Goal: Task Accomplishment & Management: Use online tool/utility

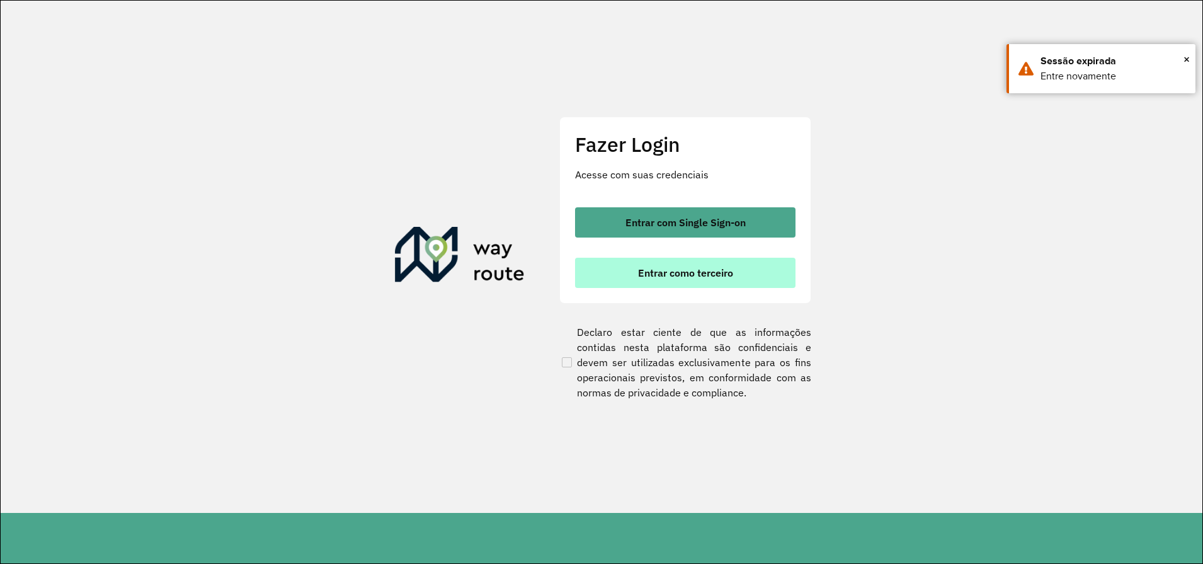
click at [682, 283] on button "Entrar como terceiro" at bounding box center [685, 273] width 220 height 30
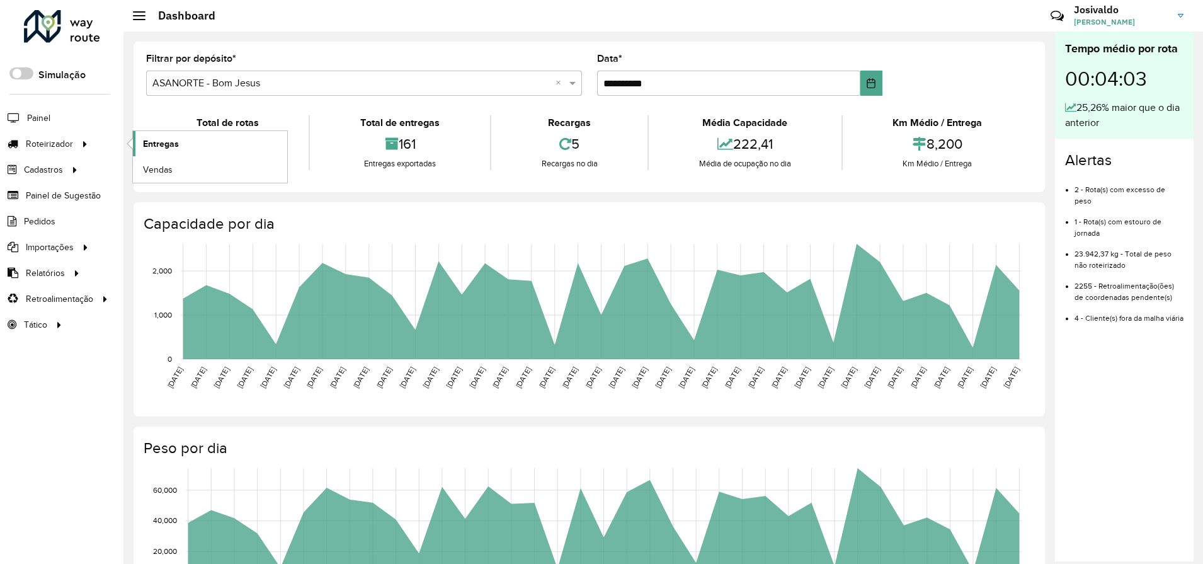
click at [152, 145] on span "Entregas" at bounding box center [161, 143] width 36 height 13
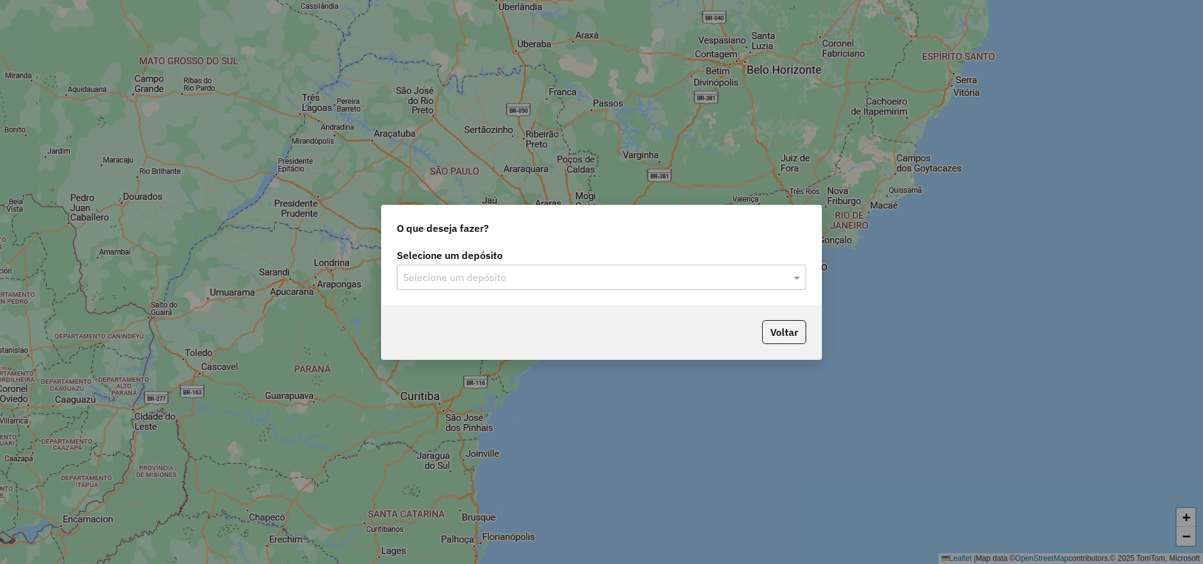
click at [482, 271] on input "text" at bounding box center [589, 277] width 372 height 15
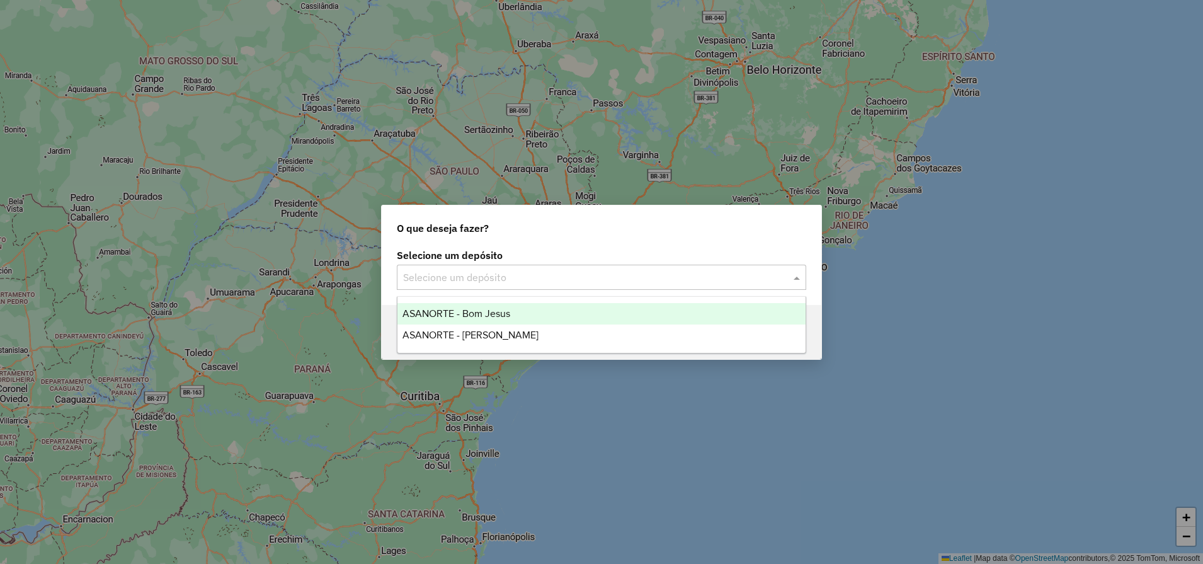
click at [489, 314] on span "ASANORTE - Bom Jesus" at bounding box center [457, 313] width 108 height 11
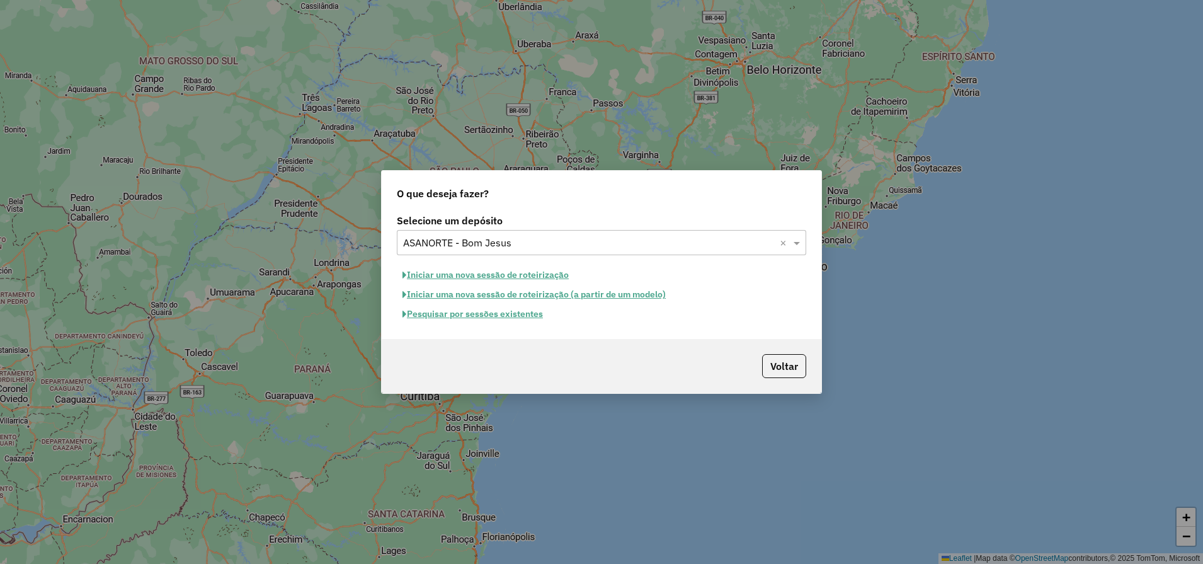
click at [460, 274] on button "Iniciar uma nova sessão de roteirização" at bounding box center [486, 275] width 178 height 20
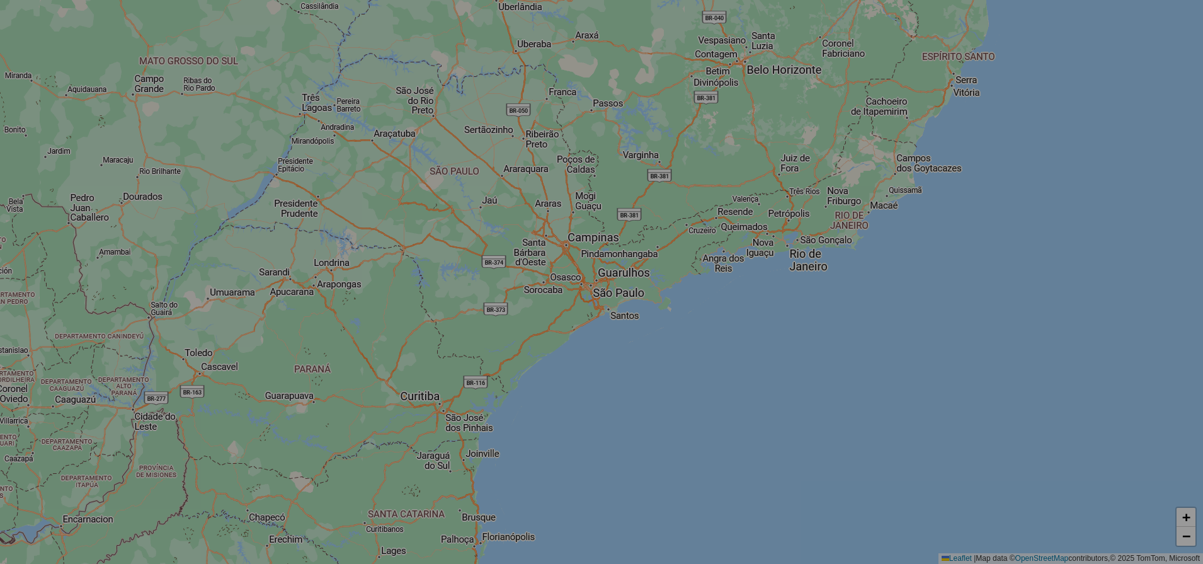
select select "*"
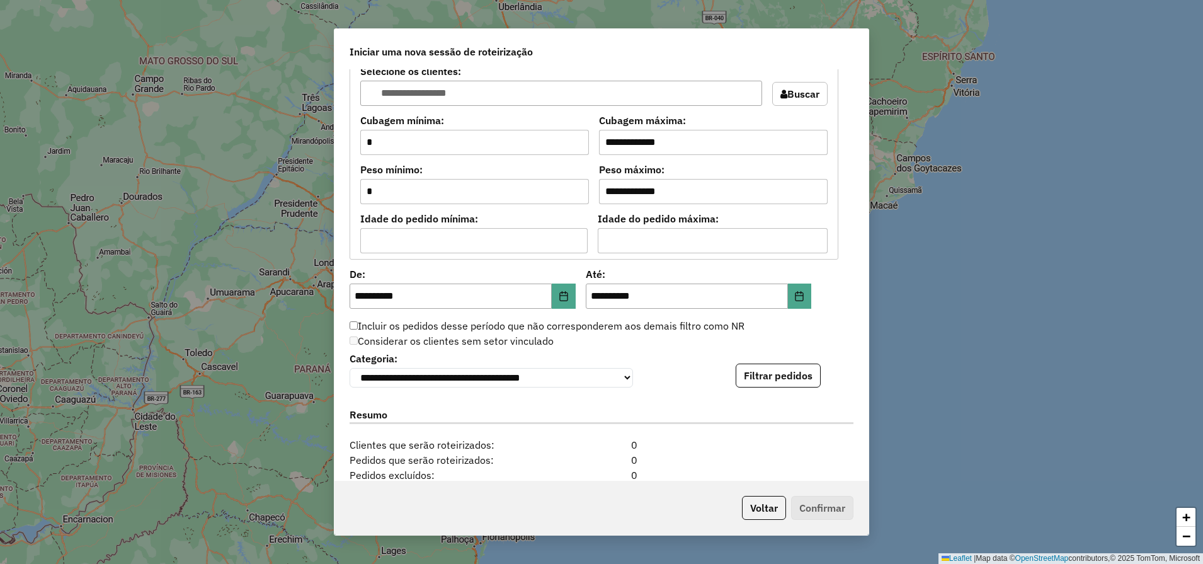
scroll to position [1024, 0]
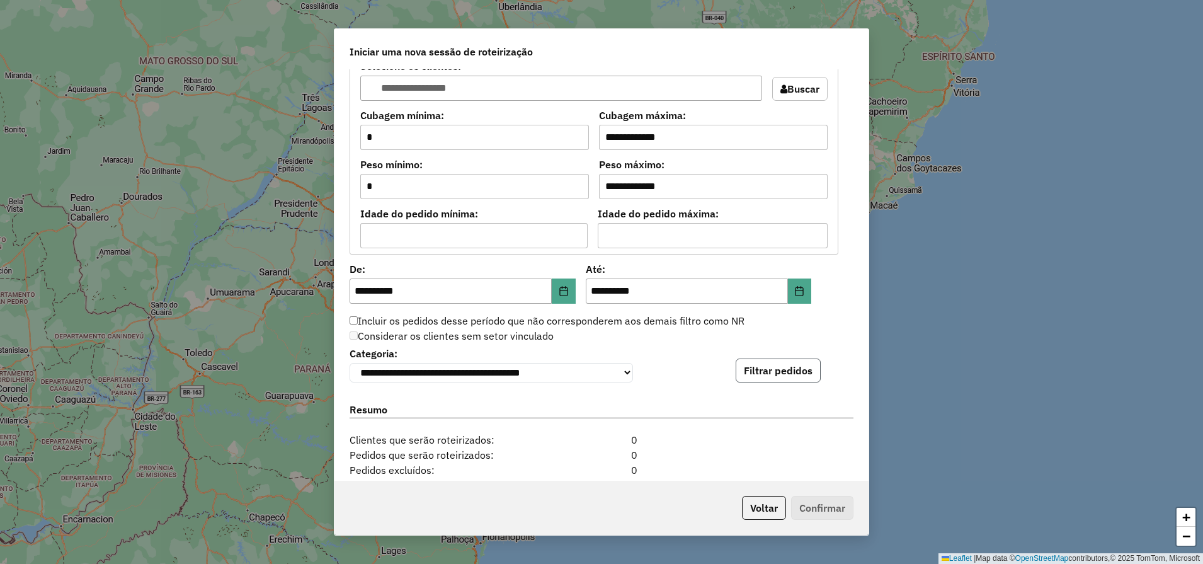
click at [766, 382] on button "Filtrar pedidos" at bounding box center [778, 370] width 85 height 24
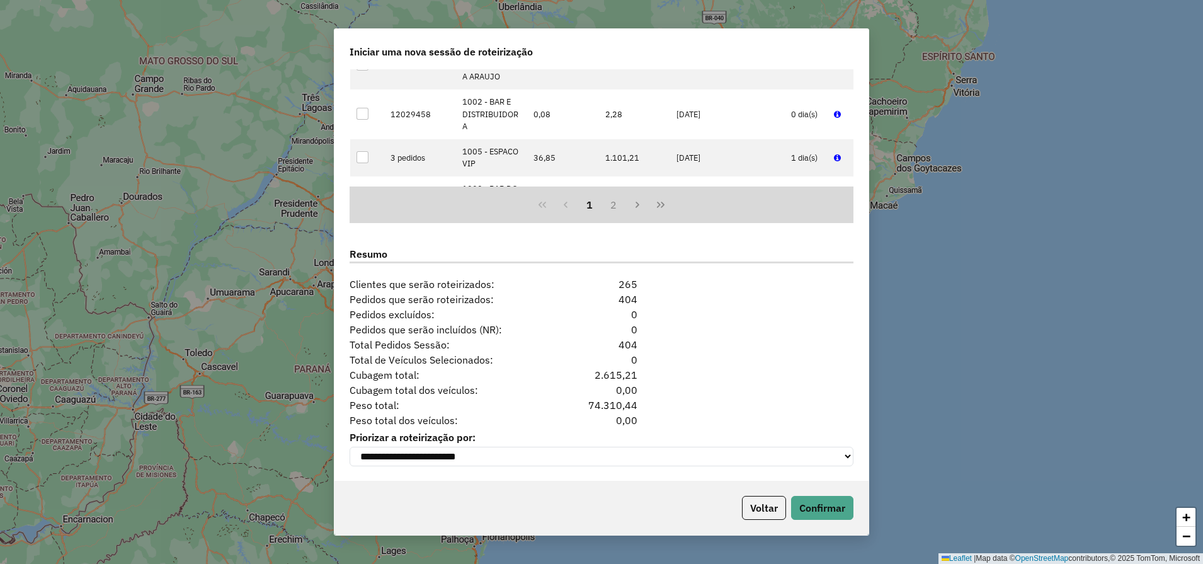
scroll to position [1446, 0]
click at [817, 501] on button "Confirmar" at bounding box center [822, 508] width 62 height 24
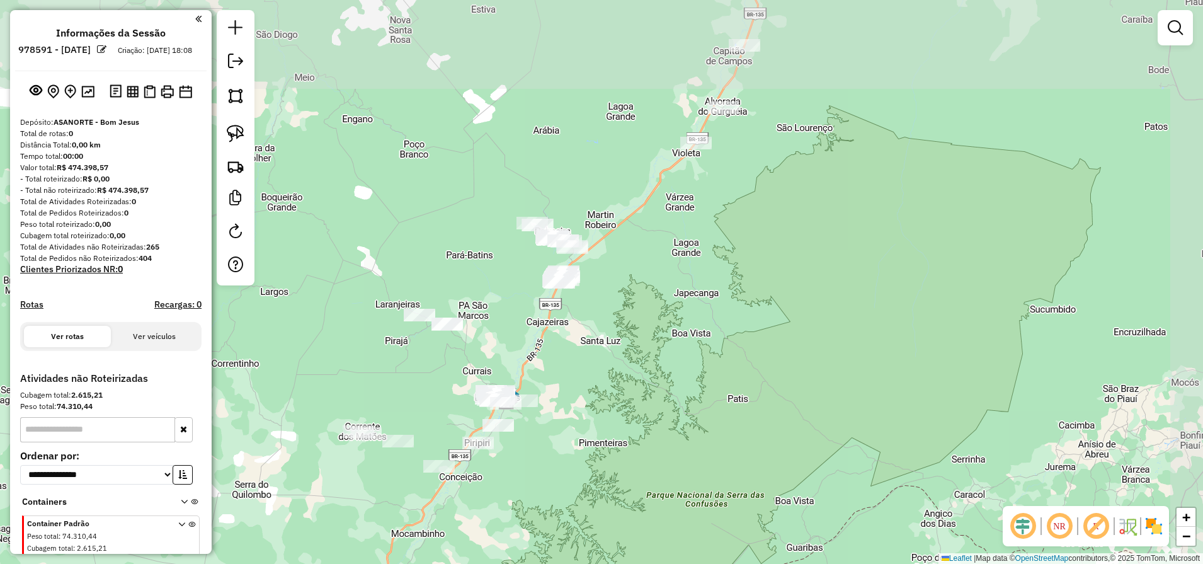
drag, startPoint x: 667, startPoint y: 336, endPoint x: 742, endPoint y: 138, distance: 211.5
click at [738, 142] on div "Janela de atendimento Grade de atendimento Capacidade Transportadoras Veículos …" at bounding box center [601, 282] width 1203 height 564
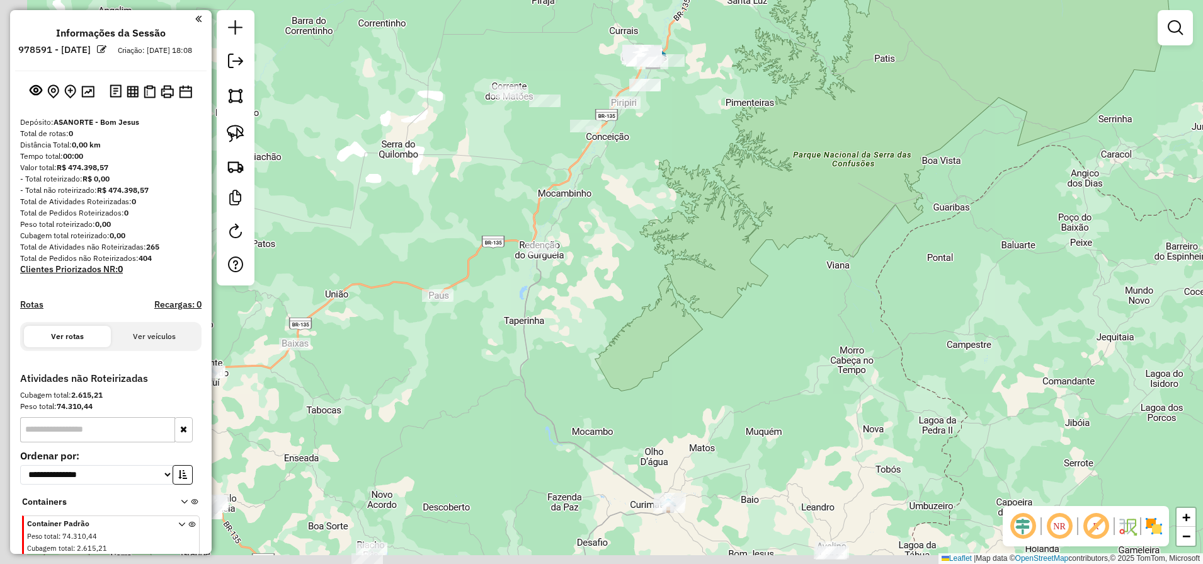
drag, startPoint x: 493, startPoint y: 416, endPoint x: 646, endPoint y: 155, distance: 302.1
click at [637, 168] on div "Janela de atendimento Grade de atendimento Capacidade Transportadoras Veículos …" at bounding box center [601, 282] width 1203 height 564
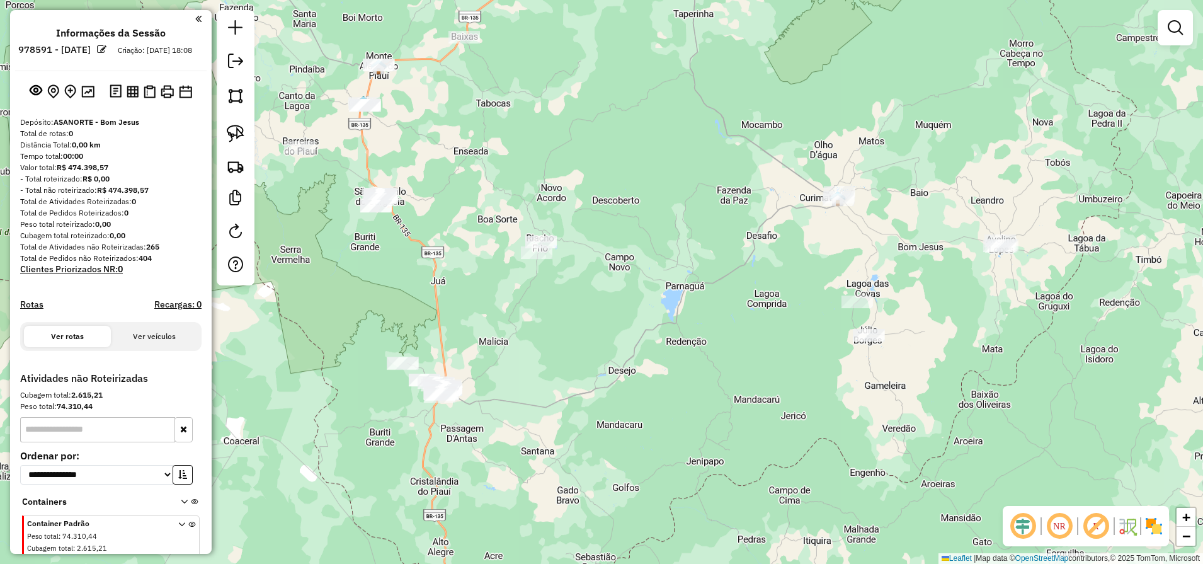
drag, startPoint x: 512, startPoint y: 328, endPoint x: 520, endPoint y: 271, distance: 57.9
click at [520, 271] on div "Janela de atendimento Grade de atendimento Capacidade Transportadoras Veículos …" at bounding box center [601, 282] width 1203 height 564
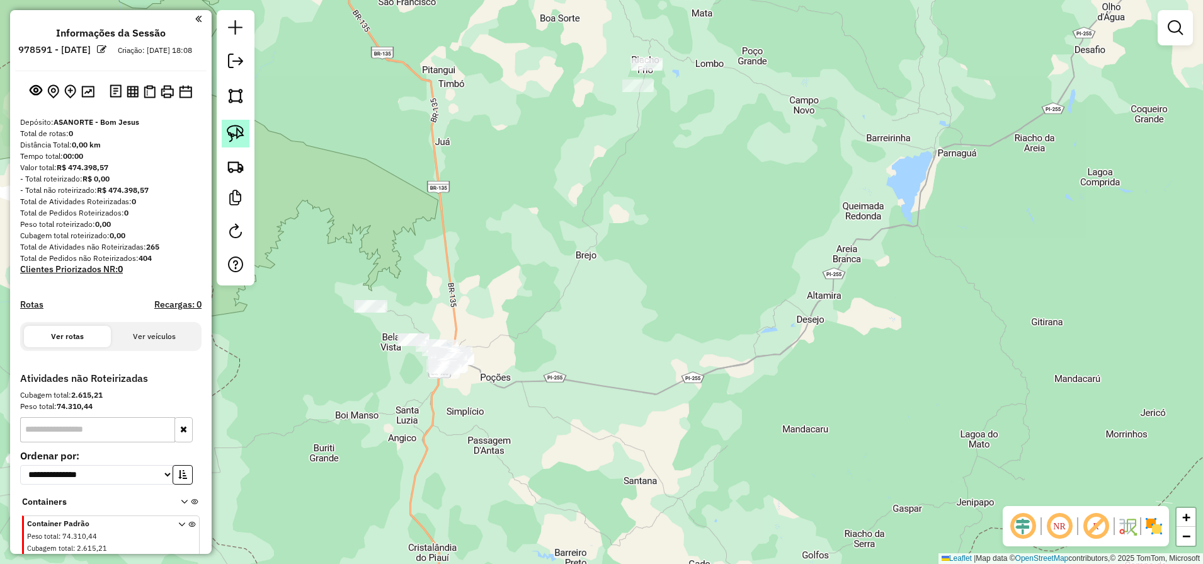
click at [227, 137] on img at bounding box center [236, 134] width 18 height 18
drag, startPoint x: 452, startPoint y: 316, endPoint x: 503, endPoint y: 378, distance: 80.5
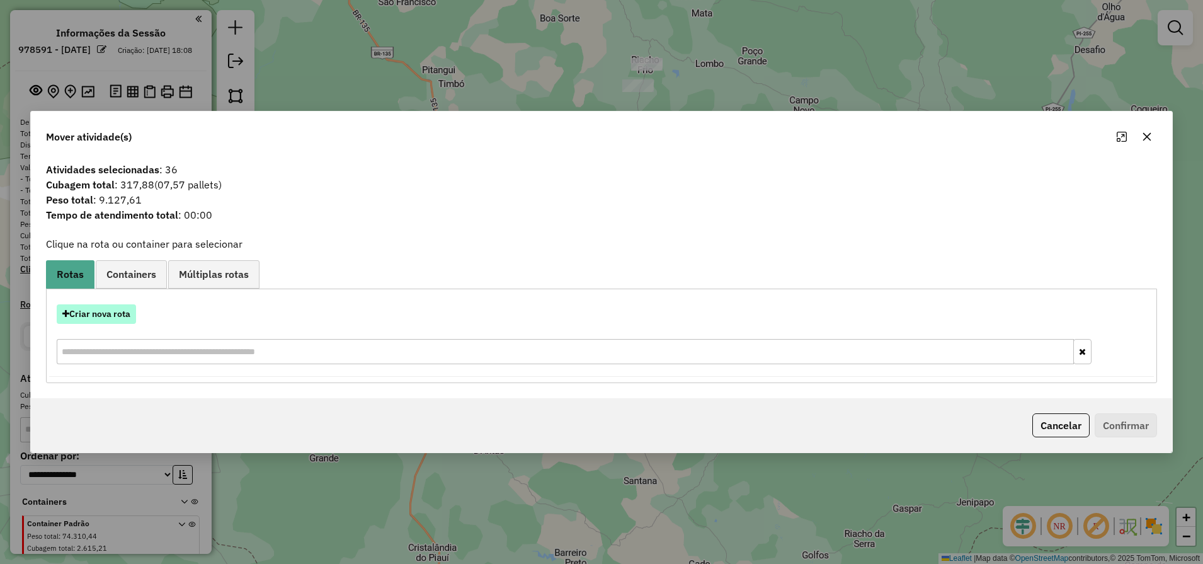
click at [100, 313] on button "Criar nova rota" at bounding box center [96, 314] width 79 height 20
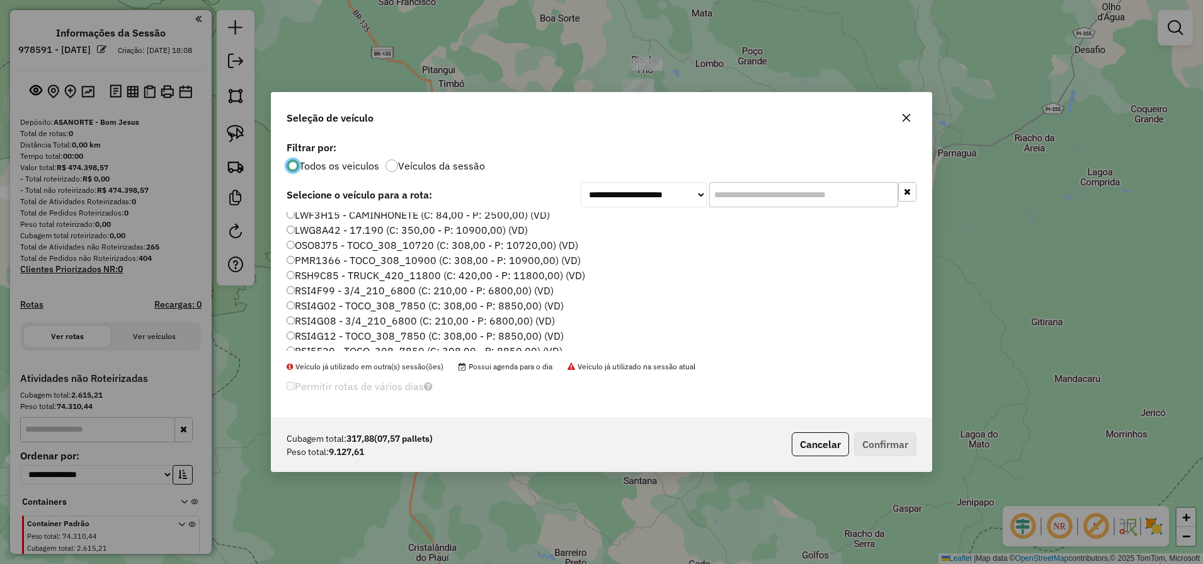
scroll to position [79, 0]
click at [365, 311] on label "RSI4G02 - TOCO_308_7850 (C: 308,00 - P: 8850,00) (VD)" at bounding box center [425, 306] width 277 height 15
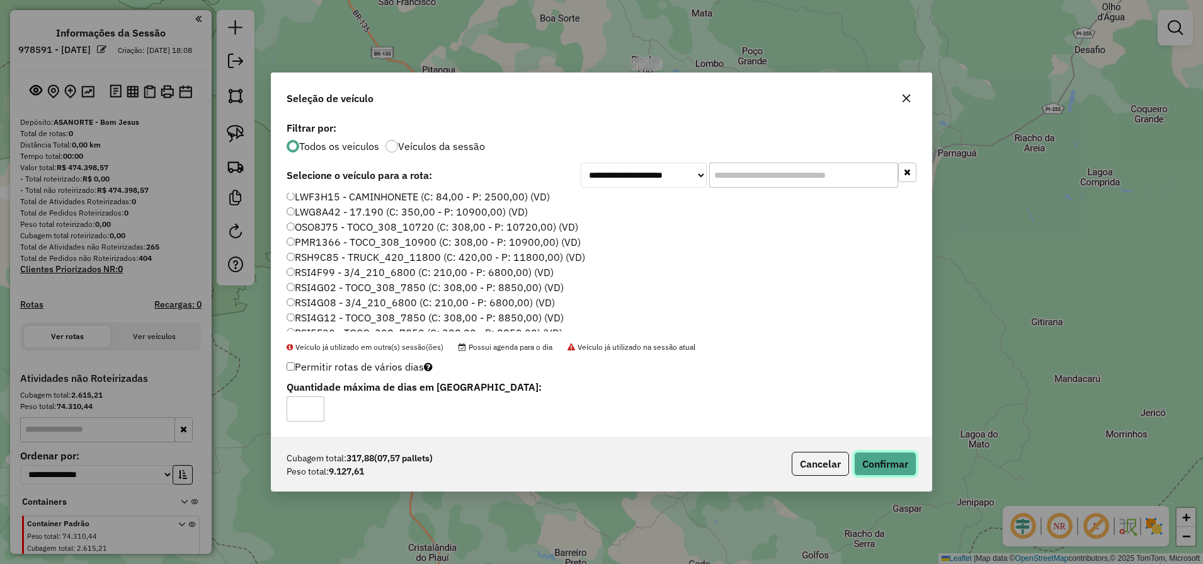
click at [871, 459] on button "Confirmar" at bounding box center [885, 464] width 62 height 24
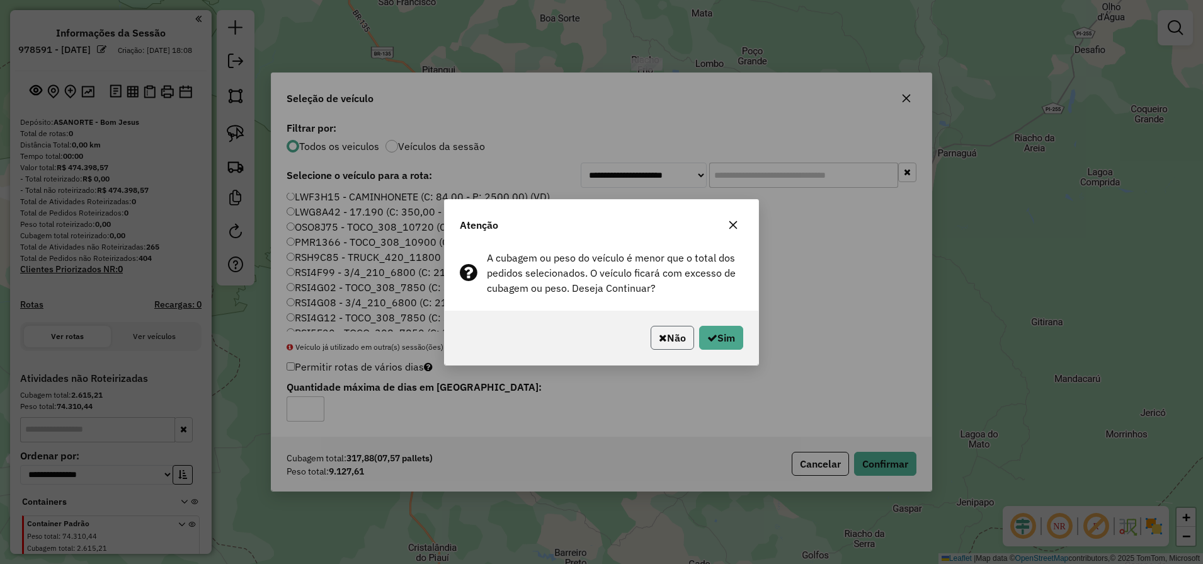
click at [659, 338] on icon "button" at bounding box center [663, 338] width 8 height 10
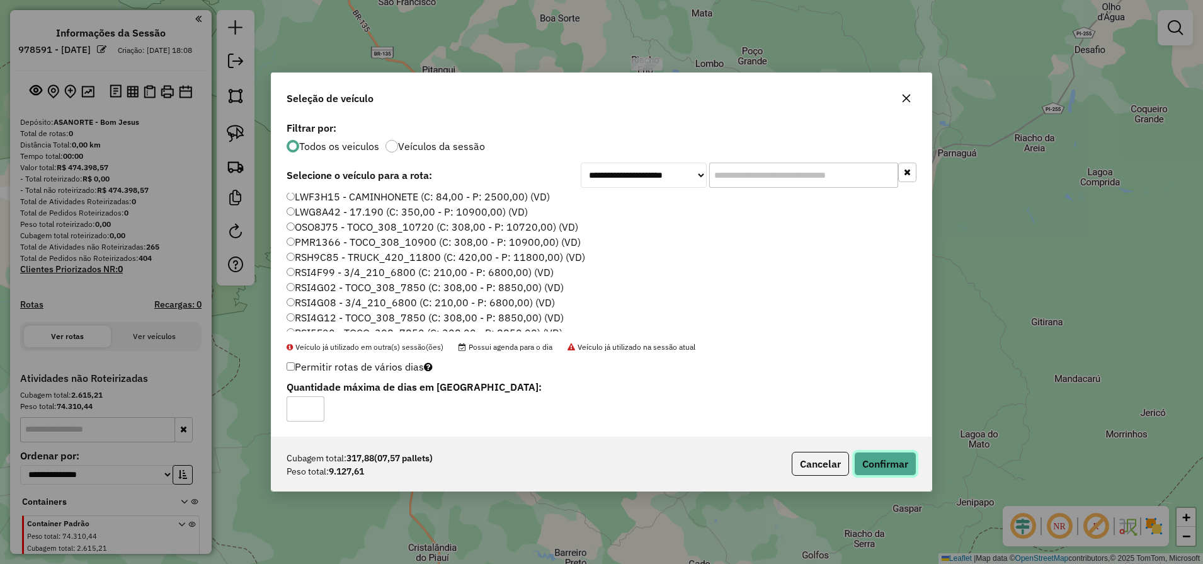
click at [882, 473] on button "Confirmar" at bounding box center [885, 464] width 62 height 24
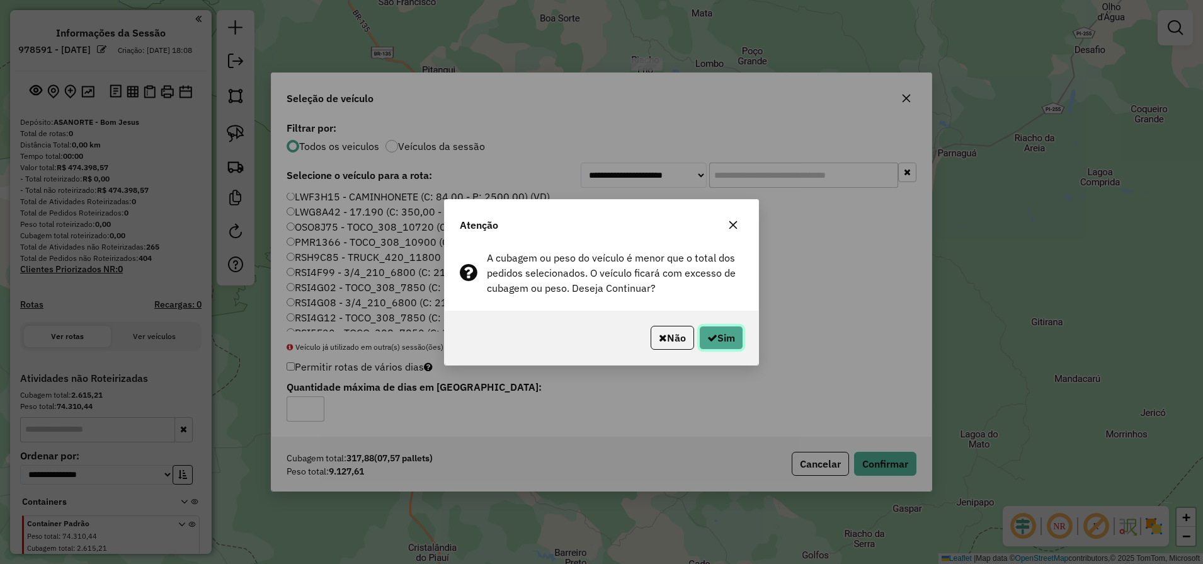
click at [732, 347] on button "Sim" at bounding box center [721, 338] width 44 height 24
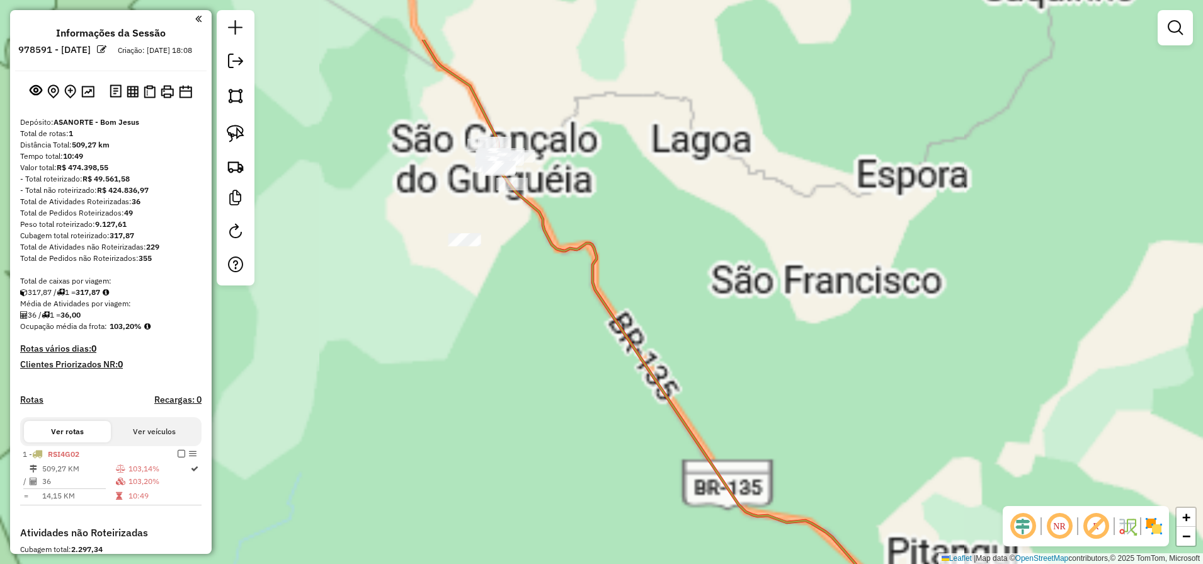
drag, startPoint x: 546, startPoint y: 243, endPoint x: 580, endPoint y: 293, distance: 60.3
click at [583, 292] on div "Janela de atendimento Grade de atendimento Capacidade Transportadoras Veículos …" at bounding box center [601, 282] width 1203 height 564
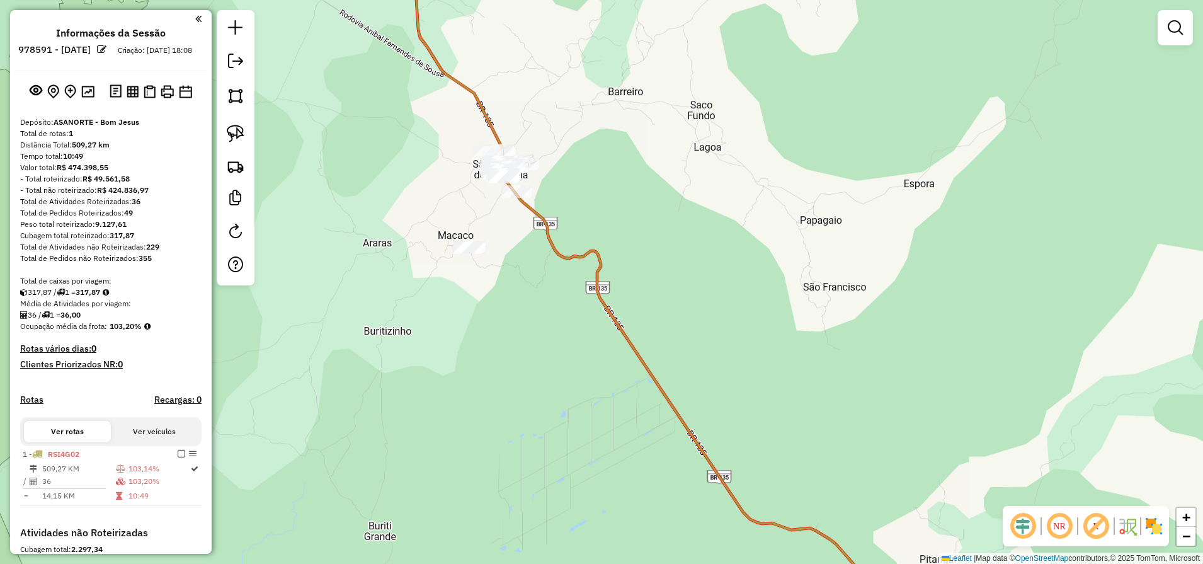
drag, startPoint x: 234, startPoint y: 130, endPoint x: 323, endPoint y: 147, distance: 91.2
click at [234, 130] on img at bounding box center [236, 134] width 18 height 18
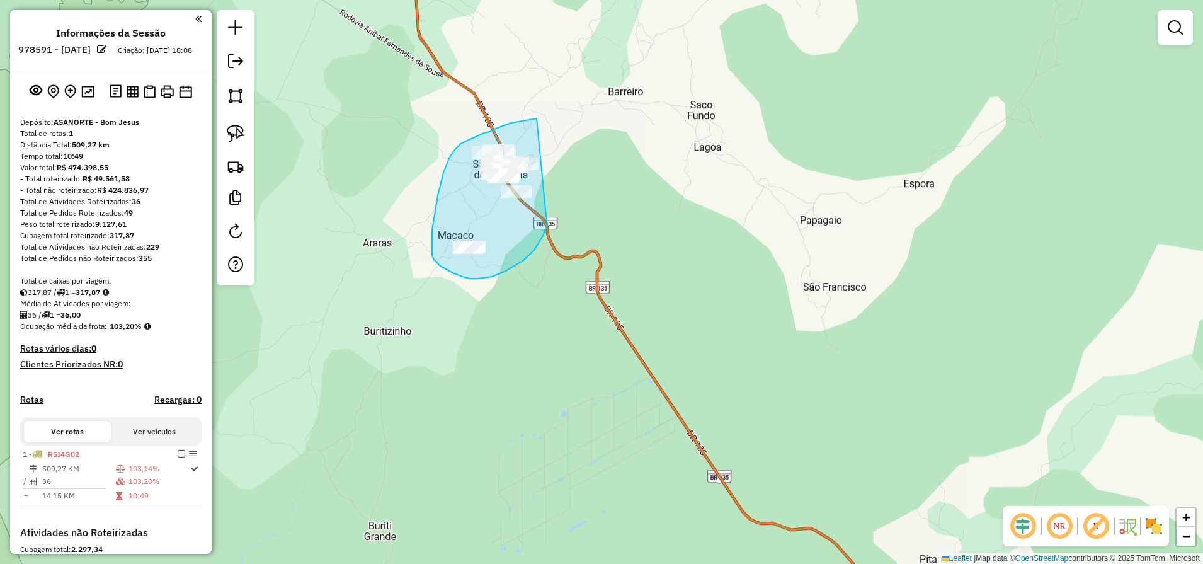
drag, startPoint x: 537, startPoint y: 118, endPoint x: 554, endPoint y: 224, distance: 107.2
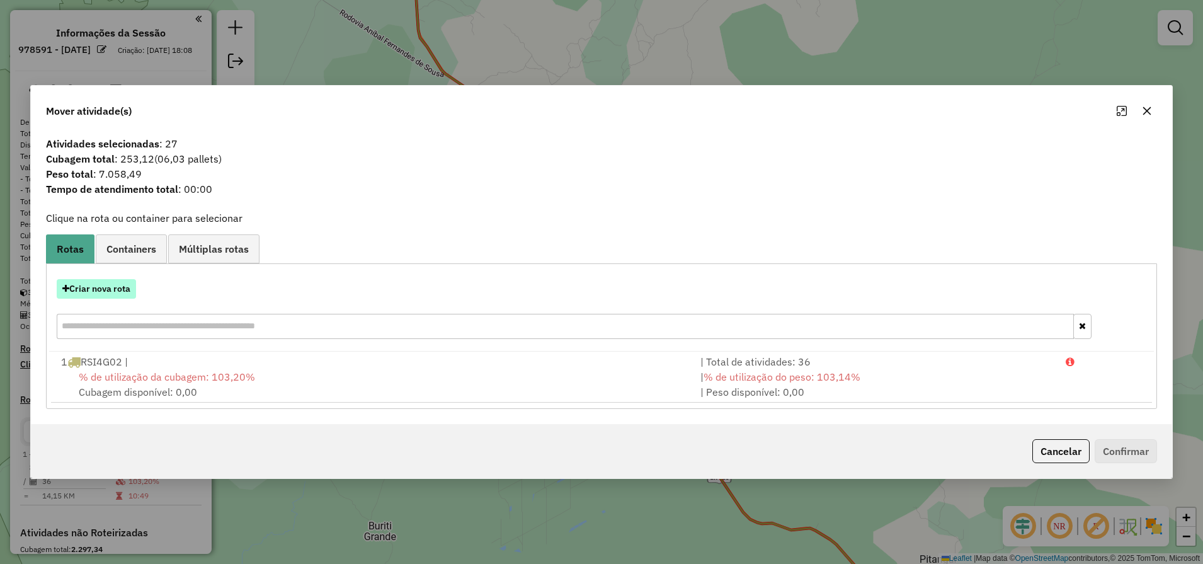
click at [113, 292] on button "Criar nova rota" at bounding box center [96, 289] width 79 height 20
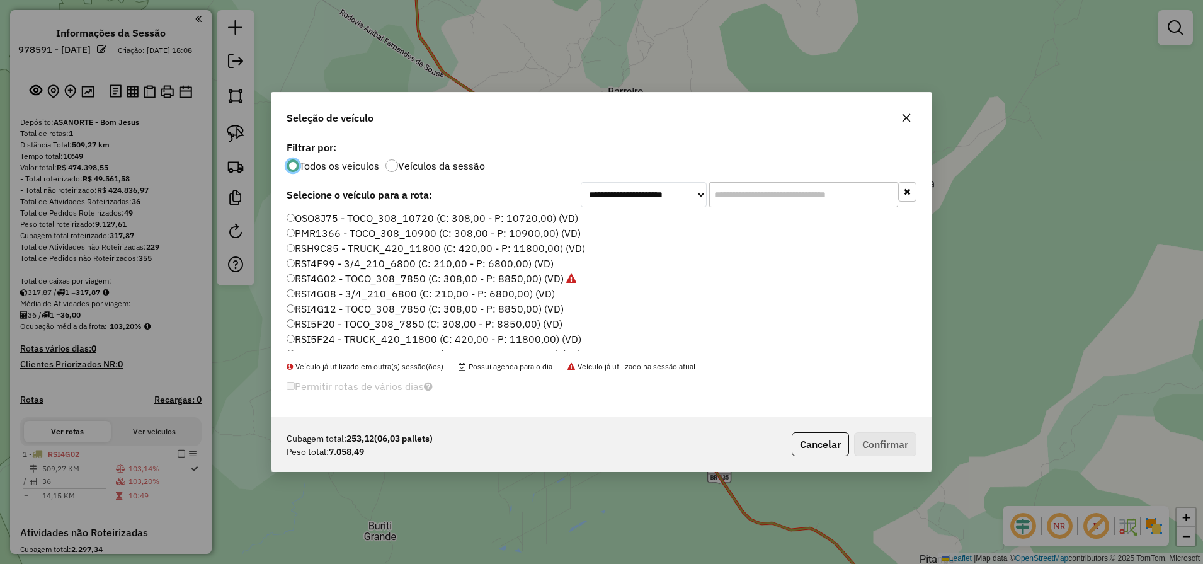
scroll to position [157, 0]
click at [328, 274] on label "RSI5F20 - TOCO_308_7850 (C: 308,00 - P: 8850,00) (VD)" at bounding box center [425, 273] width 276 height 15
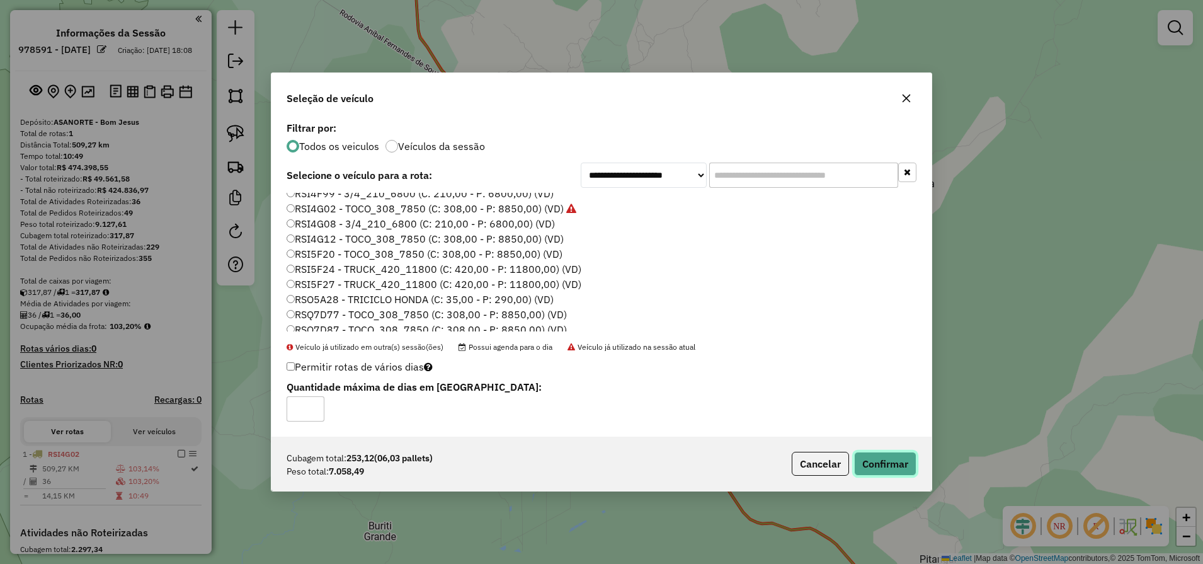
click at [899, 466] on button "Confirmar" at bounding box center [885, 464] width 62 height 24
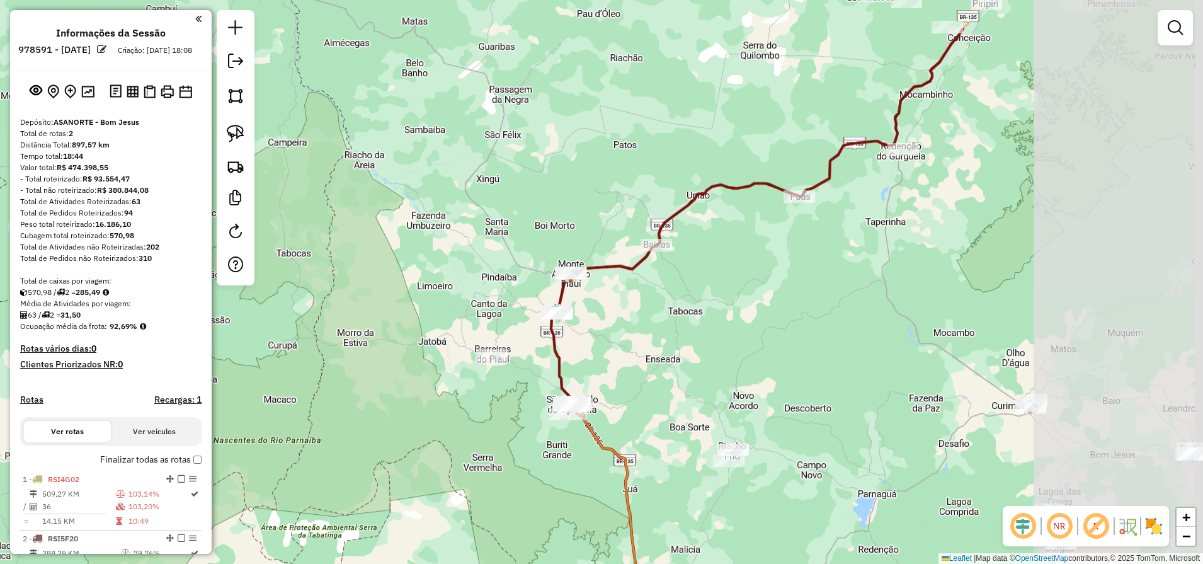
drag, startPoint x: 859, startPoint y: 300, endPoint x: 656, endPoint y: 406, distance: 228.8
click at [666, 399] on div "Janela de atendimento Grade de atendimento Capacidade Transportadoras Veículos …" at bounding box center [601, 282] width 1203 height 564
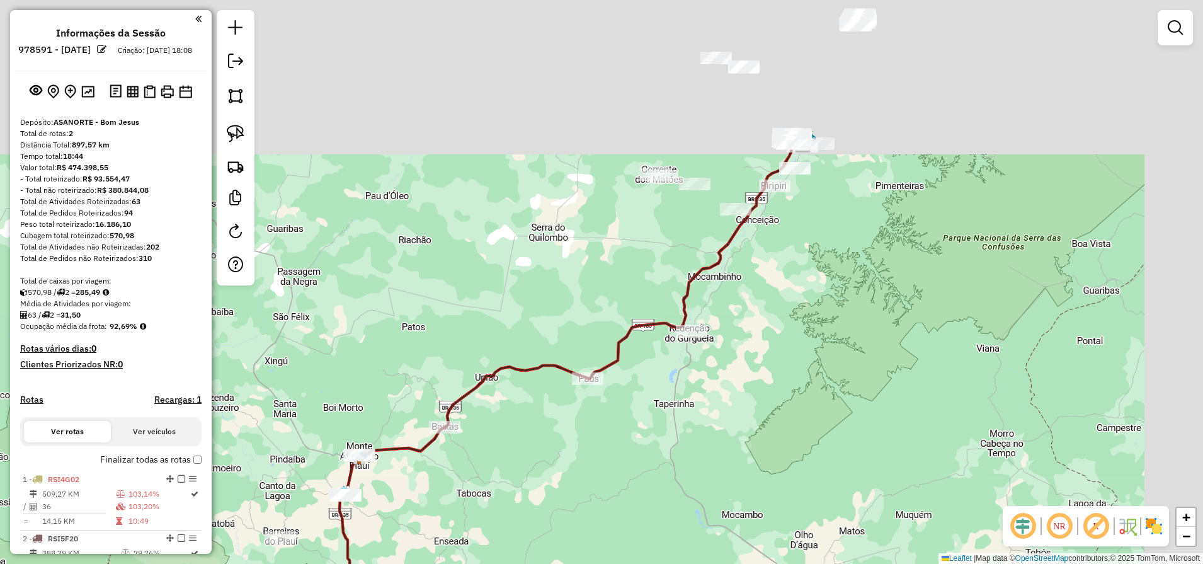
drag, startPoint x: 860, startPoint y: 254, endPoint x: 648, endPoint y: 461, distance: 296.2
click at [655, 452] on div "Janela de atendimento Grade de atendimento Capacidade Transportadoras Veículos …" at bounding box center [601, 282] width 1203 height 564
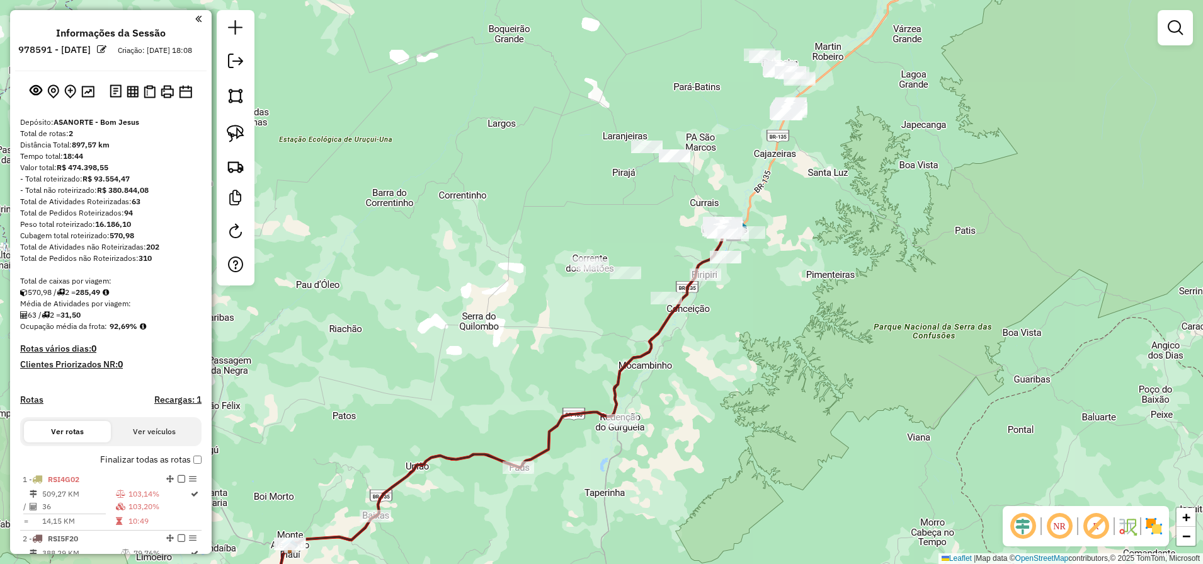
drag, startPoint x: 815, startPoint y: 229, endPoint x: 711, endPoint y: 409, distance: 208.3
click at [711, 409] on div "Janela de atendimento Grade de atendimento Capacidade Transportadoras Veículos …" at bounding box center [601, 282] width 1203 height 564
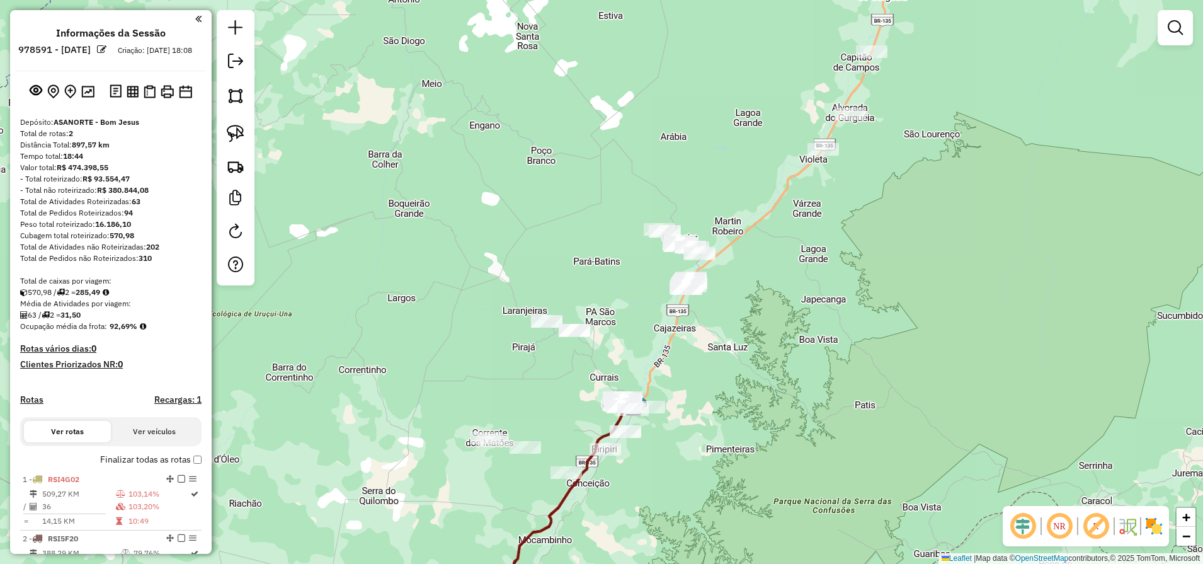
drag, startPoint x: 813, startPoint y: 377, endPoint x: 755, endPoint y: 512, distance: 147.0
click at [760, 501] on div "Janela de atendimento Grade de atendimento Capacidade Transportadoras Veículos …" at bounding box center [601, 282] width 1203 height 564
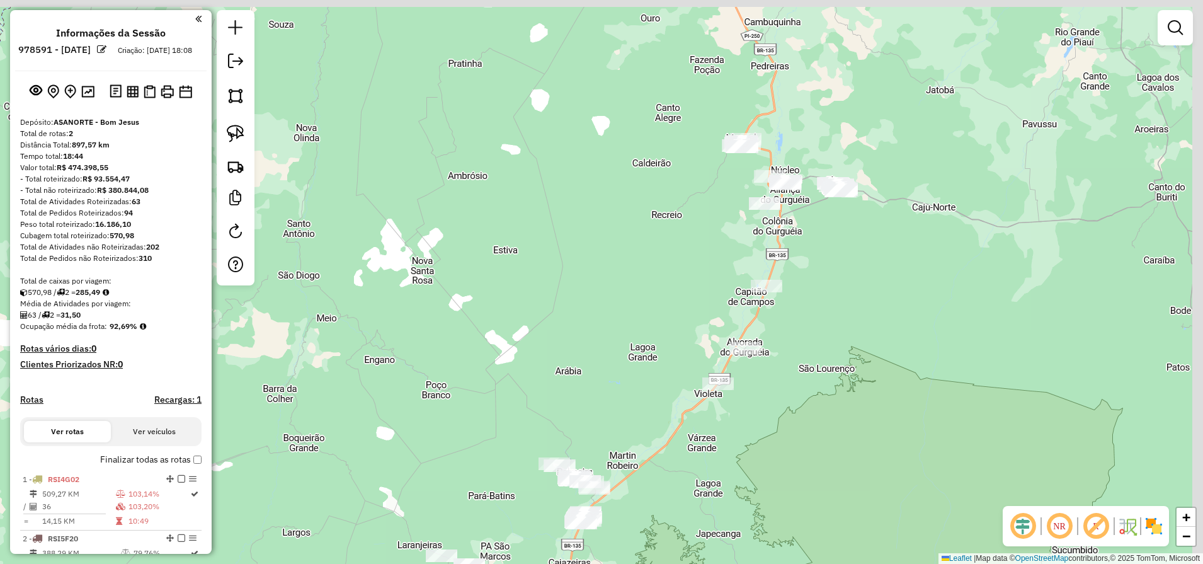
drag, startPoint x: 851, startPoint y: 229, endPoint x: 787, endPoint y: 323, distance: 112.9
click at [792, 338] on div "Janela de atendimento Grade de atendimento Capacidade Transportadoras Veículos …" at bounding box center [601, 282] width 1203 height 564
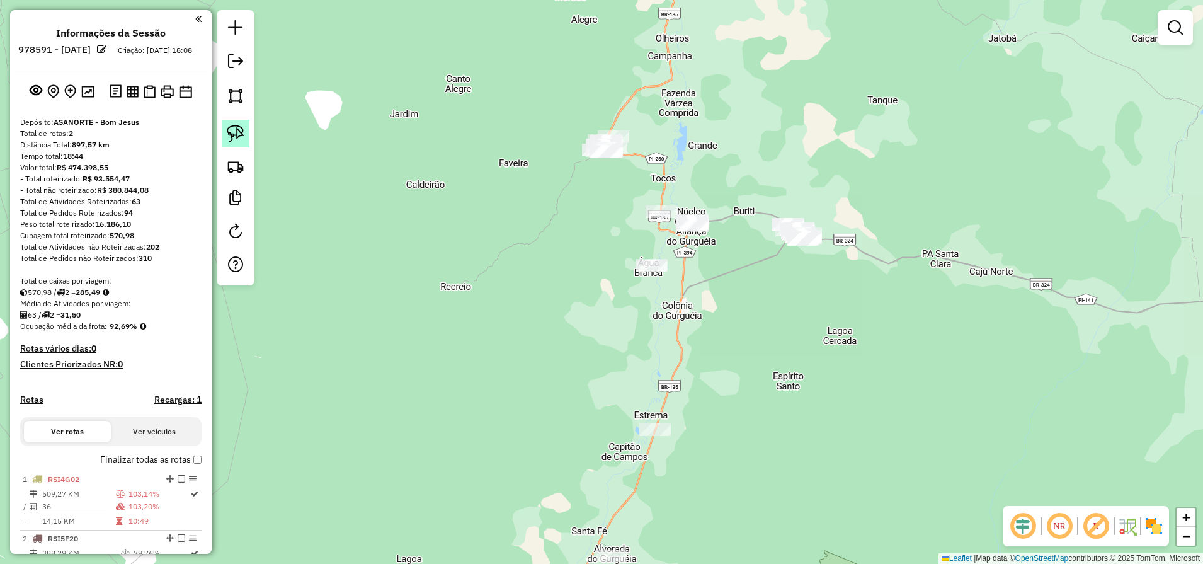
click at [236, 130] on img at bounding box center [236, 134] width 18 height 18
drag, startPoint x: 828, startPoint y: 187, endPoint x: 837, endPoint y: 249, distance: 62.3
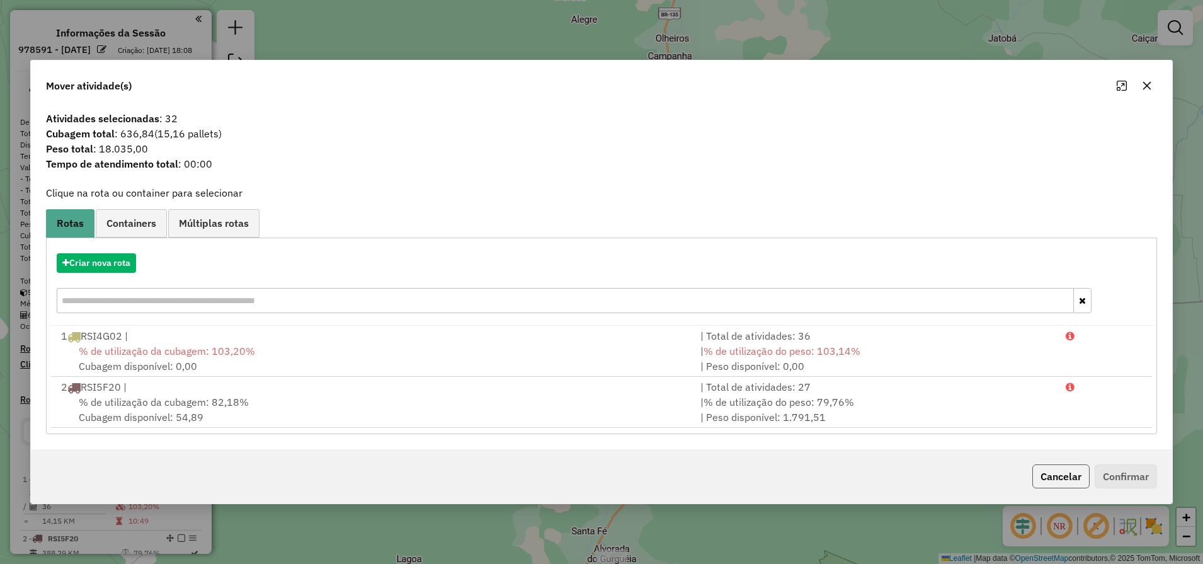
click at [1051, 476] on button "Cancelar" at bounding box center [1060, 476] width 57 height 24
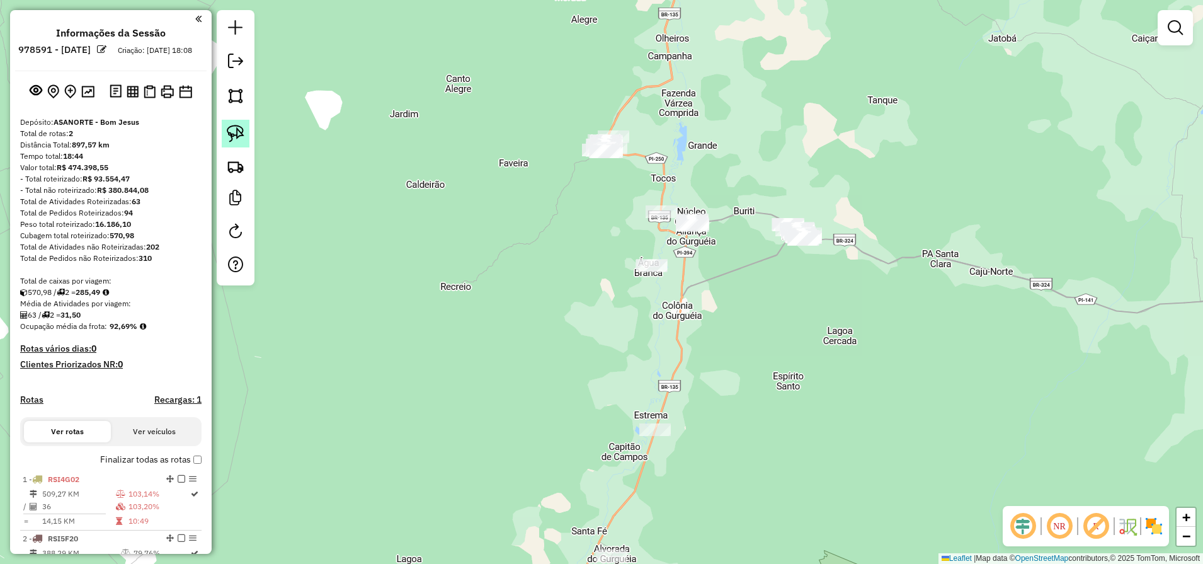
click at [222, 136] on link at bounding box center [236, 134] width 28 height 28
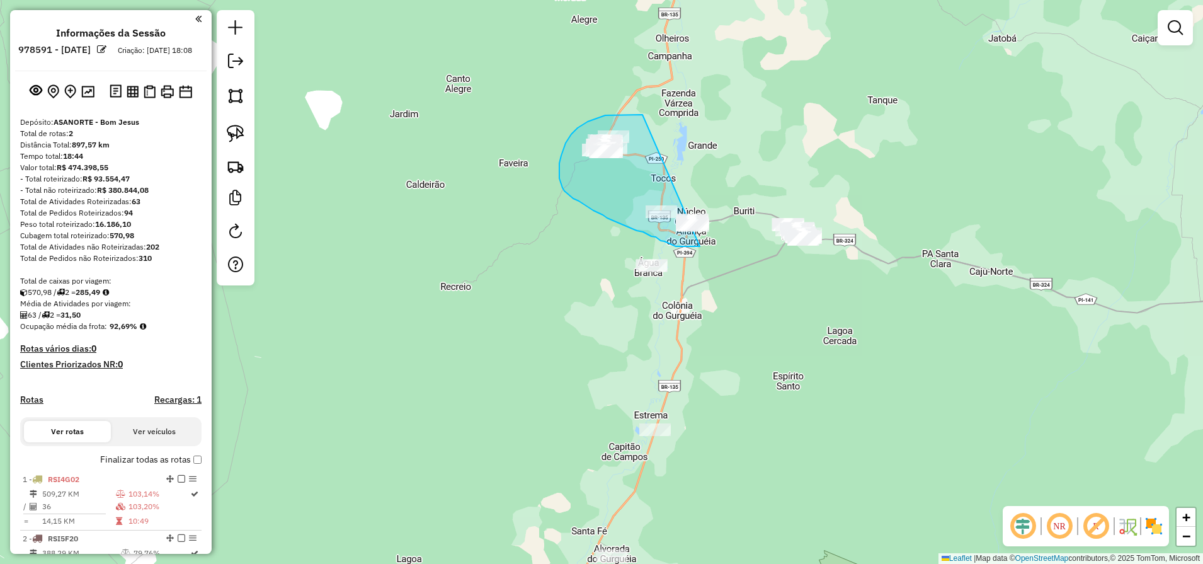
drag, startPoint x: 643, startPoint y: 115, endPoint x: 740, endPoint y: 231, distance: 151.6
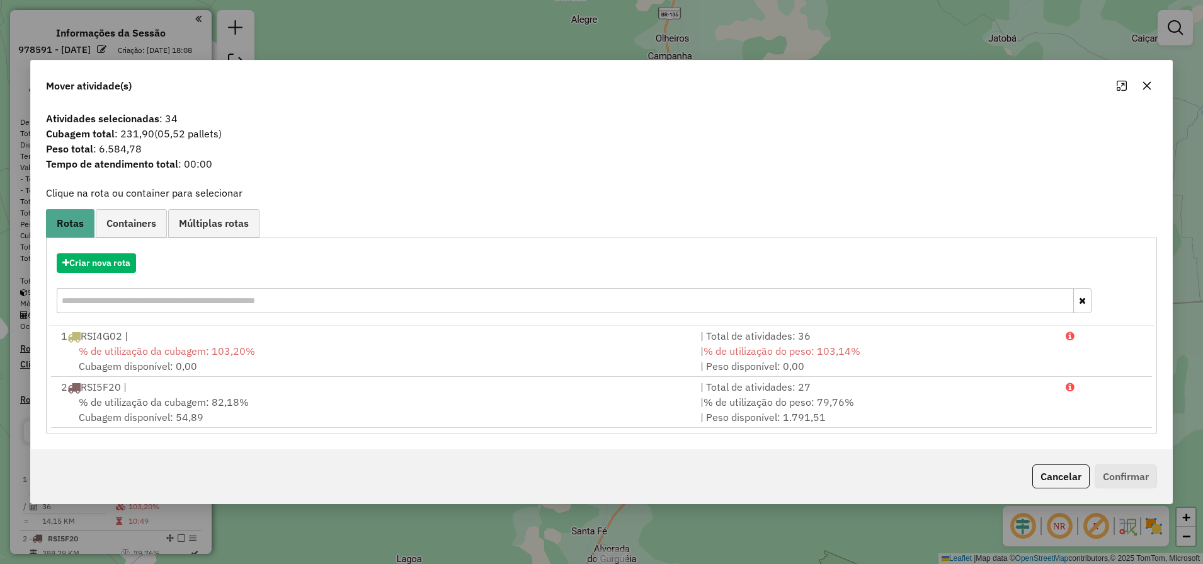
click at [141, 290] on input "text" at bounding box center [565, 300] width 1017 height 25
click at [117, 260] on button "Criar nova rota" at bounding box center [96, 263] width 79 height 20
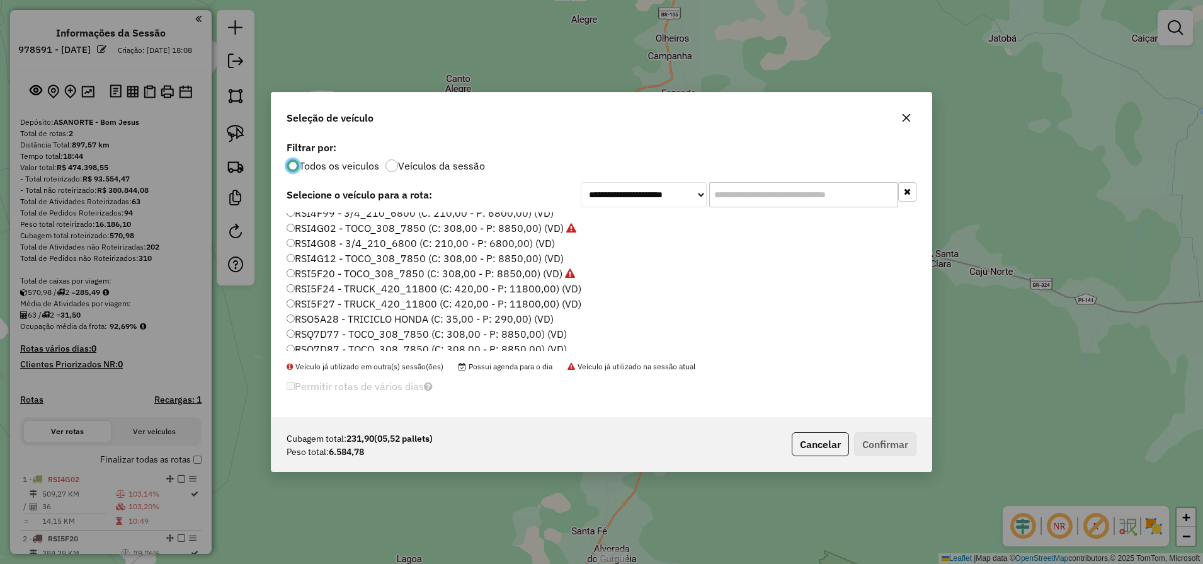
scroll to position [179, 0]
click at [376, 345] on label "RSQ7D88 - TOCO_308_7850 (C: 308,00 - P: 8850,00) (VD)" at bounding box center [427, 342] width 280 height 15
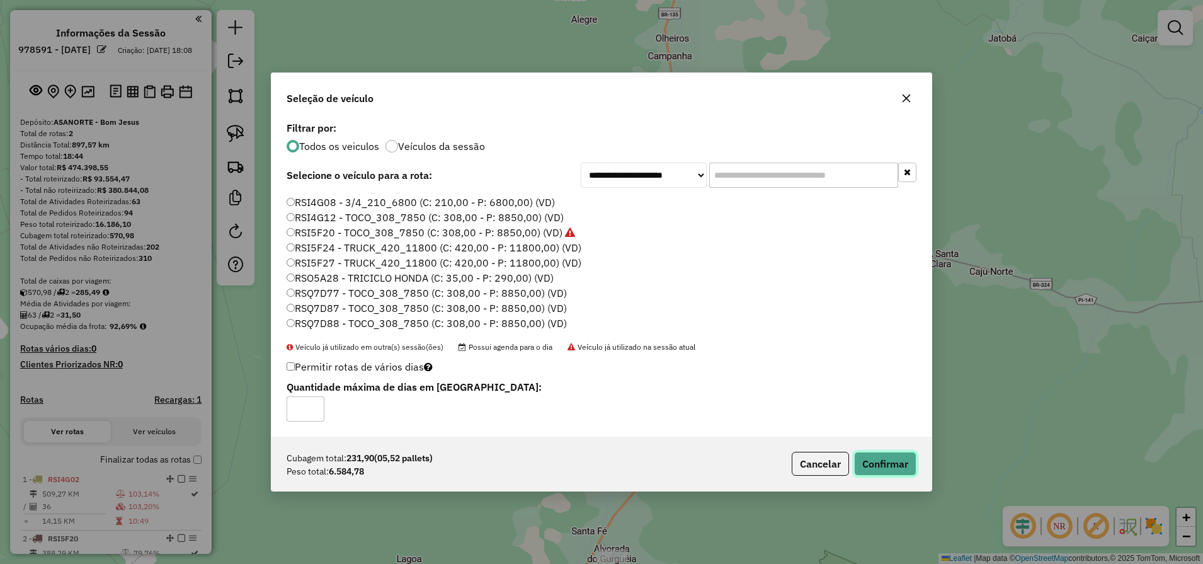
click at [889, 458] on button "Confirmar" at bounding box center [885, 464] width 62 height 24
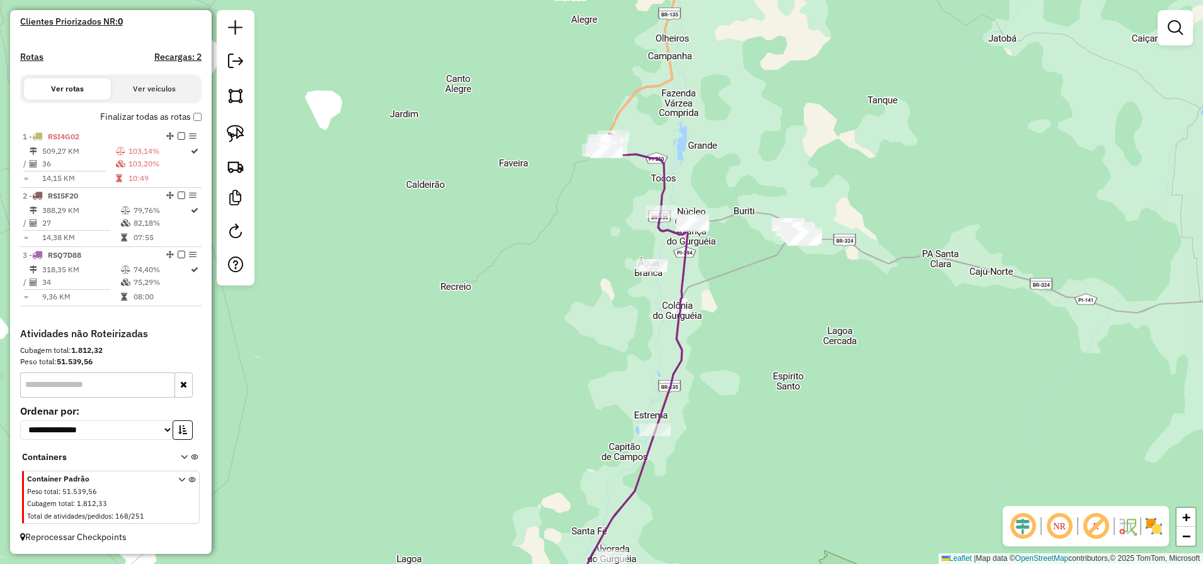
scroll to position [354, 0]
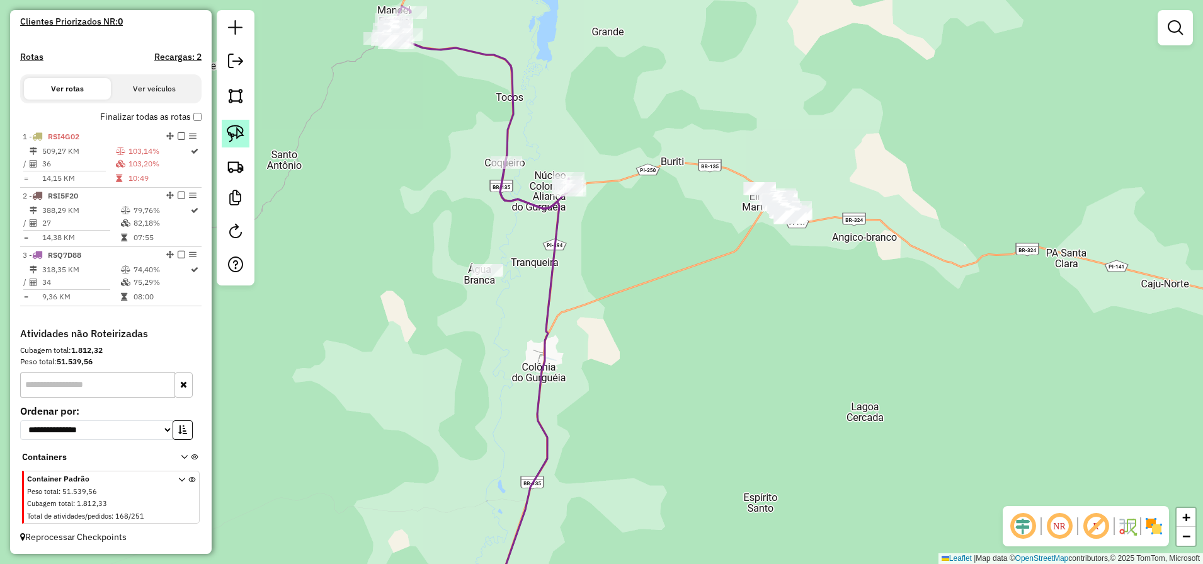
click at [238, 131] on img at bounding box center [236, 134] width 18 height 18
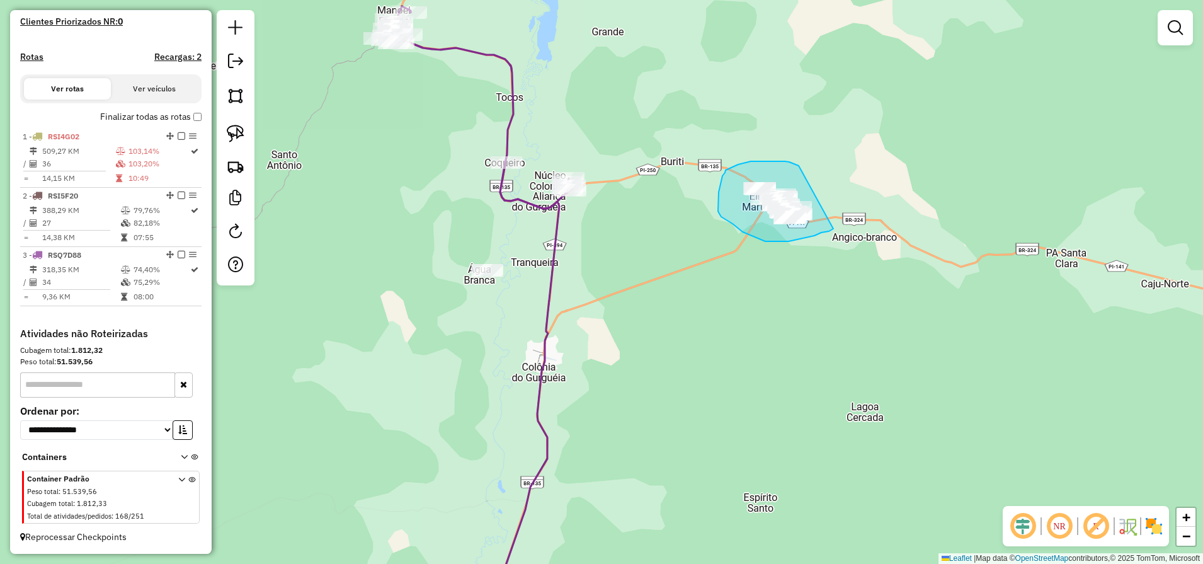
drag, startPoint x: 769, startPoint y: 161, endPoint x: 833, endPoint y: 229, distance: 93.6
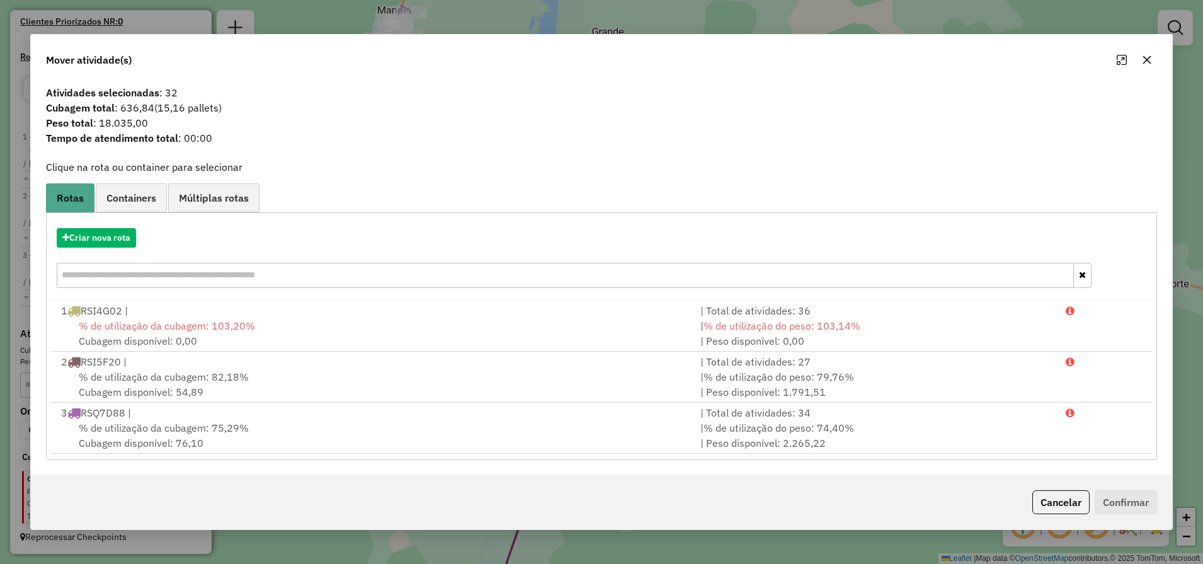
drag, startPoint x: 1056, startPoint y: 491, endPoint x: 958, endPoint y: 489, distance: 98.3
click at [1056, 492] on button "Cancelar" at bounding box center [1060, 502] width 57 height 24
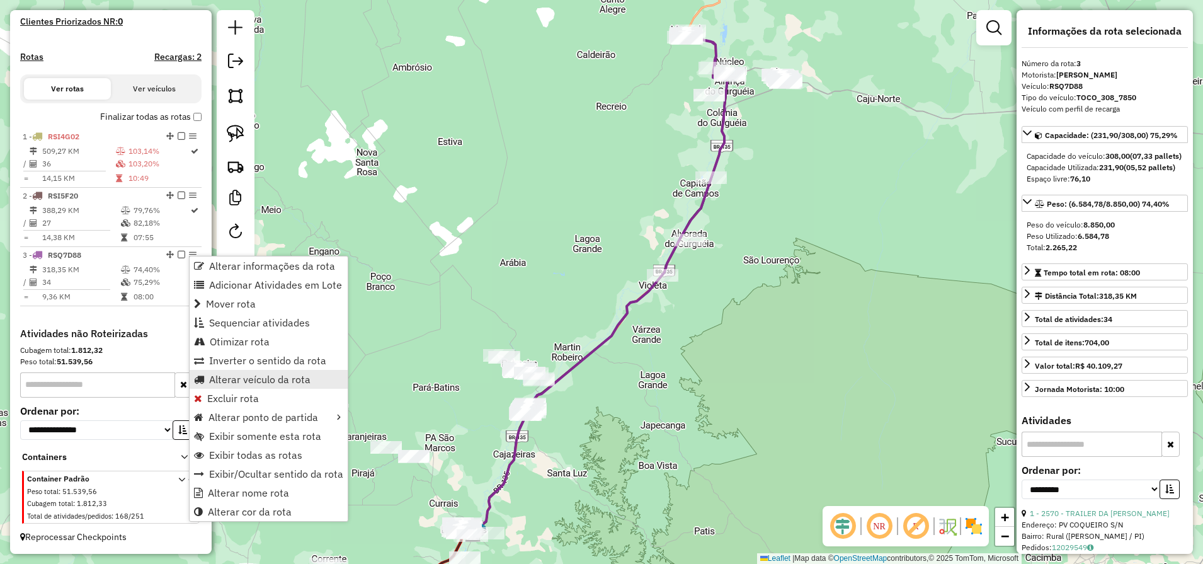
click at [277, 380] on span "Alterar veículo da rota" at bounding box center [259, 379] width 101 height 10
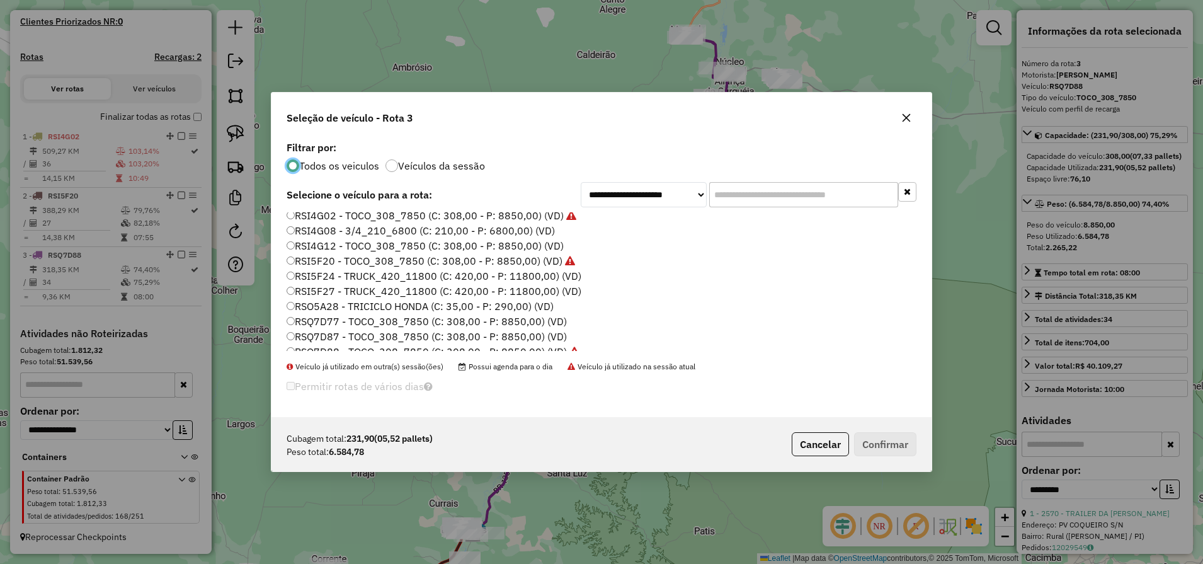
scroll to position [179, 0]
click at [350, 330] on label "RSQ7D87 - TOCO_308_7850 (C: 308,00 - P: 8850,00) (VD)" at bounding box center [427, 327] width 280 height 15
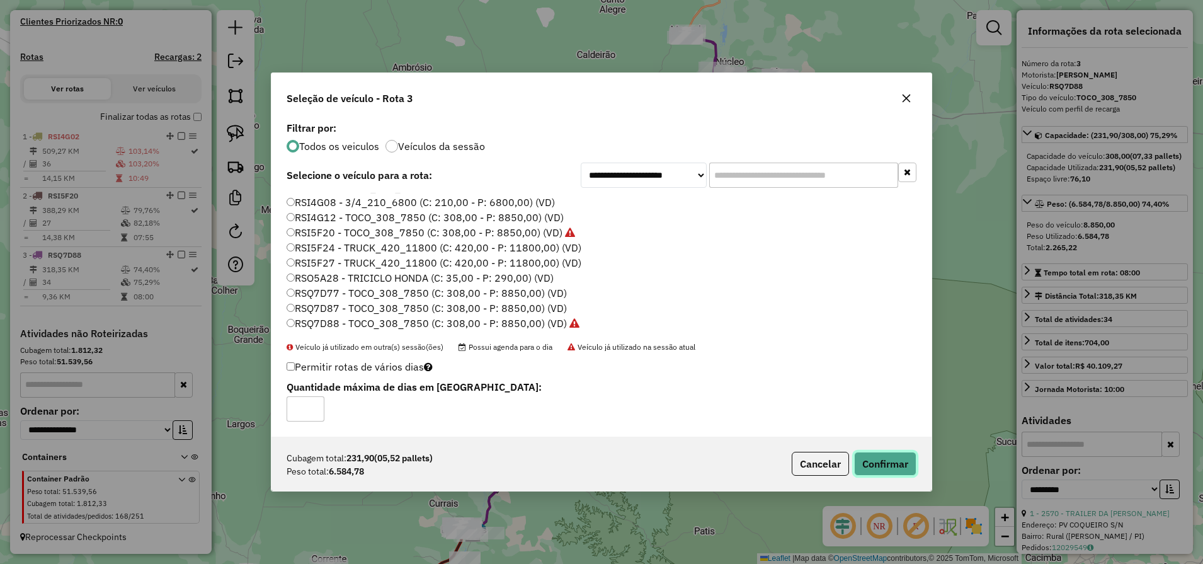
click at [882, 471] on button "Confirmar" at bounding box center [885, 464] width 62 height 24
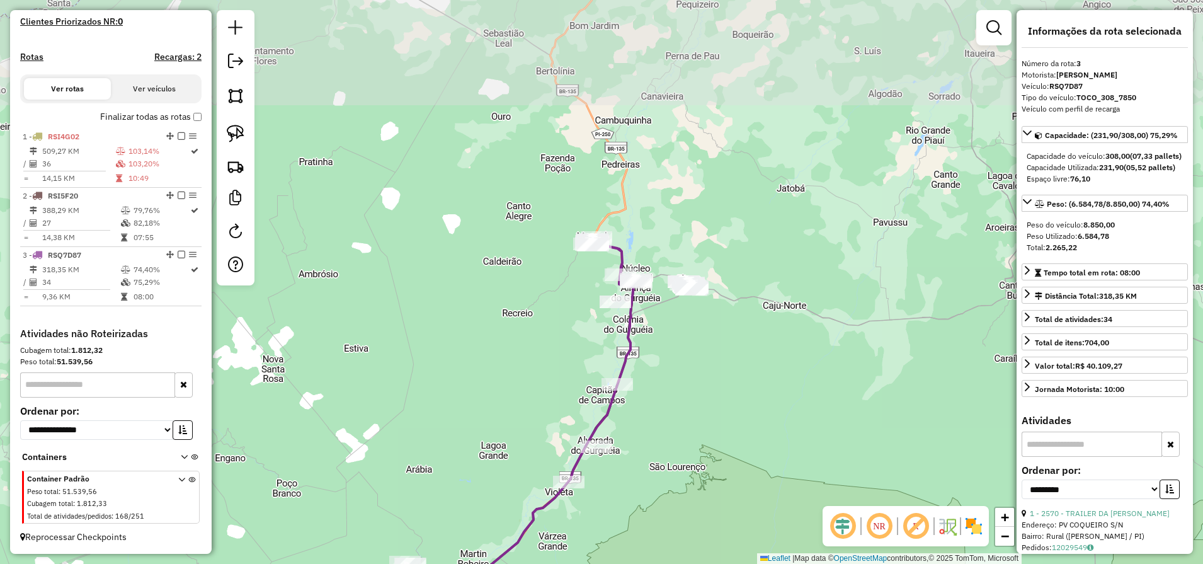
drag, startPoint x: 749, startPoint y: 208, endPoint x: 679, endPoint y: 390, distance: 195.0
click at [680, 389] on div "Janela de atendimento Grade de atendimento Capacidade Transportadoras Veículos …" at bounding box center [601, 282] width 1203 height 564
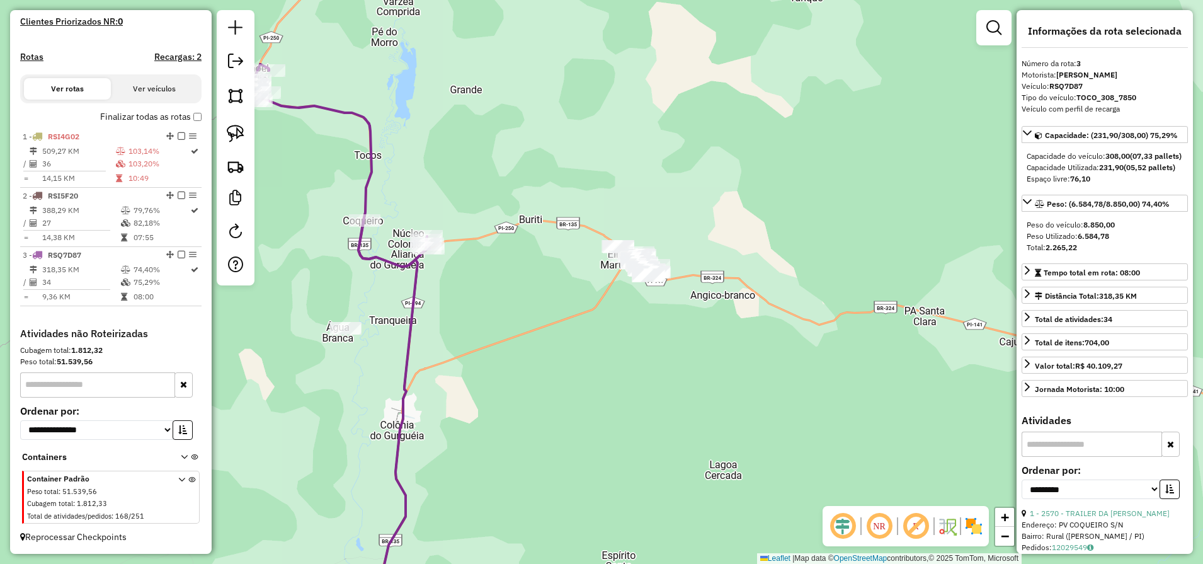
drag, startPoint x: 231, startPoint y: 139, endPoint x: 294, endPoint y: 195, distance: 84.4
click at [231, 139] on img at bounding box center [236, 134] width 18 height 18
drag, startPoint x: 623, startPoint y: 312, endPoint x: 689, endPoint y: 300, distance: 67.3
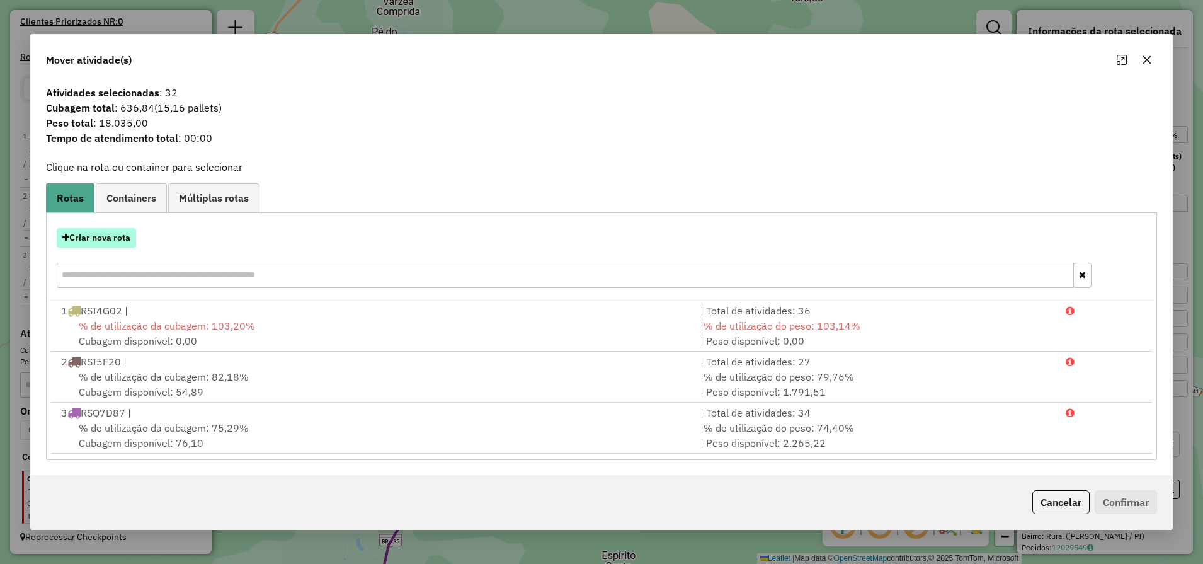
click at [120, 244] on button "Criar nova rota" at bounding box center [96, 238] width 79 height 20
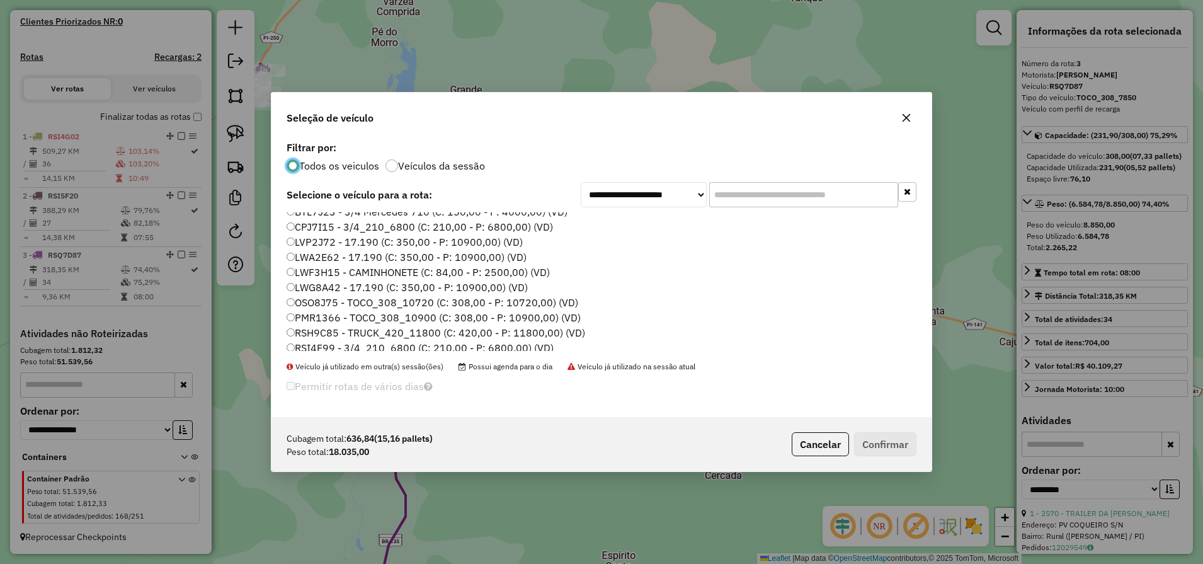
scroll to position [21, 0]
click at [356, 333] on label "RSH9C85 - TRUCK_420_11800 (C: 420,00 - P: 11800,00) (VD)" at bounding box center [436, 333] width 299 height 15
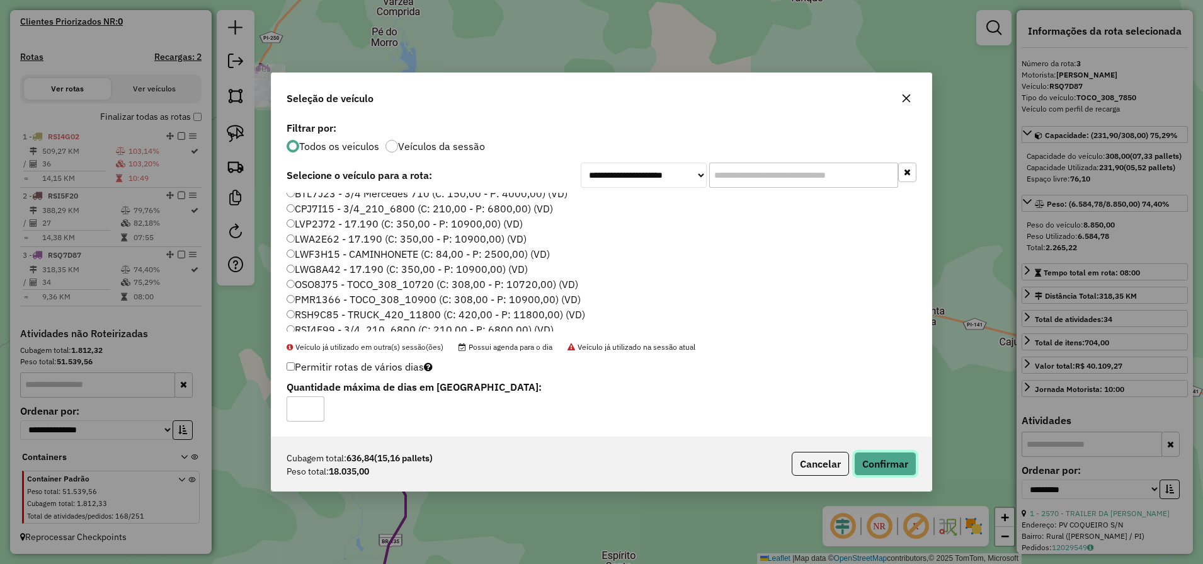
click at [891, 460] on button "Confirmar" at bounding box center [885, 464] width 62 height 24
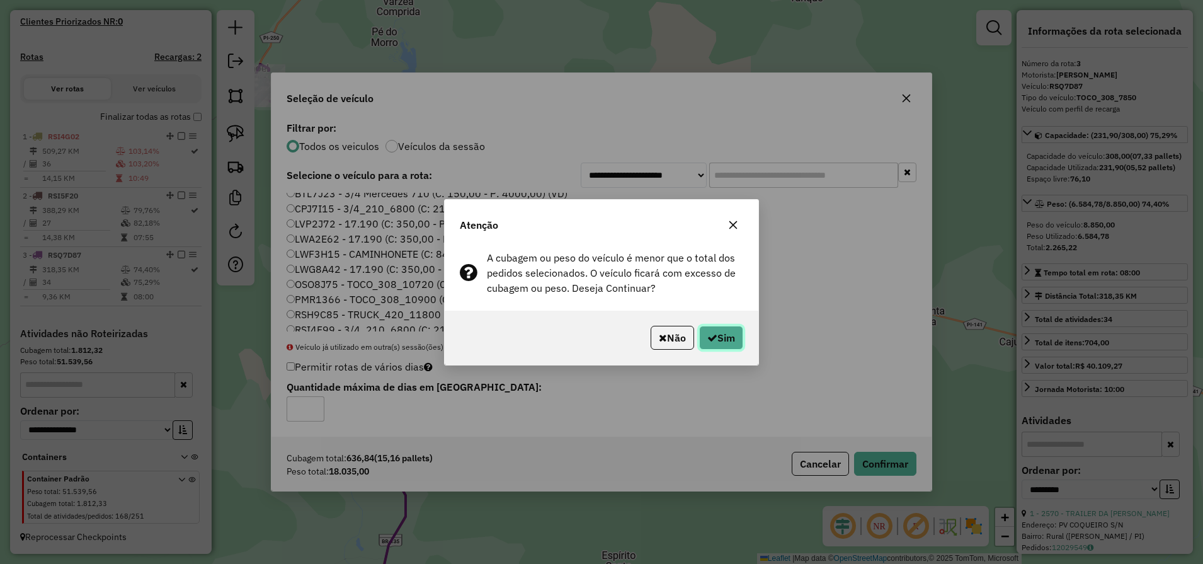
click at [699, 341] on button "Sim" at bounding box center [721, 338] width 44 height 24
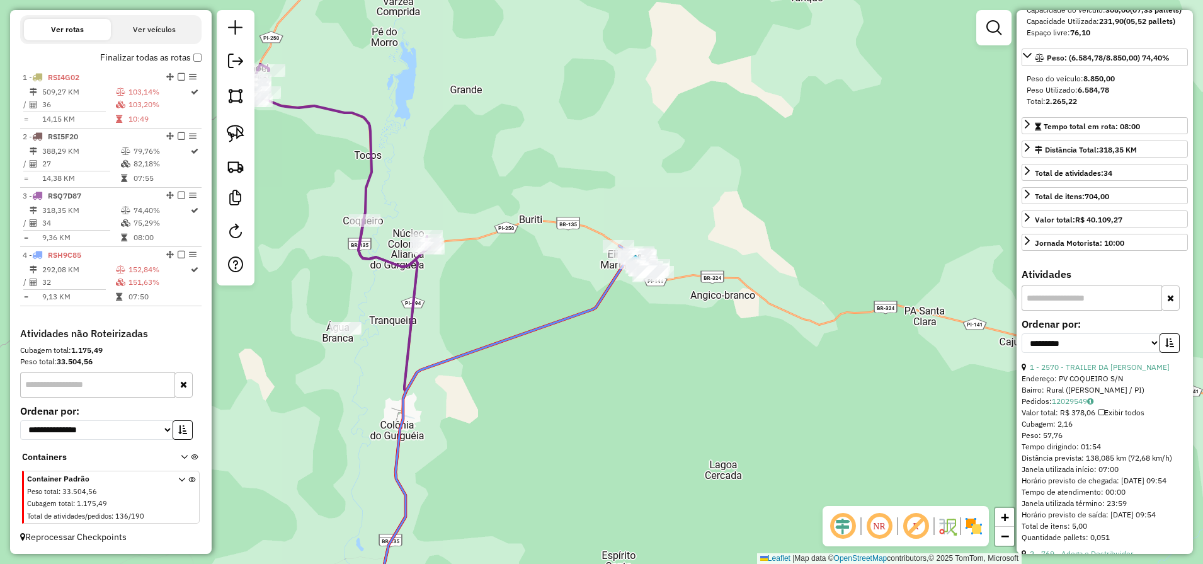
scroll to position [157, 0]
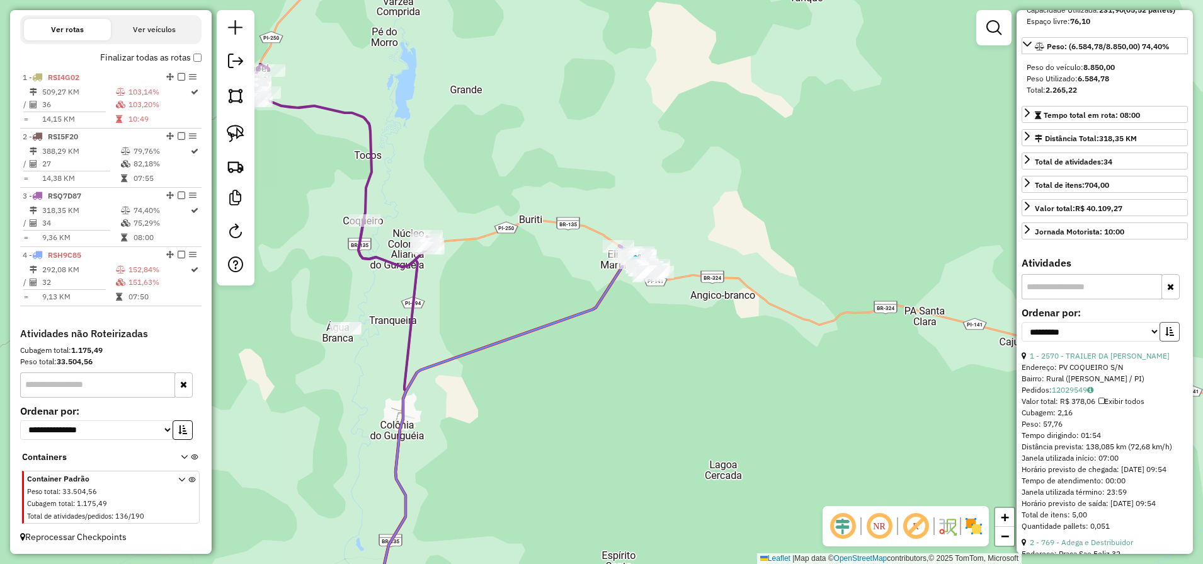
click at [1169, 336] on icon "button" at bounding box center [1169, 331] width 9 height 9
click at [1126, 341] on select "**********" at bounding box center [1091, 332] width 139 height 20
select select "**********"
click at [1022, 341] on select "**********" at bounding box center [1091, 332] width 139 height 20
click at [1114, 341] on select "**********" at bounding box center [1091, 332] width 139 height 20
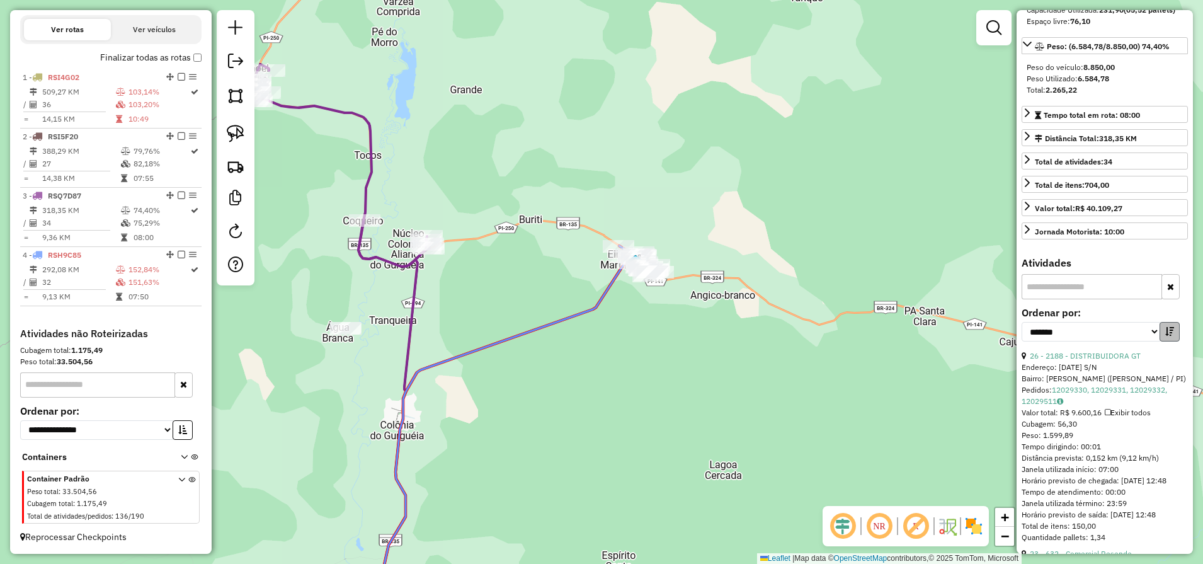
drag, startPoint x: 1180, startPoint y: 353, endPoint x: 1173, endPoint y: 355, distance: 7.0
click at [1180, 350] on div "**********" at bounding box center [1105, 329] width 166 height 42
click at [1169, 336] on icon "button" at bounding box center [1169, 331] width 9 height 9
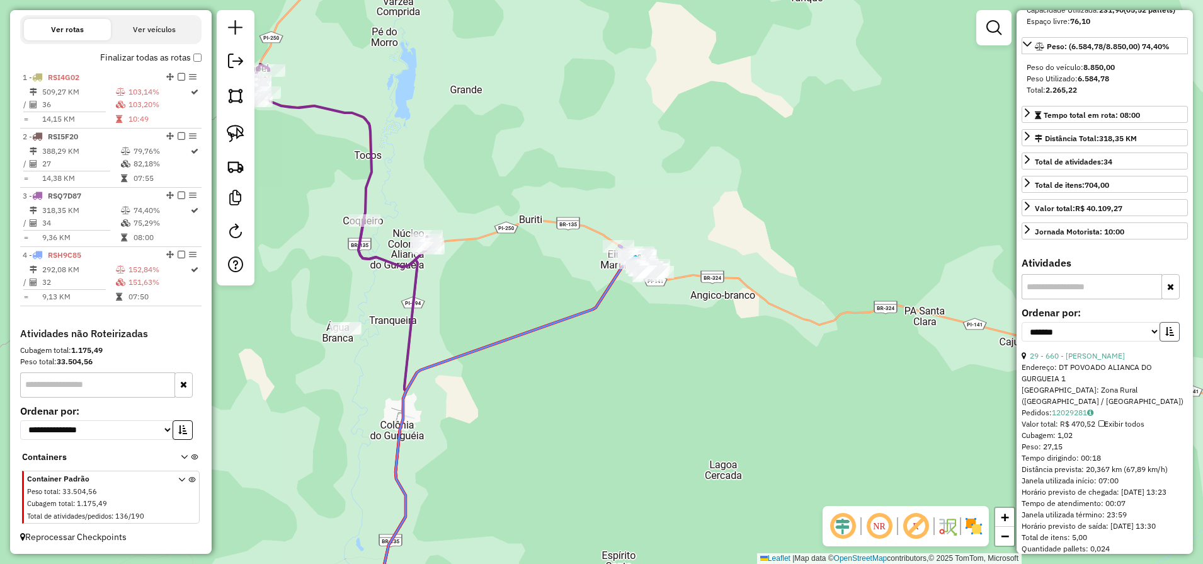
click at [1167, 336] on icon "button" at bounding box center [1169, 331] width 9 height 9
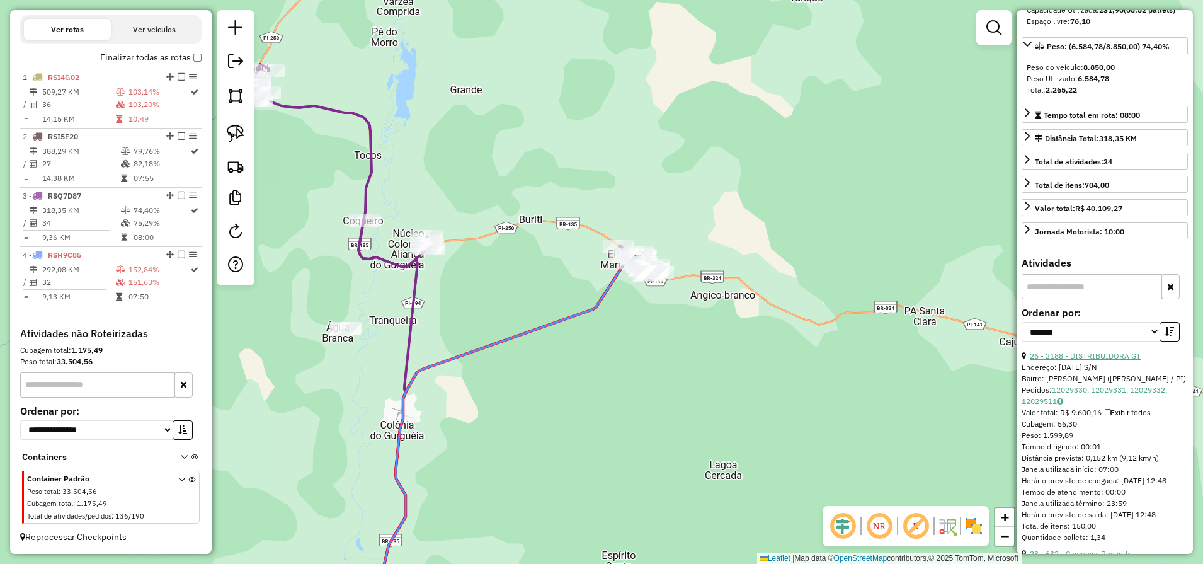
click at [1100, 360] on link "26 - 2188 - DISTRIBUIDORA GT" at bounding box center [1085, 355] width 111 height 9
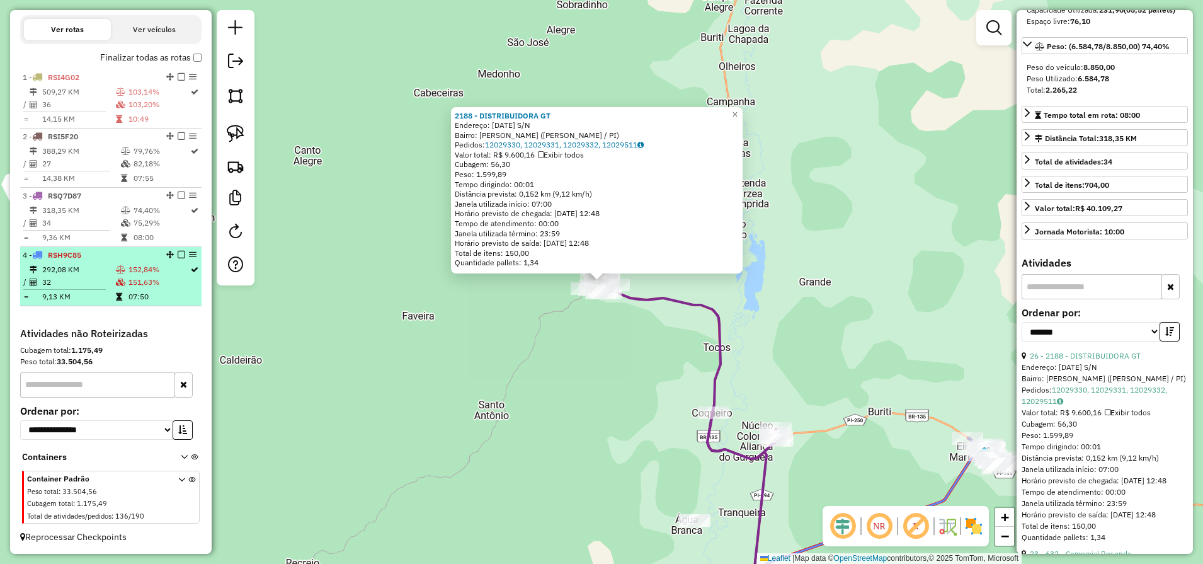
click at [86, 285] on td "32" at bounding box center [79, 282] width 74 height 13
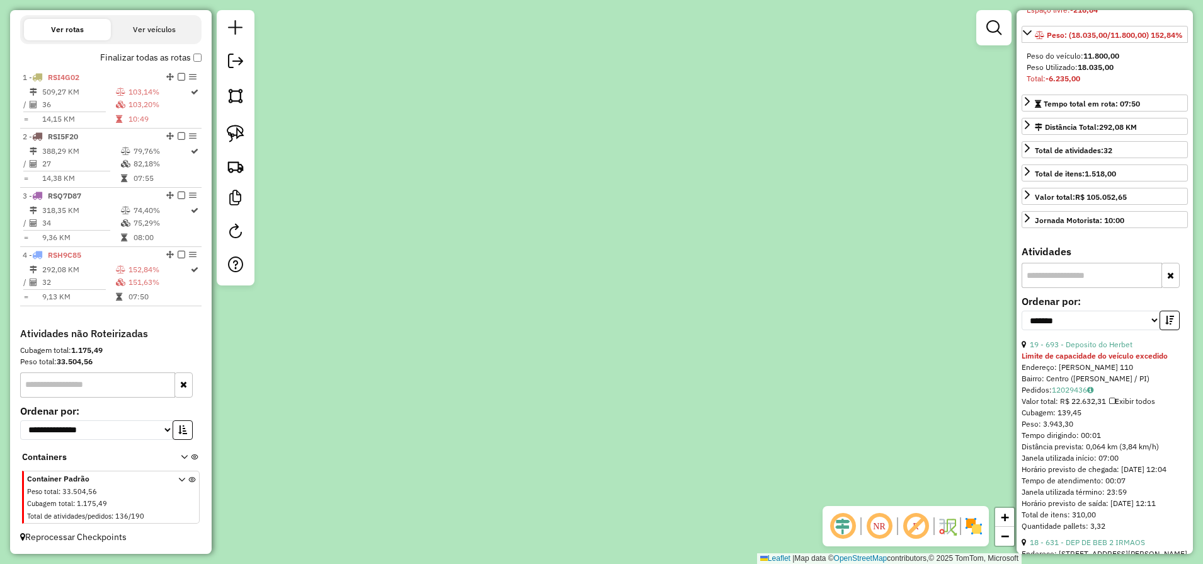
drag, startPoint x: 712, startPoint y: 188, endPoint x: 726, endPoint y: 530, distance: 342.3
click at [726, 524] on div "Janela de atendimento Grade de atendimento Capacidade Transportadoras Veículos …" at bounding box center [601, 282] width 1203 height 564
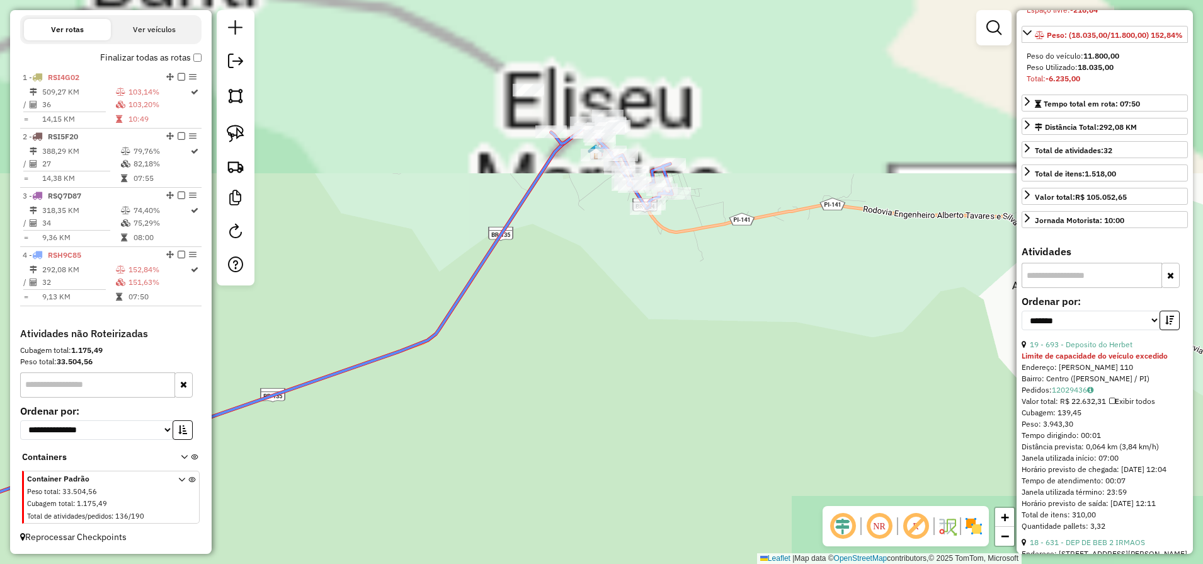
drag, startPoint x: 631, startPoint y: 166, endPoint x: 667, endPoint y: 345, distance: 182.5
click at [667, 341] on div "Janela de atendimento Grade de atendimento Capacidade Transportadoras Veículos …" at bounding box center [601, 282] width 1203 height 564
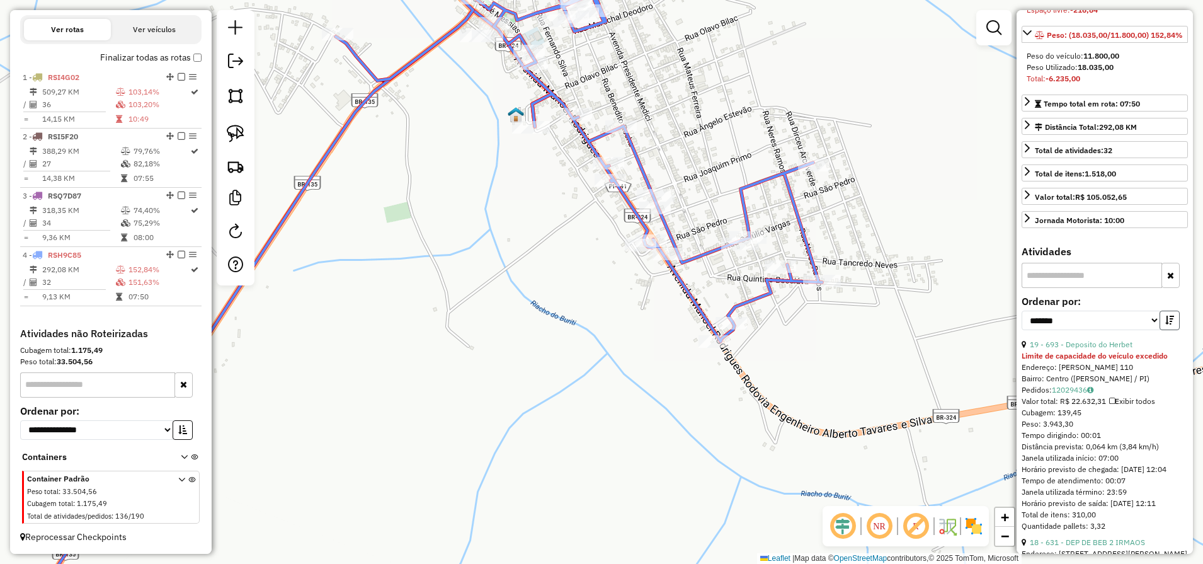
click at [1170, 324] on icon "button" at bounding box center [1169, 320] width 9 height 9
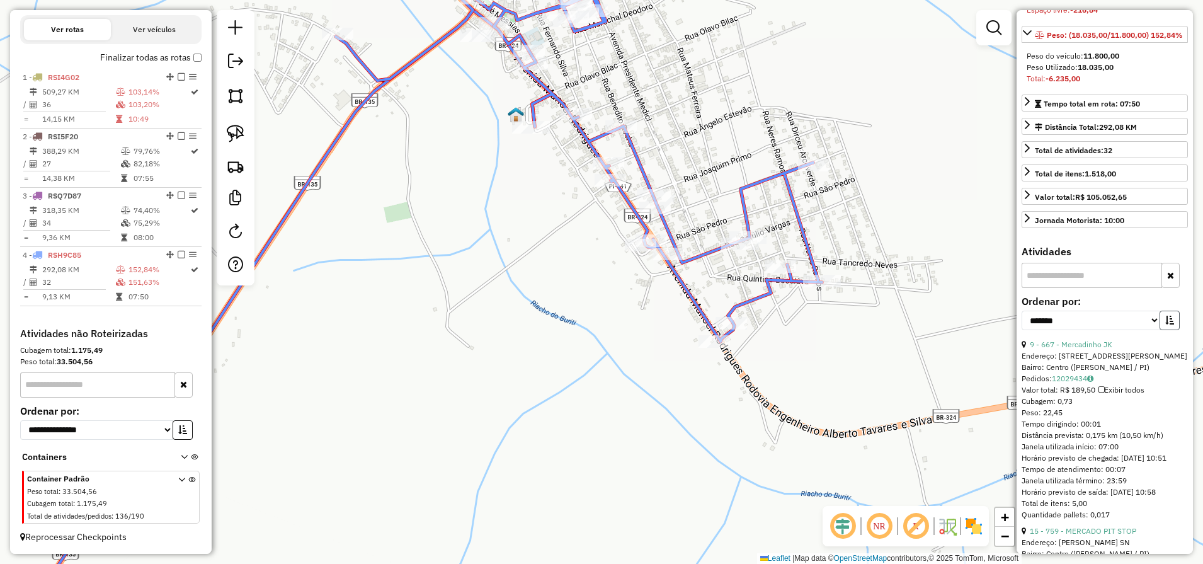
click at [1170, 324] on icon "button" at bounding box center [1169, 320] width 9 height 9
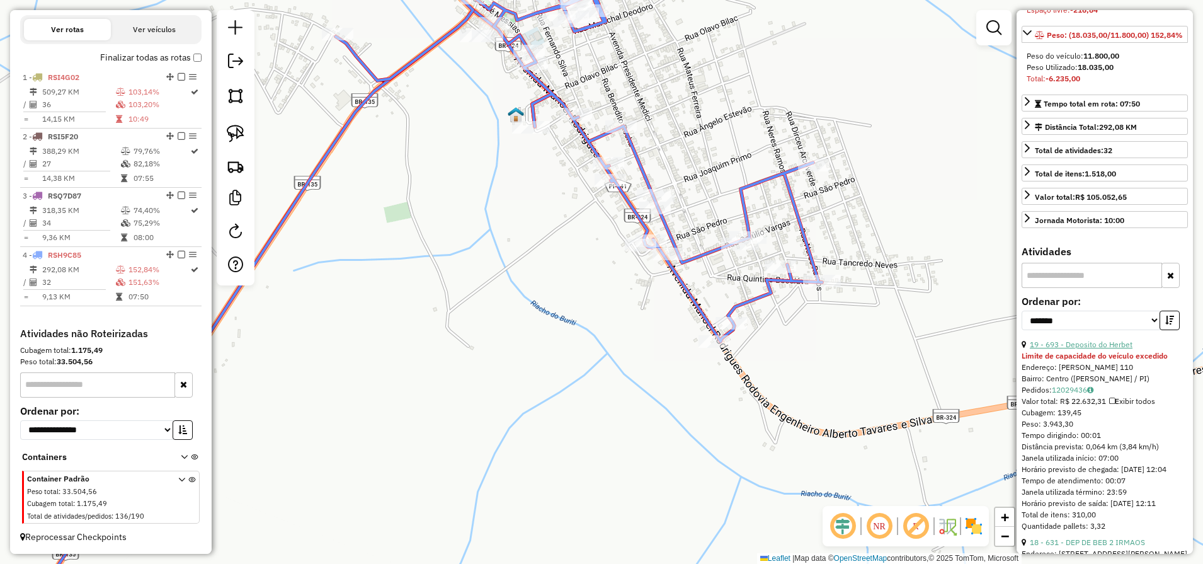
click at [1087, 349] on link "19 - 693 - Deposito do Herbet" at bounding box center [1081, 344] width 103 height 9
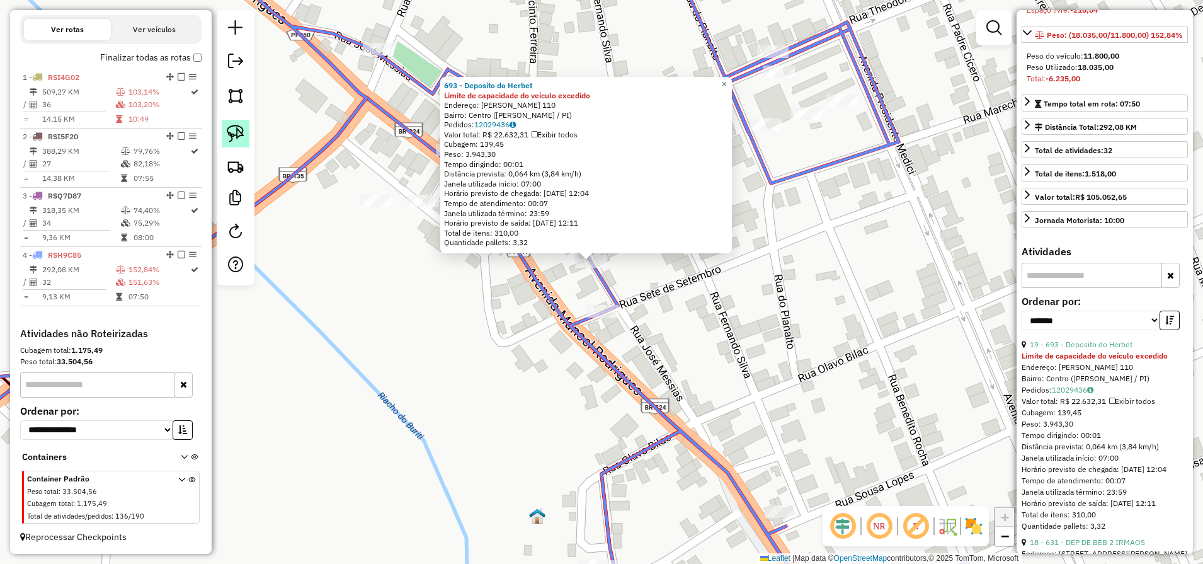
click at [239, 139] on img at bounding box center [236, 134] width 18 height 18
drag, startPoint x: 588, startPoint y: 283, endPoint x: 624, endPoint y: 263, distance: 41.7
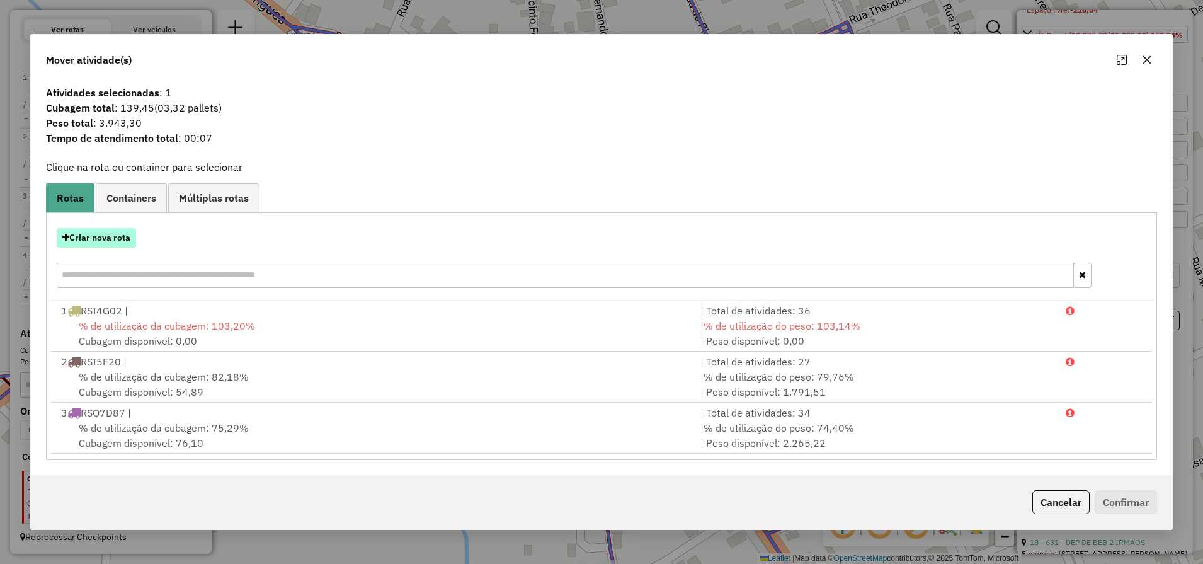
click at [122, 243] on button "Criar nova rota" at bounding box center [96, 238] width 79 height 20
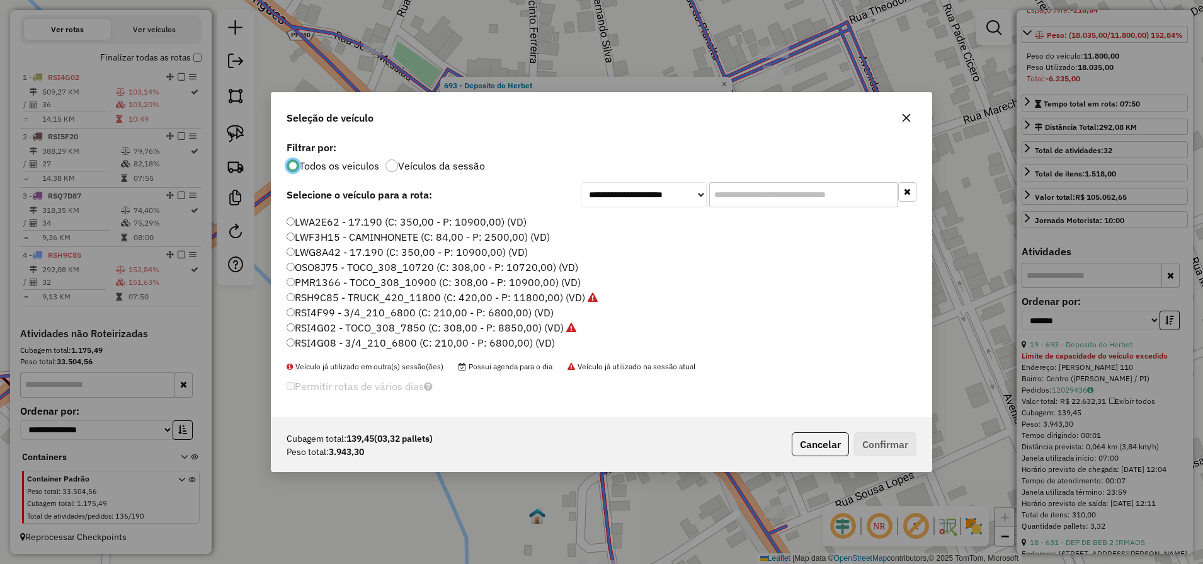
scroll to position [100, 0]
click at [362, 338] on label "RSI5F24 - TRUCK_420_11800 (C: 420,00 - P: 11800,00) (VD)" at bounding box center [434, 345] width 295 height 15
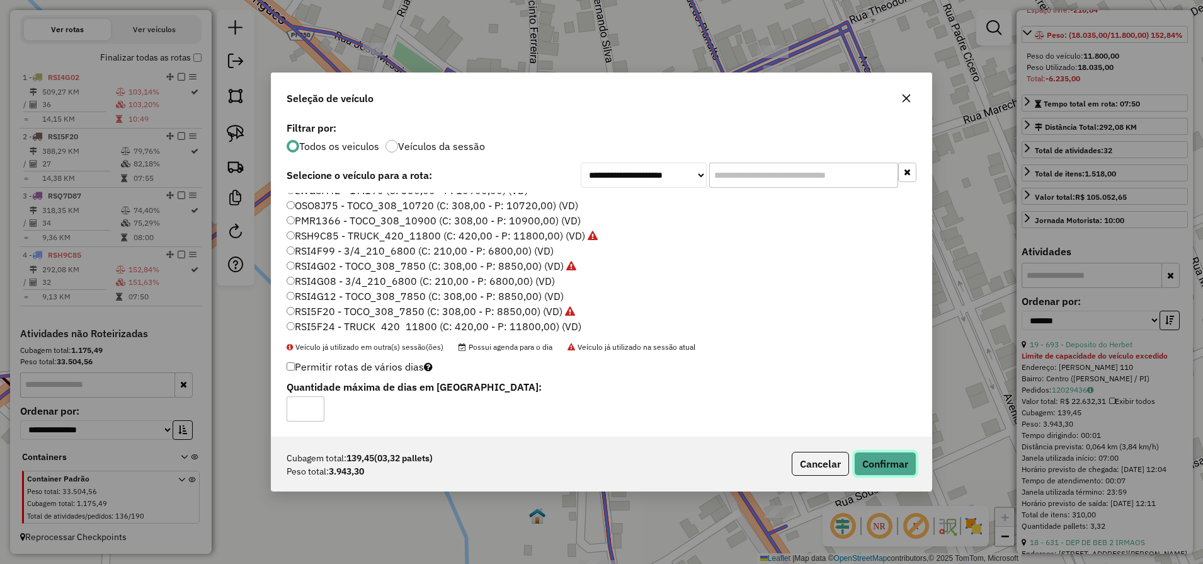
click at [877, 459] on button "Confirmar" at bounding box center [885, 464] width 62 height 24
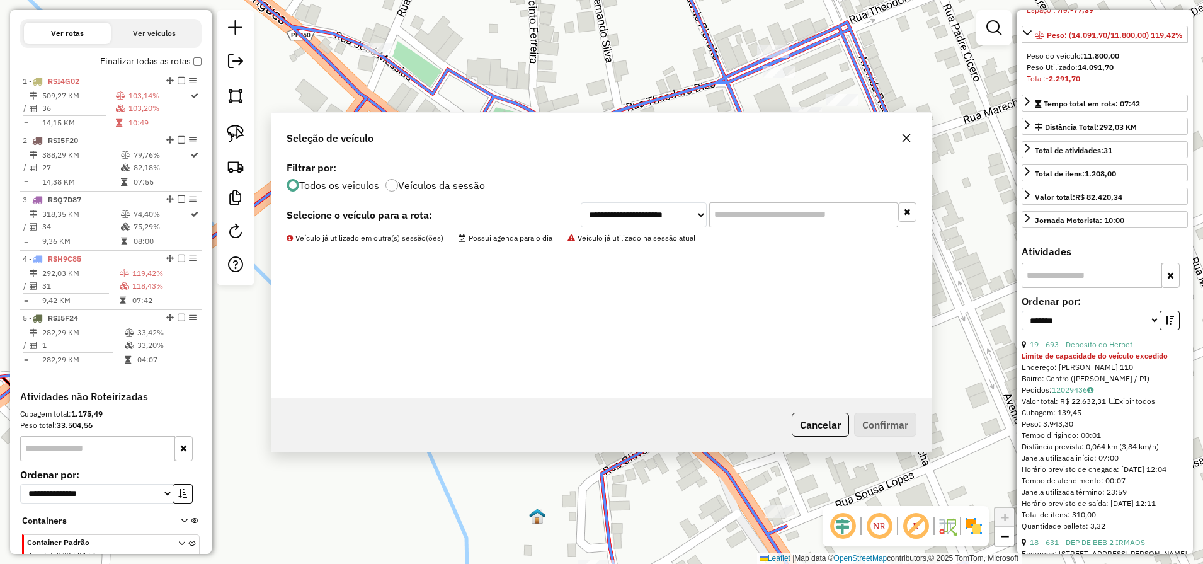
scroll to position [488, 0]
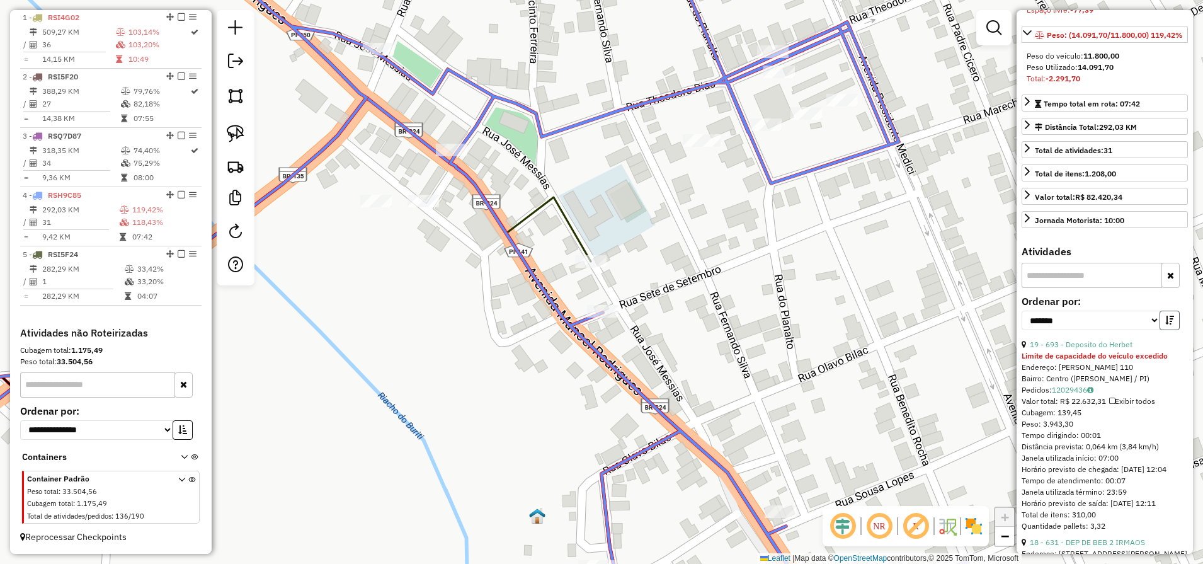
click at [1171, 330] on button "button" at bounding box center [1170, 321] width 20 height 20
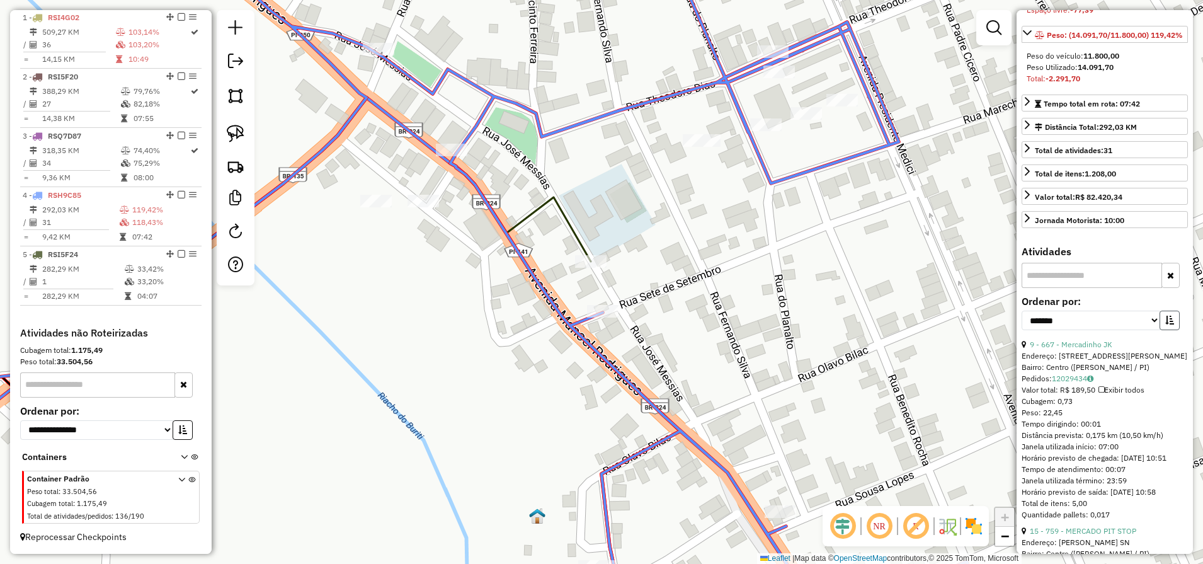
click at [1171, 330] on button "button" at bounding box center [1170, 321] width 20 height 20
click at [1088, 349] on link "18 - 631 - DEP DE BEB 2 IRMAOS" at bounding box center [1087, 344] width 115 height 9
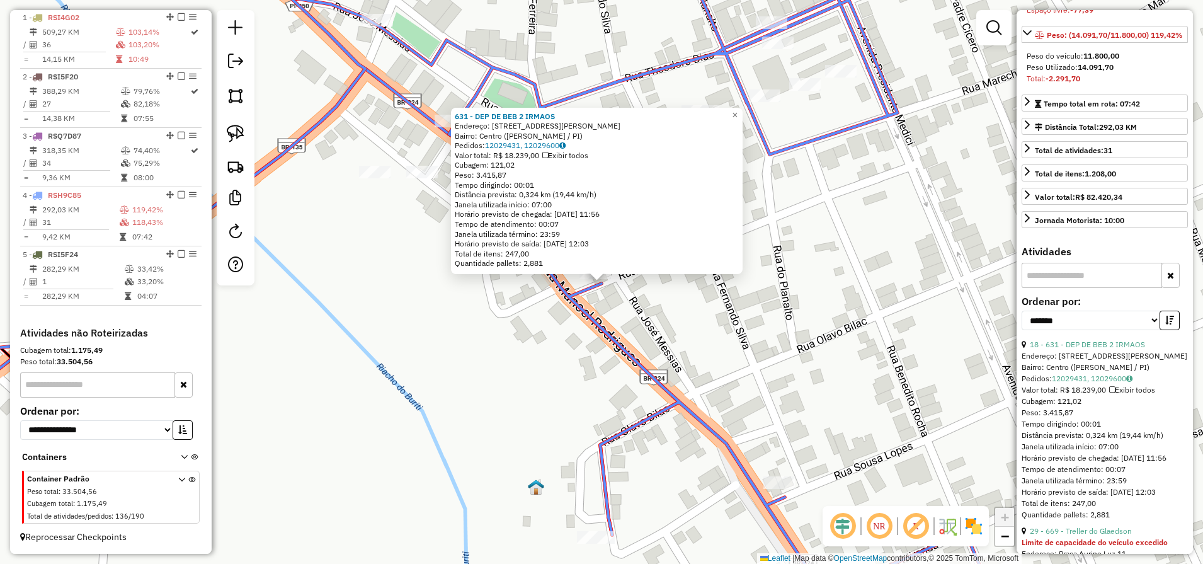
click at [596, 276] on div "631 - DEP DE BEB 2 IRMAOS Endereço: [STREET_ADDRESS][PERSON_NAME] Bairro: Centr…" at bounding box center [601, 282] width 1203 height 564
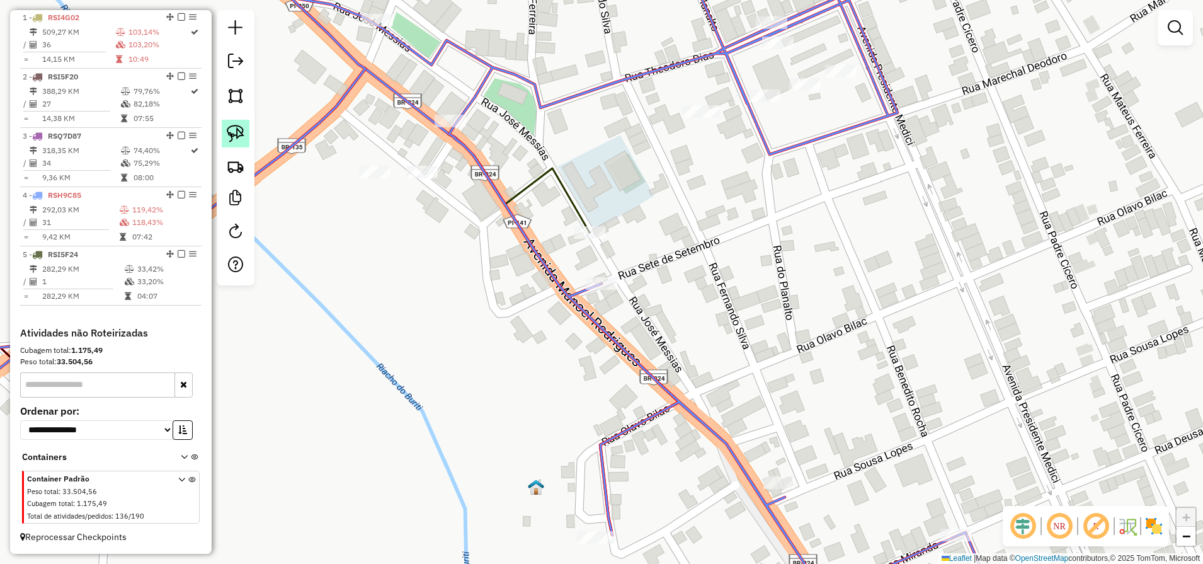
click at [230, 134] on img at bounding box center [236, 134] width 18 height 18
drag, startPoint x: 614, startPoint y: 260, endPoint x: 615, endPoint y: 294, distance: 34.7
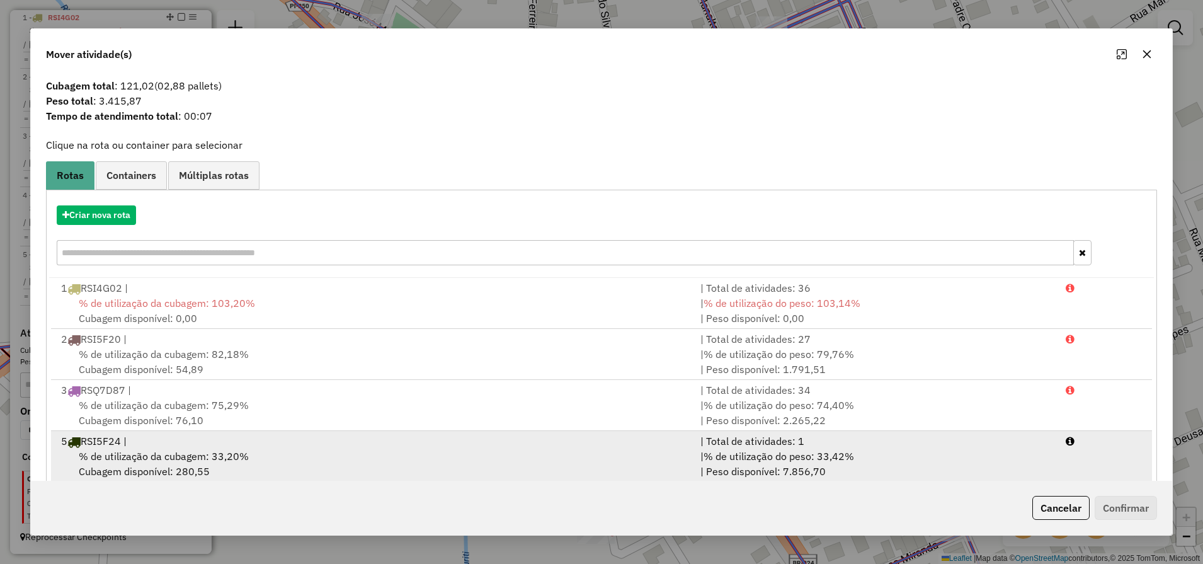
scroll to position [39, 0]
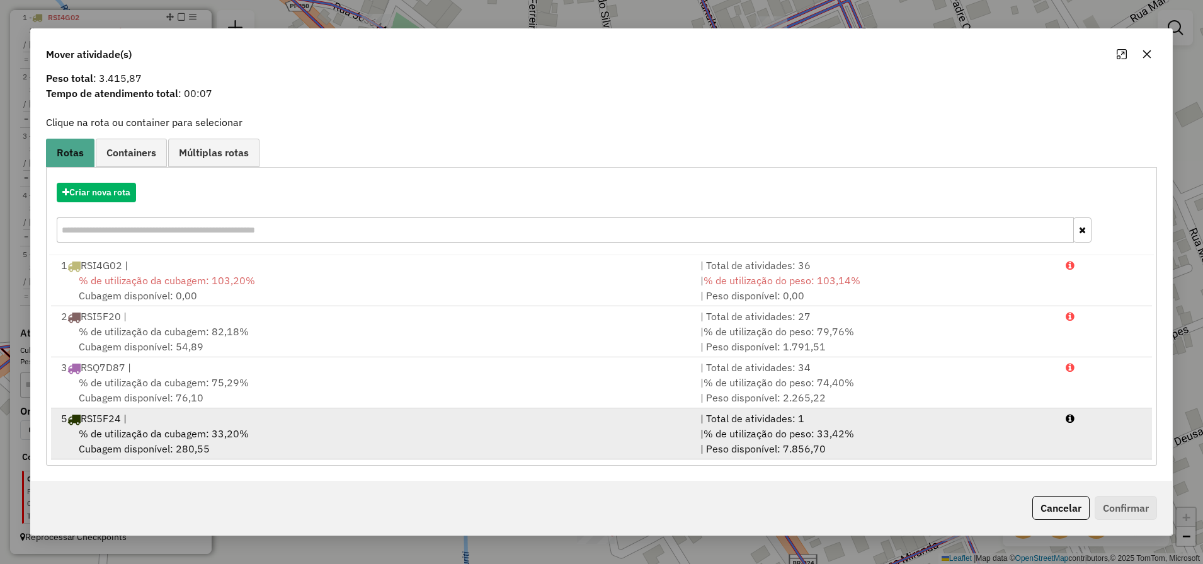
click at [260, 431] on div "% de utilização da cubagem: 33,20% Cubagem disponível: 280,55" at bounding box center [373, 441] width 639 height 30
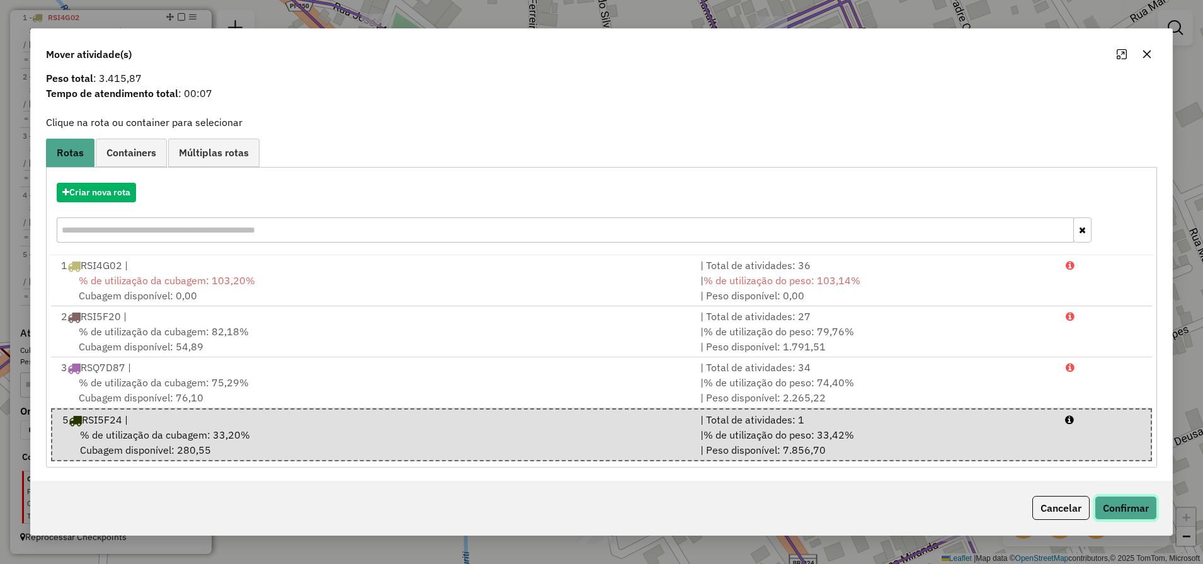
click at [1111, 508] on button "Confirmar" at bounding box center [1126, 508] width 62 height 24
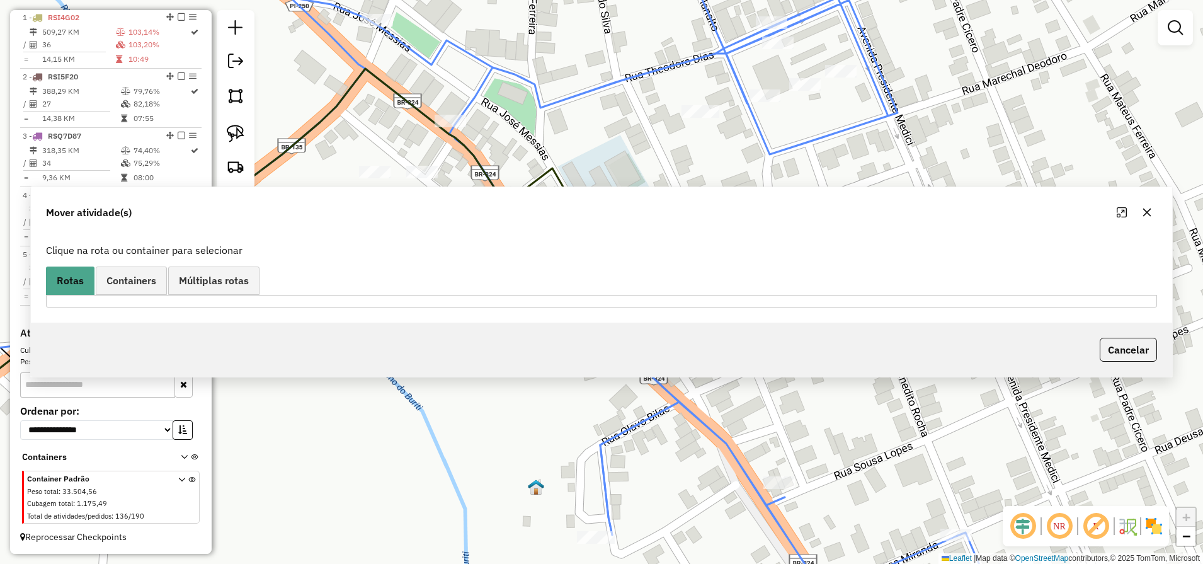
scroll to position [0, 0]
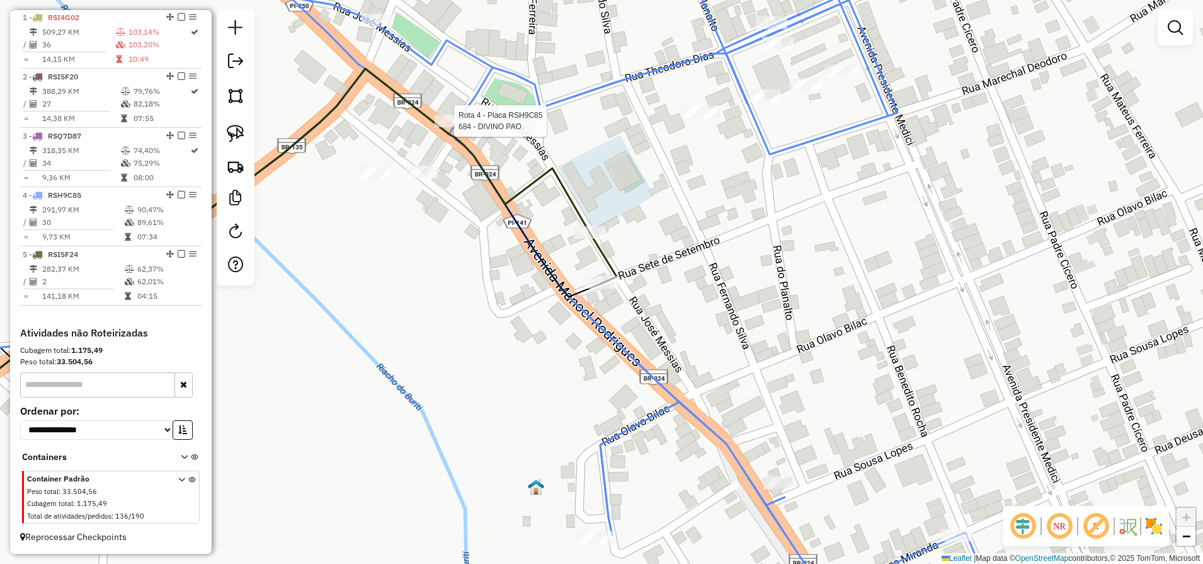
click at [450, 127] on div at bounding box center [450, 121] width 31 height 13
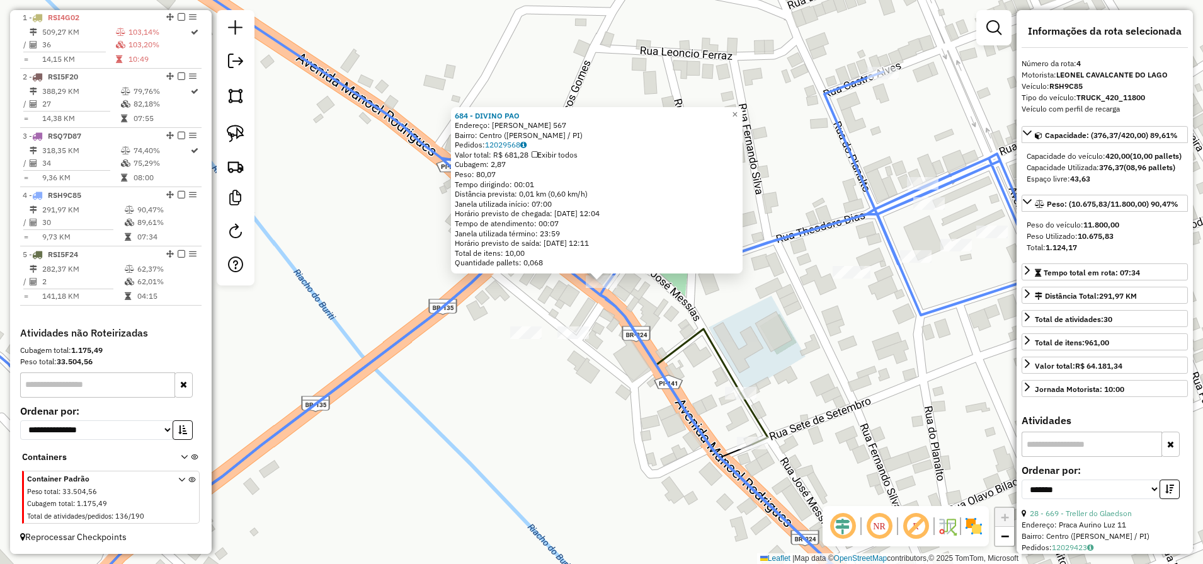
click at [625, 316] on icon at bounding box center [508, 282] width 1082 height 677
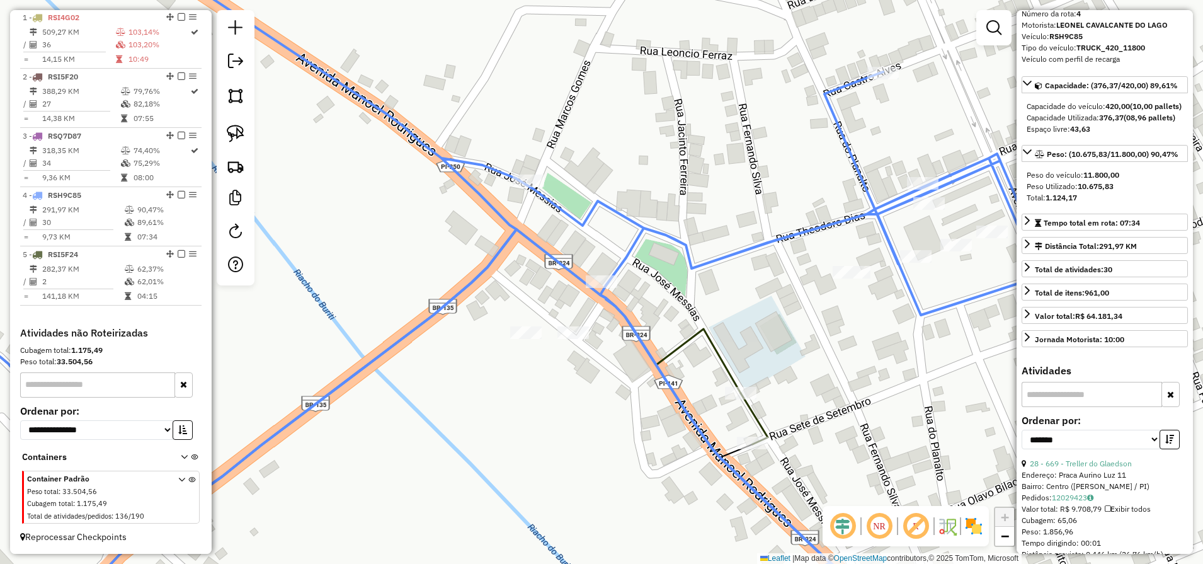
scroll to position [157, 0]
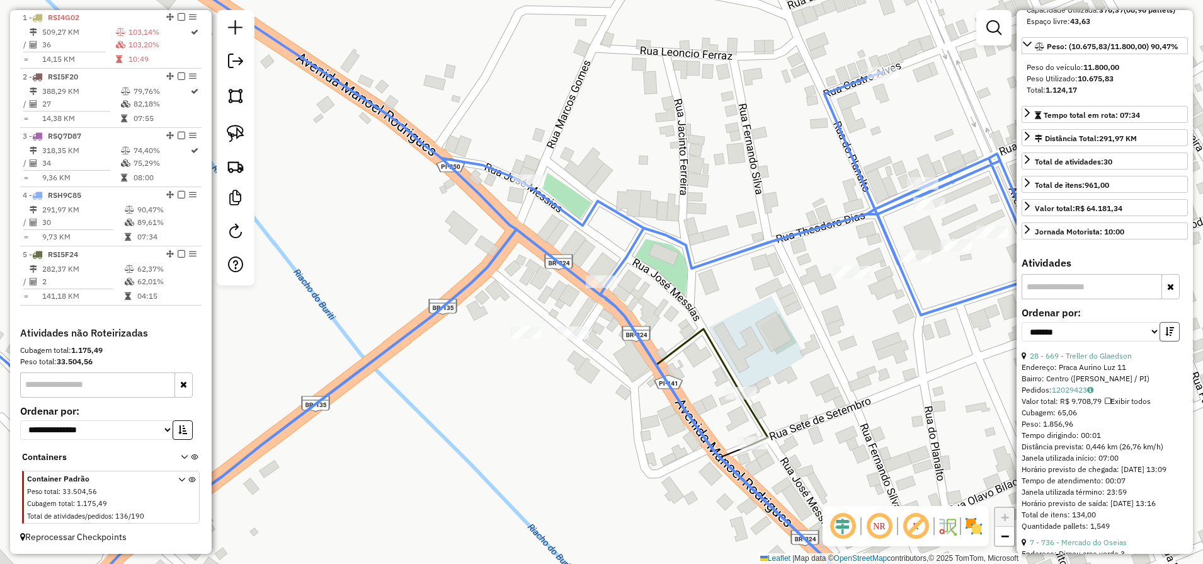
click at [1165, 336] on icon "button" at bounding box center [1169, 331] width 9 height 9
click at [1090, 360] on link "28 - 669 - Treller do Glaedson" at bounding box center [1081, 355] width 102 height 9
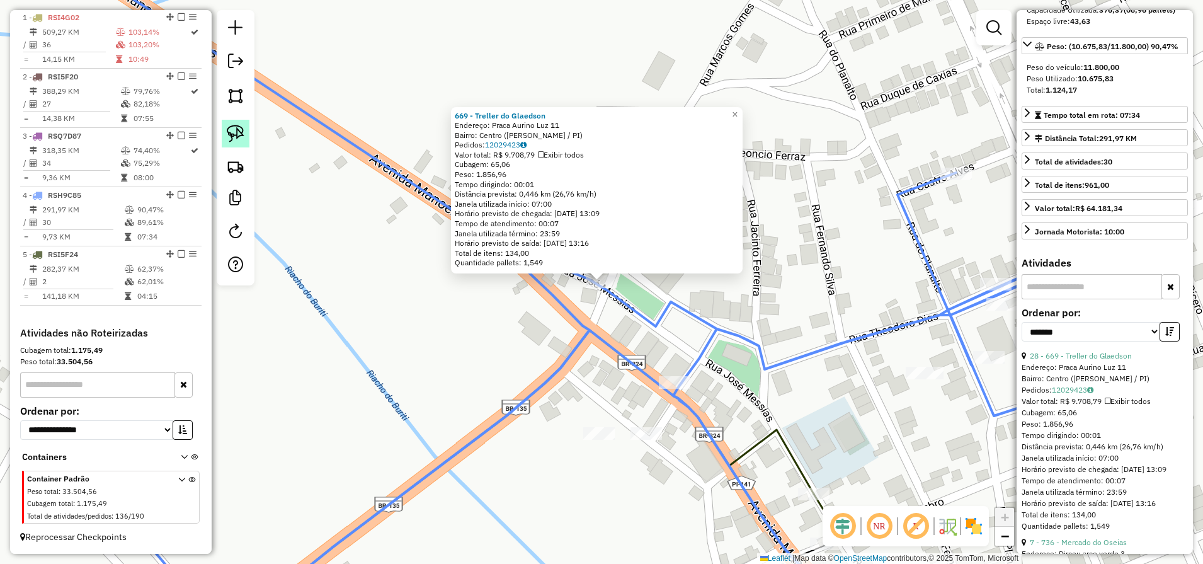
click at [239, 131] on img at bounding box center [236, 134] width 18 height 18
drag, startPoint x: 580, startPoint y: 291, endPoint x: 623, endPoint y: 297, distance: 43.9
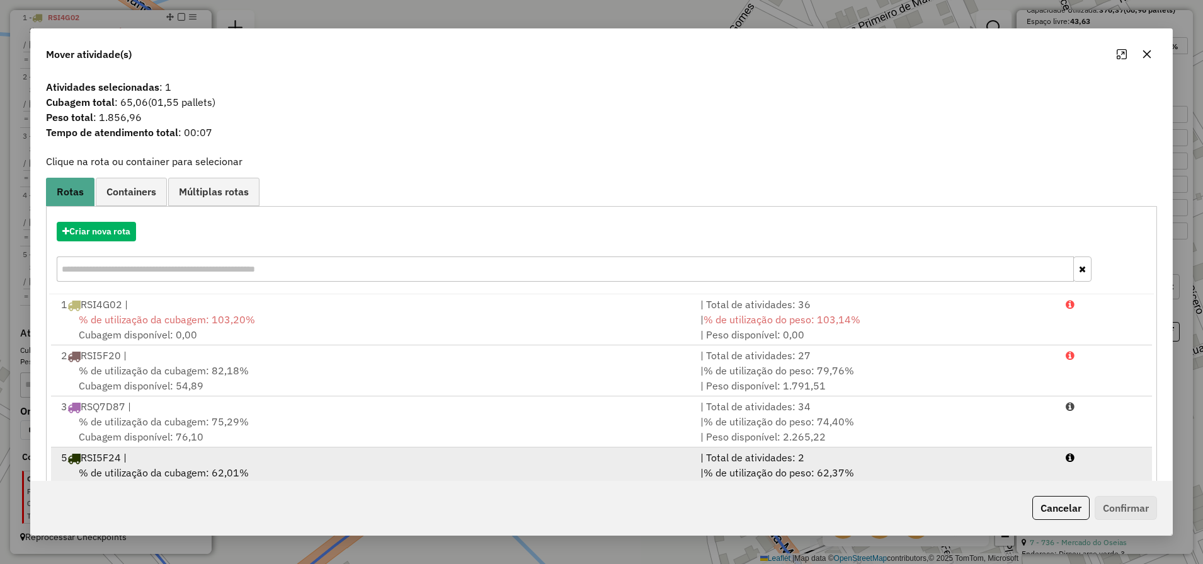
click at [161, 465] on div "% de utilização da cubagem: 62,01% Cubagem disponível: 159,54" at bounding box center [373, 480] width 639 height 30
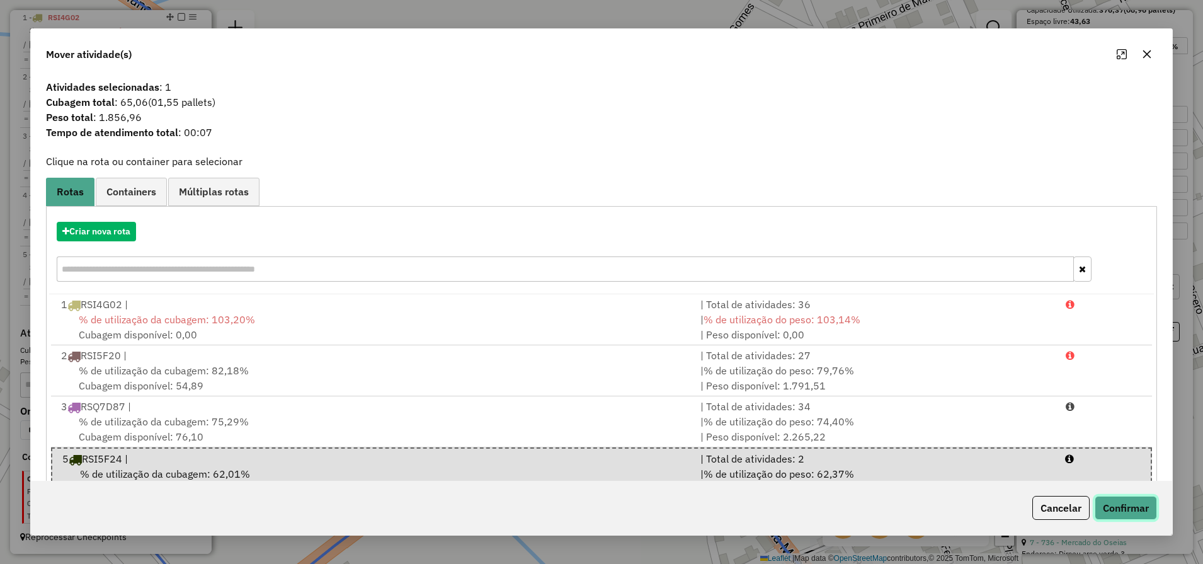
click at [1121, 508] on button "Confirmar" at bounding box center [1126, 508] width 62 height 24
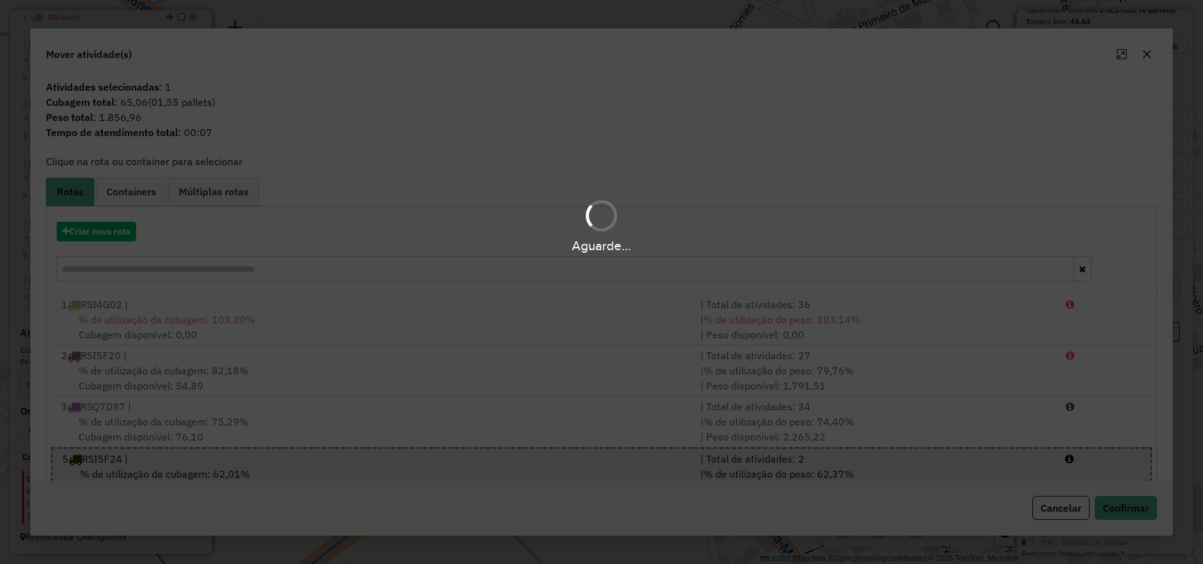
scroll to position [472, 0]
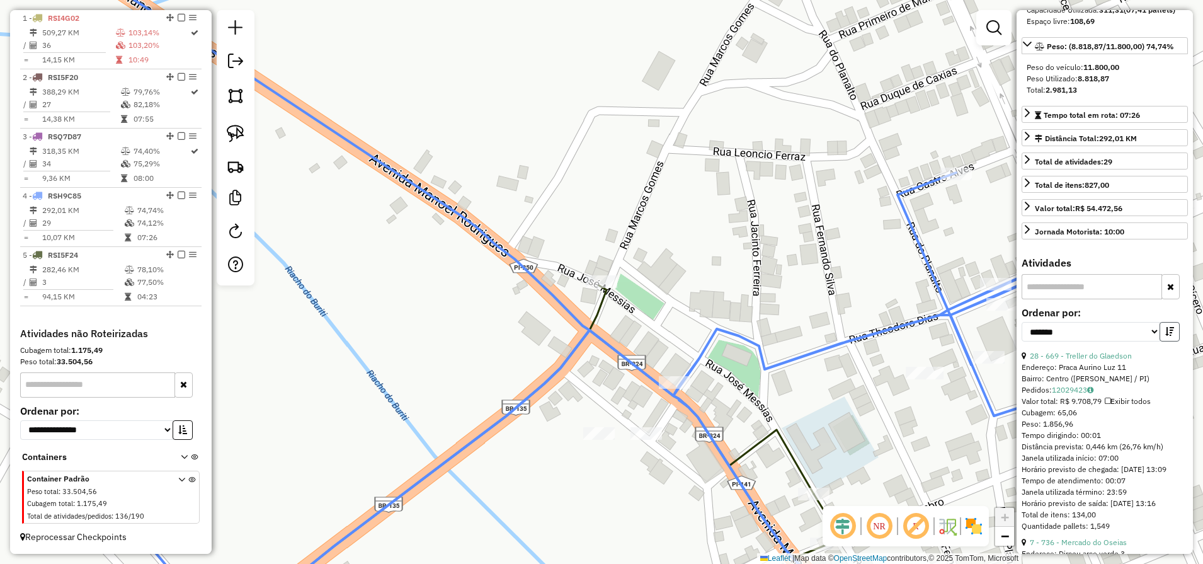
click at [1165, 336] on icon "button" at bounding box center [1169, 331] width 9 height 9
click at [1073, 360] on link "7 - 736 - Mercado do Oseias" at bounding box center [1078, 355] width 97 height 9
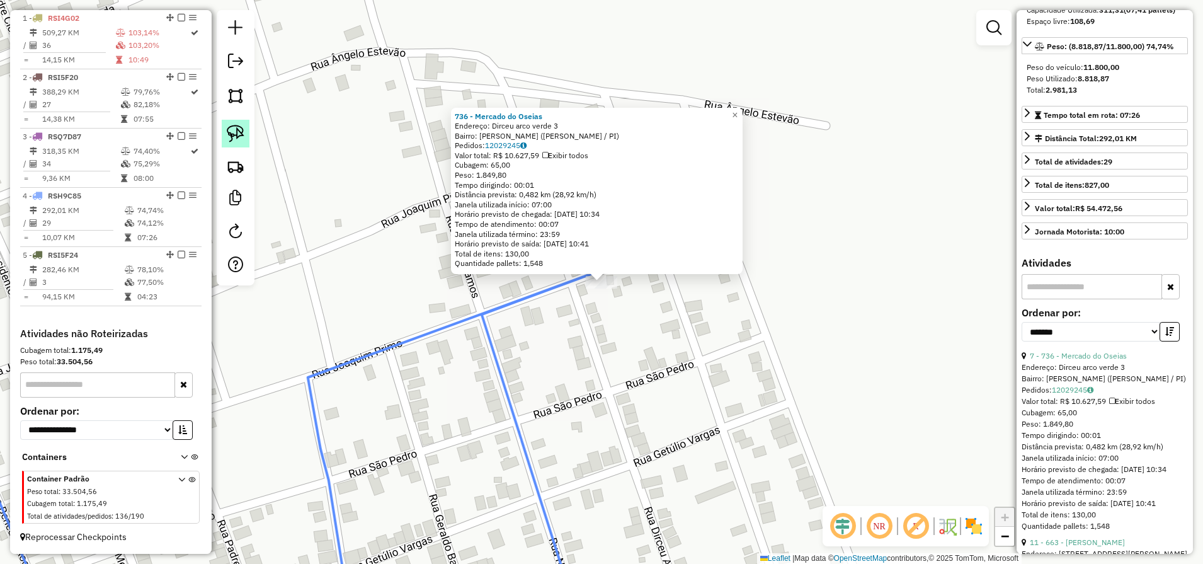
drag, startPoint x: 234, startPoint y: 140, endPoint x: 255, endPoint y: 159, distance: 28.2
click at [233, 140] on img at bounding box center [236, 134] width 18 height 18
drag, startPoint x: 569, startPoint y: 309, endPoint x: 632, endPoint y: 321, distance: 64.1
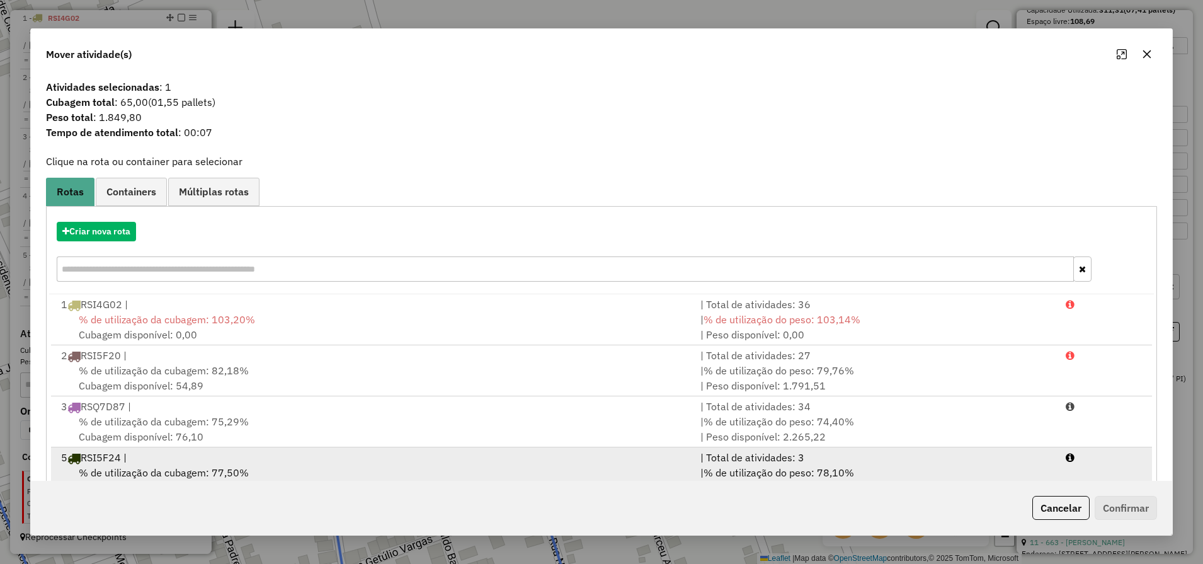
click at [237, 479] on span "% de utilização da cubagem: 77,50%" at bounding box center [164, 472] width 170 height 13
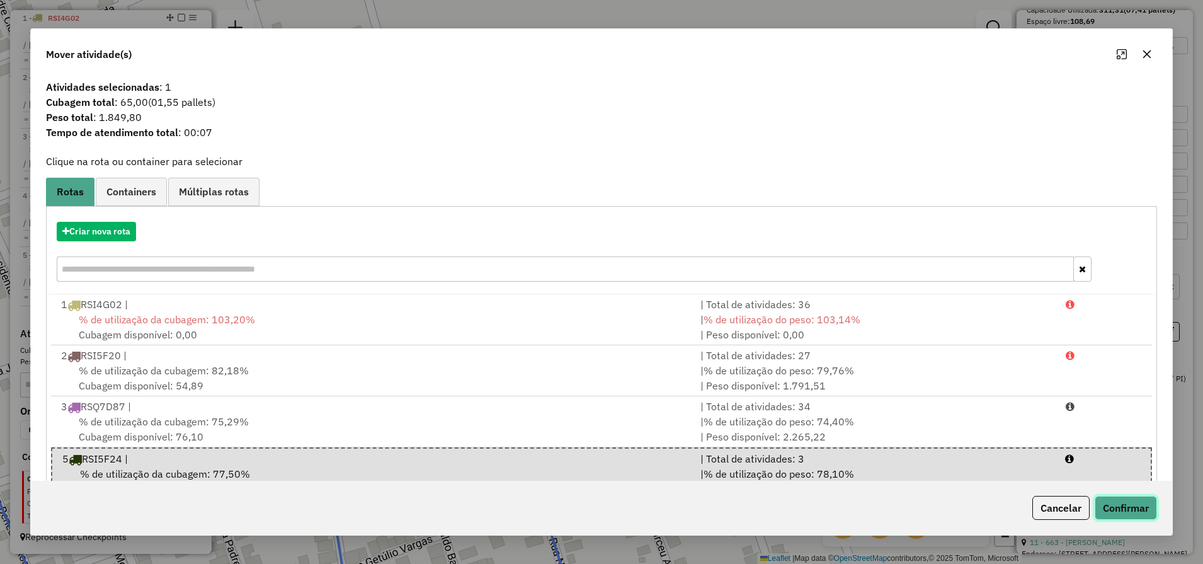
click at [1141, 517] on button "Confirmar" at bounding box center [1126, 508] width 62 height 24
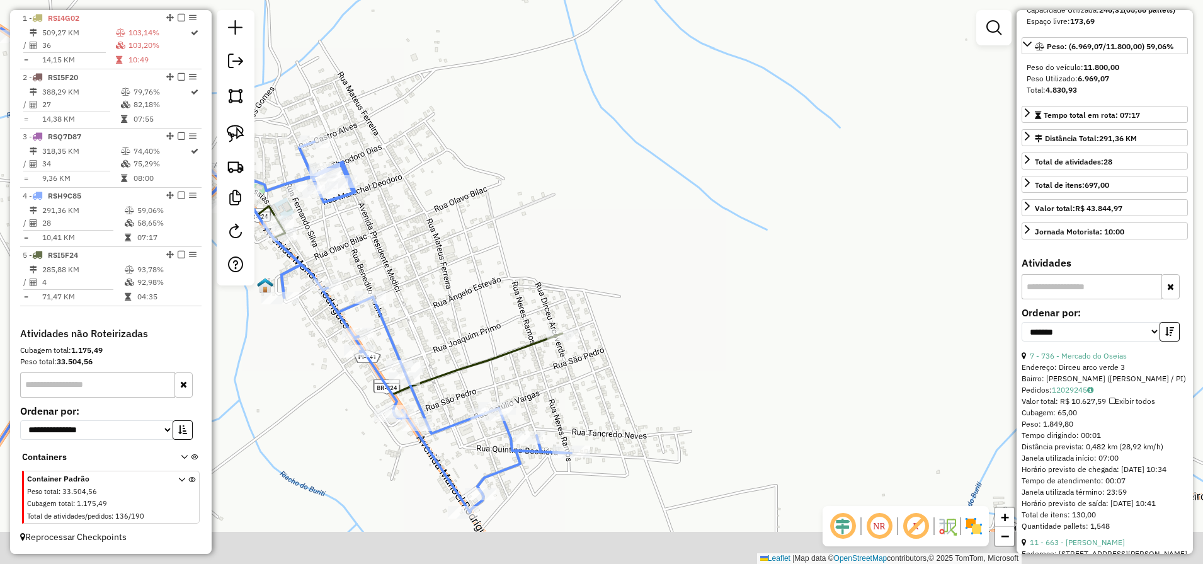
drag, startPoint x: 455, startPoint y: 491, endPoint x: 597, endPoint y: 334, distance: 211.0
click at [571, 326] on icon at bounding box center [286, 270] width 570 height 484
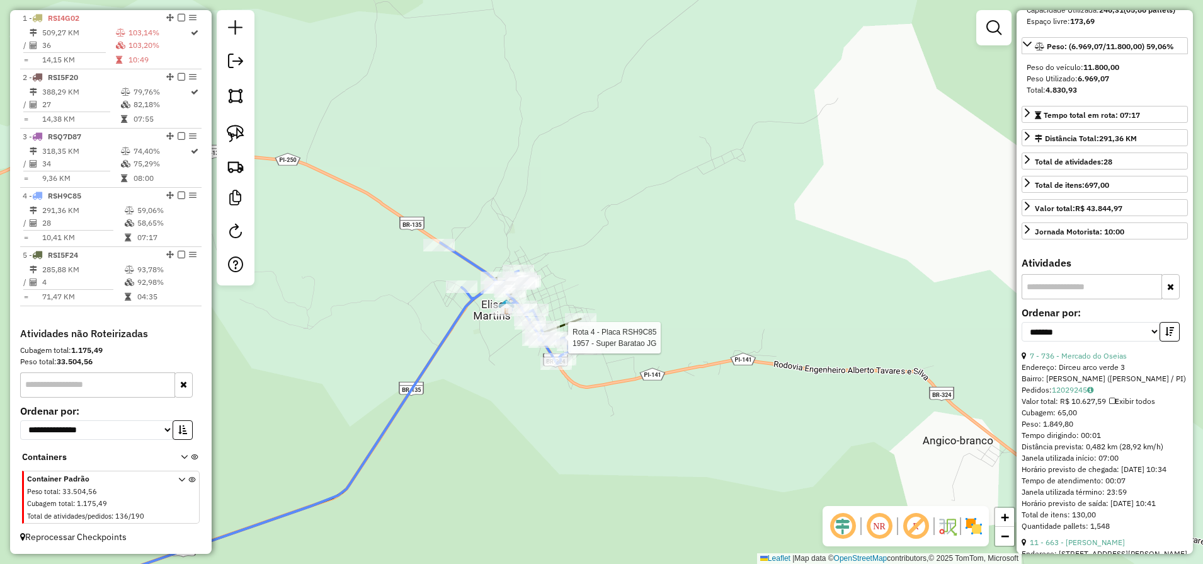
drag, startPoint x: 447, startPoint y: 437, endPoint x: 588, endPoint y: 481, distance: 148.4
click at [586, 480] on div "Rota 4 - Placa RSH9C85 1957 - Super Baratao JG Janela de atendimento Grade de a…" at bounding box center [601, 282] width 1203 height 564
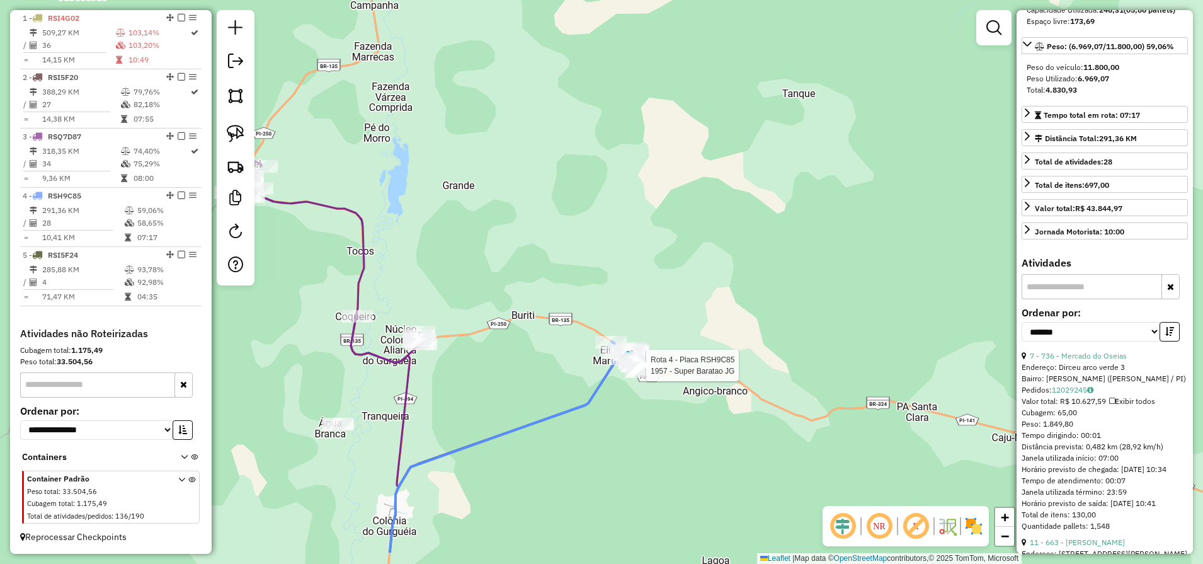
drag, startPoint x: 511, startPoint y: 477, endPoint x: 562, endPoint y: 417, distance: 79.1
click at [547, 432] on div "Rota 4 - Placa RSH9C85 1957 - Super Baratao JG Janela de atendimento Grade de a…" at bounding box center [601, 282] width 1203 height 564
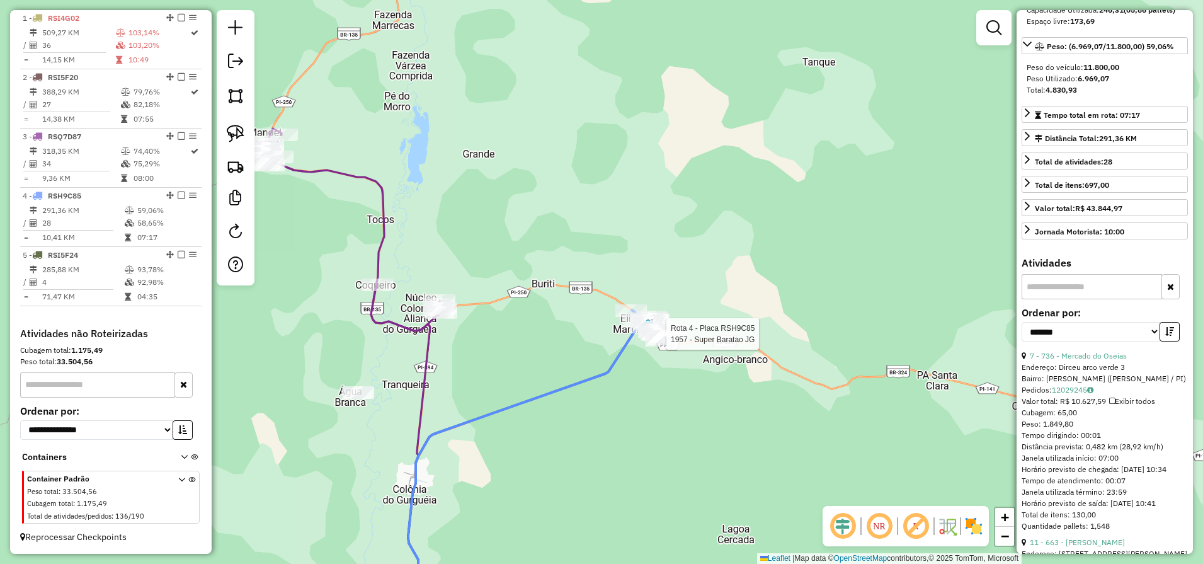
click at [356, 399] on div at bounding box center [358, 392] width 31 height 13
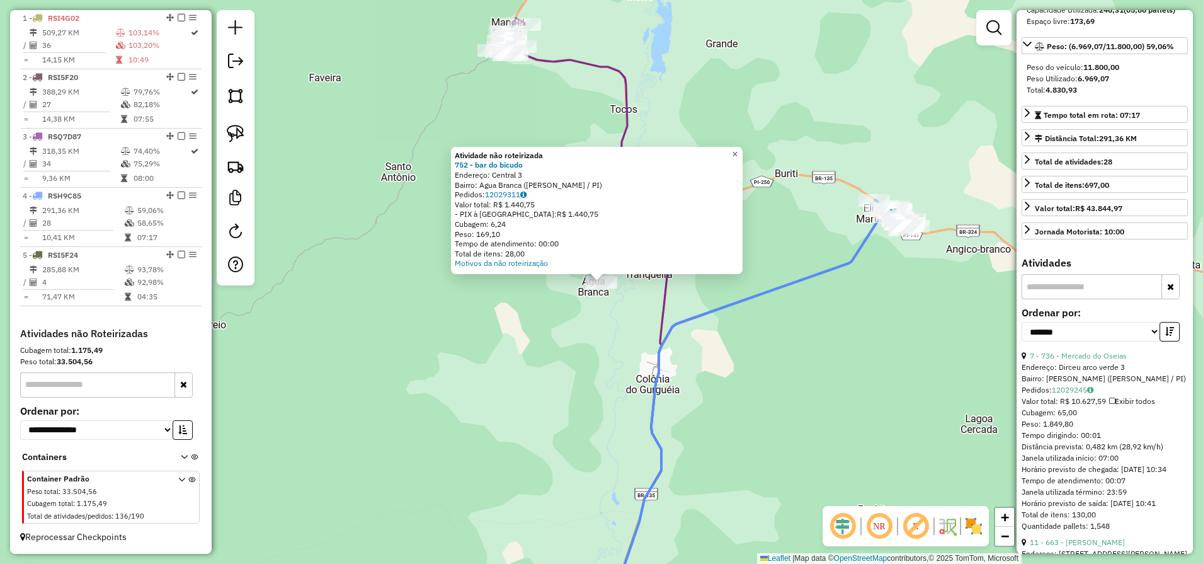
click at [741, 157] on link "×" at bounding box center [735, 154] width 15 height 15
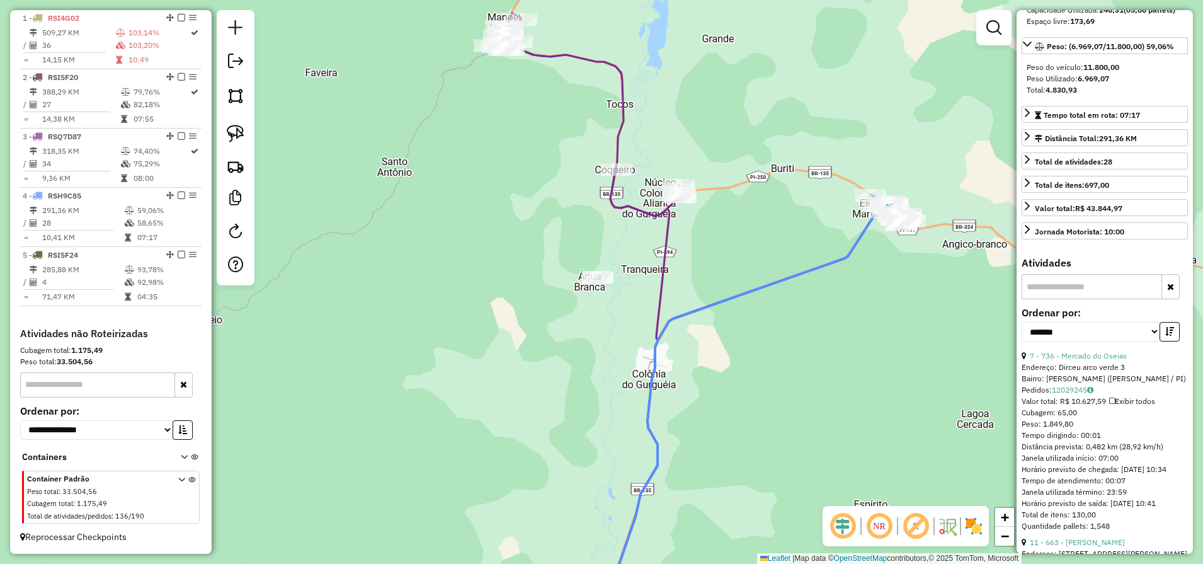
drag, startPoint x: 718, startPoint y: 367, endPoint x: 644, endPoint y: 205, distance: 178.1
click at [643, 196] on div "Janela de atendimento Grade de atendimento Capacidade Transportadoras Veículos …" at bounding box center [601, 282] width 1203 height 564
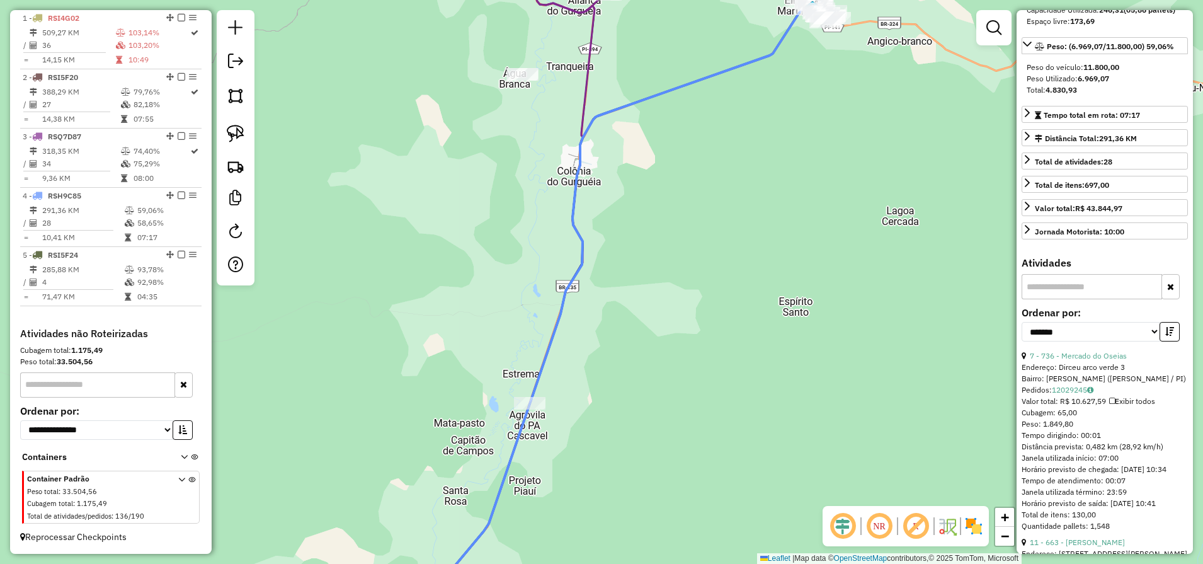
drag, startPoint x: 615, startPoint y: 413, endPoint x: 624, endPoint y: 236, distance: 177.2
click at [624, 236] on div "Janela de atendimento Grade de atendimento Capacidade Transportadoras Veículos …" at bounding box center [601, 282] width 1203 height 564
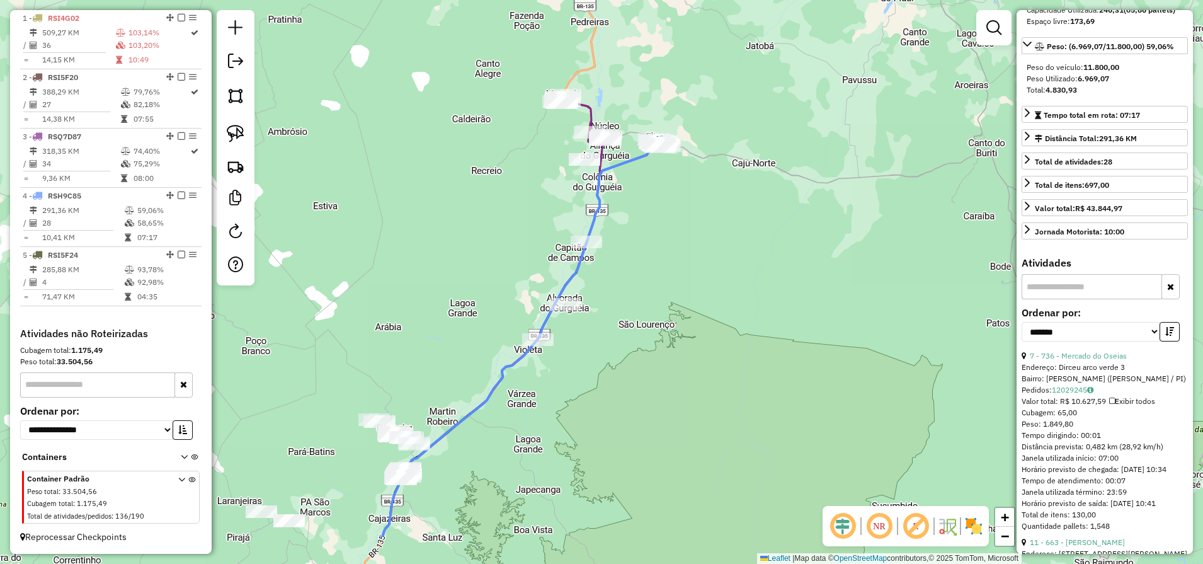
drag, startPoint x: 599, startPoint y: 469, endPoint x: 634, endPoint y: 295, distance: 177.3
click at [631, 308] on div "Janela de atendimento Grade de atendimento Capacidade Transportadoras Veículos …" at bounding box center [601, 282] width 1203 height 564
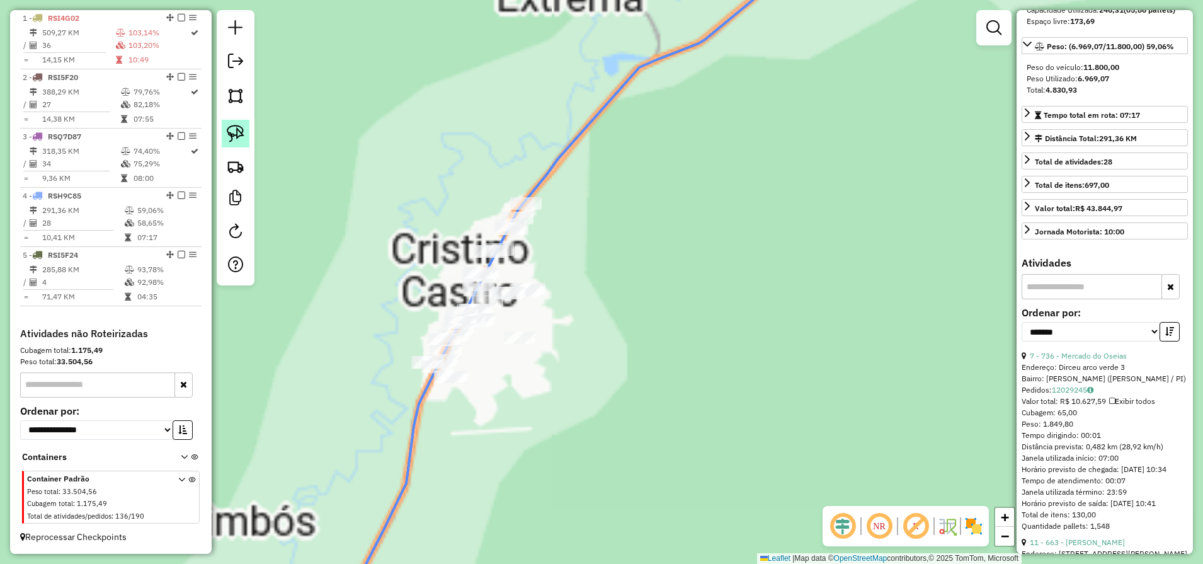
click at [243, 138] on img at bounding box center [236, 134] width 18 height 18
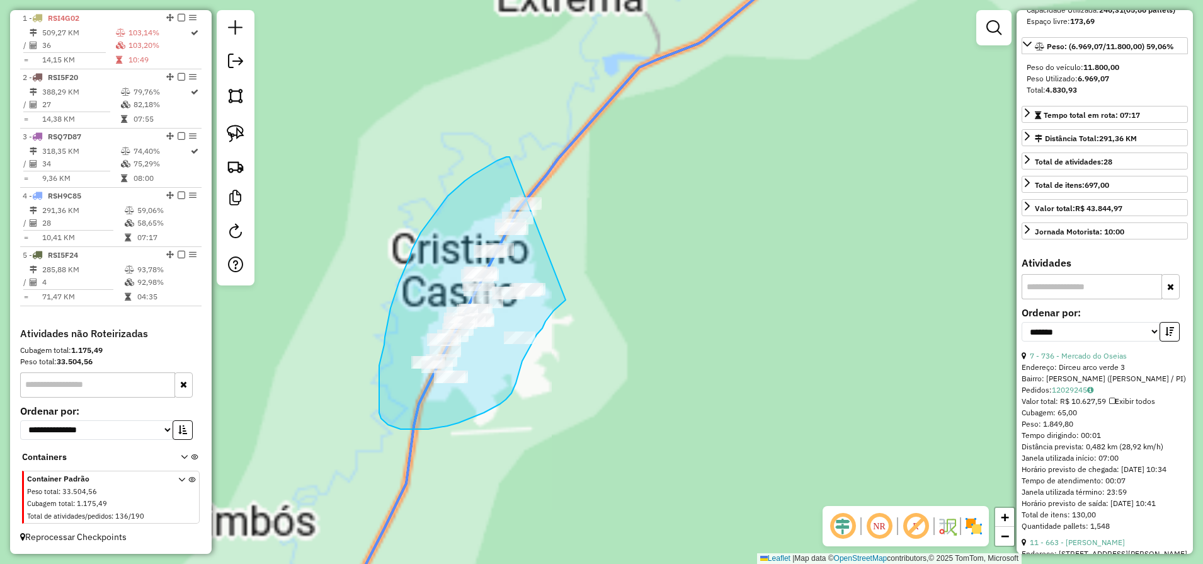
drag, startPoint x: 510, startPoint y: 157, endPoint x: 599, endPoint y: 230, distance: 115.5
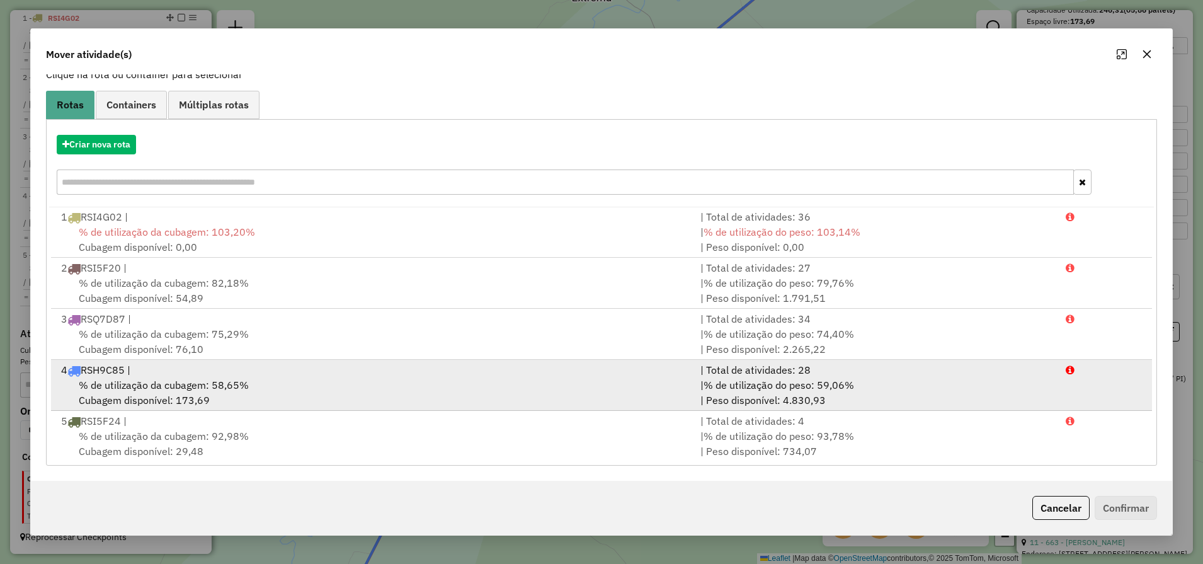
scroll to position [0, 0]
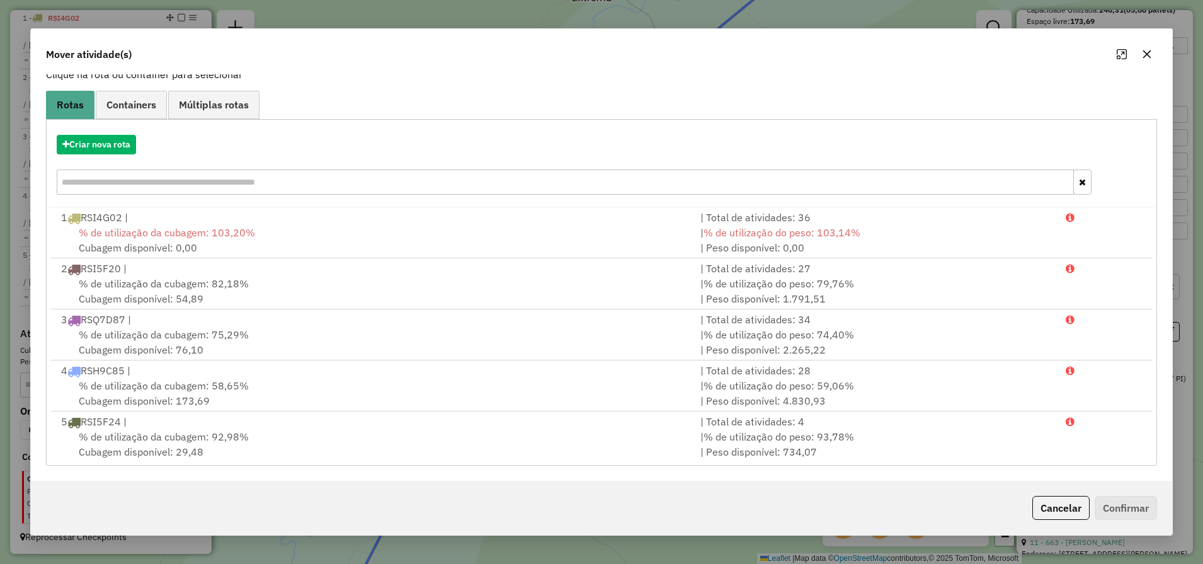
click at [1068, 512] on button "Cancelar" at bounding box center [1060, 508] width 57 height 24
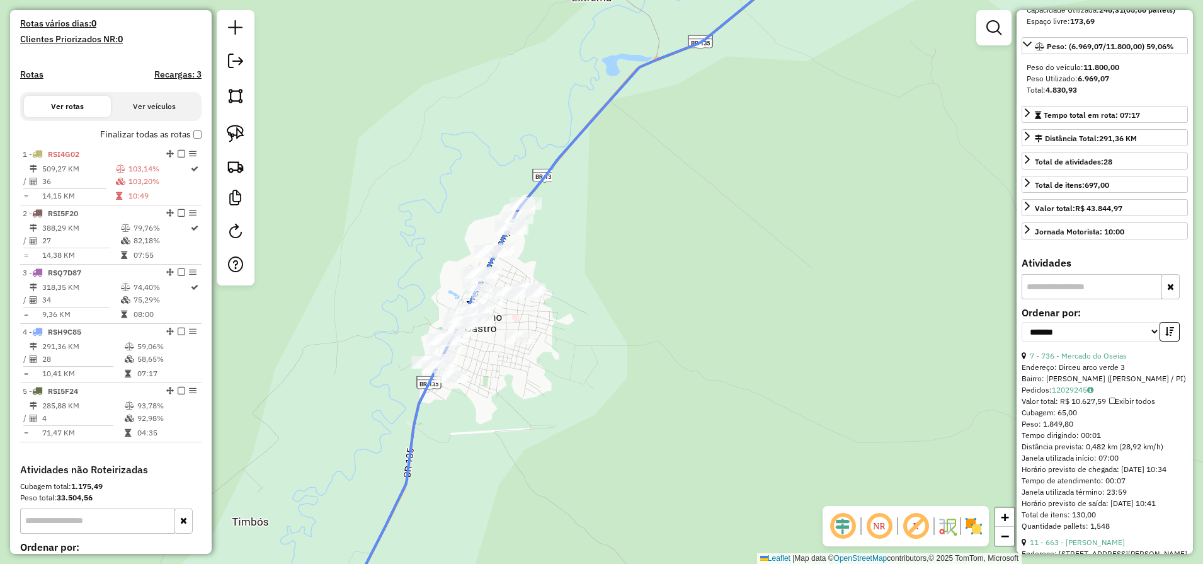
scroll to position [472, 0]
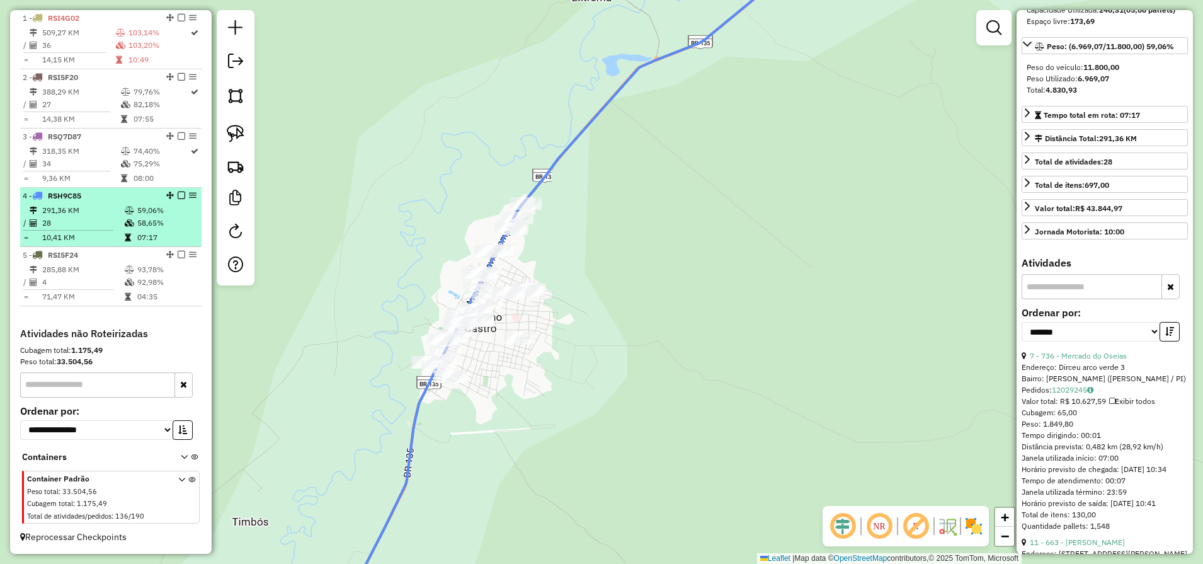
click at [96, 229] on table "291,36 KM 59,06% / 28 58,65% = 10,41 KM 07:17" at bounding box center [111, 224] width 176 height 40
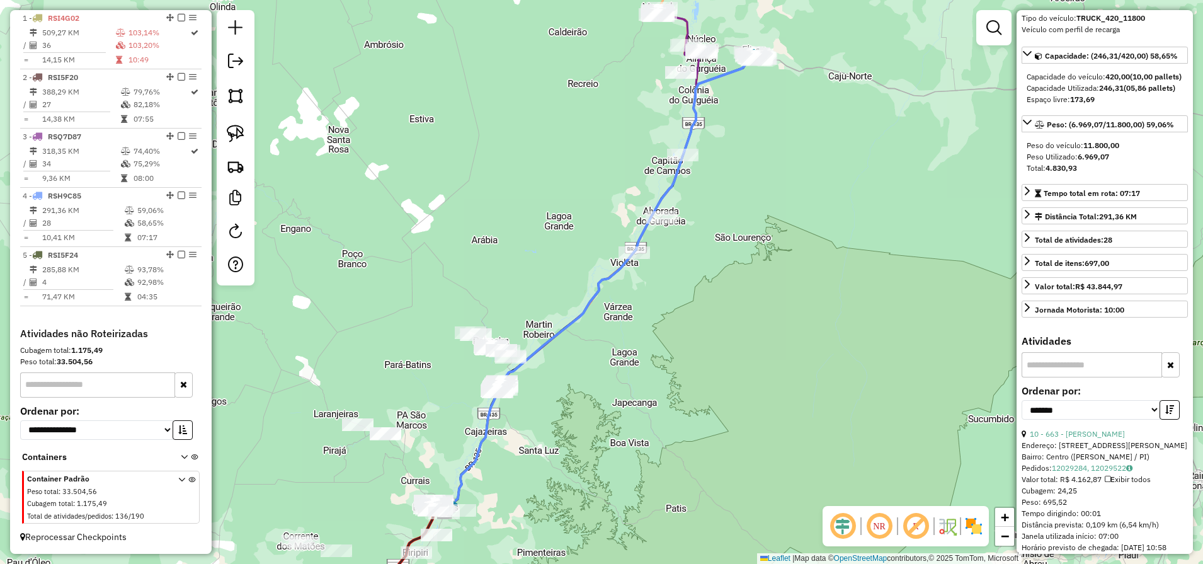
scroll to position [79, 0]
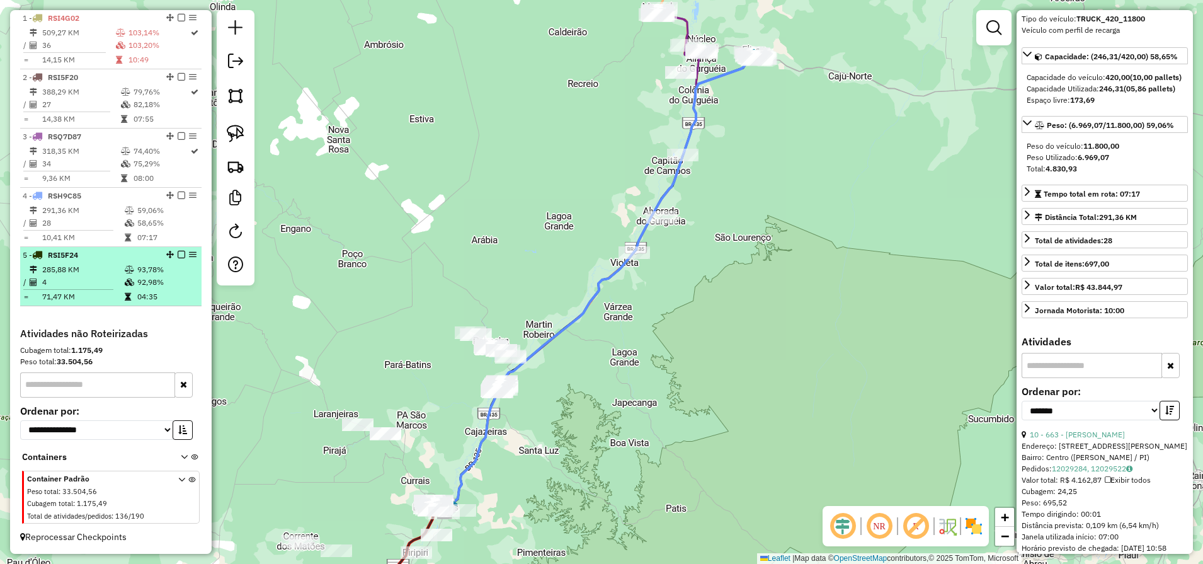
click at [92, 280] on td "4" at bounding box center [83, 282] width 83 height 13
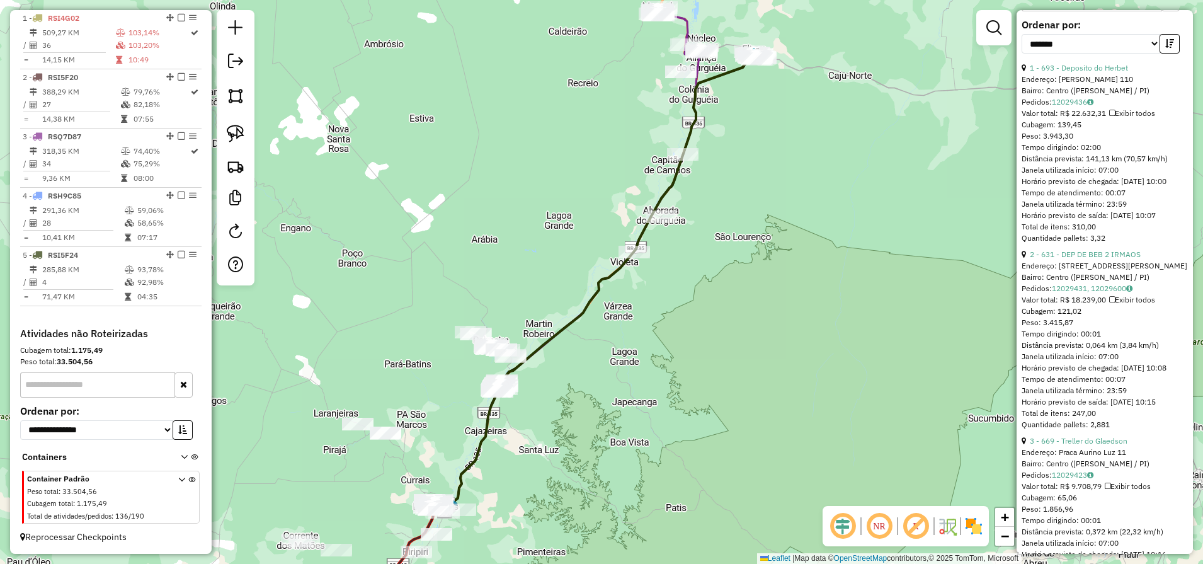
scroll to position [472, 0]
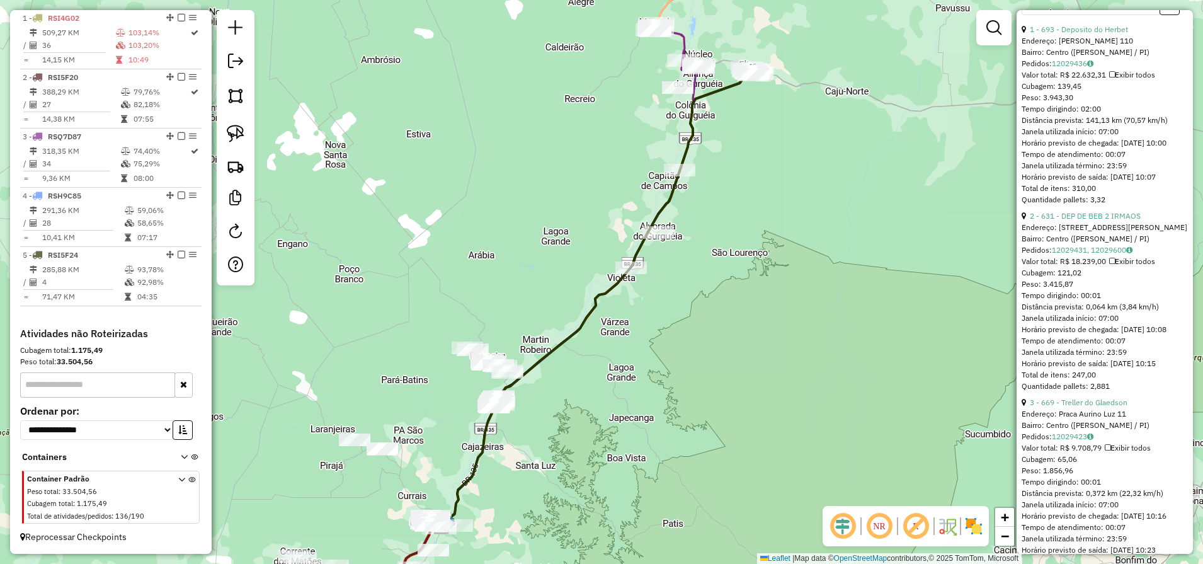
drag, startPoint x: 842, startPoint y: 77, endPoint x: 818, endPoint y: 190, distance: 116.0
click at [818, 190] on div "Janela de atendimento Grade de atendimento Capacidade Transportadoras Veículos …" at bounding box center [601, 282] width 1203 height 564
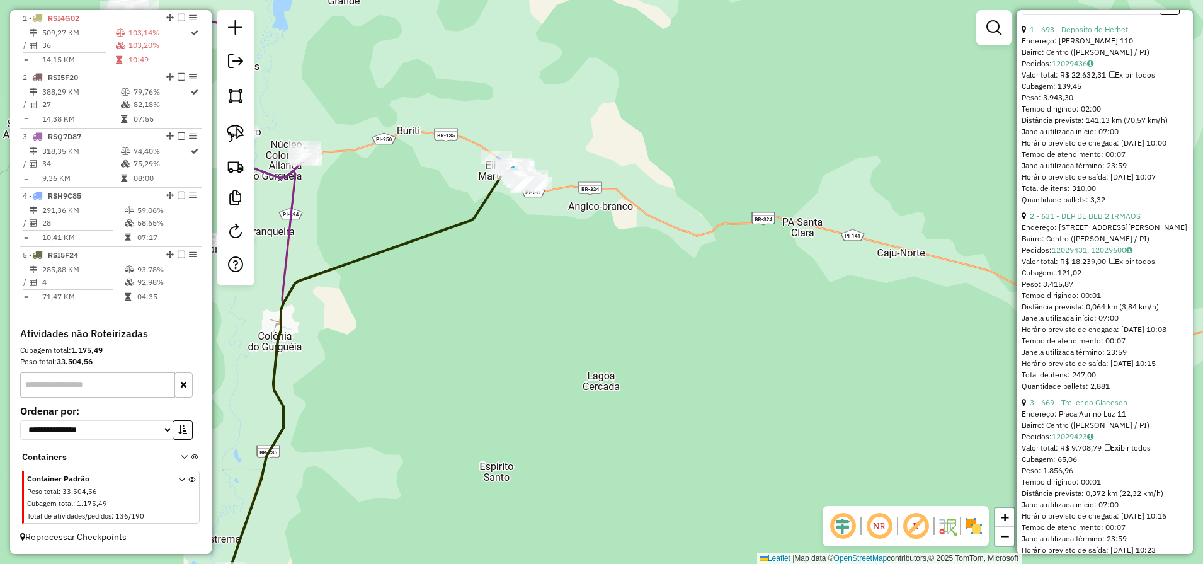
drag, startPoint x: 245, startPoint y: 135, endPoint x: 289, endPoint y: 136, distance: 43.5
click at [245, 135] on link at bounding box center [236, 134] width 28 height 28
drag, startPoint x: 546, startPoint y: 126, endPoint x: 580, endPoint y: 217, distance: 96.7
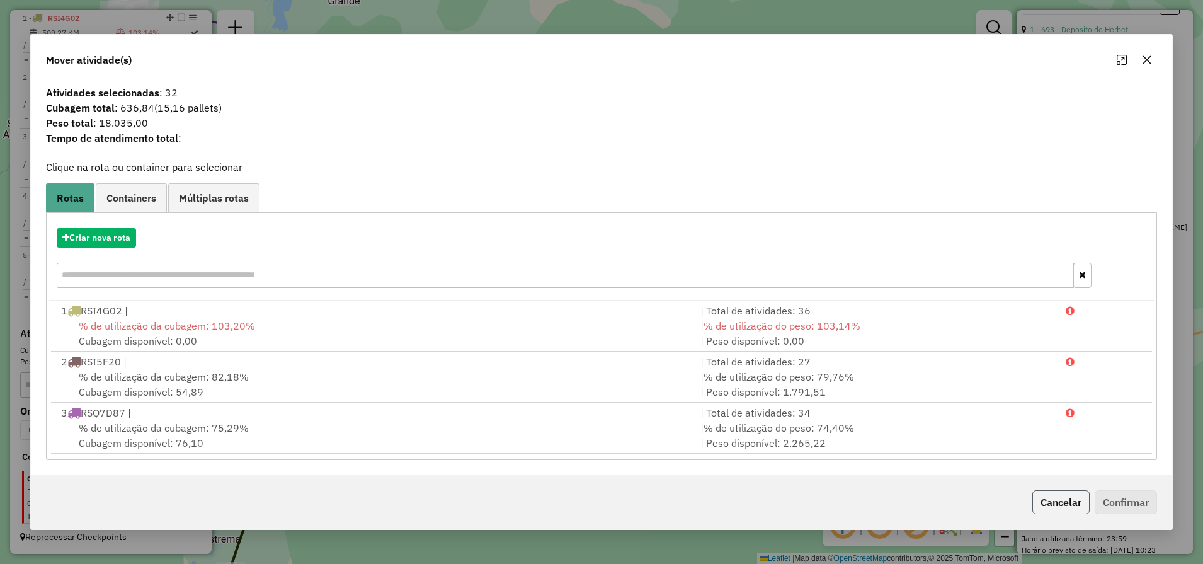
click at [1048, 501] on button "Cancelar" at bounding box center [1060, 502] width 57 height 24
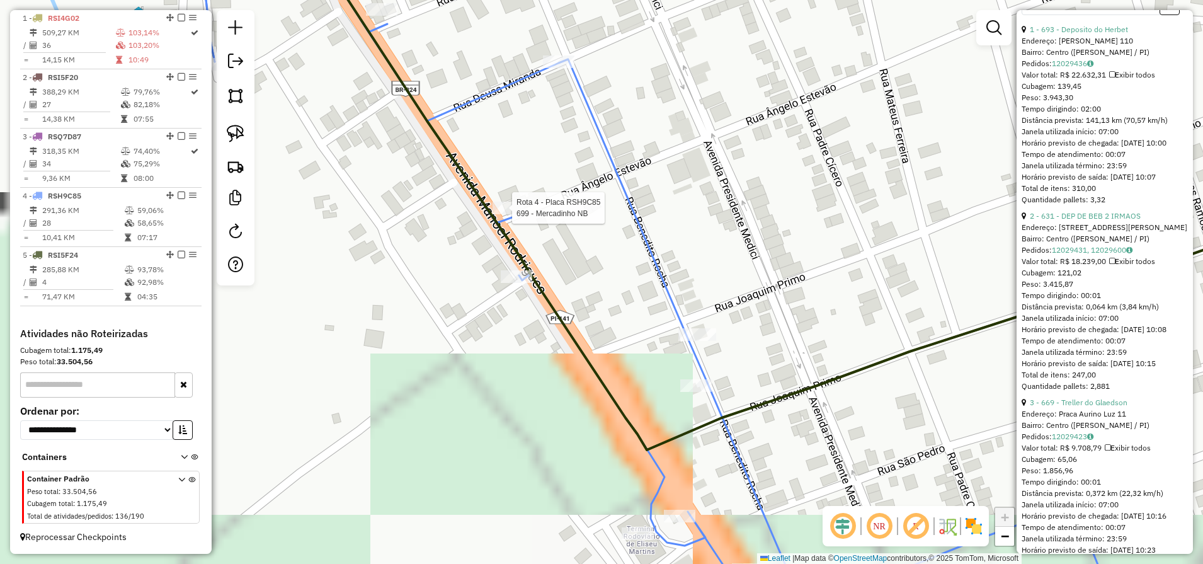
click at [509, 214] on div at bounding box center [508, 208] width 31 height 13
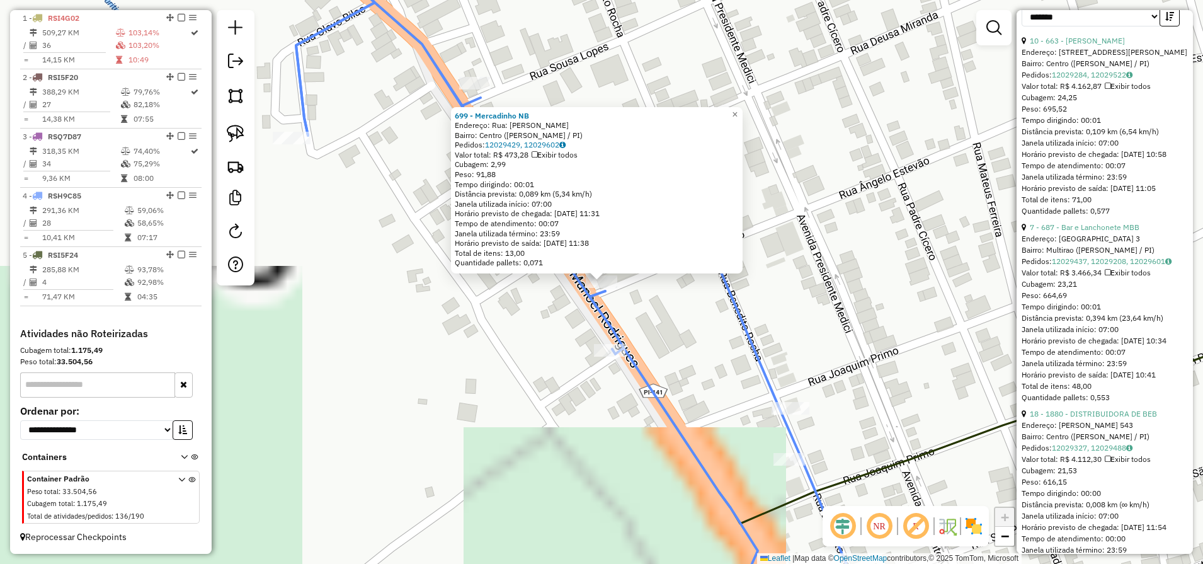
scroll to position [484, 0]
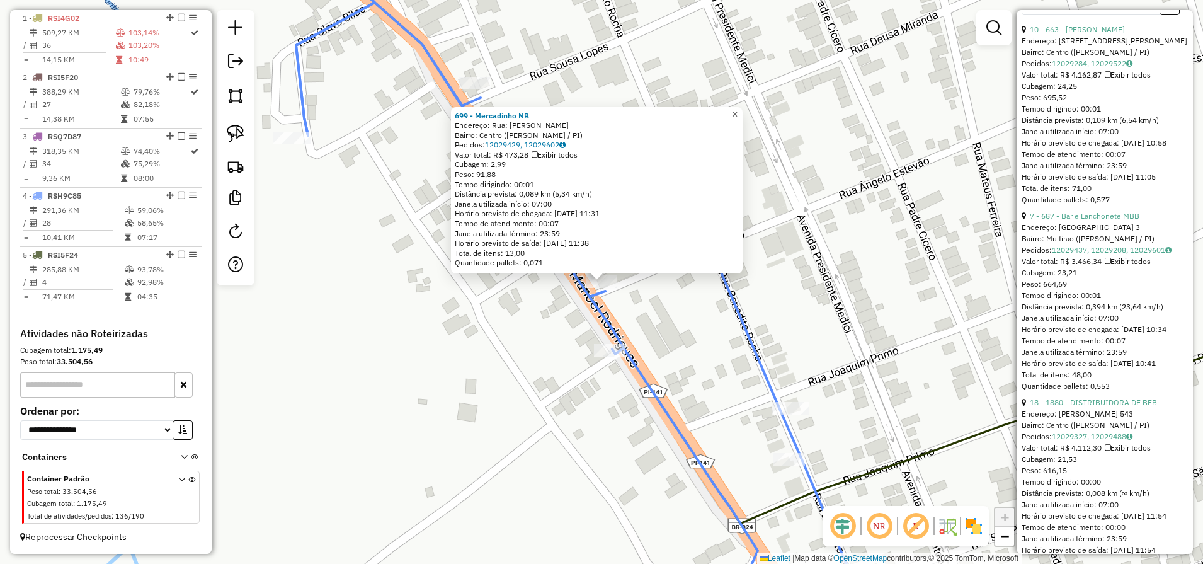
drag, startPoint x: 745, startPoint y: 110, endPoint x: 745, endPoint y: 149, distance: 39.7
click at [738, 110] on span "×" at bounding box center [735, 114] width 6 height 11
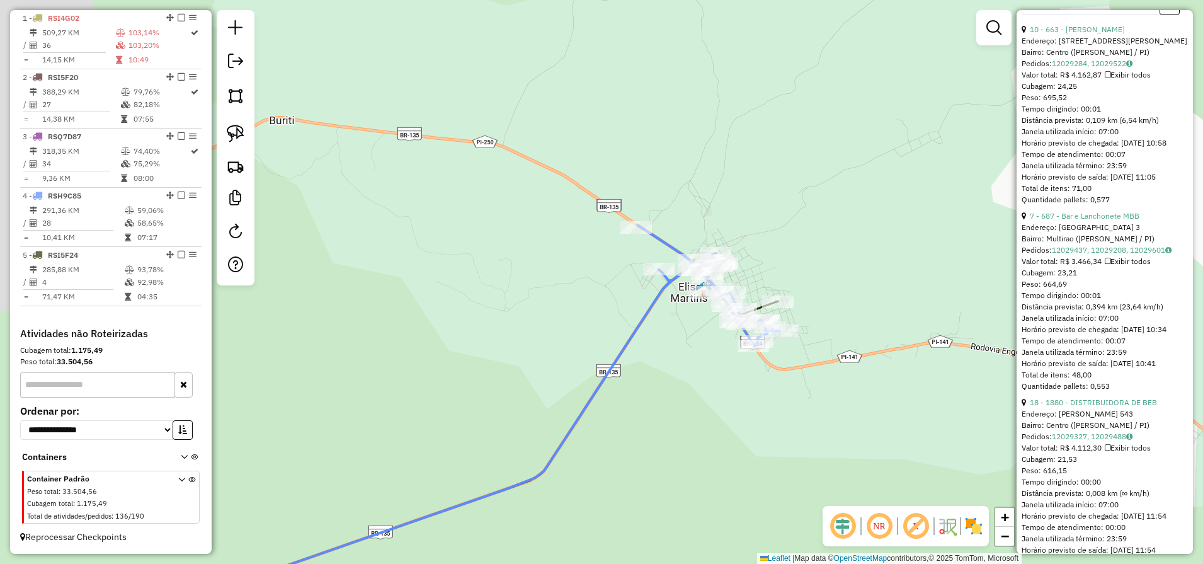
drag, startPoint x: 665, startPoint y: 450, endPoint x: 830, endPoint y: 212, distance: 290.6
click at [817, 226] on div "Janela de atendimento Grade de atendimento Capacidade Transportadoras Veículos …" at bounding box center [601, 282] width 1203 height 564
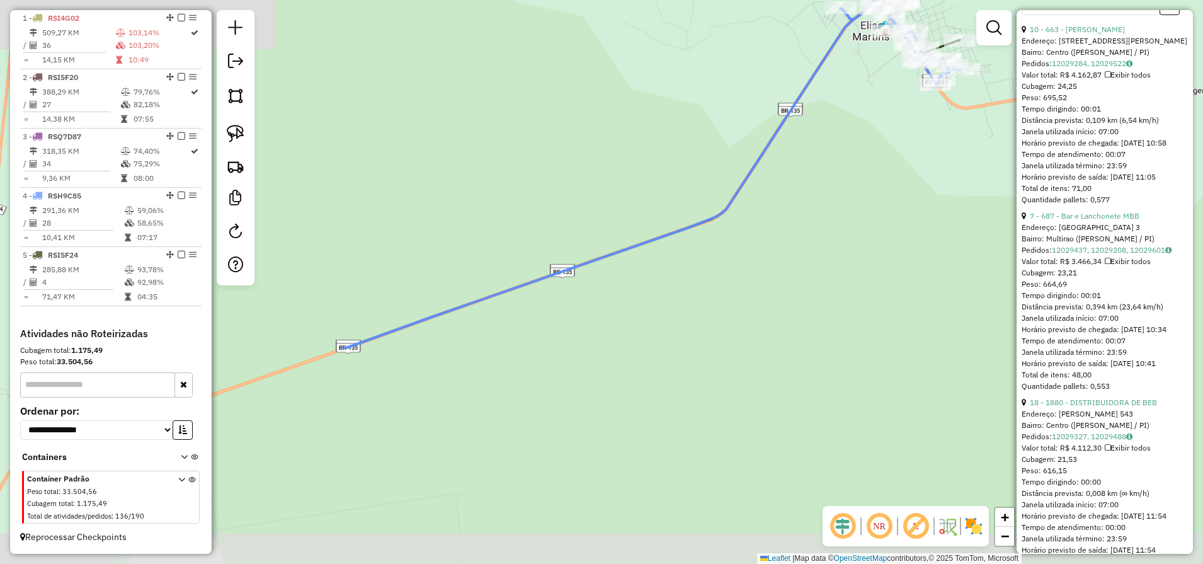
drag, startPoint x: 362, startPoint y: 405, endPoint x: 685, endPoint y: 256, distance: 356.0
click at [641, 278] on div "Janela de atendimento Grade de atendimento Capacidade Transportadoras Veículos …" at bounding box center [601, 282] width 1203 height 564
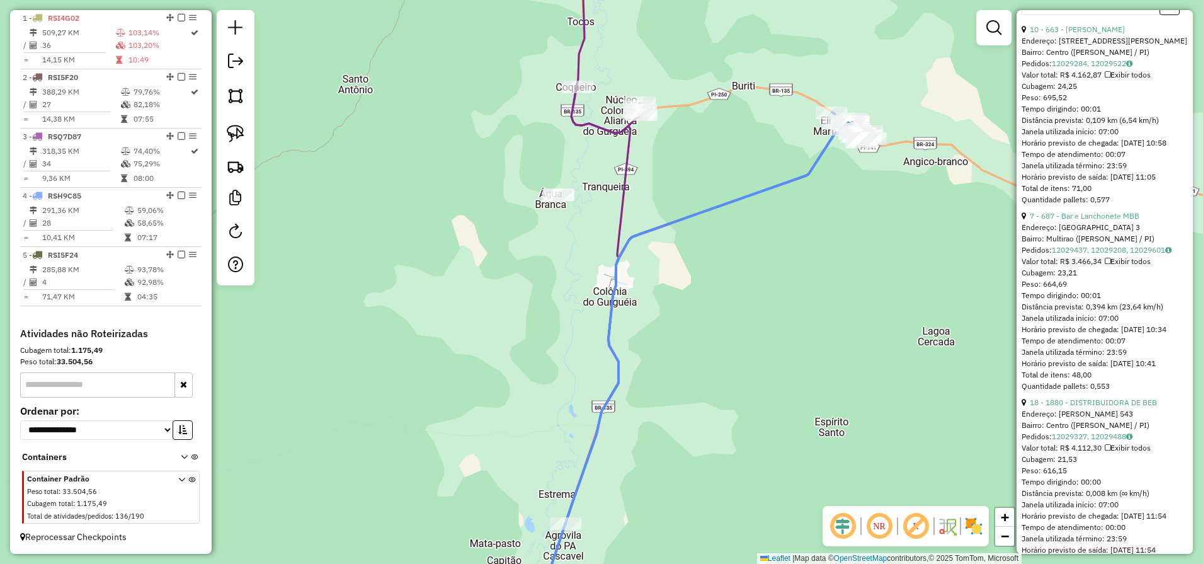
drag, startPoint x: 651, startPoint y: 365, endPoint x: 697, endPoint y: 161, distance: 209.1
click at [696, 182] on div "Janela de atendimento Grade de atendimento Capacidade Transportadoras Veículos …" at bounding box center [601, 282] width 1203 height 564
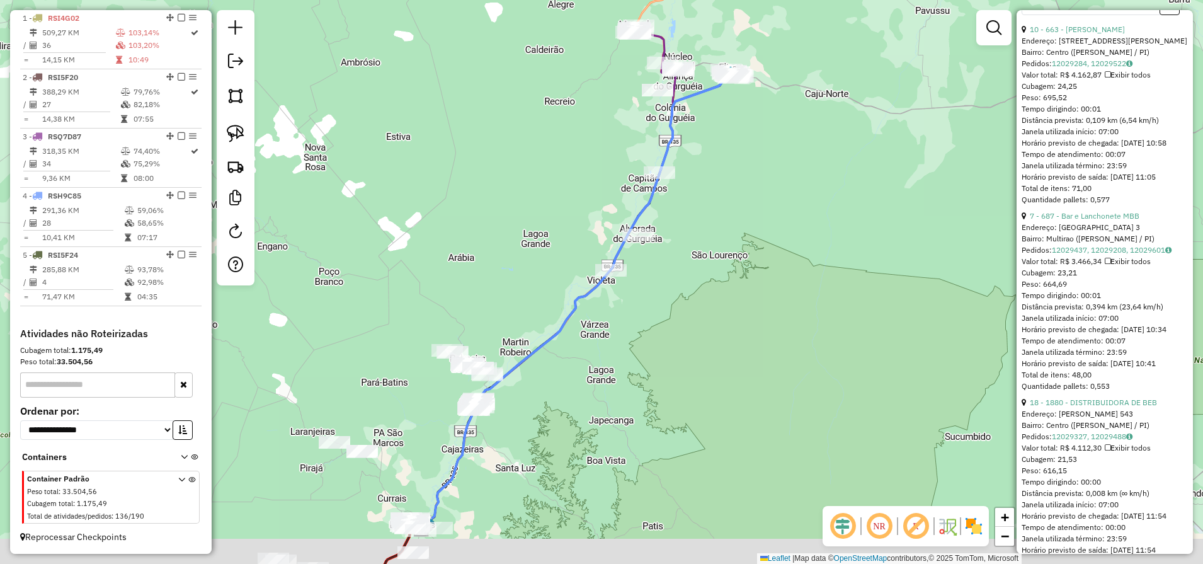
drag, startPoint x: 609, startPoint y: 374, endPoint x: 670, endPoint y: 251, distance: 136.9
click at [668, 260] on div "Janela de atendimento Grade de atendimento Capacidade Transportadoras Veículos …" at bounding box center [601, 282] width 1203 height 564
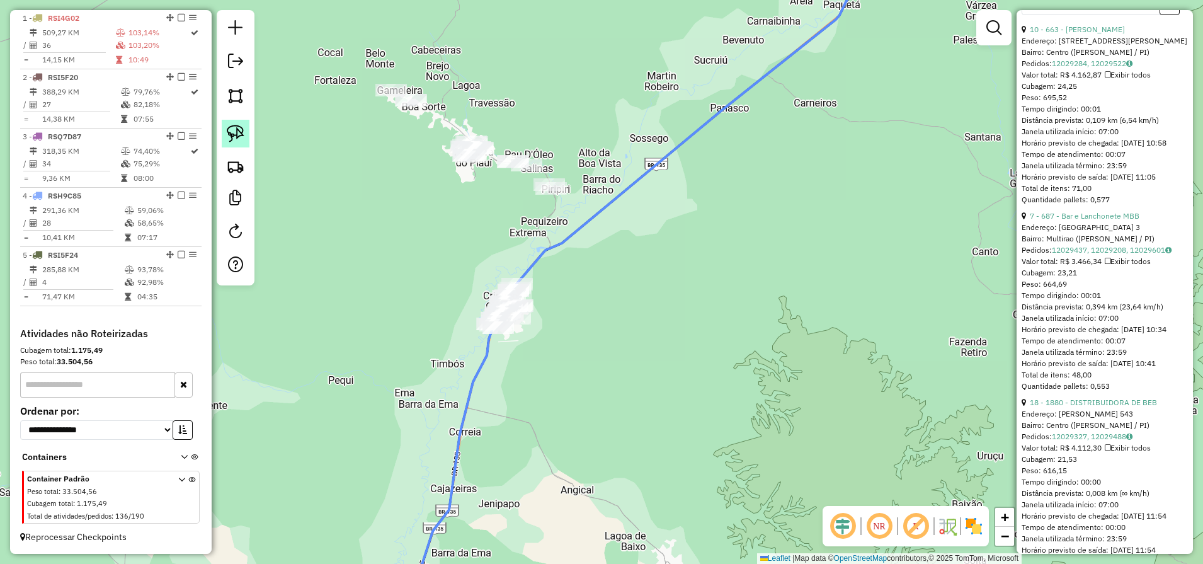
click at [236, 140] on img at bounding box center [236, 134] width 18 height 18
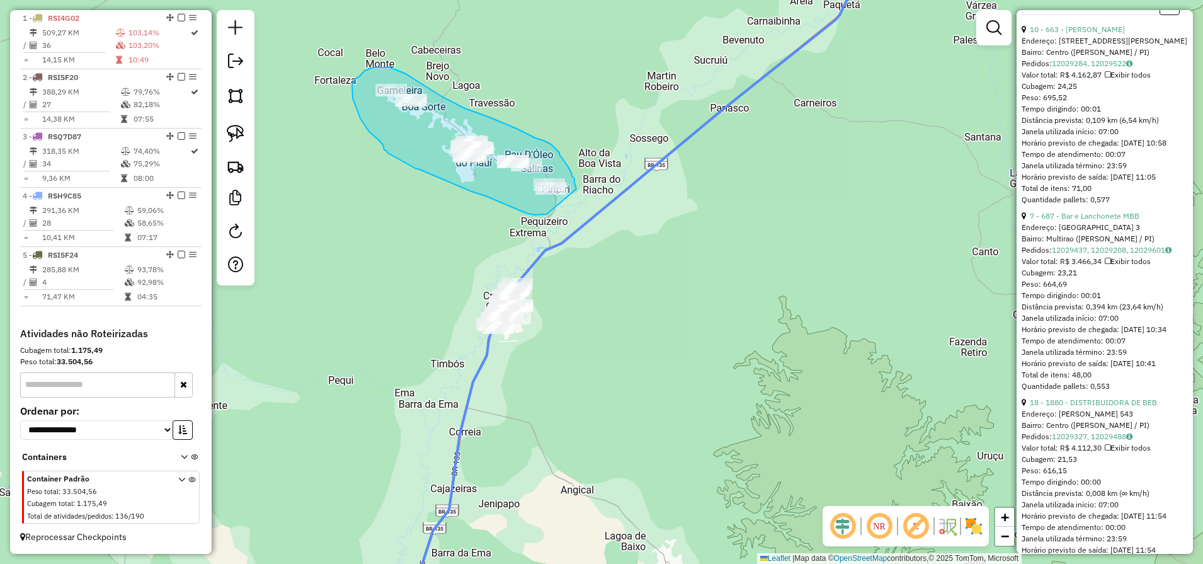
drag, startPoint x: 547, startPoint y: 214, endPoint x: 577, endPoint y: 190, distance: 38.6
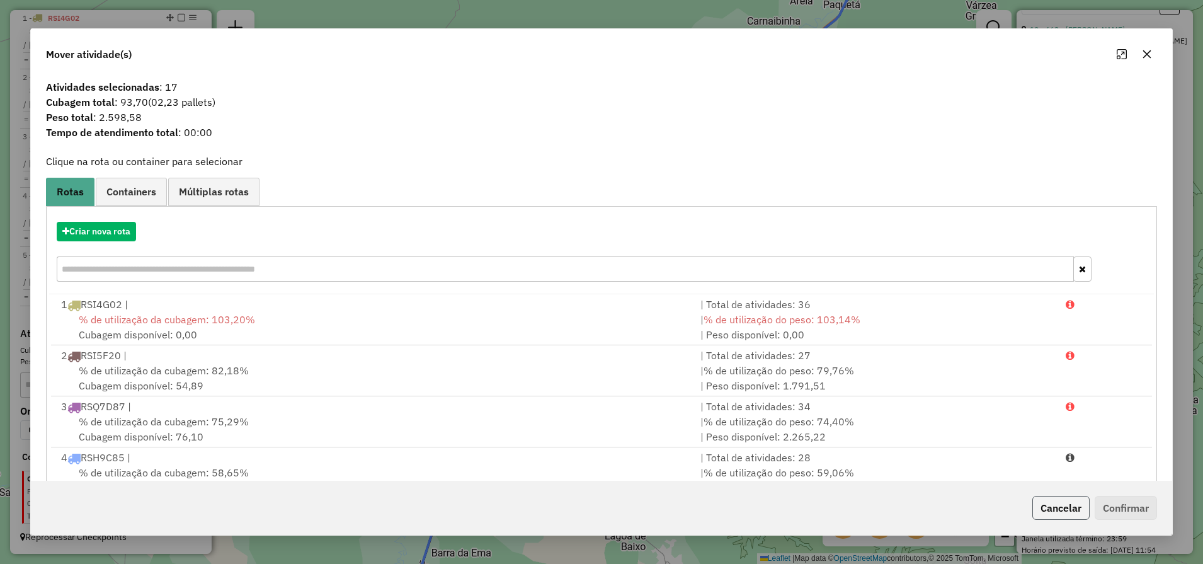
click at [1053, 510] on button "Cancelar" at bounding box center [1060, 508] width 57 height 24
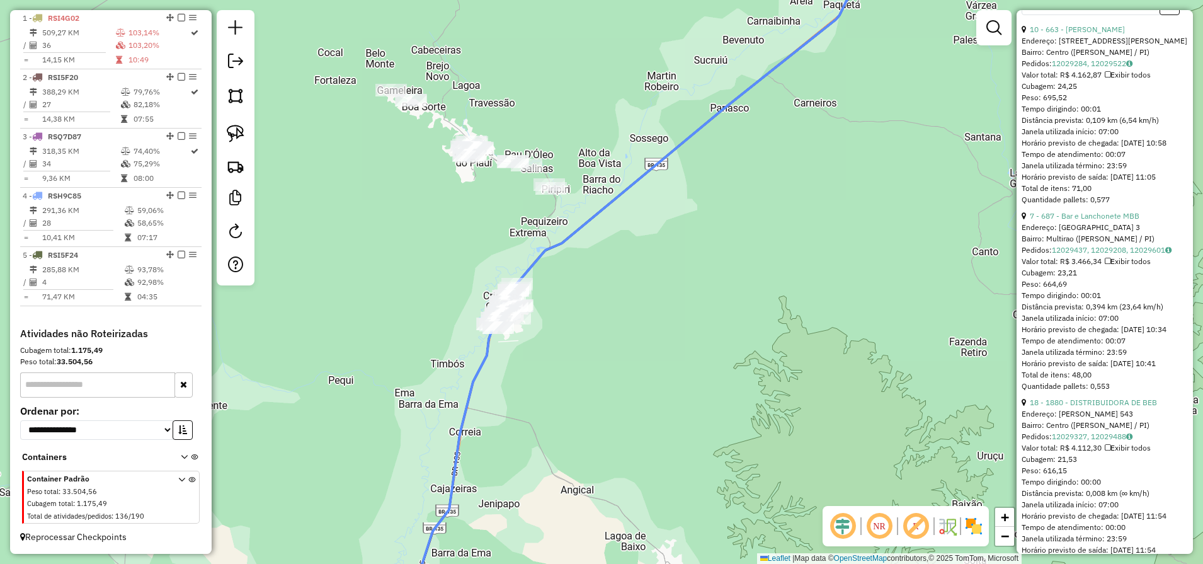
click at [601, 372] on div "Janela de atendimento Grade de atendimento Capacidade Transportadoras Veículos …" at bounding box center [601, 282] width 1203 height 564
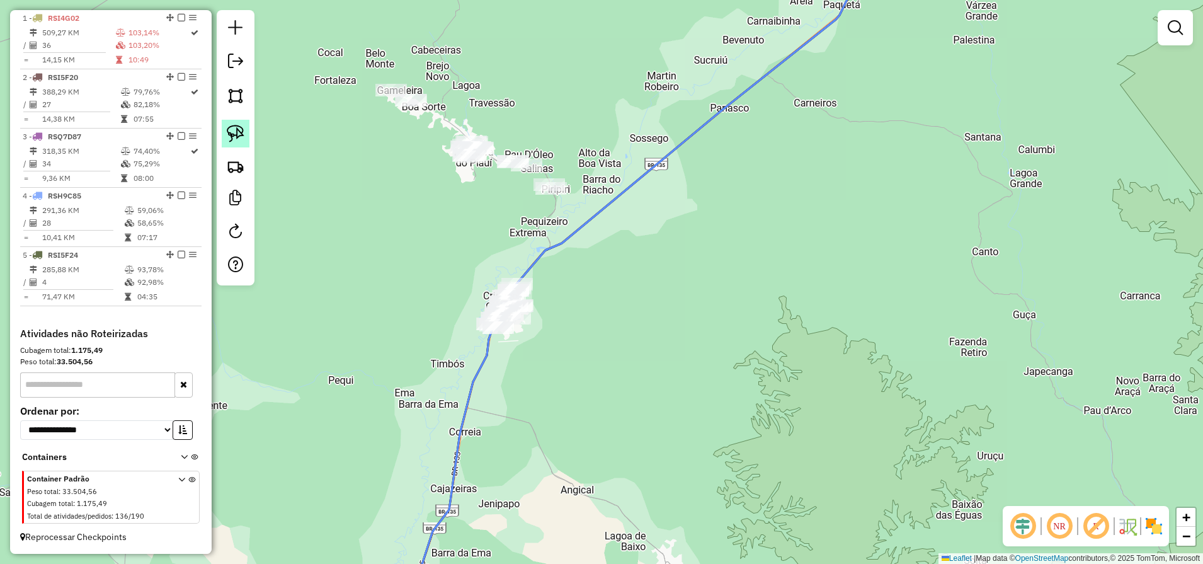
click at [229, 140] on img at bounding box center [236, 134] width 18 height 18
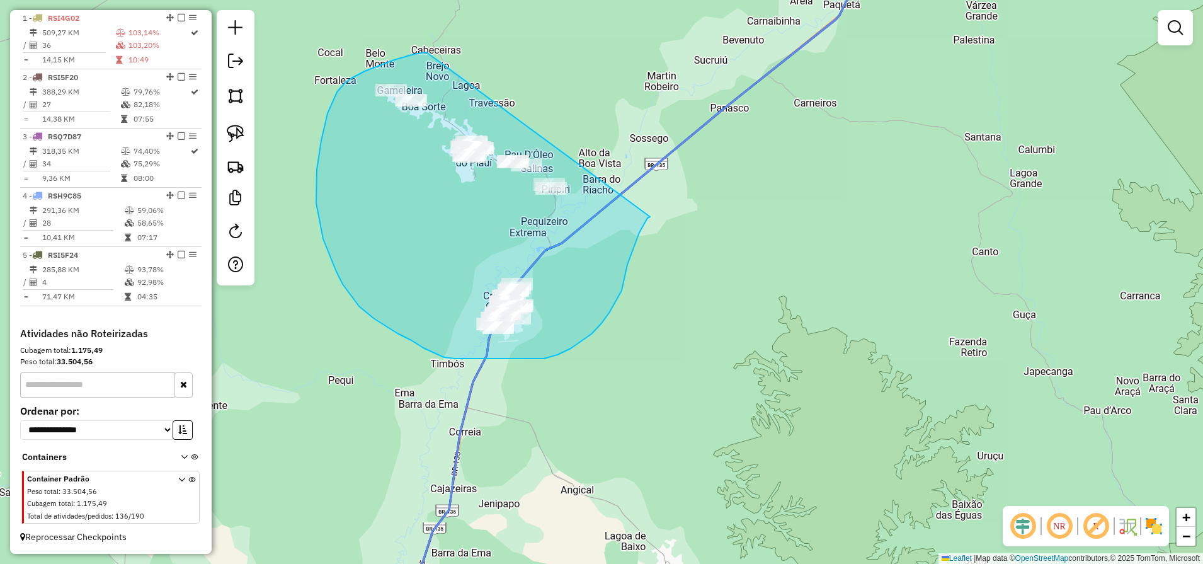
drag, startPoint x: 426, startPoint y: 52, endPoint x: 650, endPoint y: 217, distance: 277.6
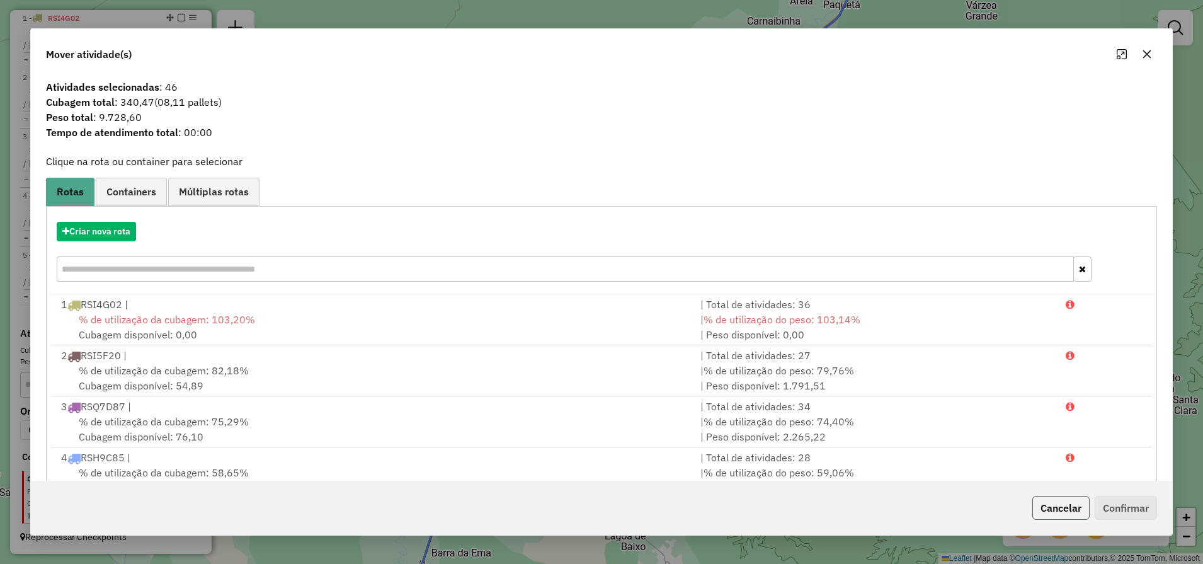
click at [1045, 510] on button "Cancelar" at bounding box center [1060, 508] width 57 height 24
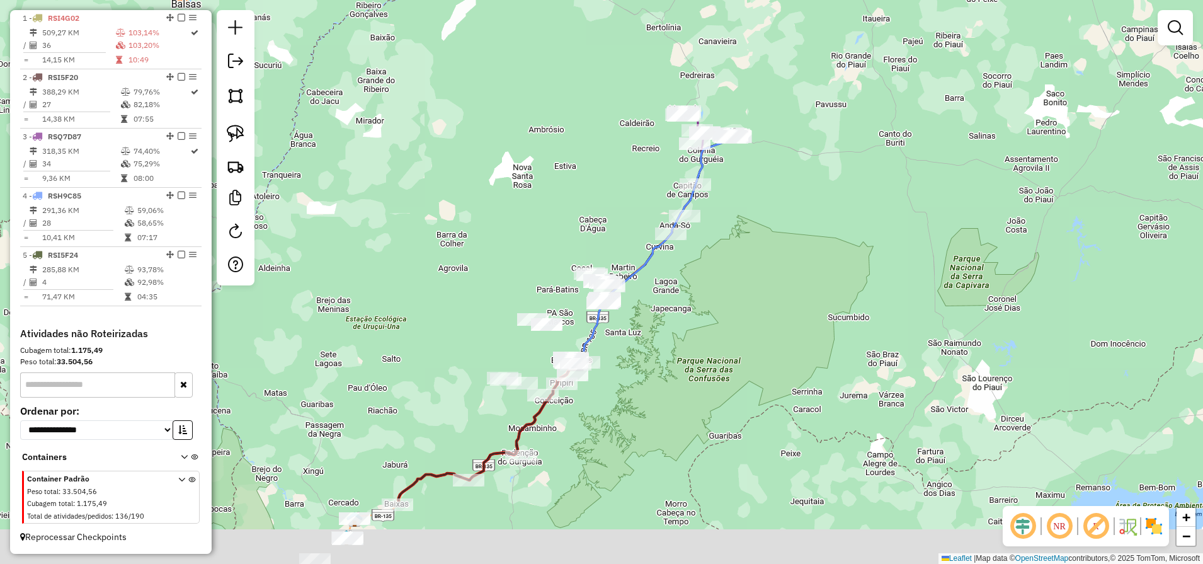
drag, startPoint x: 588, startPoint y: 437, endPoint x: 660, endPoint y: 173, distance: 273.5
click at [653, 194] on div "Janela de atendimento Grade de atendimento Capacidade Transportadoras Veículos …" at bounding box center [601, 282] width 1203 height 564
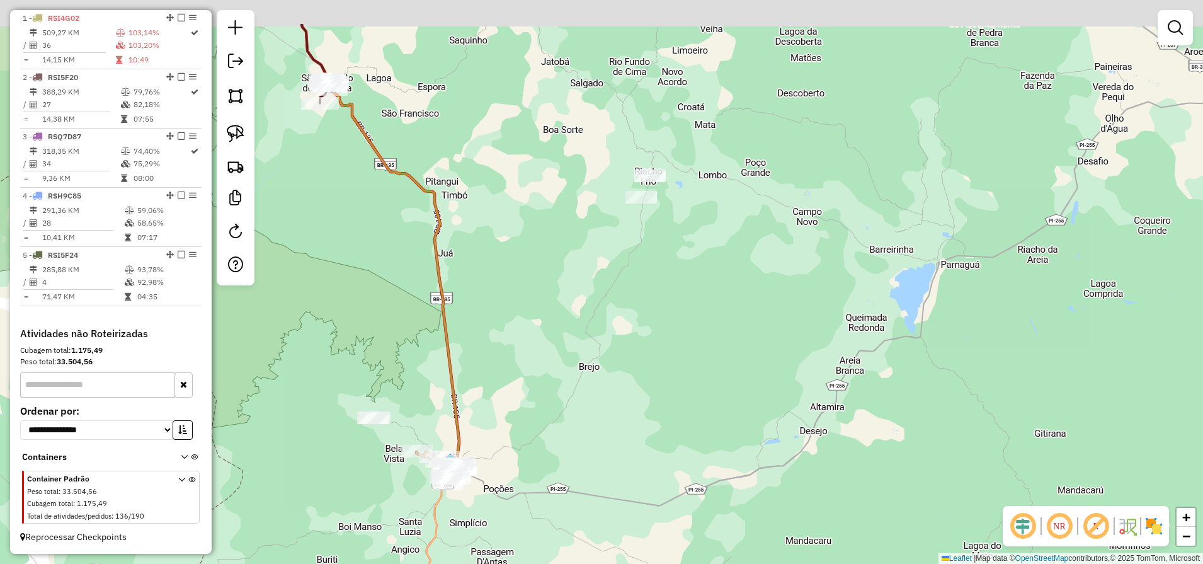
drag, startPoint x: 633, startPoint y: 316, endPoint x: 603, endPoint y: 462, distance: 149.2
click at [610, 481] on div "Janela de atendimento Grade de atendimento Capacidade Transportadoras Veículos …" at bounding box center [601, 282] width 1203 height 564
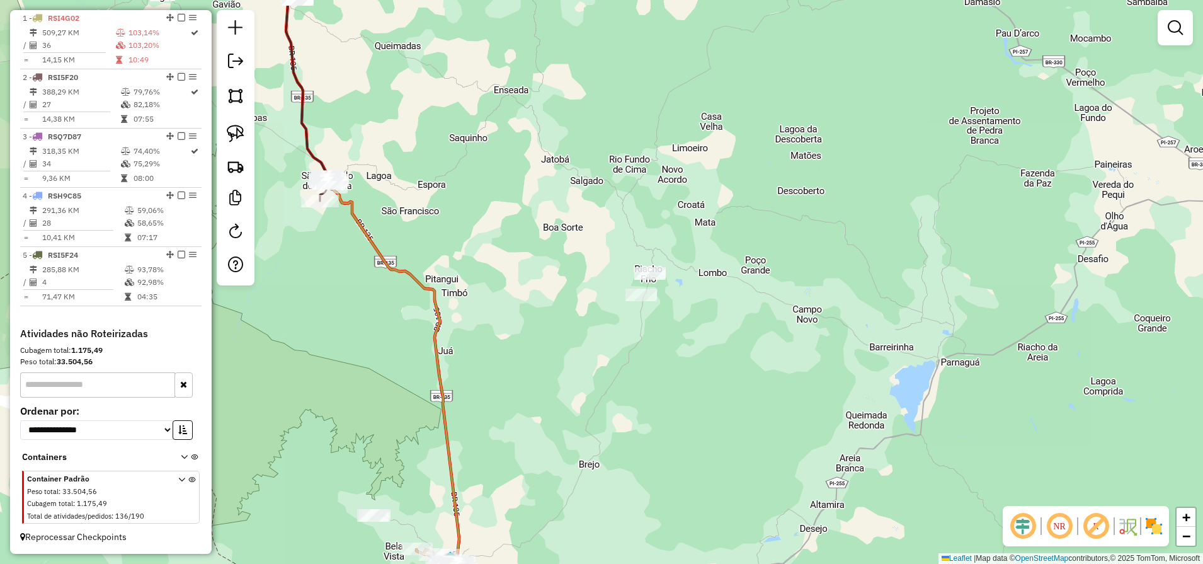
drag, startPoint x: 534, startPoint y: 181, endPoint x: 567, endPoint y: 394, distance: 215.4
click at [567, 387] on div "Janela de atendimento Grade de atendimento Capacidade Transportadoras Veículos …" at bounding box center [601, 282] width 1203 height 564
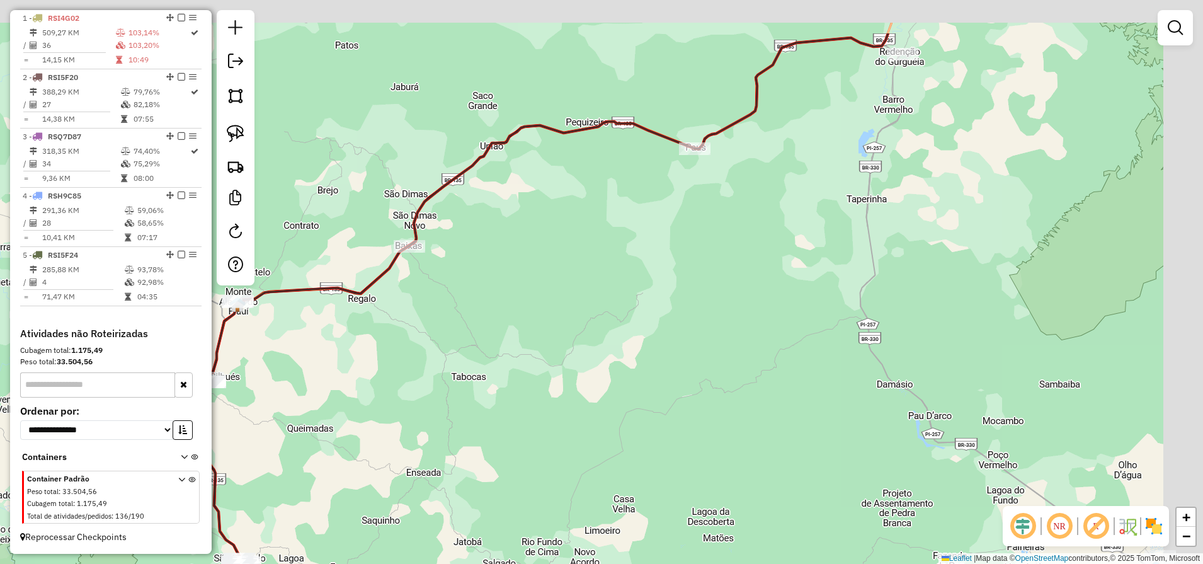
drag, startPoint x: 743, startPoint y: 158, endPoint x: 468, endPoint y: 360, distance: 341.2
click at [510, 328] on div "Janela de atendimento Grade de atendimento Capacidade Transportadoras Veículos …" at bounding box center [601, 282] width 1203 height 564
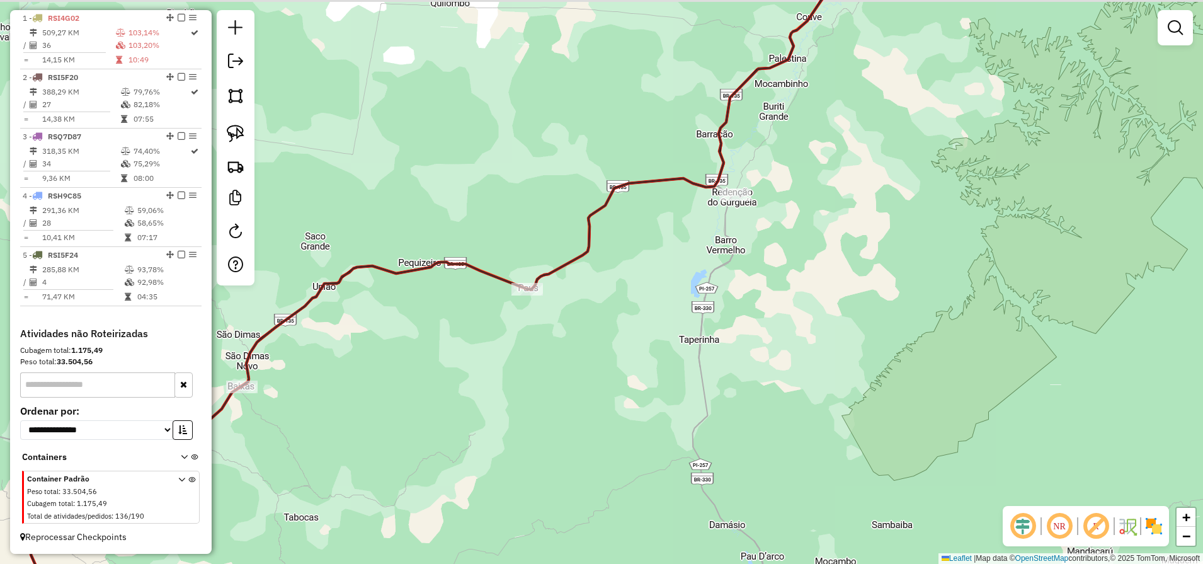
drag, startPoint x: 801, startPoint y: 132, endPoint x: 573, endPoint y: 377, distance: 333.8
click at [578, 371] on div "Janela de atendimento Grade de atendimento Capacidade Transportadoras Veículos …" at bounding box center [601, 282] width 1203 height 564
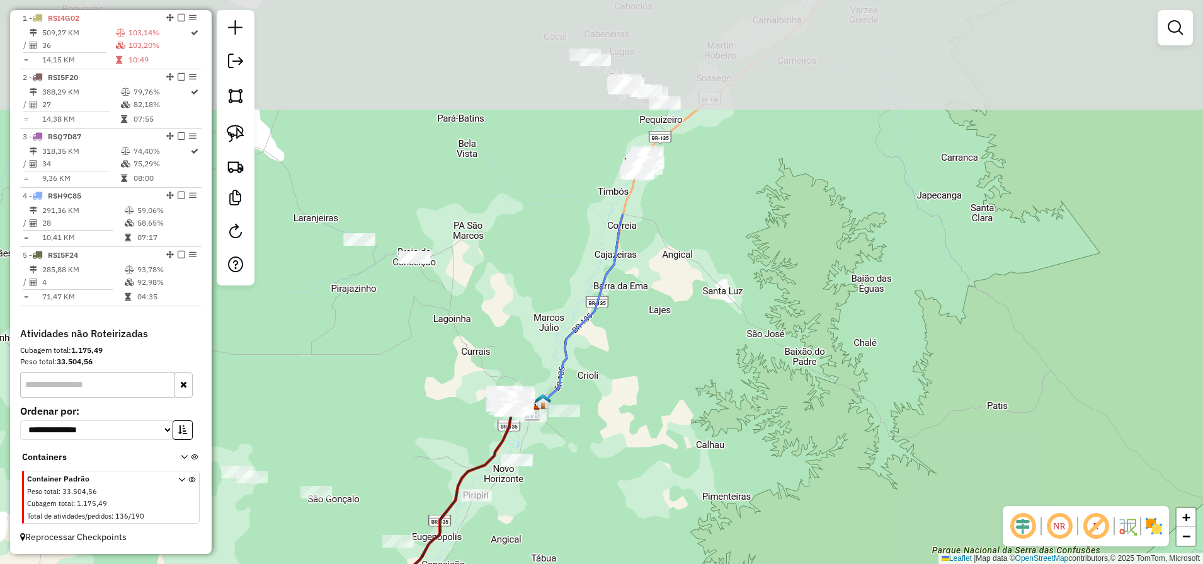
drag, startPoint x: 731, startPoint y: 111, endPoint x: 603, endPoint y: 380, distance: 298.7
click at [609, 375] on div "Janela de atendimento Grade de atendimento Capacidade Transportadoras Veículos …" at bounding box center [601, 282] width 1203 height 564
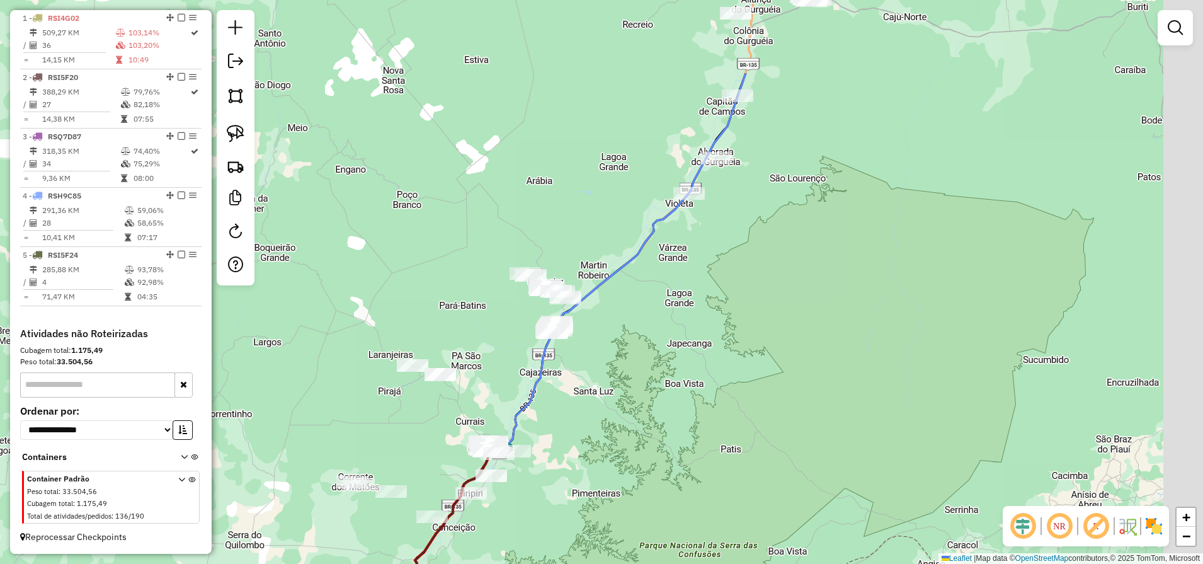
drag, startPoint x: 765, startPoint y: 164, endPoint x: 612, endPoint y: 389, distance: 272.0
click at [619, 378] on div "Janela de atendimento Grade de atendimento Capacidade Transportadoras Veículos …" at bounding box center [601, 282] width 1203 height 564
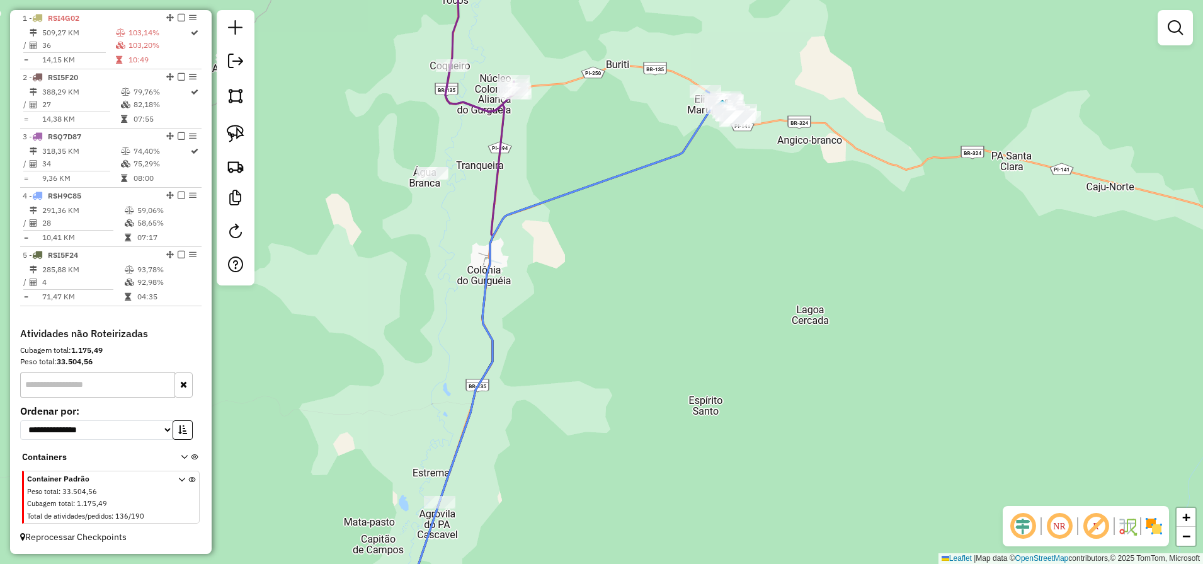
drag, startPoint x: 414, startPoint y: 361, endPoint x: 510, endPoint y: 132, distance: 247.9
click at [508, 134] on div "Janela de atendimento Grade de atendimento Capacidade Transportadoras Veículos …" at bounding box center [601, 282] width 1203 height 564
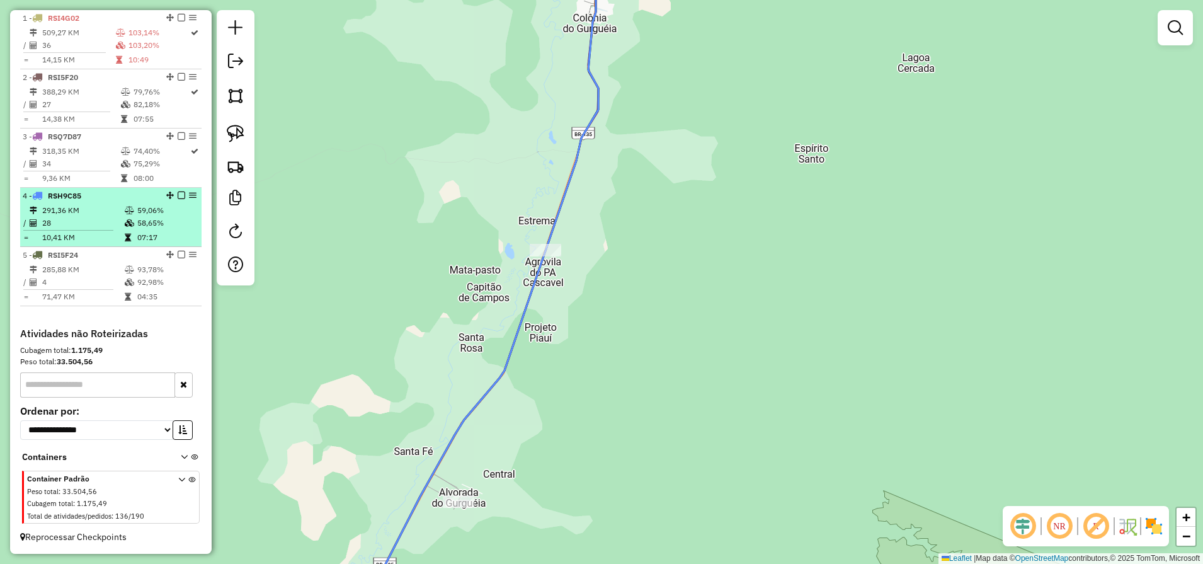
click at [118, 219] on td "28" at bounding box center [83, 223] width 83 height 13
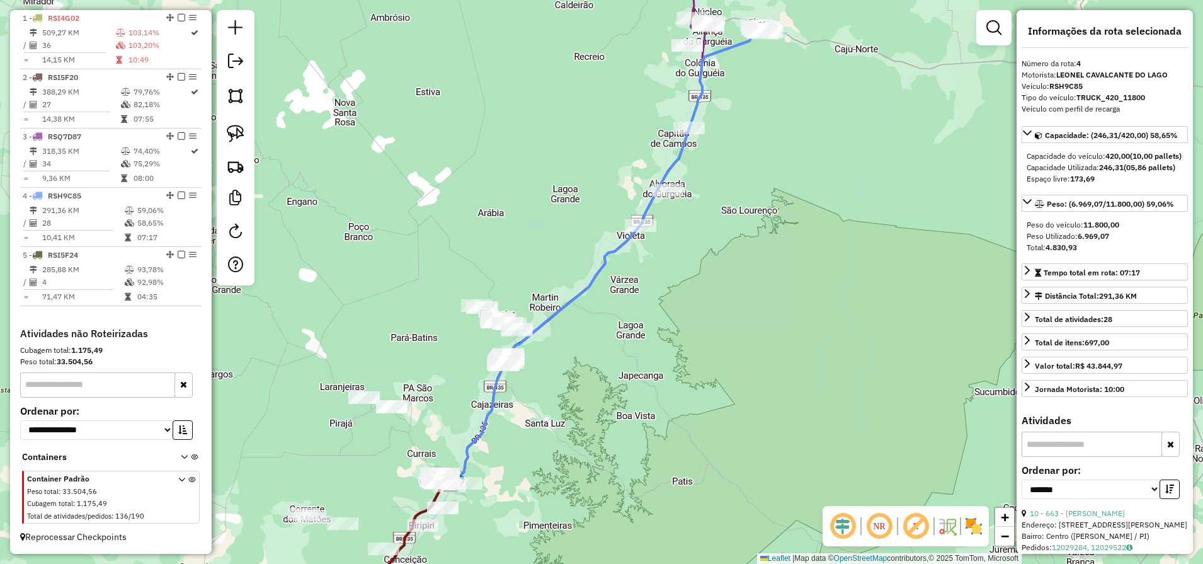
drag, startPoint x: 719, startPoint y: 380, endPoint x: 832, endPoint y: 84, distance: 317.4
click at [819, 115] on div "Janela de atendimento Grade de atendimento Capacidade Transportadoras Veículos …" at bounding box center [601, 282] width 1203 height 564
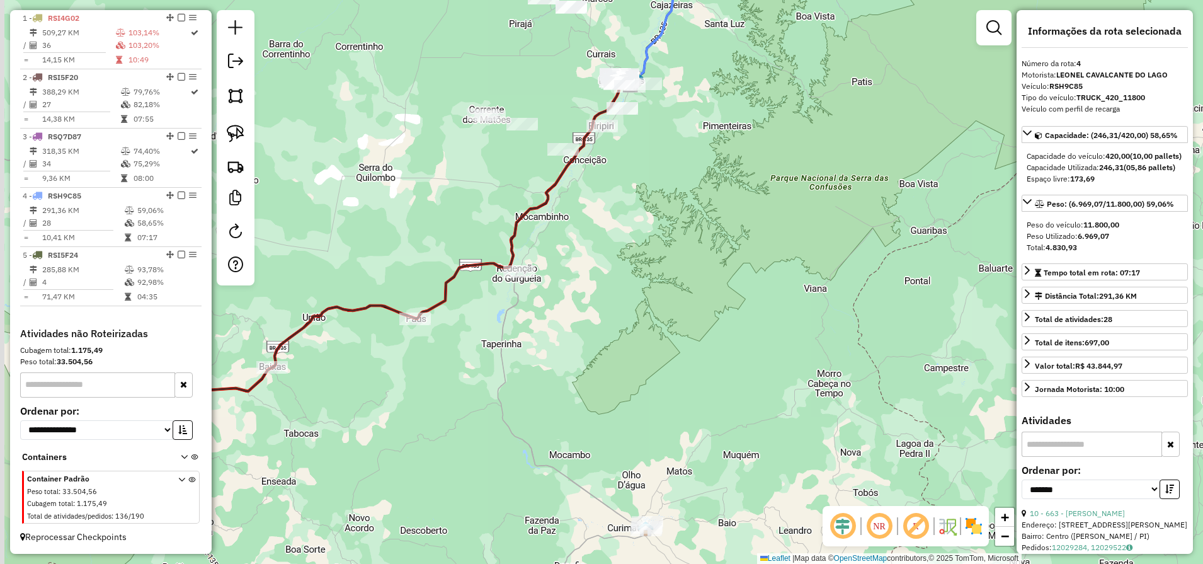
drag, startPoint x: 697, startPoint y: 229, endPoint x: 795, endPoint y: 69, distance: 186.9
click at [791, 72] on div "Janela de atendimento Grade de atendimento Capacidade Transportadoras Veículos …" at bounding box center [601, 282] width 1203 height 564
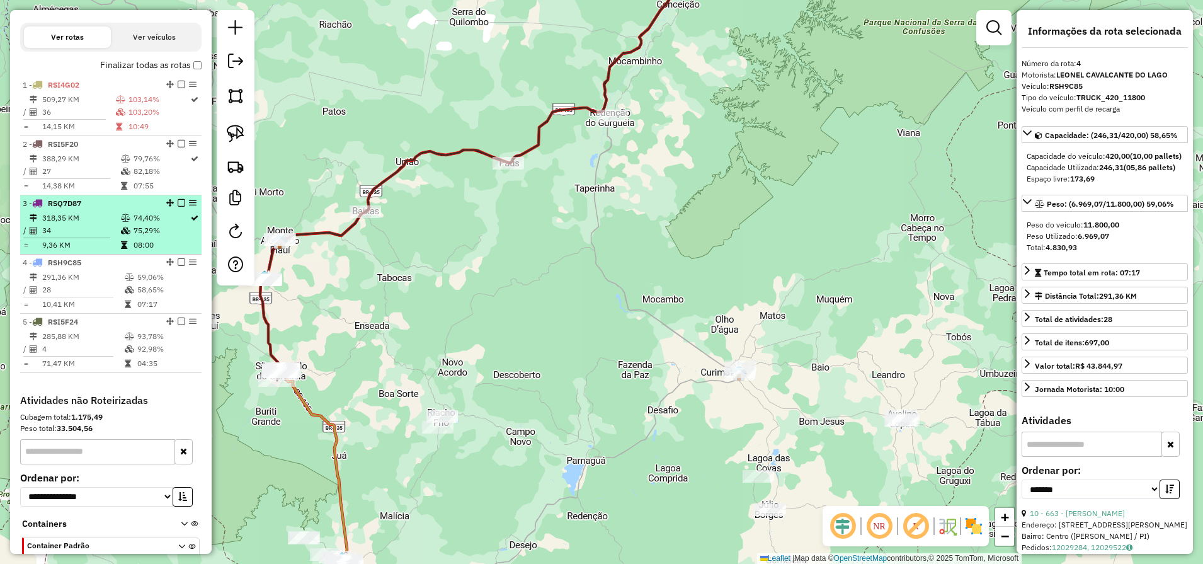
scroll to position [394, 0]
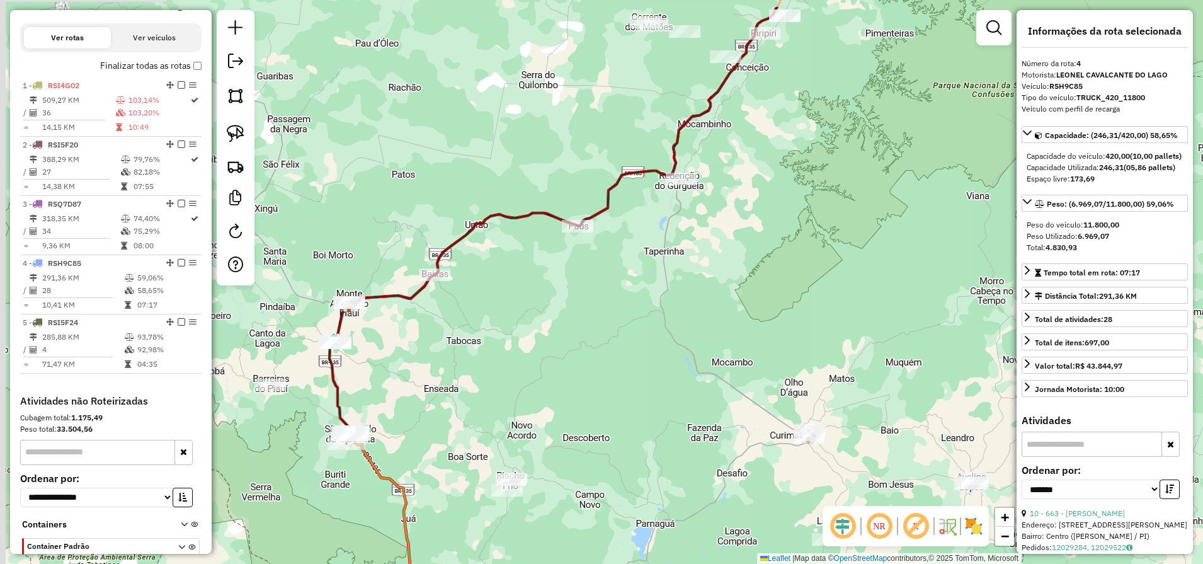
drag, startPoint x: 598, startPoint y: 256, endPoint x: 525, endPoint y: 549, distance: 301.9
click at [532, 547] on div "Janela de atendimento Grade de atendimento Capacidade Transportadoras Veículos …" at bounding box center [601, 282] width 1203 height 564
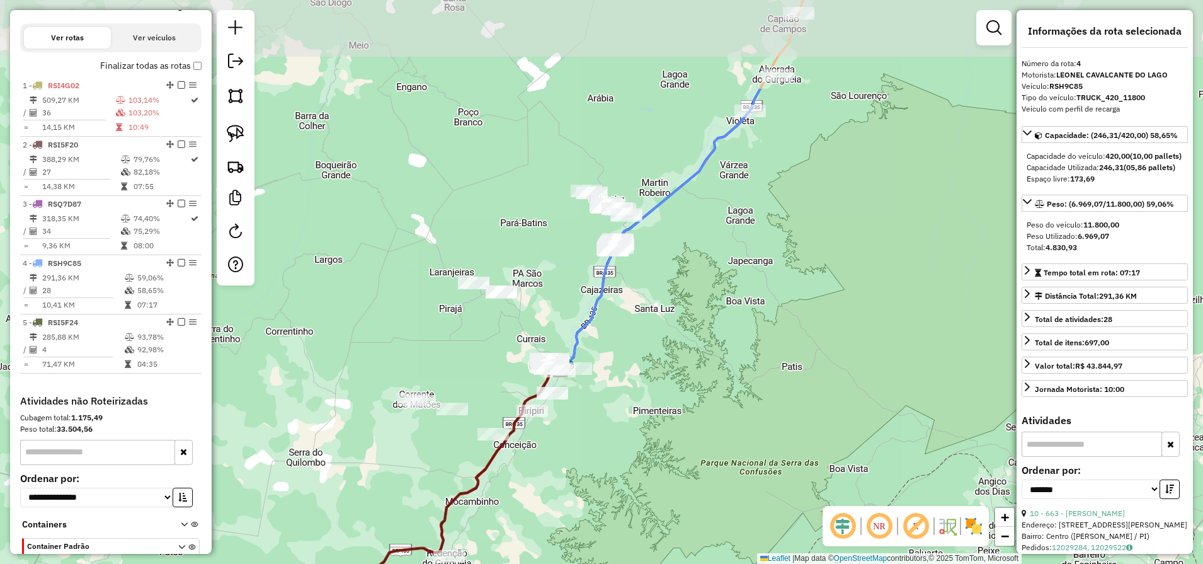
drag, startPoint x: 745, startPoint y: 236, endPoint x: 666, endPoint y: 372, distance: 157.0
click at [666, 372] on div "Janela de atendimento Grade de atendimento Capacidade Transportadoras Veículos …" at bounding box center [601, 282] width 1203 height 564
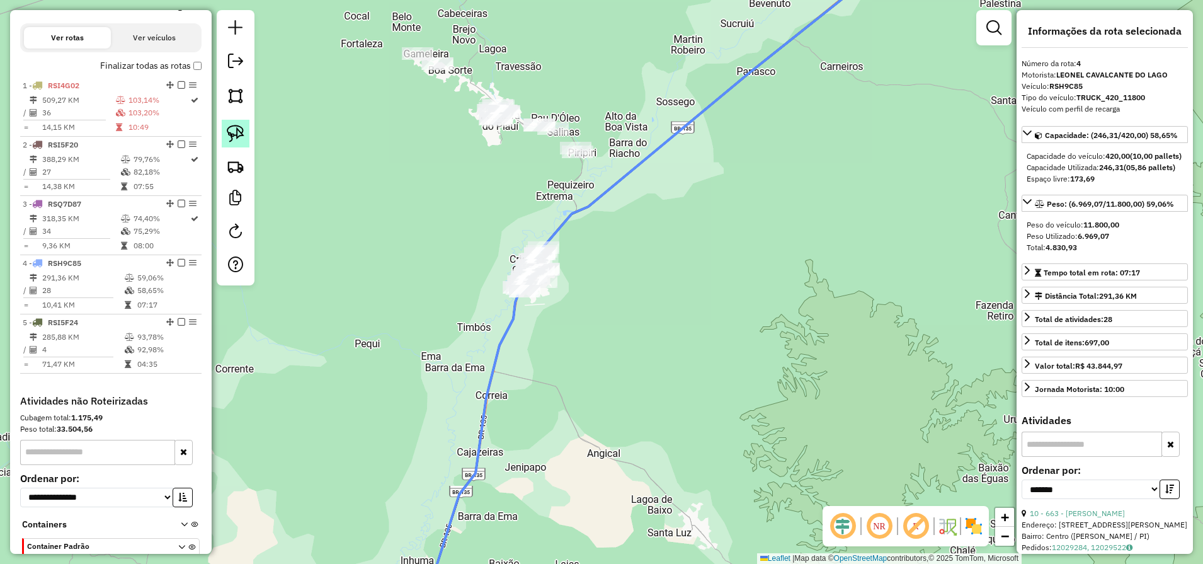
click at [239, 125] on img at bounding box center [236, 134] width 18 height 18
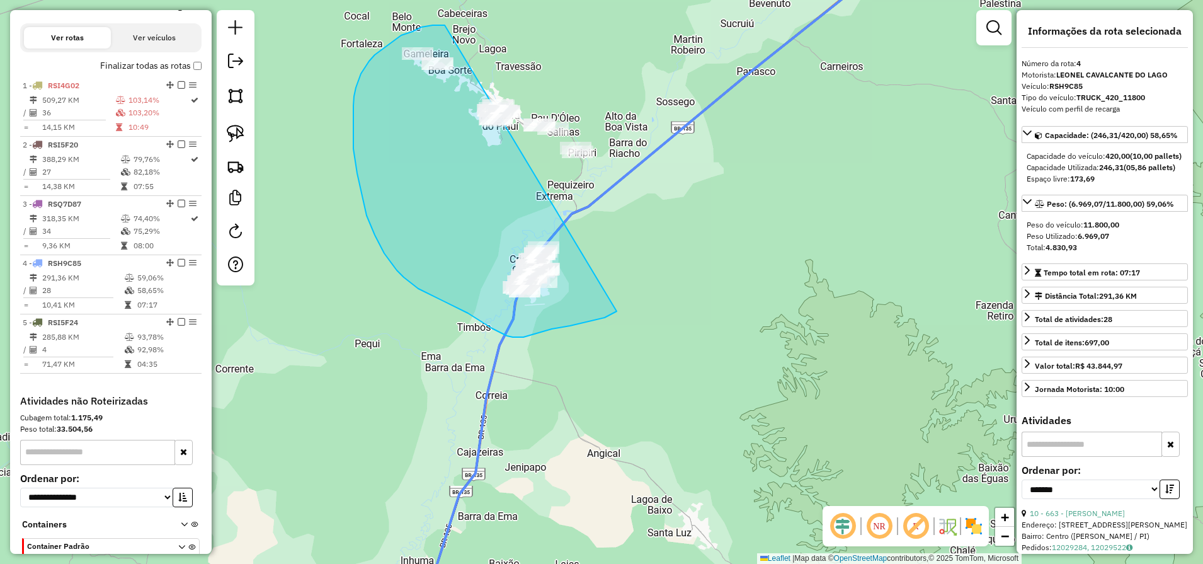
drag, startPoint x: 426, startPoint y: 26, endPoint x: 708, endPoint y: 160, distance: 312.2
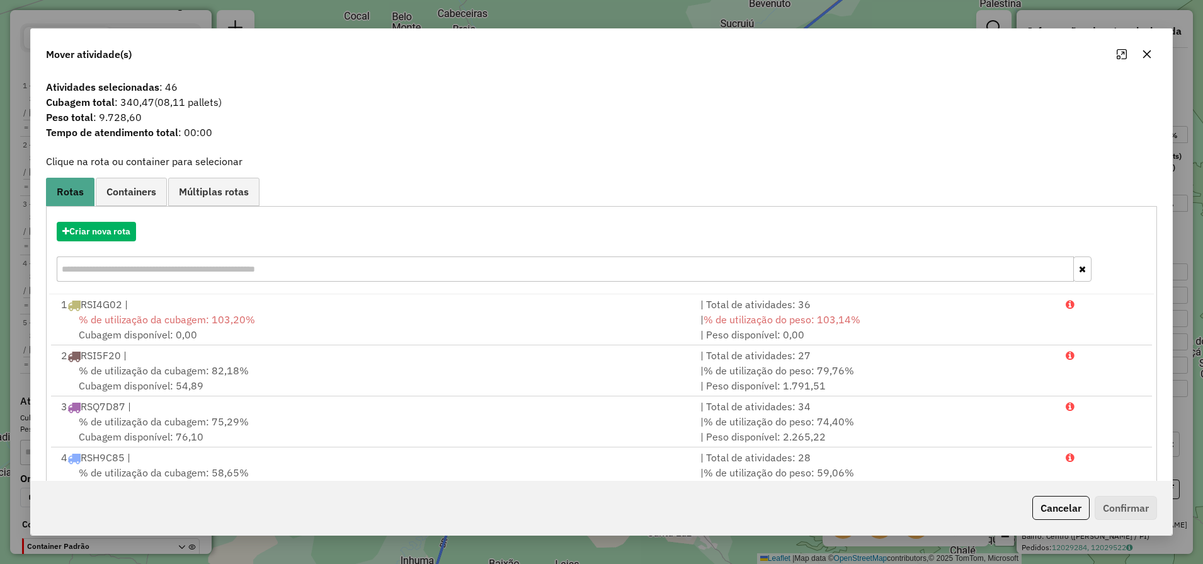
click at [1057, 513] on button "Cancelar" at bounding box center [1060, 508] width 57 height 24
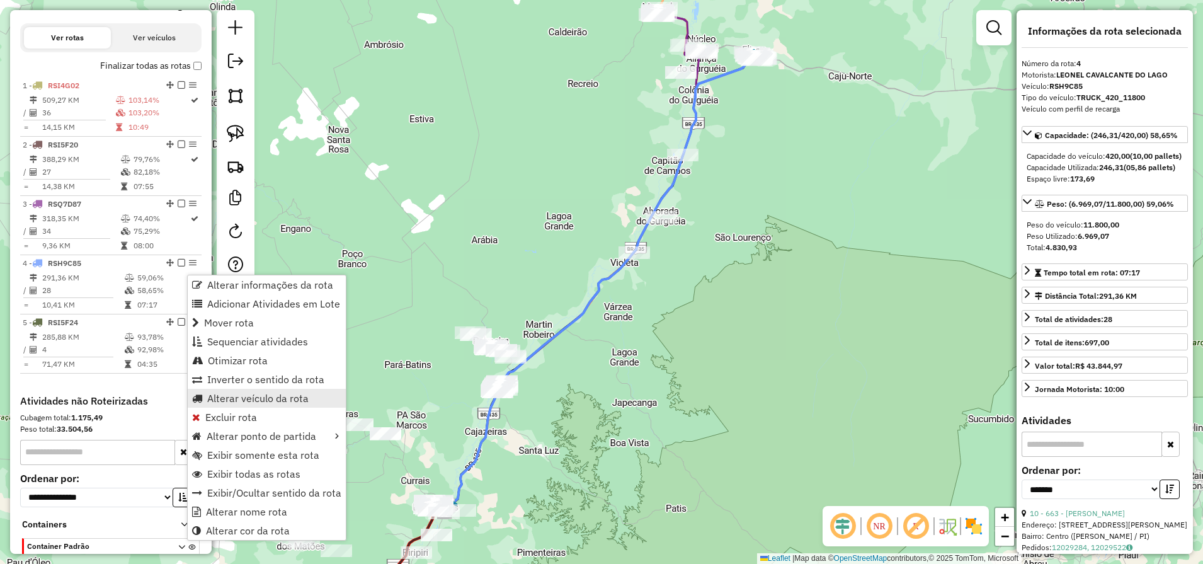
click at [257, 406] on link "Alterar veículo da rota" at bounding box center [267, 398] width 158 height 19
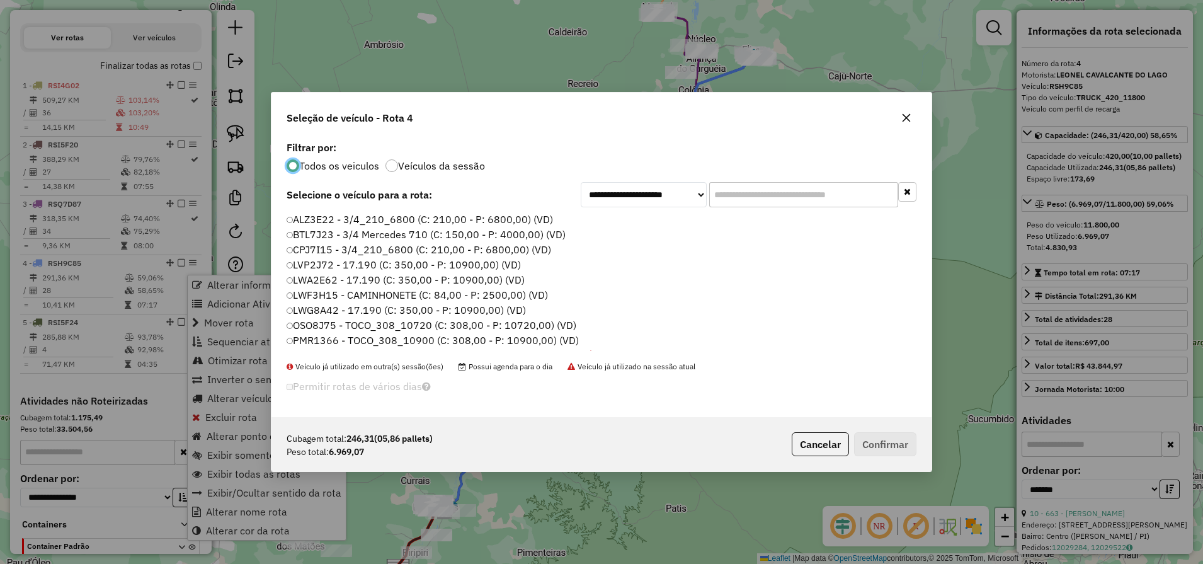
scroll to position [7, 4]
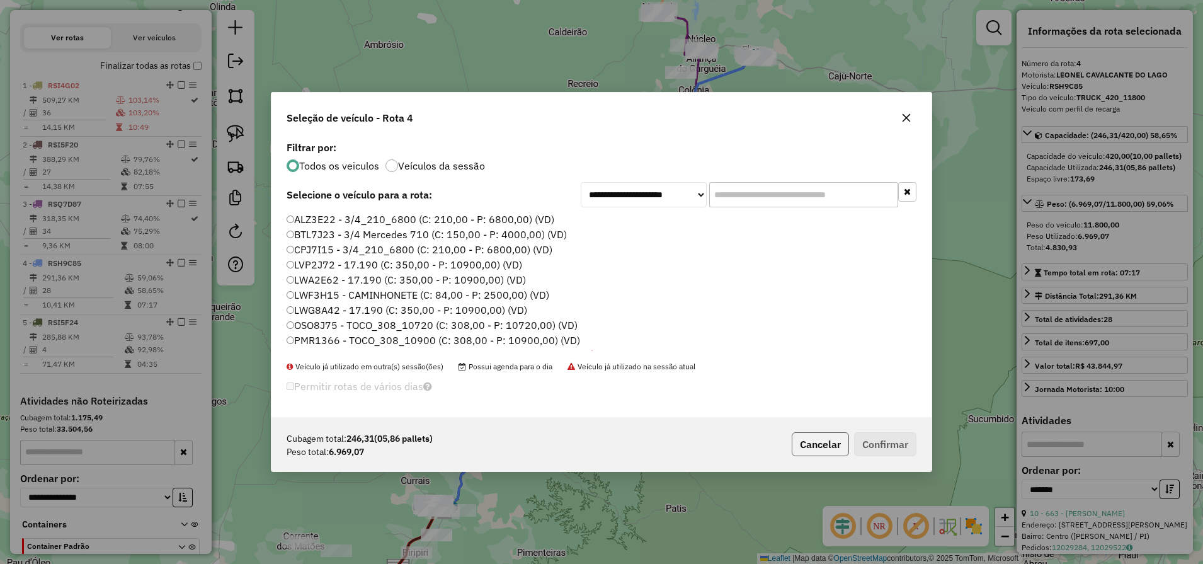
click at [812, 447] on button "Cancelar" at bounding box center [820, 444] width 57 height 24
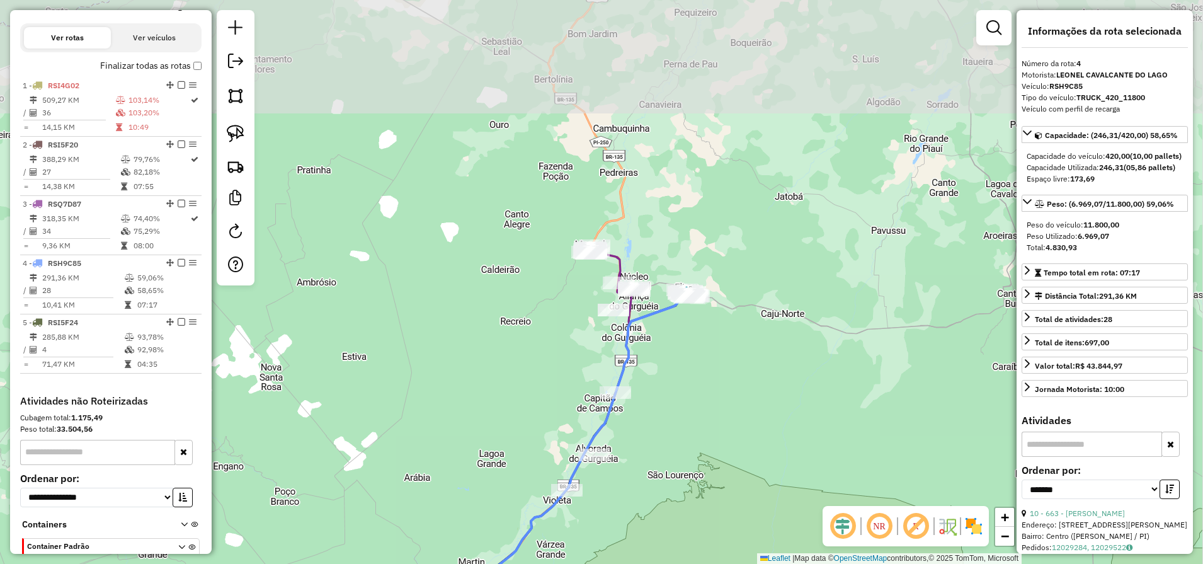
drag, startPoint x: 757, startPoint y: 136, endPoint x: 685, endPoint y: 358, distance: 233.1
click at [689, 373] on div "Janela de atendimento Grade de atendimento Capacidade Transportadoras Veículos …" at bounding box center [601, 282] width 1203 height 564
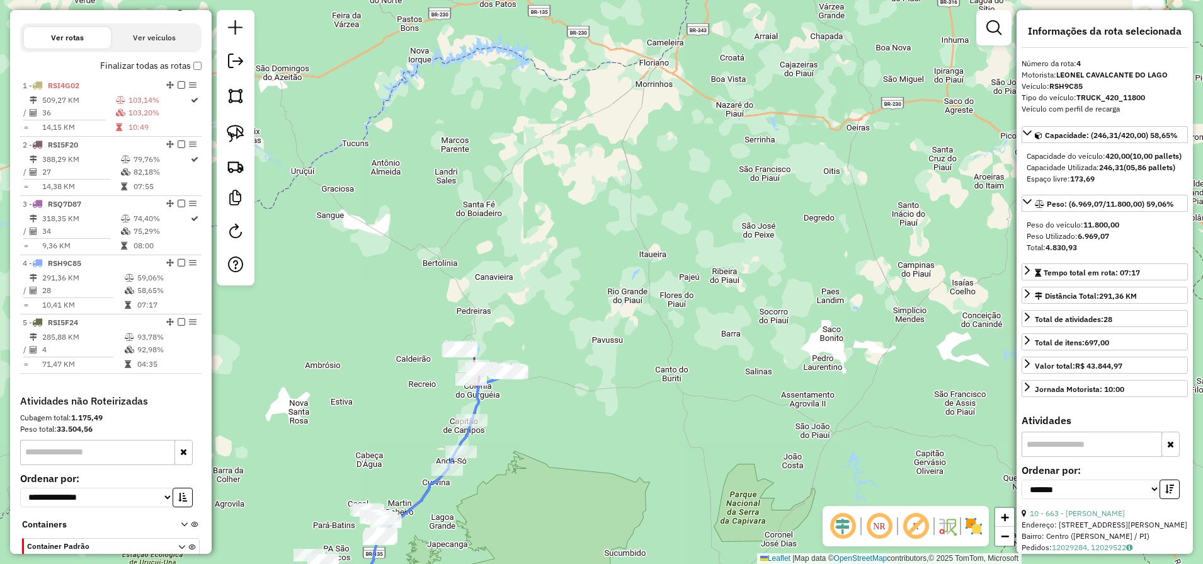
drag, startPoint x: 523, startPoint y: 494, endPoint x: 561, endPoint y: 259, distance: 238.6
click at [556, 289] on div "Janela de atendimento Grade de atendimento Capacidade Transportadoras Veículos …" at bounding box center [601, 282] width 1203 height 564
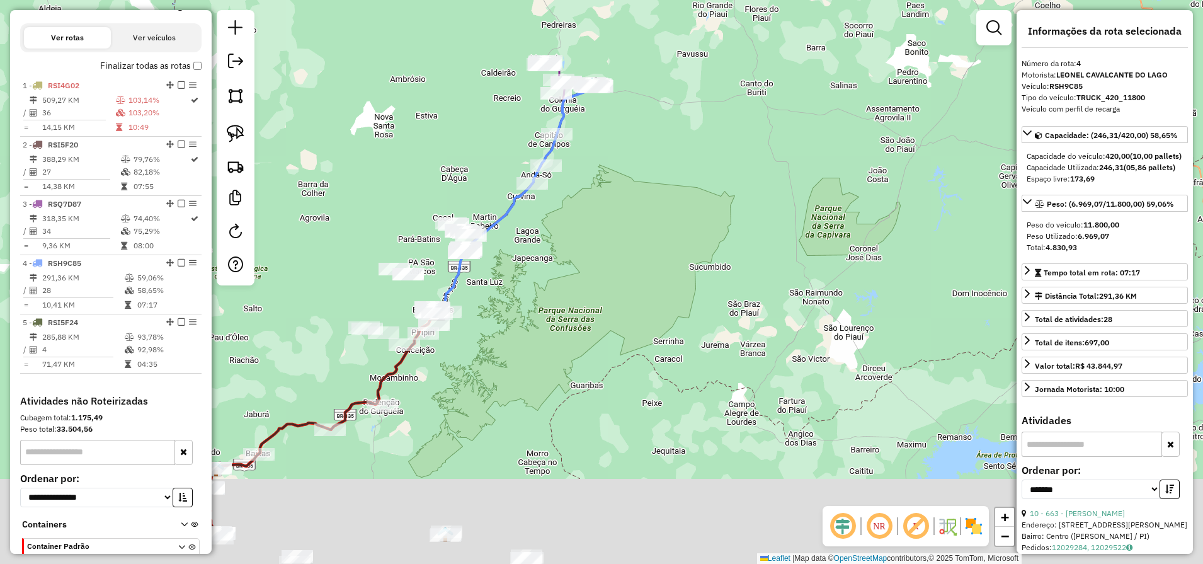
drag, startPoint x: 468, startPoint y: 407, endPoint x: 530, endPoint y: 268, distance: 152.3
click at [530, 268] on div "Janela de atendimento Grade de atendimento Capacidade Transportadoras Veículos …" at bounding box center [601, 282] width 1203 height 564
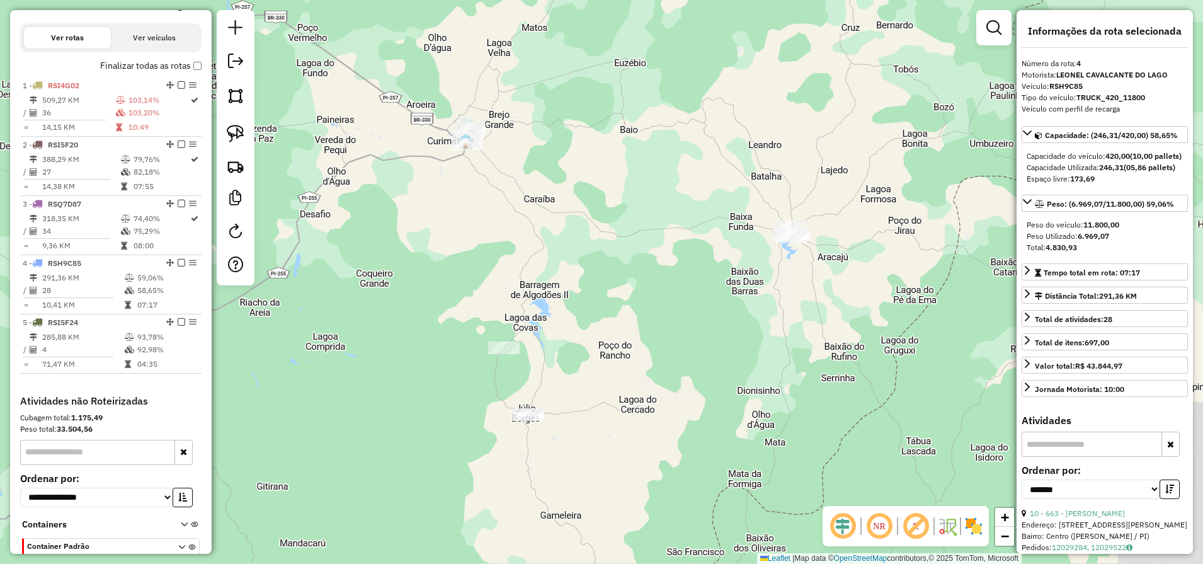
drag, startPoint x: 526, startPoint y: 466, endPoint x: 528, endPoint y: 182, distance: 284.1
click at [528, 182] on div "Janela de atendimento Grade de atendimento Capacidade Transportadoras Veículos …" at bounding box center [601, 282] width 1203 height 564
click at [234, 129] on img at bounding box center [236, 134] width 18 height 18
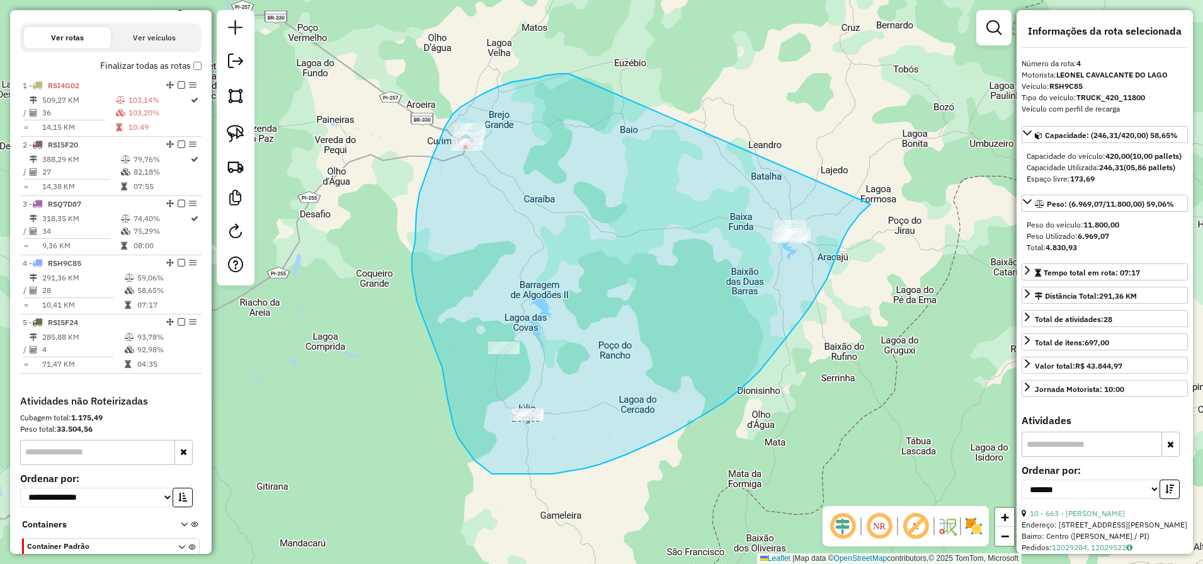
drag, startPoint x: 569, startPoint y: 74, endPoint x: 870, endPoint y: 205, distance: 328.4
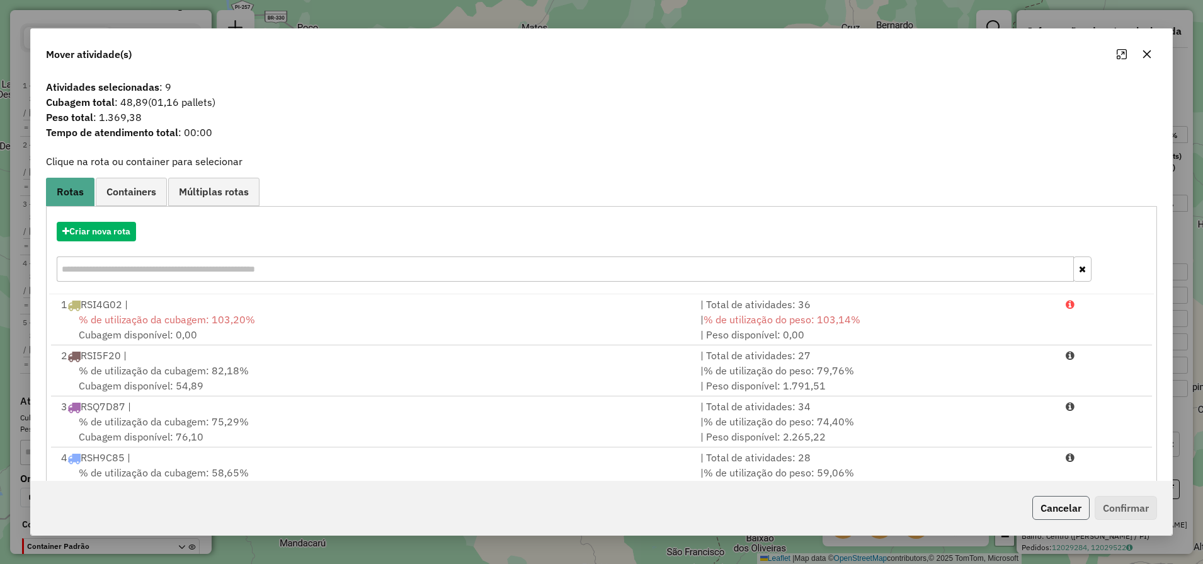
click at [1060, 513] on button "Cancelar" at bounding box center [1060, 508] width 57 height 24
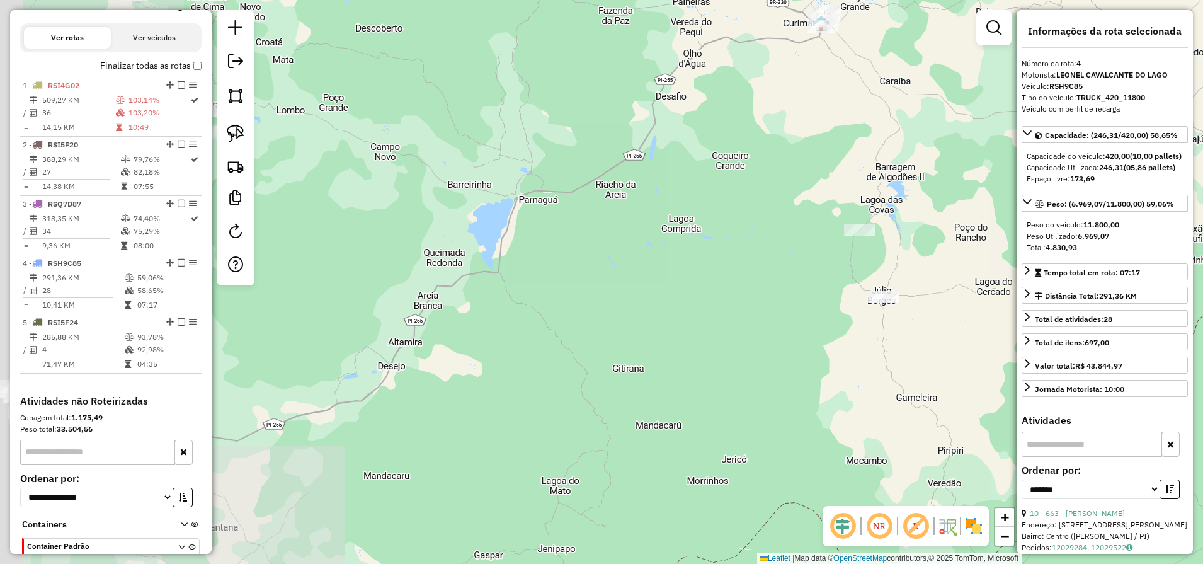
drag, startPoint x: 379, startPoint y: 369, endPoint x: 819, endPoint y: 247, distance: 456.4
click at [819, 247] on div "Janela de atendimento Grade de atendimento Capacidade Transportadoras Veículos …" at bounding box center [601, 282] width 1203 height 564
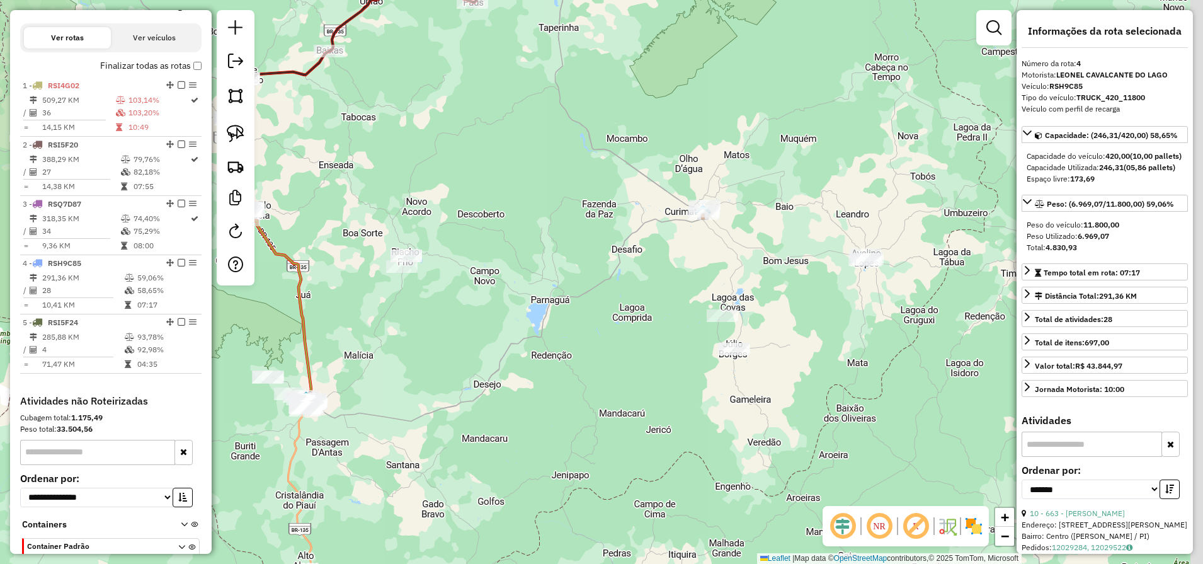
drag, startPoint x: 821, startPoint y: 392, endPoint x: 667, endPoint y: 426, distance: 157.6
click at [674, 426] on div "Janela de atendimento Grade de atendimento Capacidade Transportadoras Veículos …" at bounding box center [601, 282] width 1203 height 564
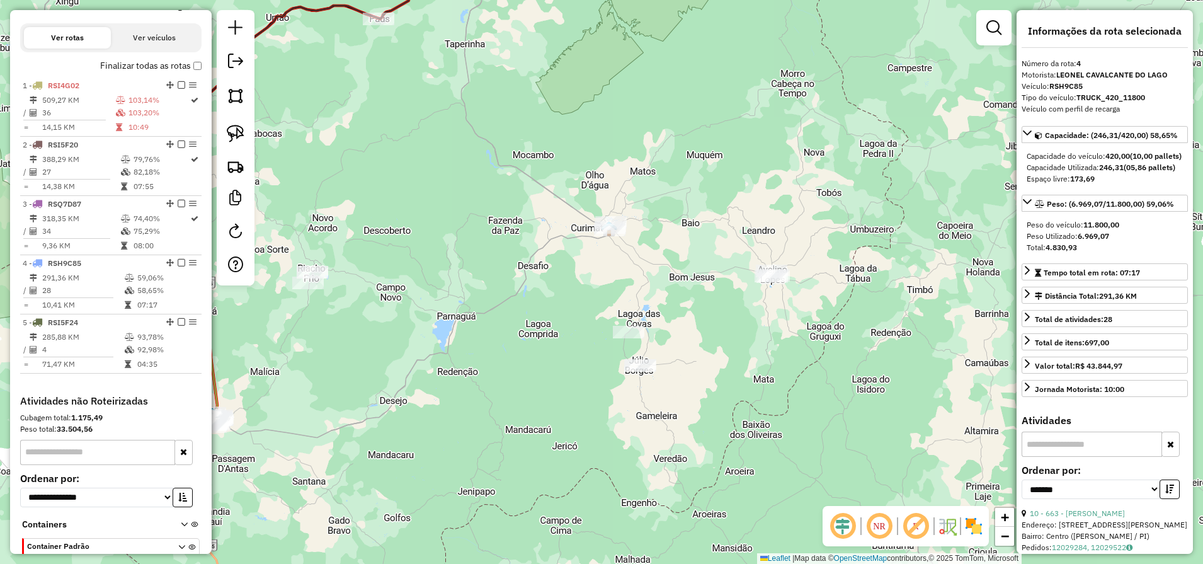
drag, startPoint x: 243, startPoint y: 126, endPoint x: 314, endPoint y: 144, distance: 73.9
click at [243, 127] on img at bounding box center [236, 134] width 18 height 18
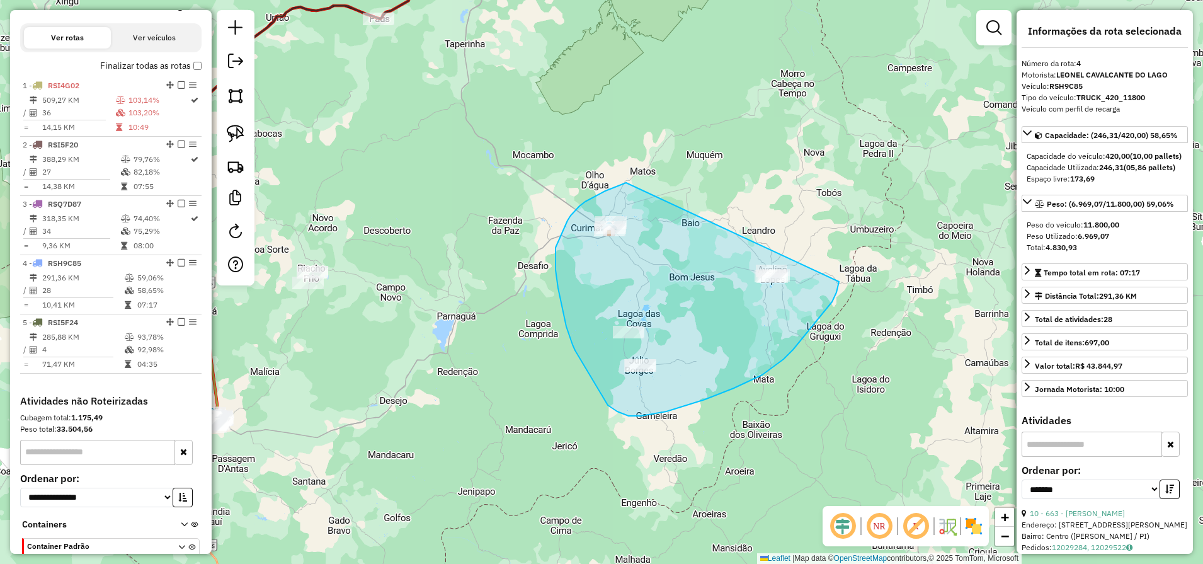
drag, startPoint x: 626, startPoint y: 183, endPoint x: 842, endPoint y: 272, distance: 233.3
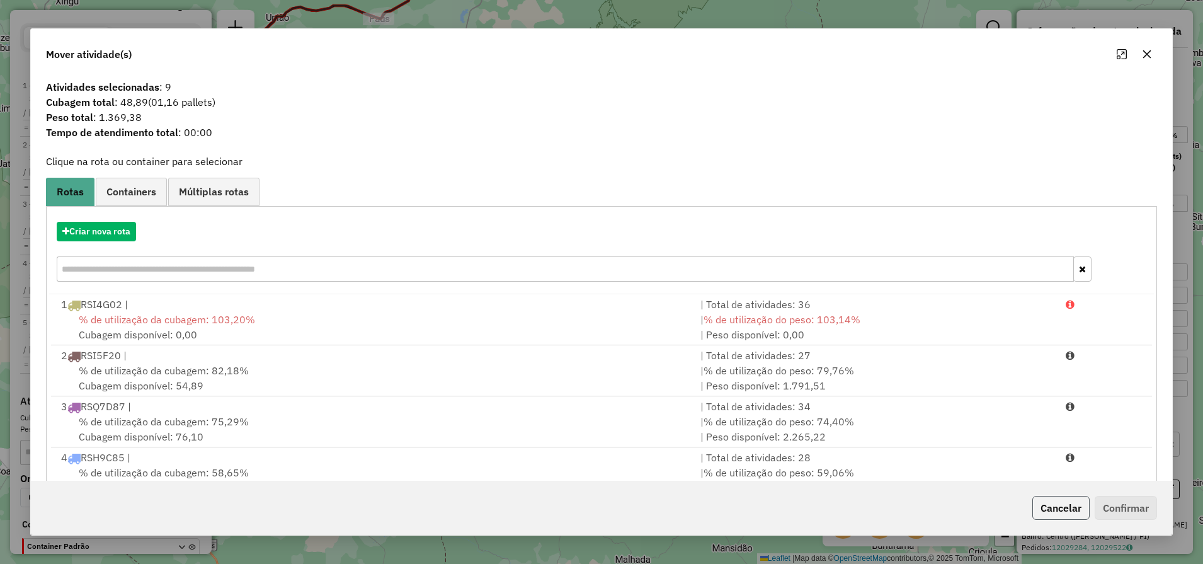
click at [1068, 518] on button "Cancelar" at bounding box center [1060, 508] width 57 height 24
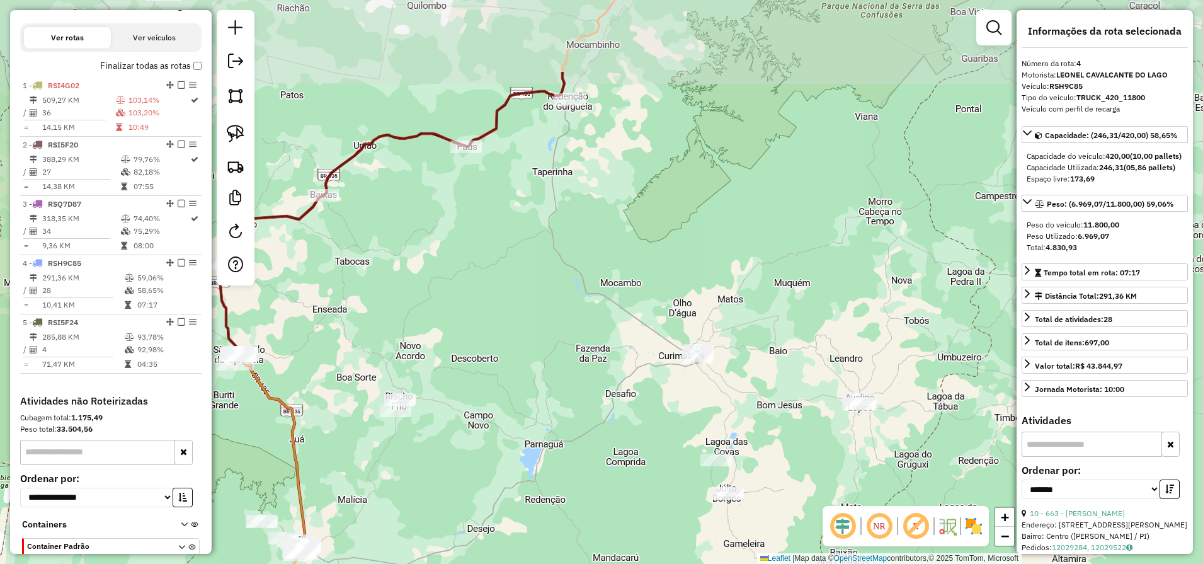
drag, startPoint x: 507, startPoint y: 409, endPoint x: 558, endPoint y: 515, distance: 117.5
click at [558, 515] on div "Janela de atendimento Grade de atendimento Capacidade Transportadoras Veículos …" at bounding box center [601, 282] width 1203 height 564
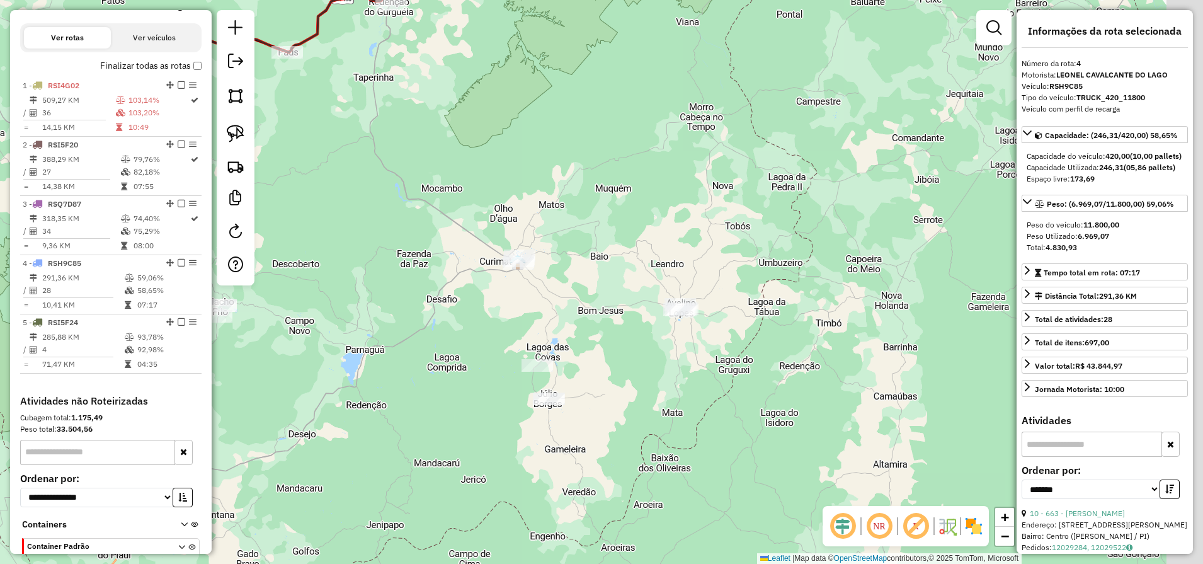
drag, startPoint x: 624, startPoint y: 453, endPoint x: 458, endPoint y: 359, distance: 191.0
click at [458, 359] on div "Janela de atendimento Grade de atendimento Capacidade Transportadoras Veículos …" at bounding box center [601, 282] width 1203 height 564
drag, startPoint x: 230, startPoint y: 134, endPoint x: 377, endPoint y: 205, distance: 162.9
click at [231, 134] on img at bounding box center [236, 134] width 18 height 18
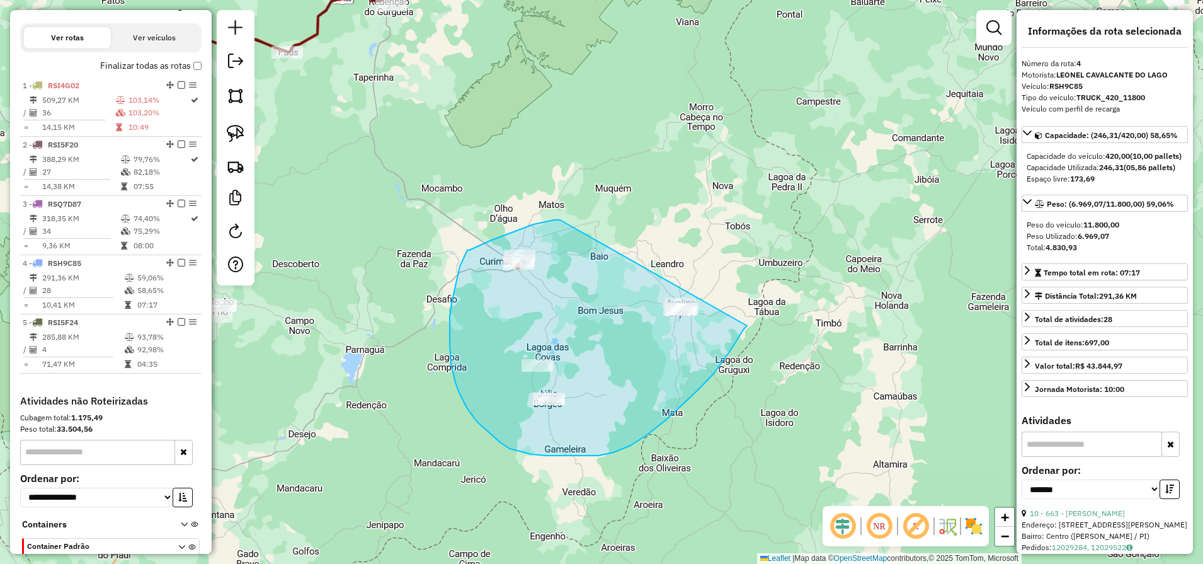
drag, startPoint x: 560, startPoint y: 220, endPoint x: 746, endPoint y: 365, distance: 236.0
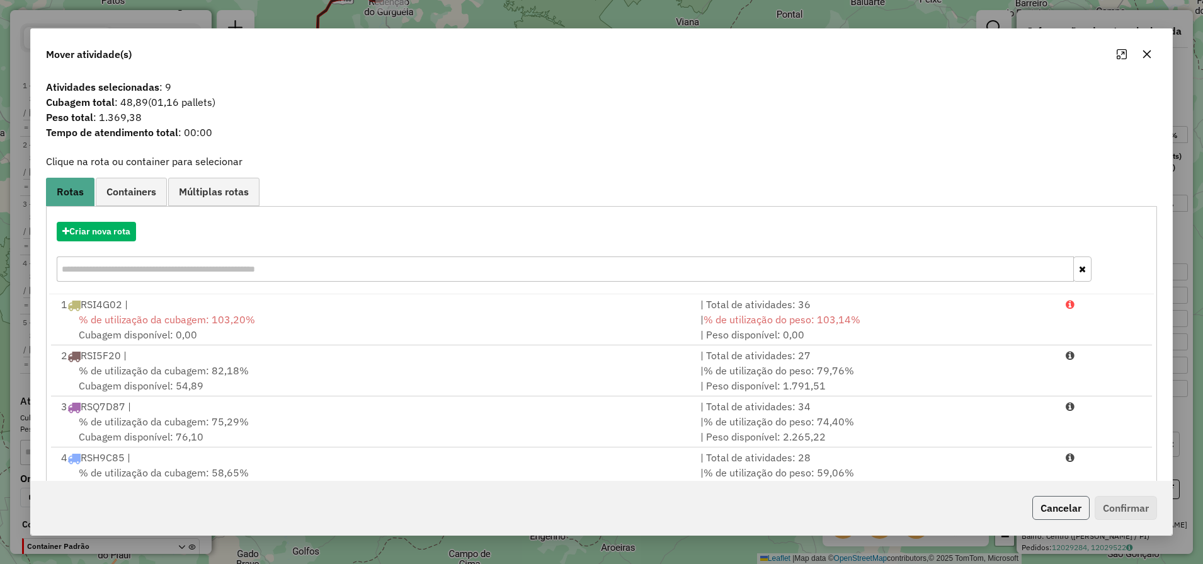
click at [1075, 513] on button "Cancelar" at bounding box center [1060, 508] width 57 height 24
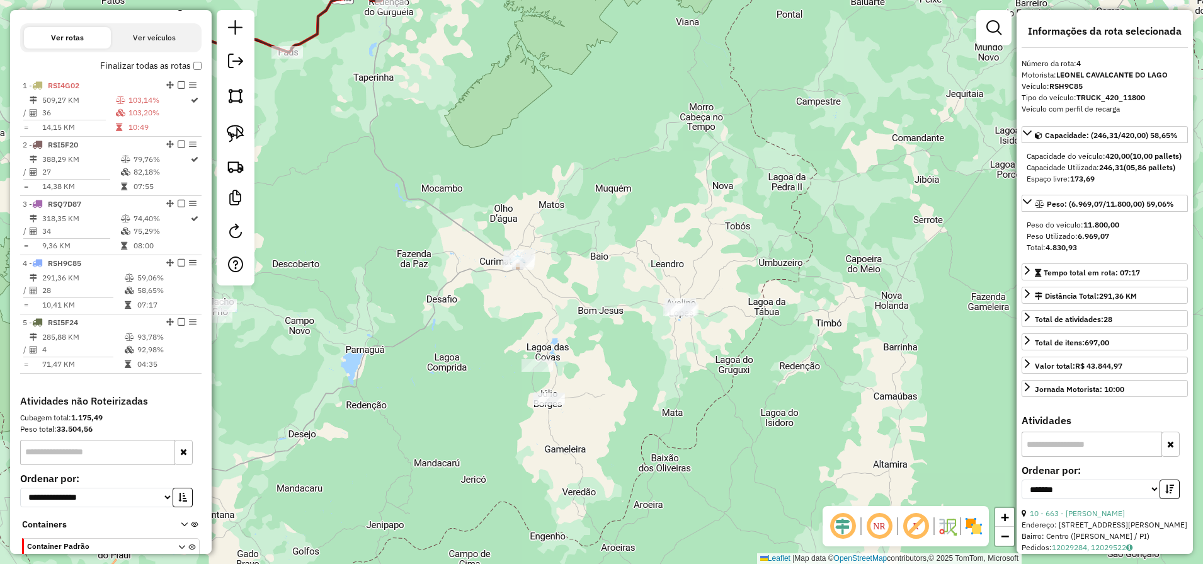
drag, startPoint x: 352, startPoint y: 466, endPoint x: 498, endPoint y: 285, distance: 233.4
click at [491, 287] on div "Janela de atendimento Grade de atendimento Capacidade Transportadoras Veículos …" at bounding box center [601, 282] width 1203 height 564
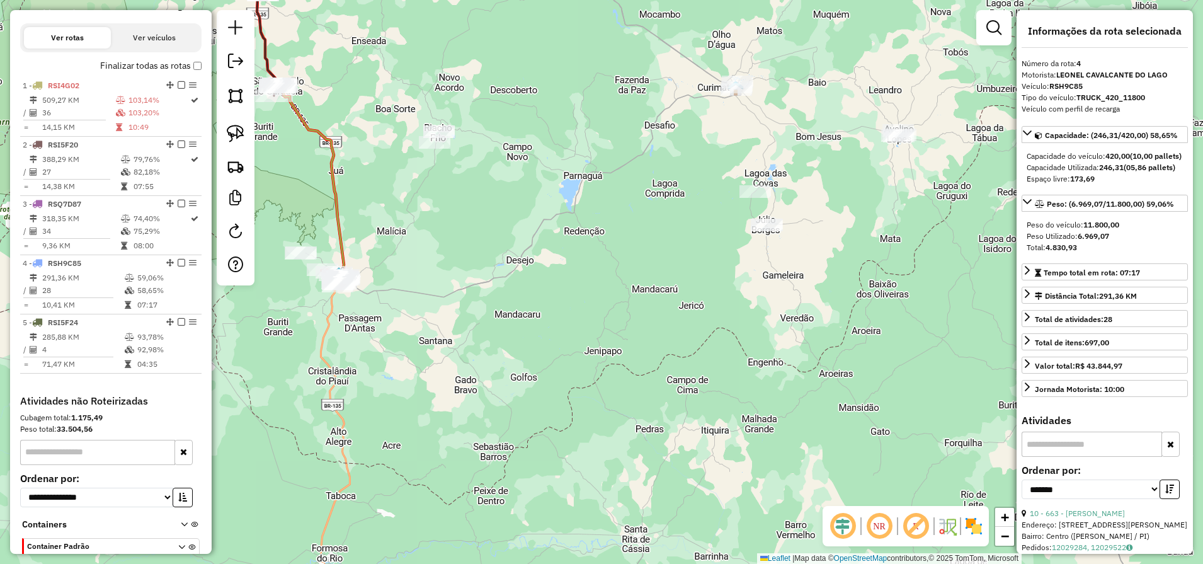
drag, startPoint x: 350, startPoint y: 327, endPoint x: 393, endPoint y: 335, distance: 43.6
click at [393, 335] on div "Janela de atendimento Grade de atendimento Capacidade Transportadoras Veículos …" at bounding box center [601, 282] width 1203 height 564
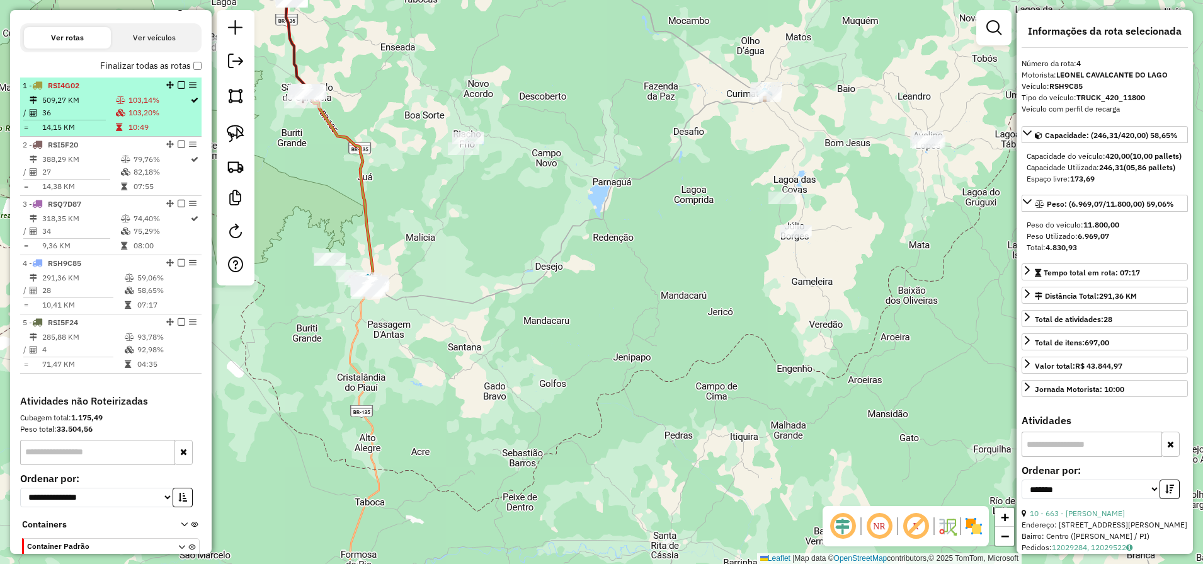
click at [115, 119] on td at bounding box center [121, 112] width 13 height 13
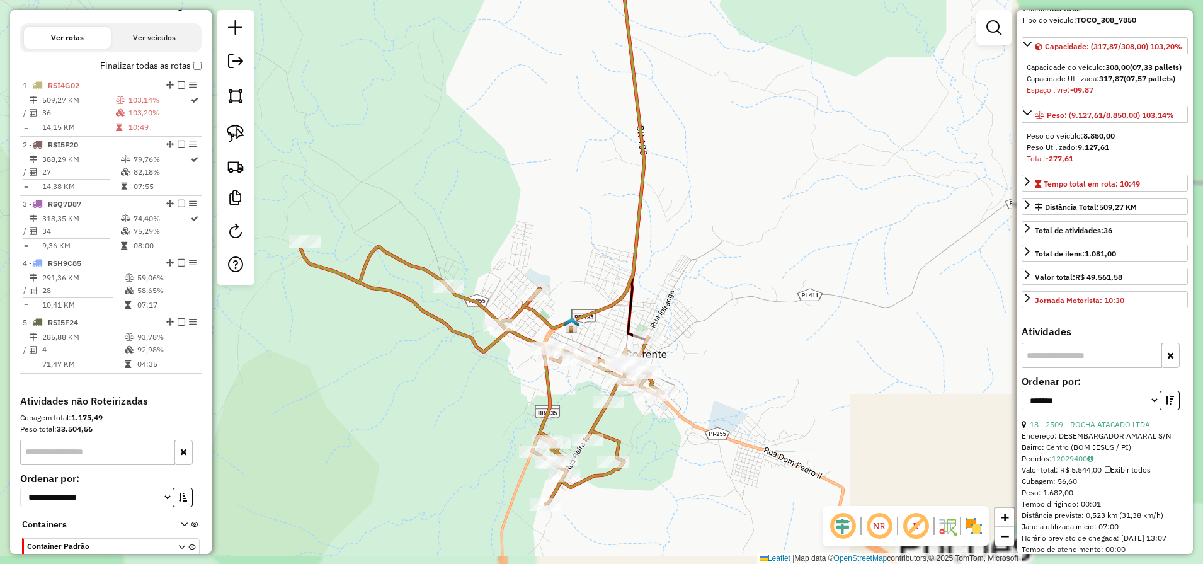
scroll to position [79, 0]
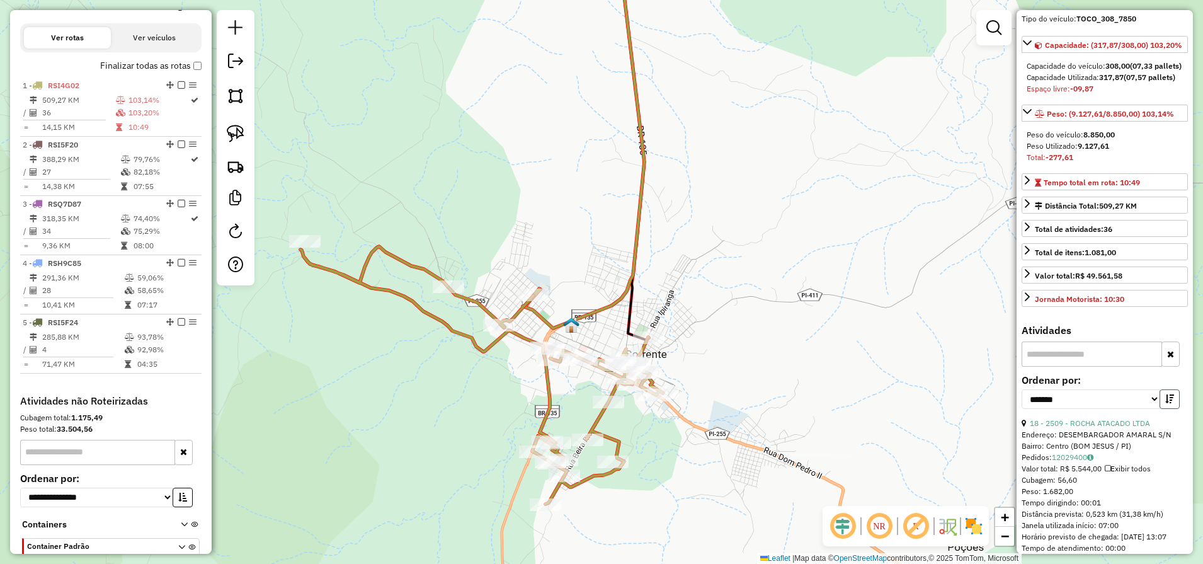
click at [1168, 403] on icon "button" at bounding box center [1169, 398] width 9 height 9
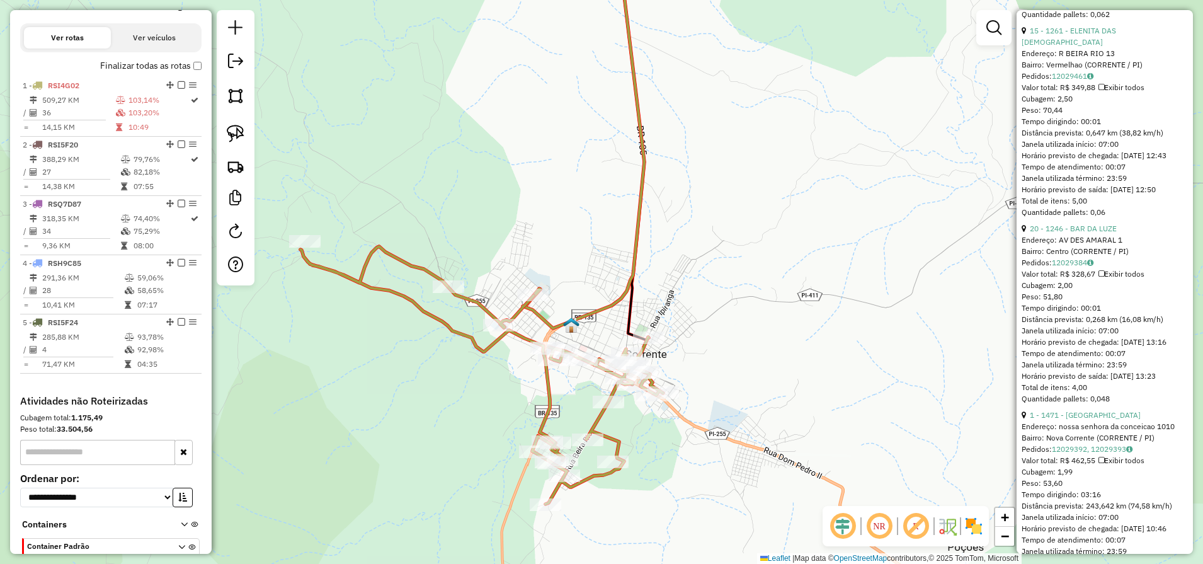
scroll to position [5197, 0]
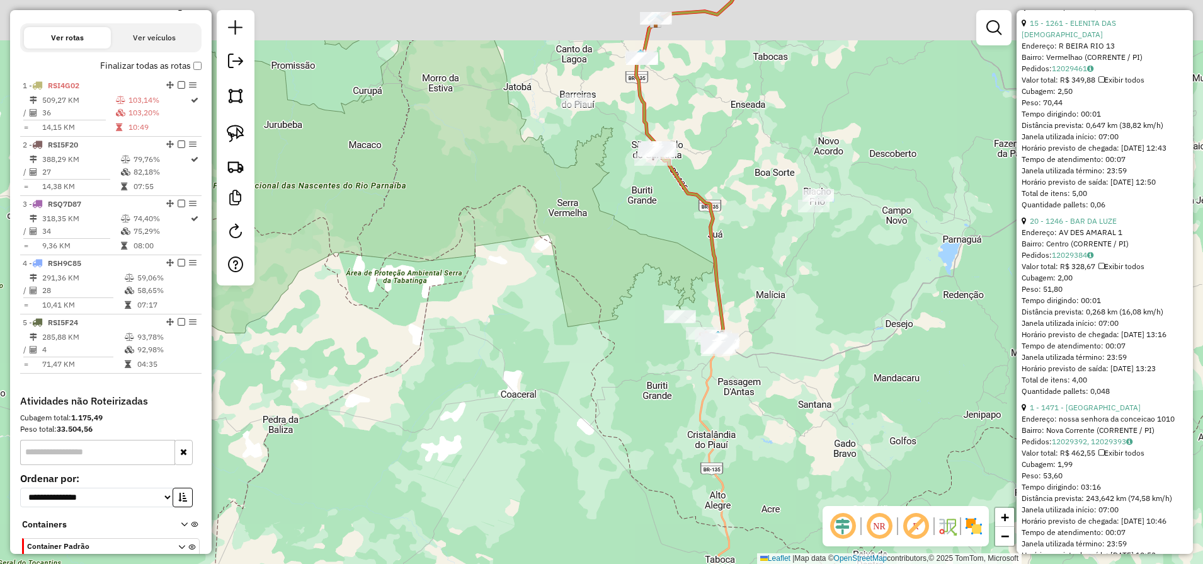
drag, startPoint x: 774, startPoint y: 287, endPoint x: 681, endPoint y: 499, distance: 231.0
click at [686, 477] on div "Janela de atendimento Grade de atendimento Capacidade Transportadoras Veículos …" at bounding box center [601, 282] width 1203 height 564
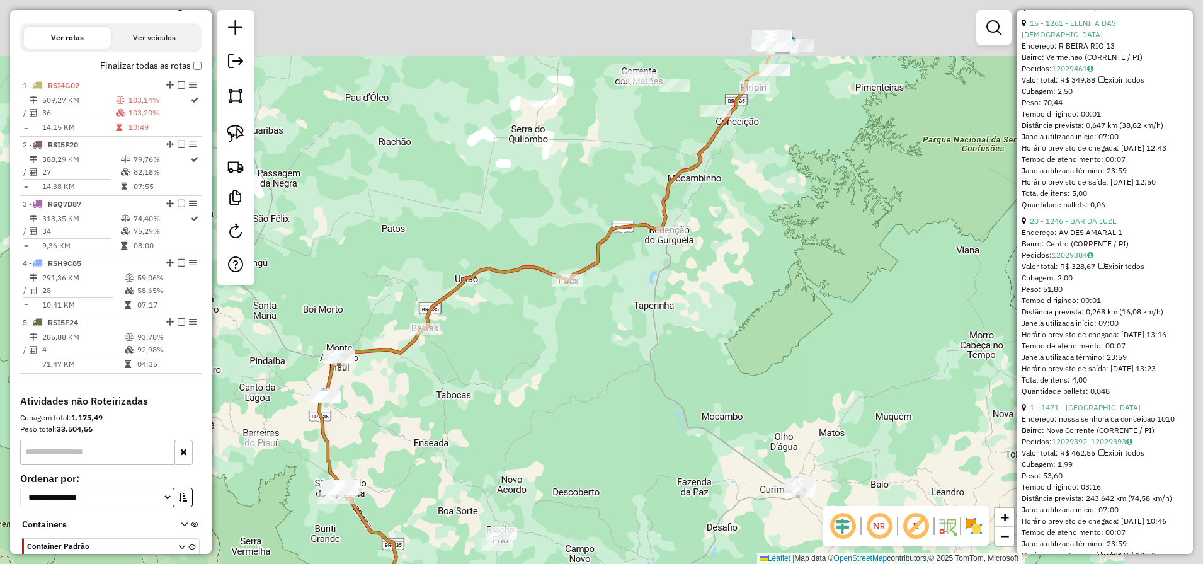
drag, startPoint x: 653, startPoint y: 331, endPoint x: 586, endPoint y: 374, distance: 79.3
click at [587, 372] on div "Janela de atendimento Grade de atendimento Capacidade Transportadoras Veículos …" at bounding box center [601, 282] width 1203 height 564
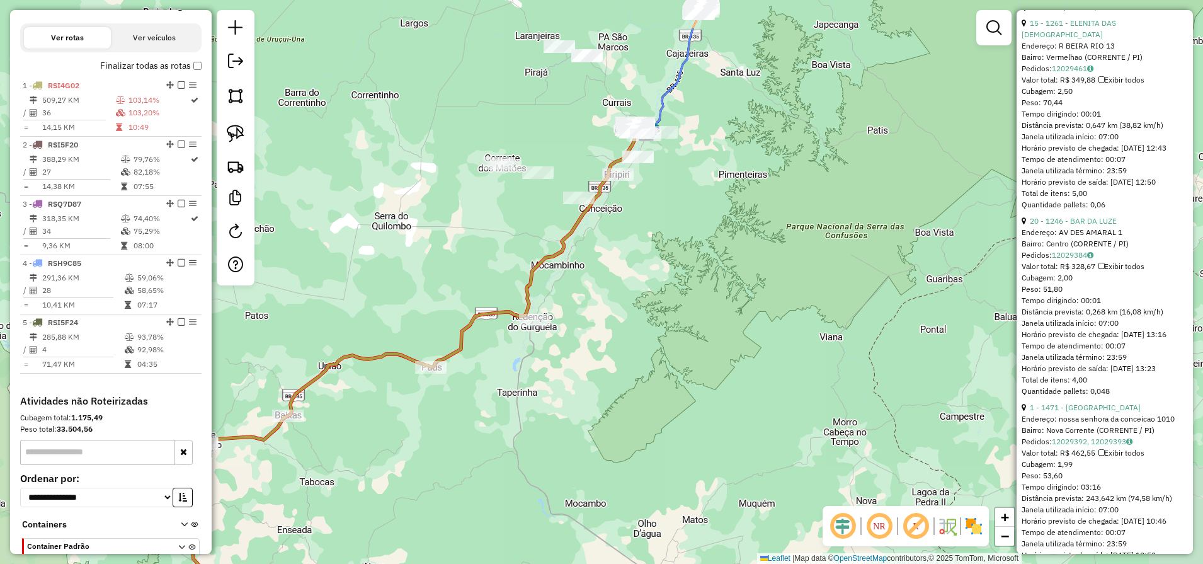
drag, startPoint x: 789, startPoint y: 152, endPoint x: 677, endPoint y: 191, distance: 119.3
click at [677, 191] on div "Janela de atendimento Grade de atendimento Capacidade Transportadoras Veículos …" at bounding box center [601, 282] width 1203 height 564
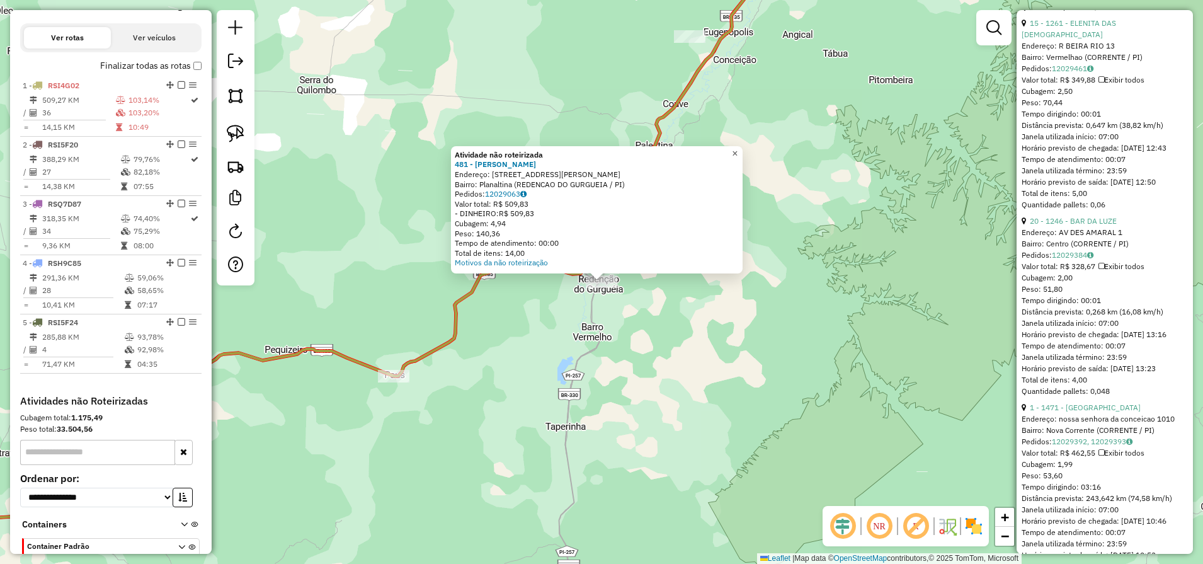
click at [738, 151] on span "×" at bounding box center [735, 153] width 6 height 11
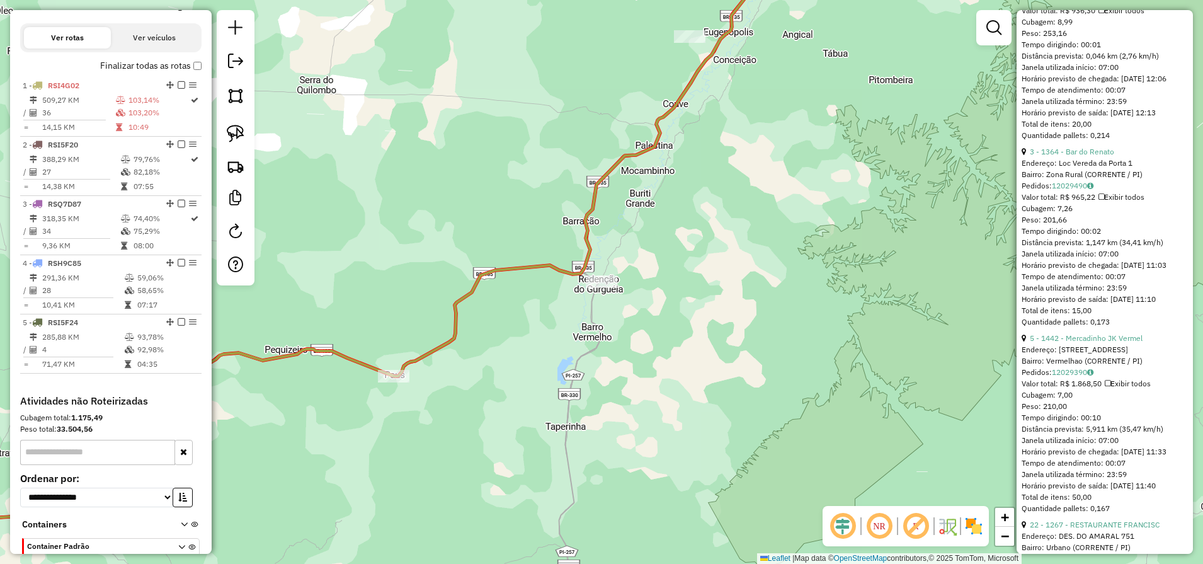
scroll to position [2047, 0]
drag, startPoint x: 1079, startPoint y: 96, endPoint x: 1085, endPoint y: 338, distance: 241.3
click at [1089, 218] on div "Cubagem: 8,99" at bounding box center [1105, 212] width 166 height 11
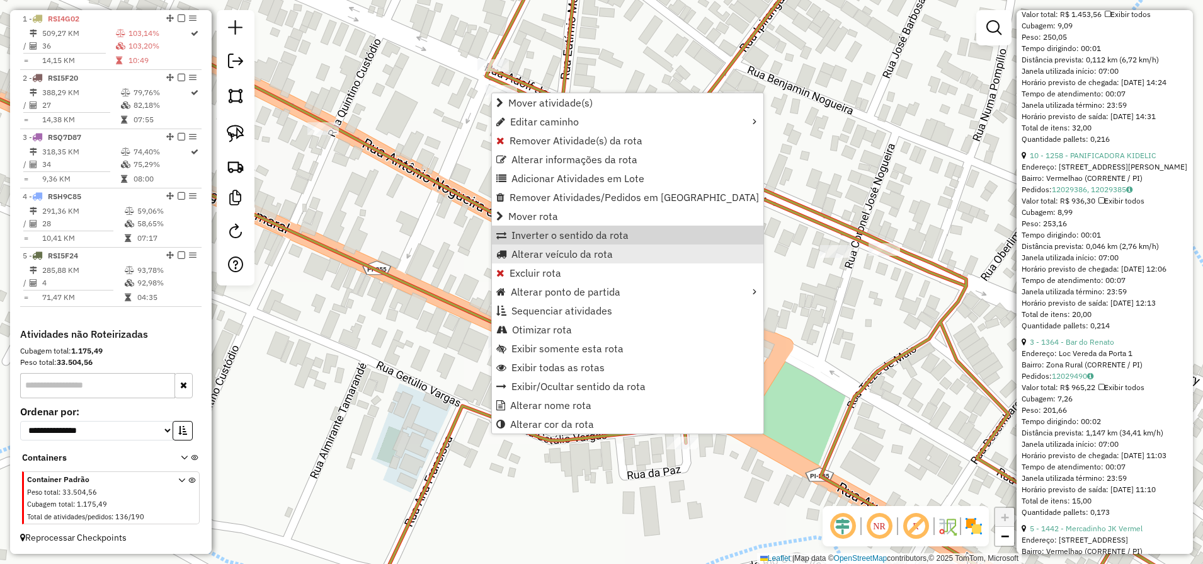
scroll to position [472, 0]
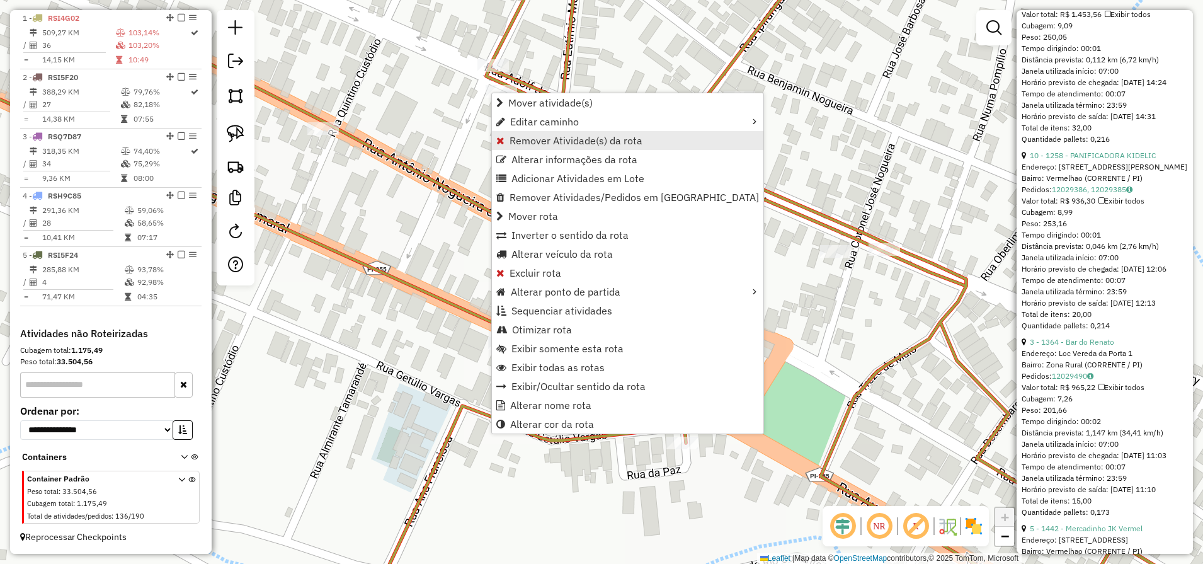
click at [558, 140] on span "Remover Atividade(s) da rota" at bounding box center [576, 140] width 133 height 10
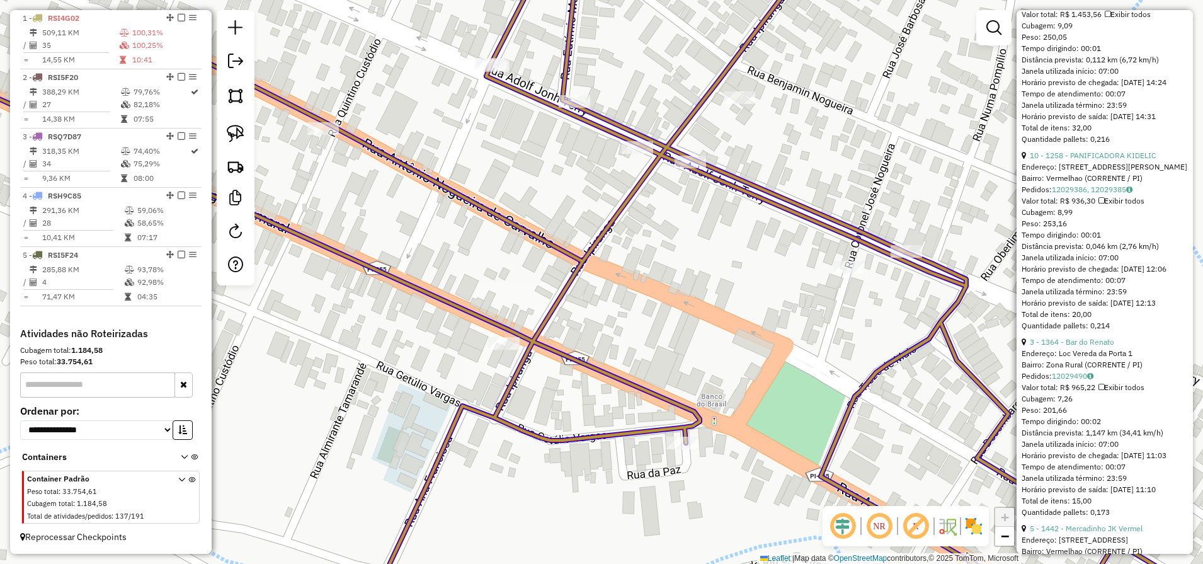
click at [488, 71] on div at bounding box center [490, 64] width 31 height 13
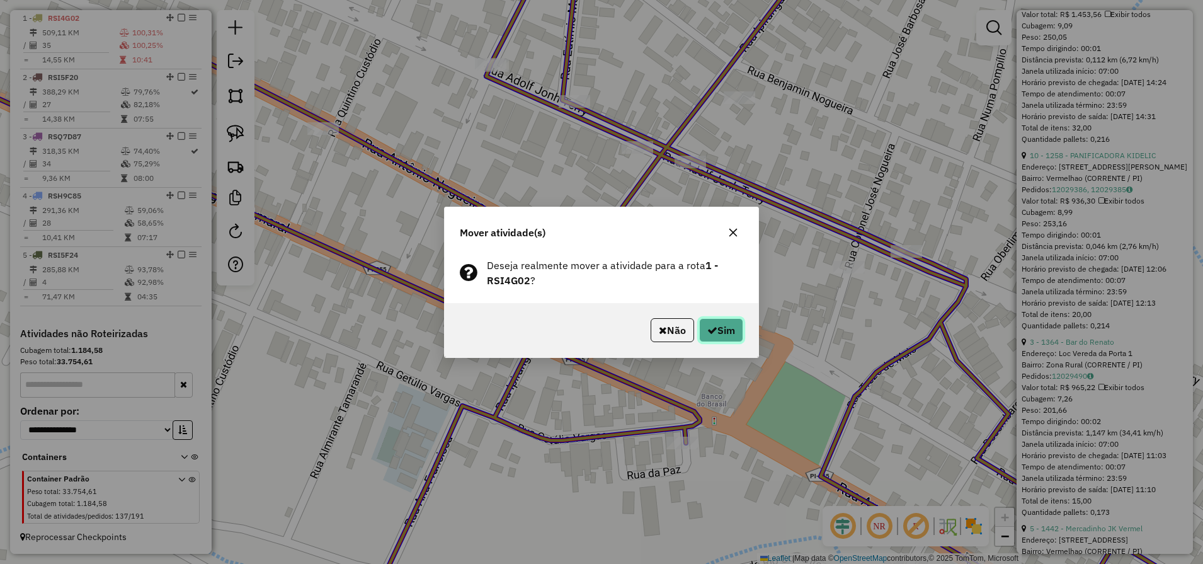
click at [736, 334] on button "Sim" at bounding box center [721, 330] width 44 height 24
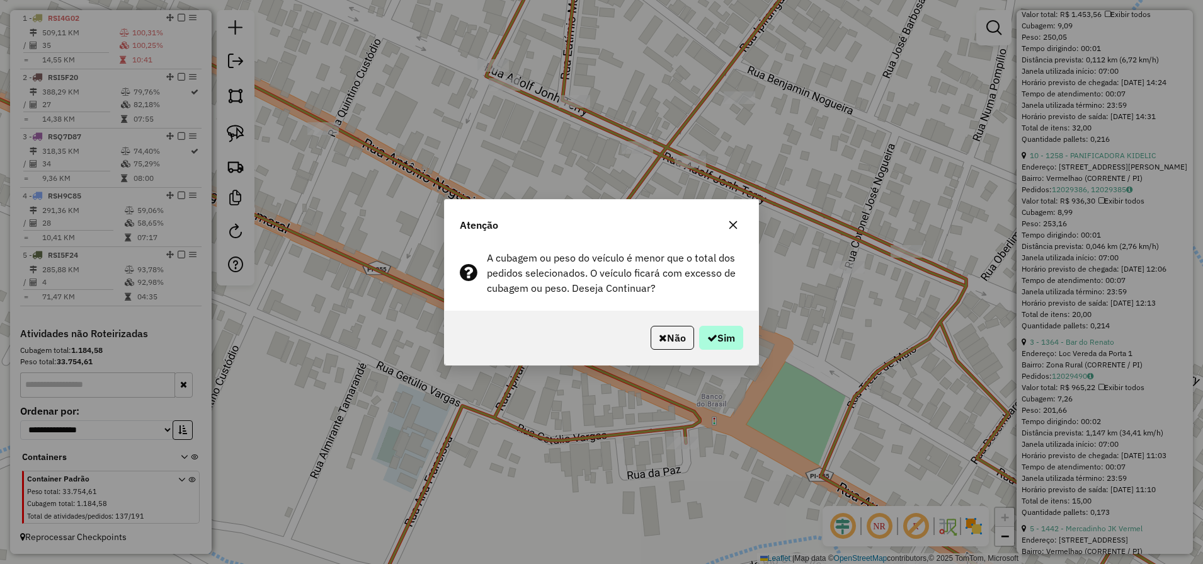
drag, startPoint x: 746, startPoint y: 340, endPoint x: 735, endPoint y: 341, distance: 11.5
click at [745, 340] on div "Não Sim" at bounding box center [602, 338] width 314 height 54
click at [731, 341] on button "Sim" at bounding box center [721, 338] width 44 height 24
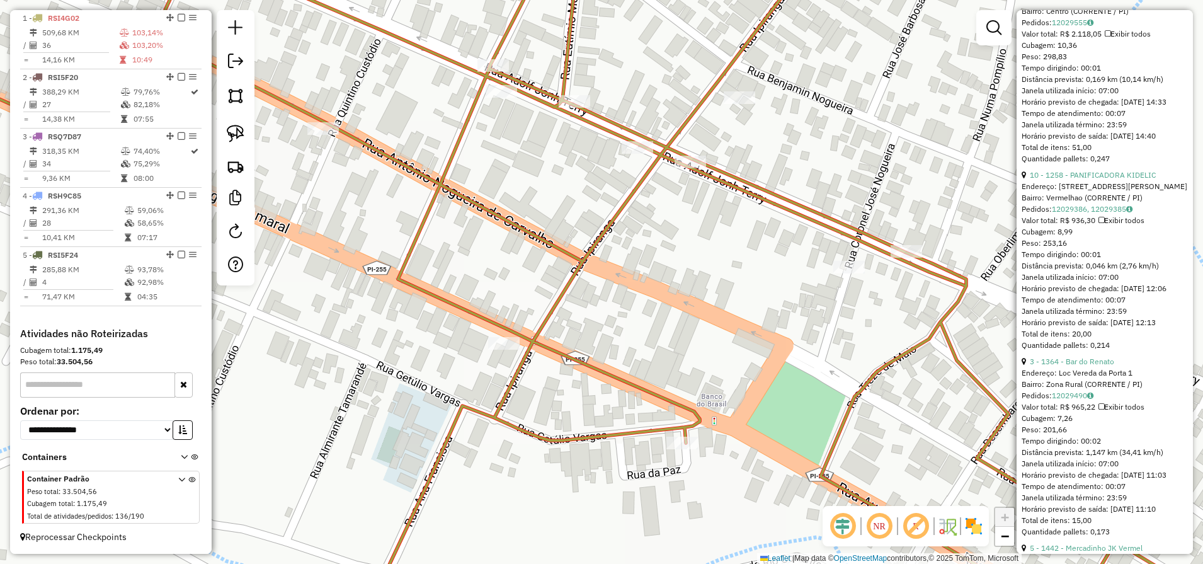
scroll to position [1811, 0]
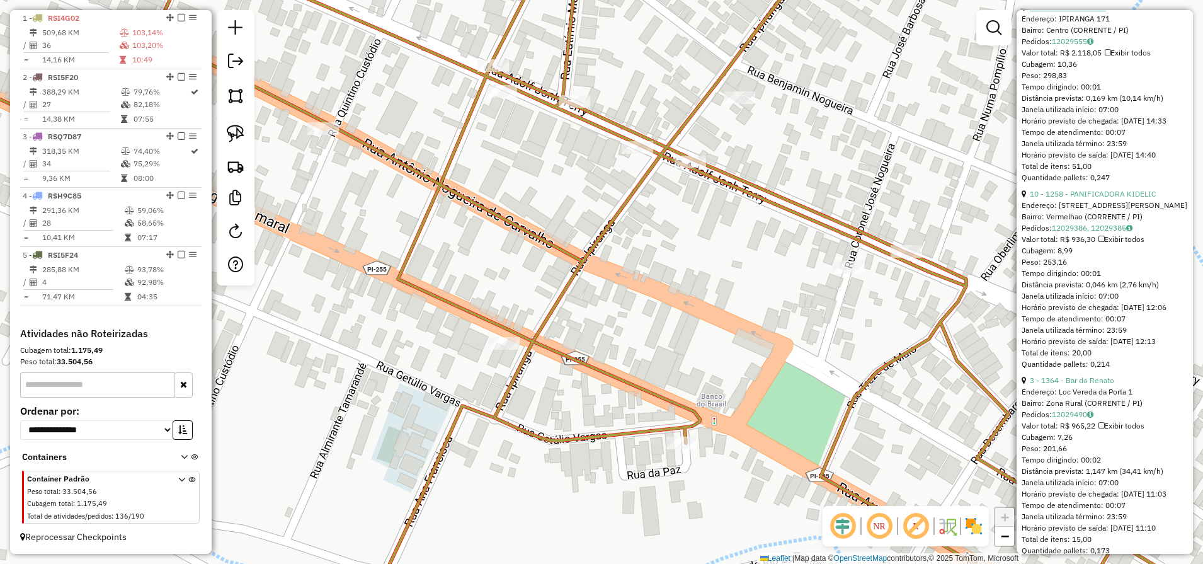
click at [1072, 12] on link "33 - 1298 - UNIFRIOS" at bounding box center [1068, 7] width 76 height 9
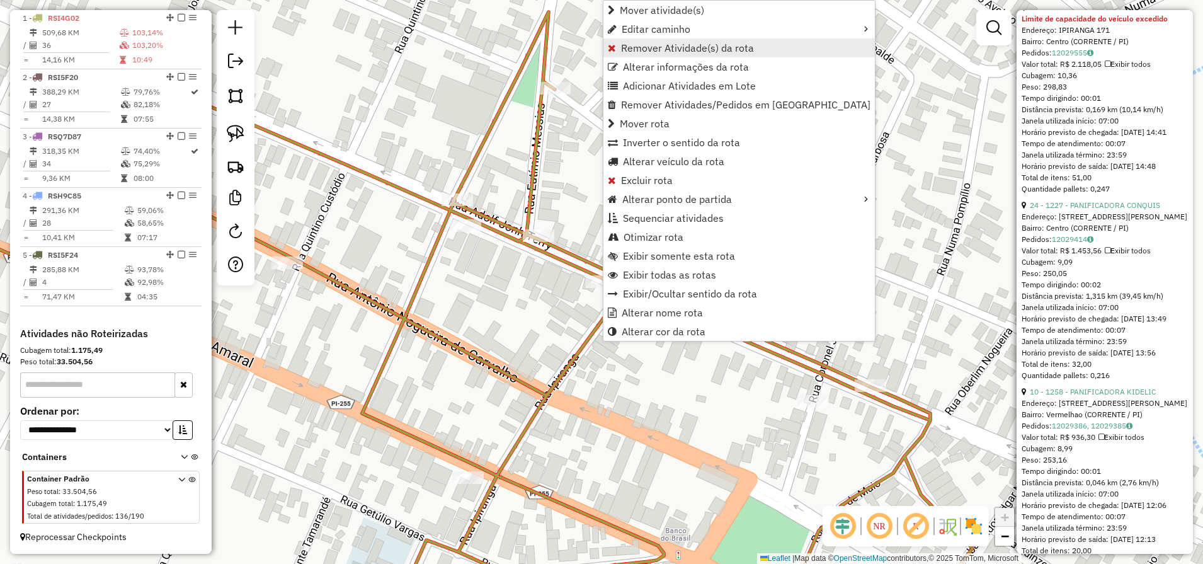
click at [663, 53] on span "Remover Atividade(s) da rota" at bounding box center [687, 48] width 133 height 10
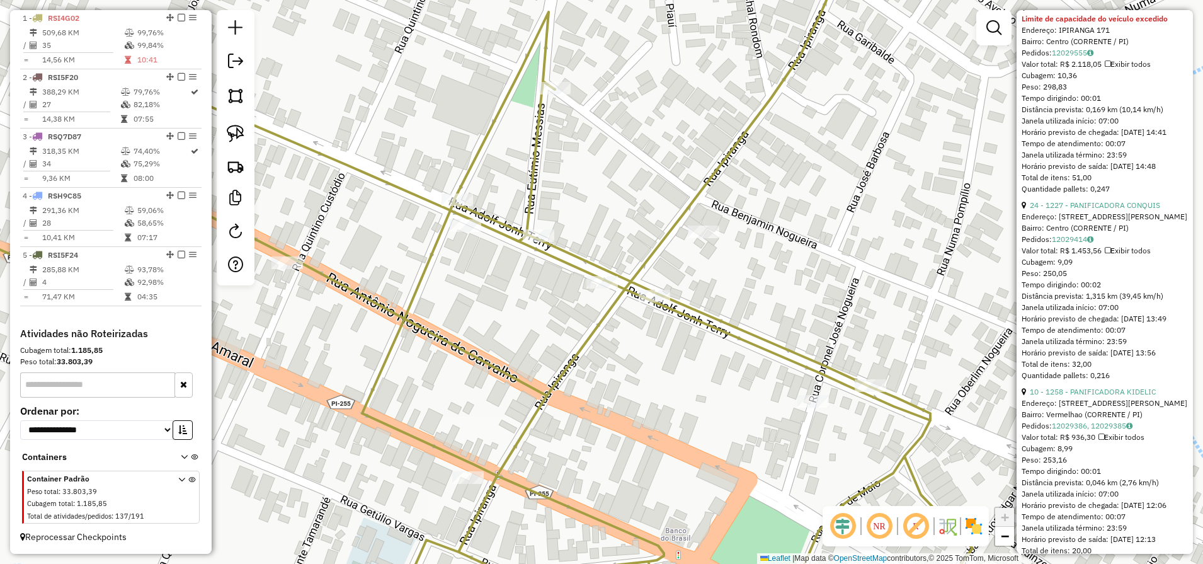
scroll to position [1800, 0]
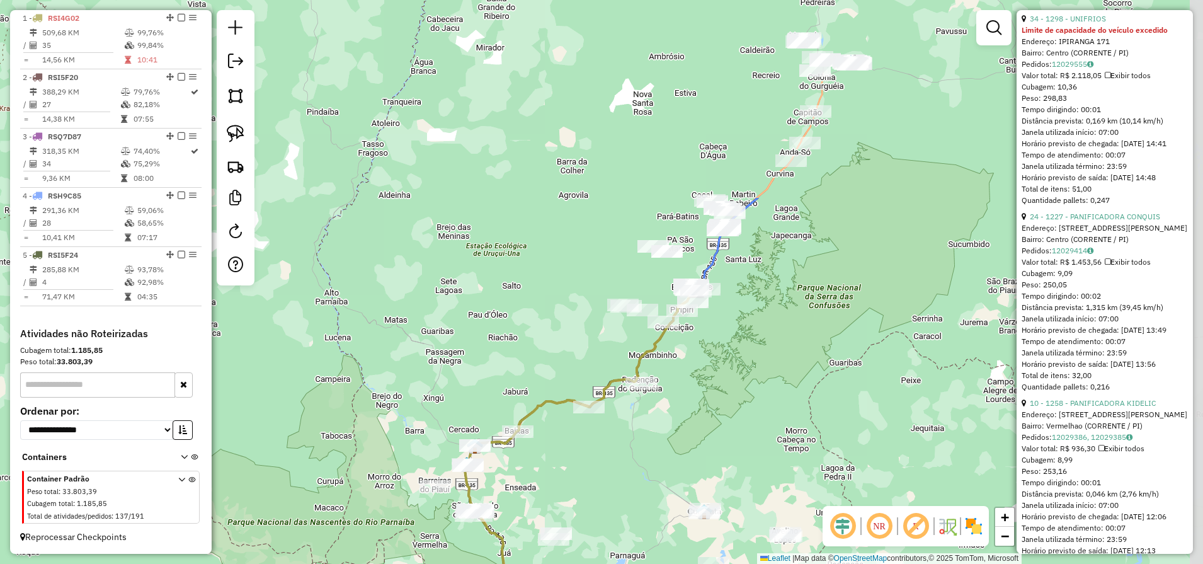
drag, startPoint x: 786, startPoint y: 176, endPoint x: 670, endPoint y: 428, distance: 277.4
click at [670, 428] on div "Janela de atendimento Grade de atendimento Capacidade Transportadoras Veículos …" at bounding box center [601, 282] width 1203 height 564
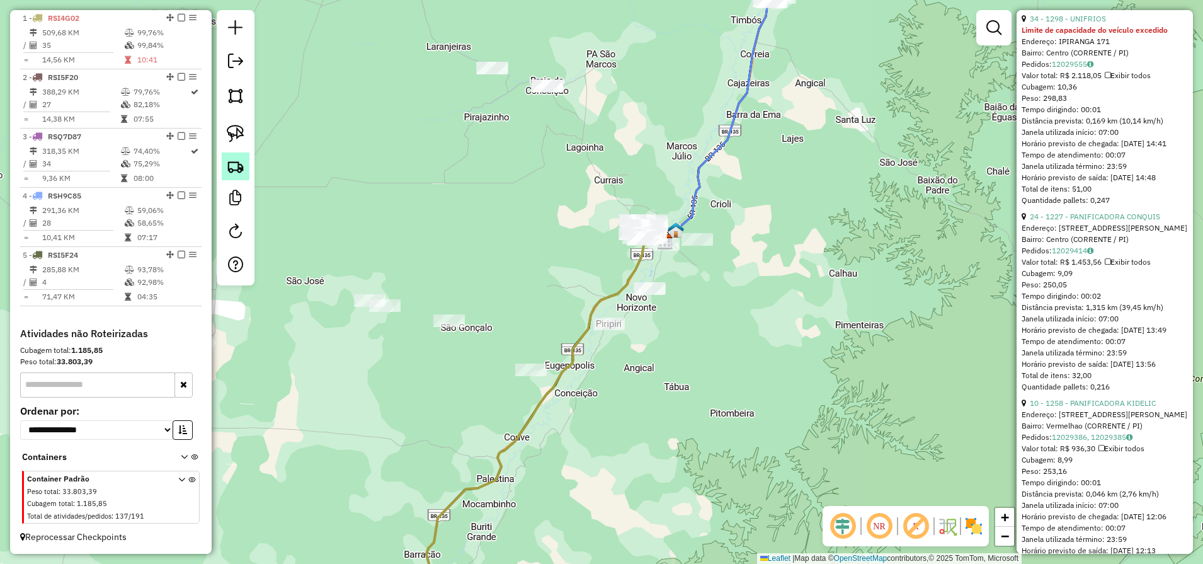
drag, startPoint x: 224, startPoint y: 131, endPoint x: 240, endPoint y: 160, distance: 33.0
click at [224, 131] on link at bounding box center [236, 134] width 28 height 28
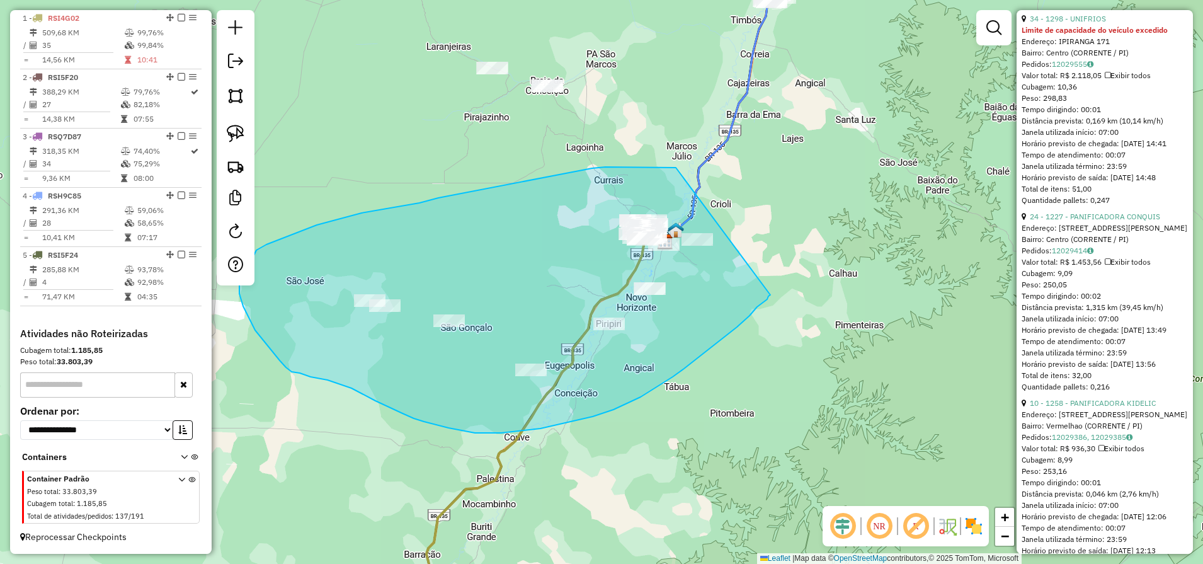
drag, startPoint x: 638, startPoint y: 167, endPoint x: 770, endPoint y: 278, distance: 172.1
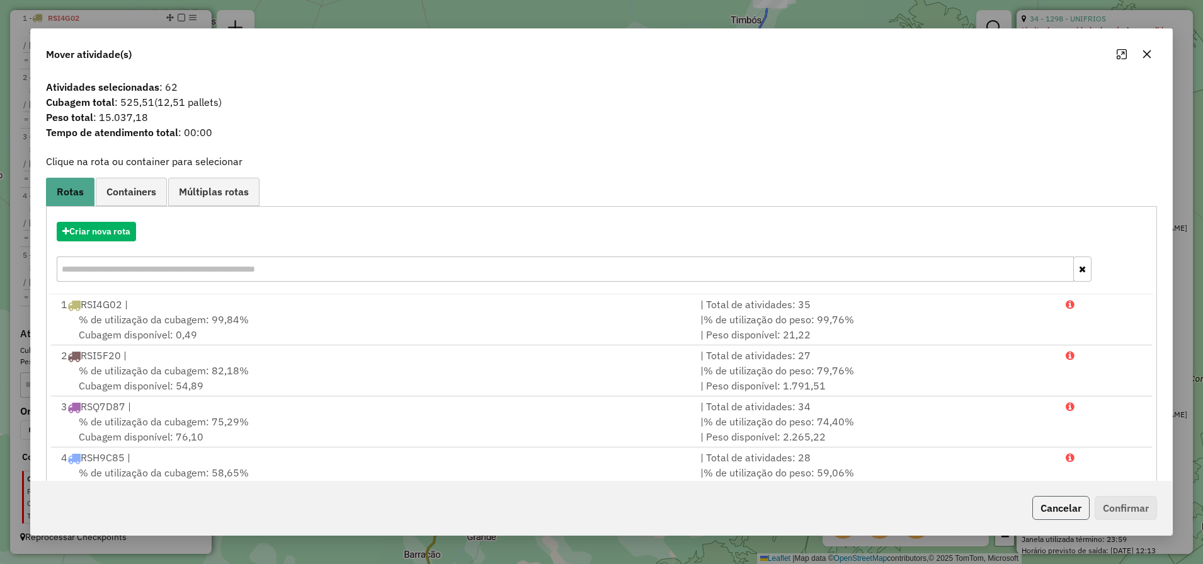
click at [1062, 515] on button "Cancelar" at bounding box center [1060, 508] width 57 height 24
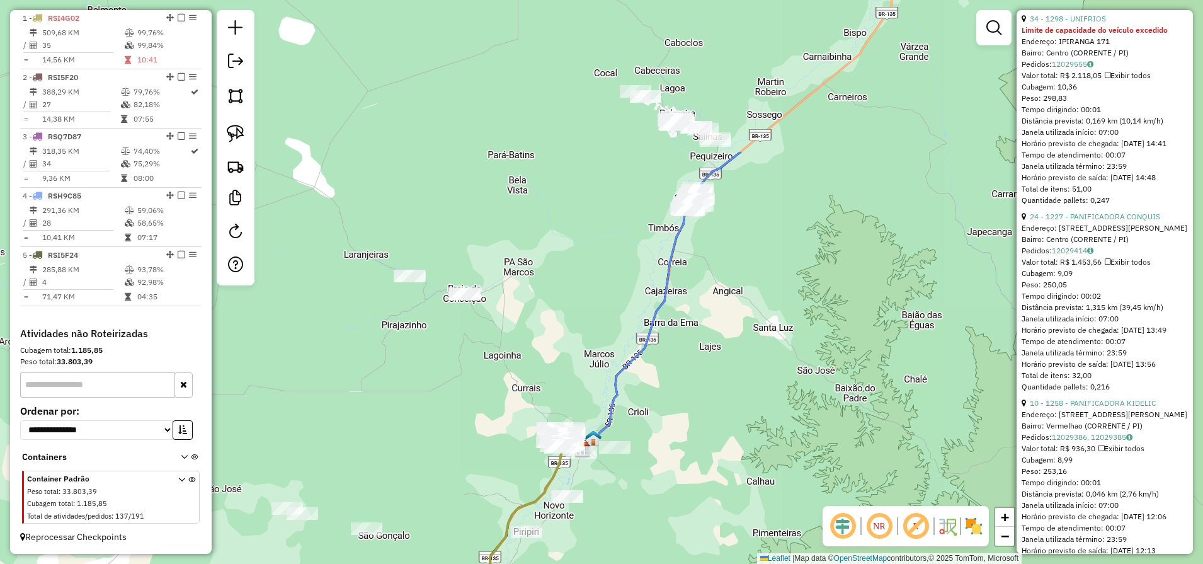
drag, startPoint x: 788, startPoint y: 212, endPoint x: 758, endPoint y: 350, distance: 141.1
click at [758, 350] on div "Janela de atendimento Grade de atendimento Capacidade Transportadoras Veículos …" at bounding box center [601, 282] width 1203 height 564
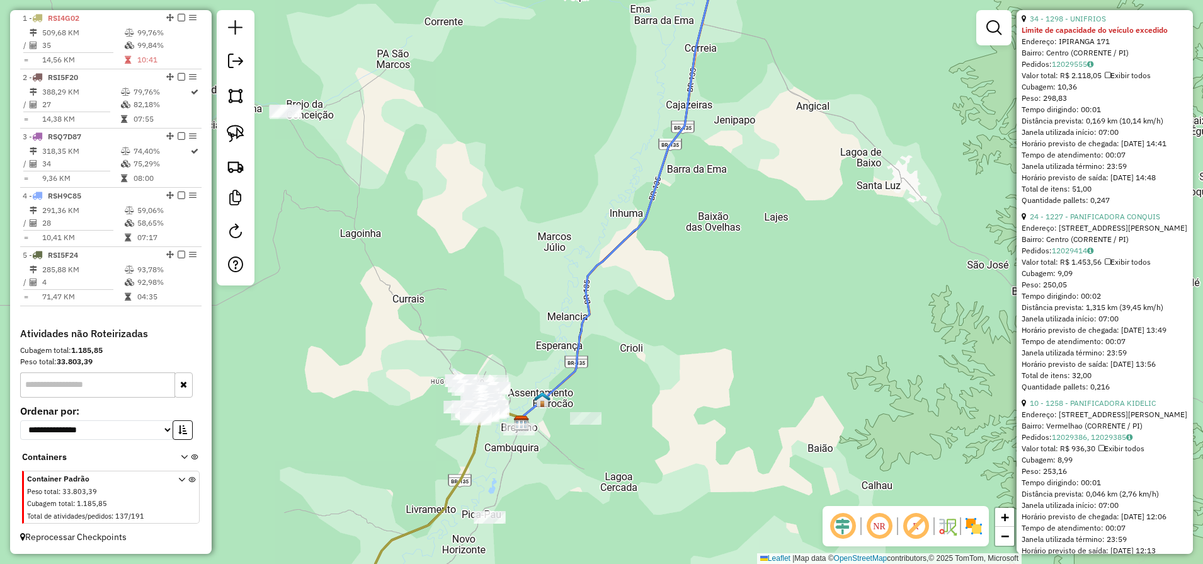
drag, startPoint x: 655, startPoint y: 354, endPoint x: 656, endPoint y: 323, distance: 31.5
click at [655, 324] on div "Janela de atendimento Grade de atendimento Capacidade Transportadoras Veículos …" at bounding box center [601, 282] width 1203 height 564
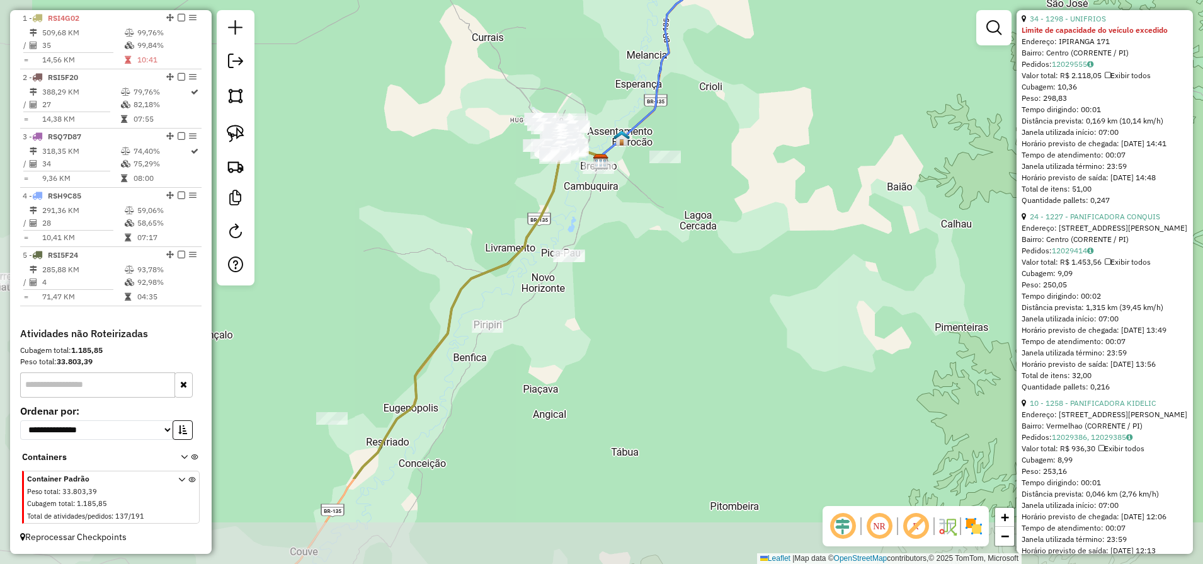
drag, startPoint x: 355, startPoint y: 303, endPoint x: 411, endPoint y: 163, distance: 150.7
click at [411, 163] on div "Janela de atendimento Grade de atendimento Capacidade Transportadoras Veículos …" at bounding box center [601, 282] width 1203 height 564
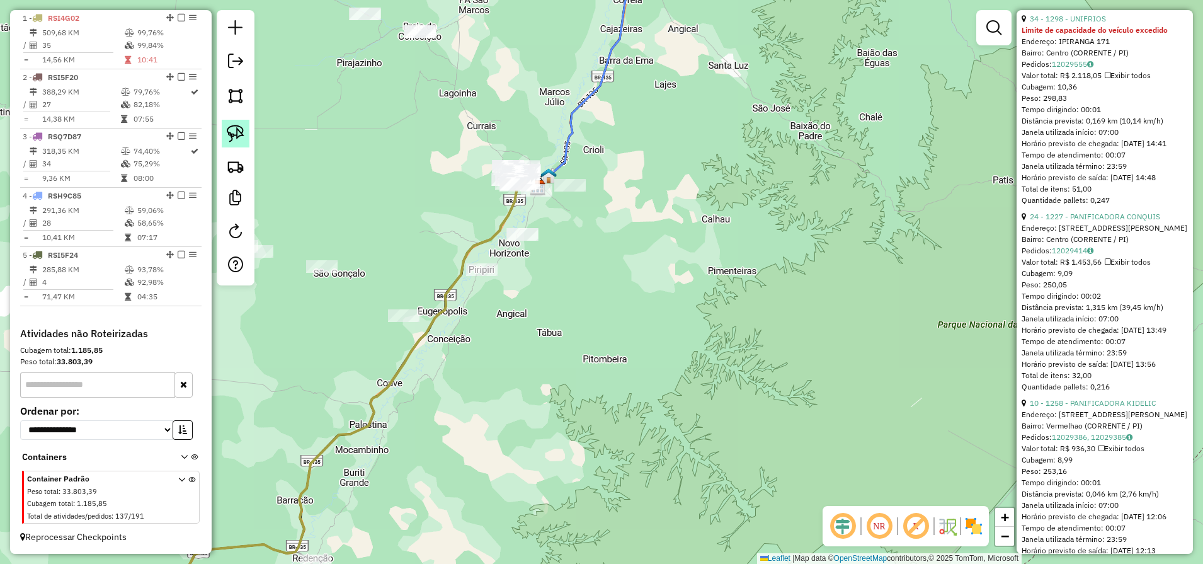
click at [226, 128] on link at bounding box center [236, 134] width 28 height 28
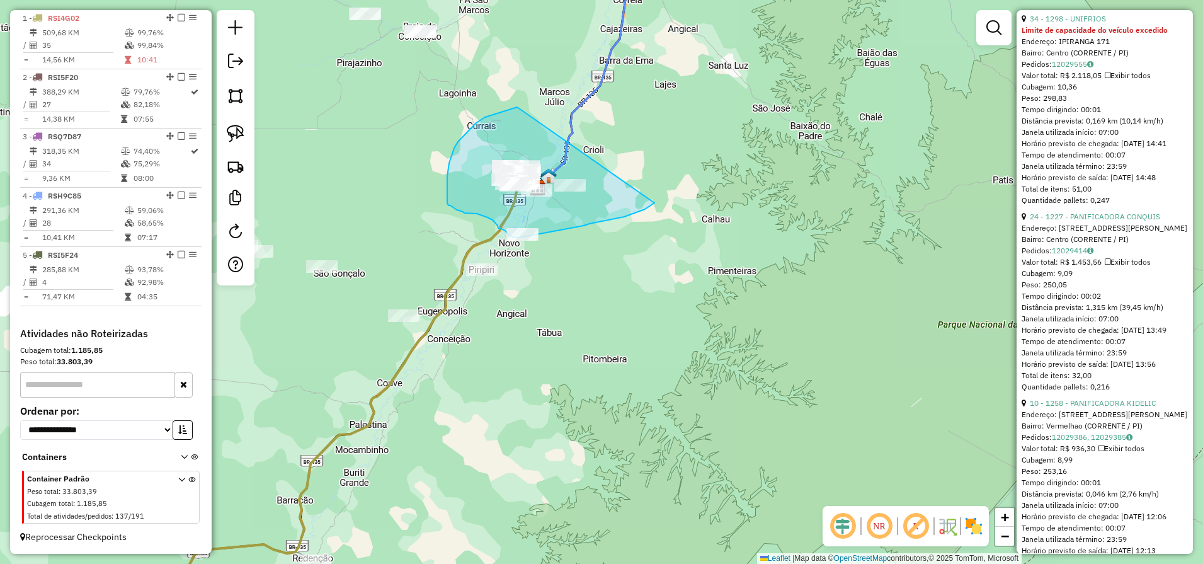
drag, startPoint x: 517, startPoint y: 107, endPoint x: 665, endPoint y: 173, distance: 162.5
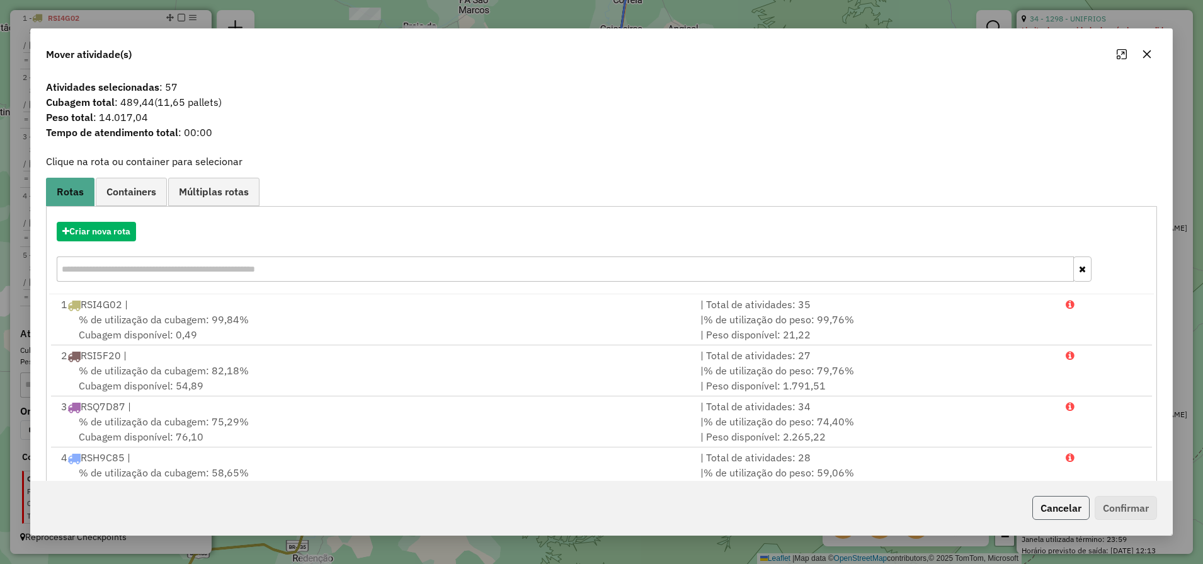
click at [1054, 508] on button "Cancelar" at bounding box center [1060, 508] width 57 height 24
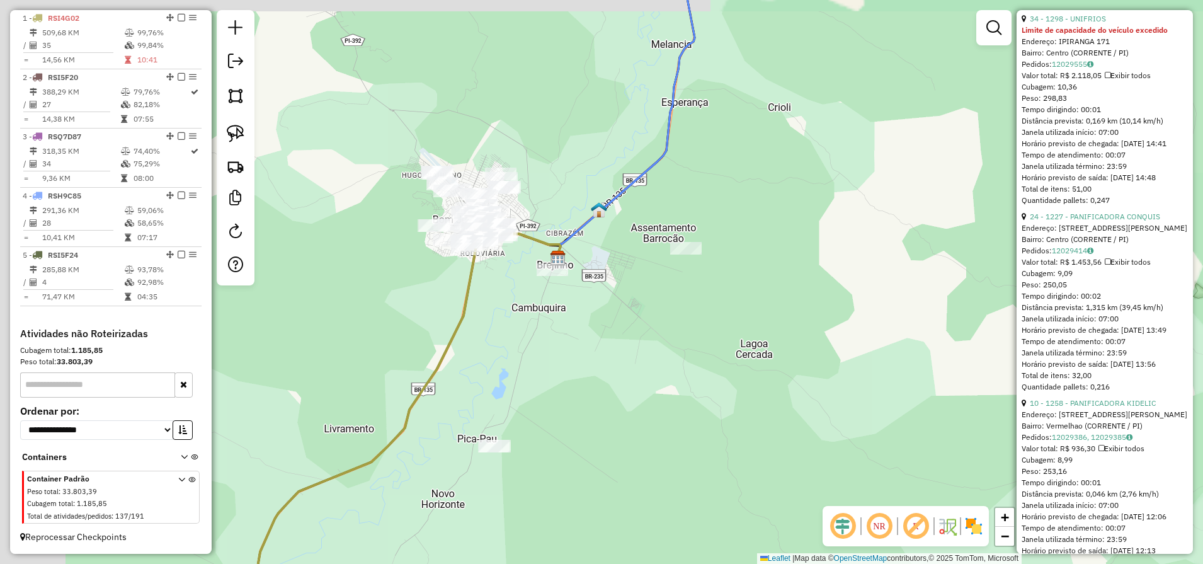
drag, startPoint x: 406, startPoint y: 189, endPoint x: 583, endPoint y: 232, distance: 182.9
click at [583, 231] on div "Janela de atendimento Grade de atendimento Capacidade Transportadoras Veículos …" at bounding box center [601, 282] width 1203 height 564
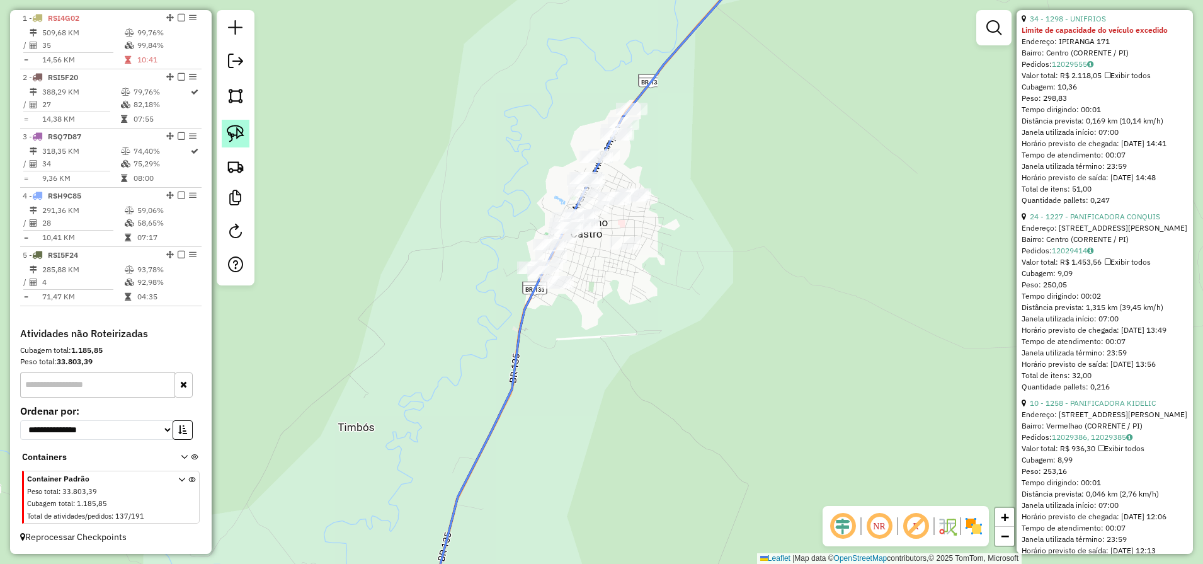
drag, startPoint x: 249, startPoint y: 123, endPoint x: 391, endPoint y: 107, distance: 142.7
click at [249, 124] on link at bounding box center [236, 134] width 28 height 28
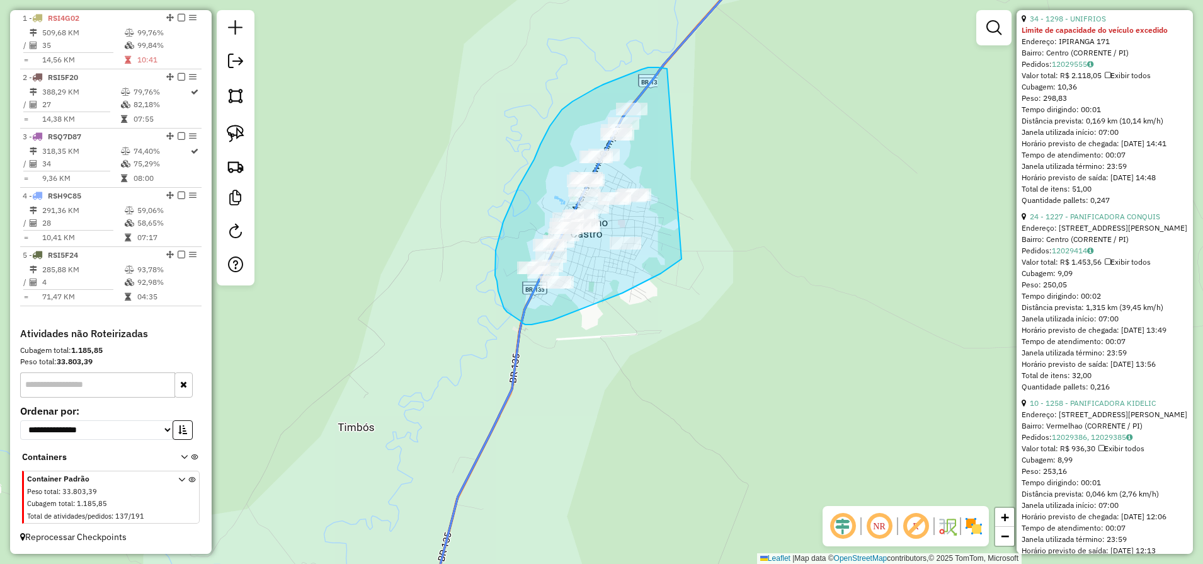
drag, startPoint x: 657, startPoint y: 67, endPoint x: 688, endPoint y: 256, distance: 190.9
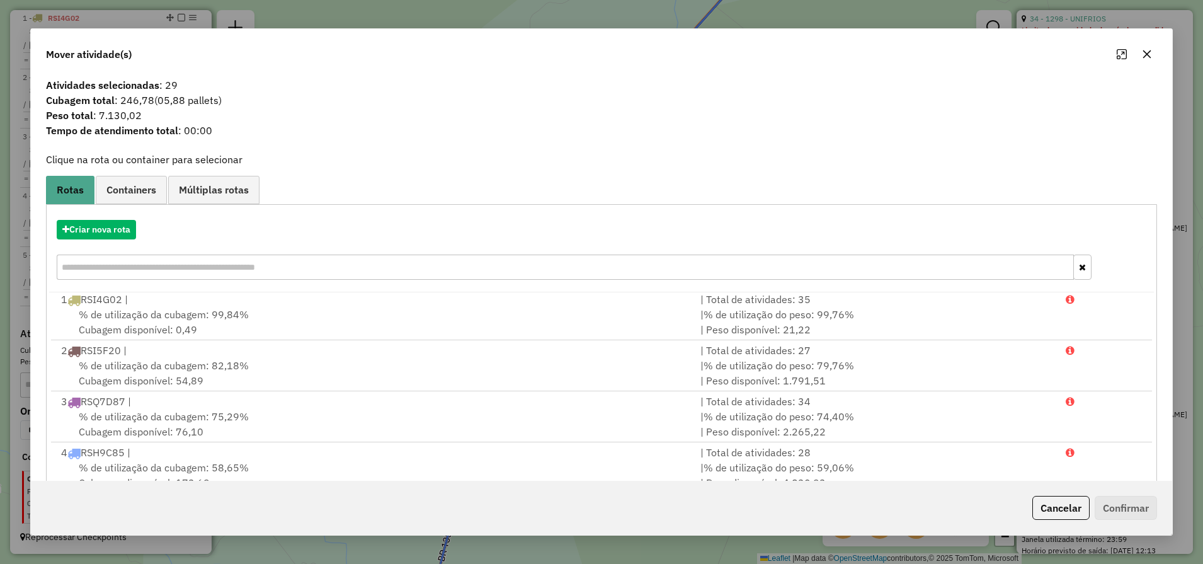
scroll to position [0, 0]
click at [1053, 506] on button "Cancelar" at bounding box center [1060, 508] width 57 height 24
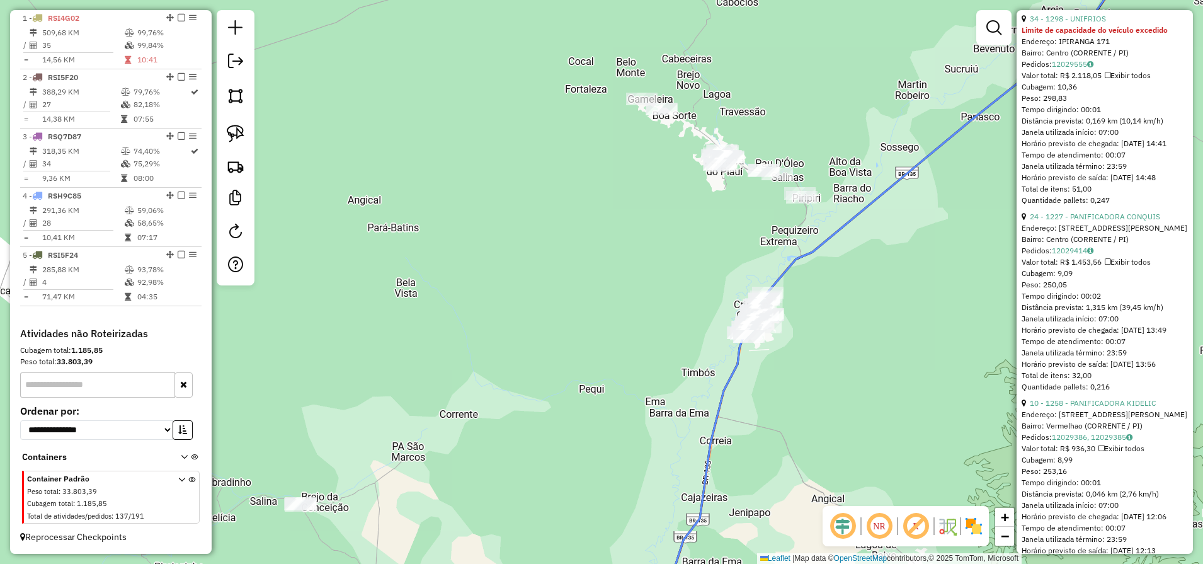
drag, startPoint x: 819, startPoint y: 297, endPoint x: 726, endPoint y: 352, distance: 107.6
click at [746, 353] on div "Janela de atendimento Grade de atendimento Capacidade Transportadoras Veículos …" at bounding box center [601, 282] width 1203 height 564
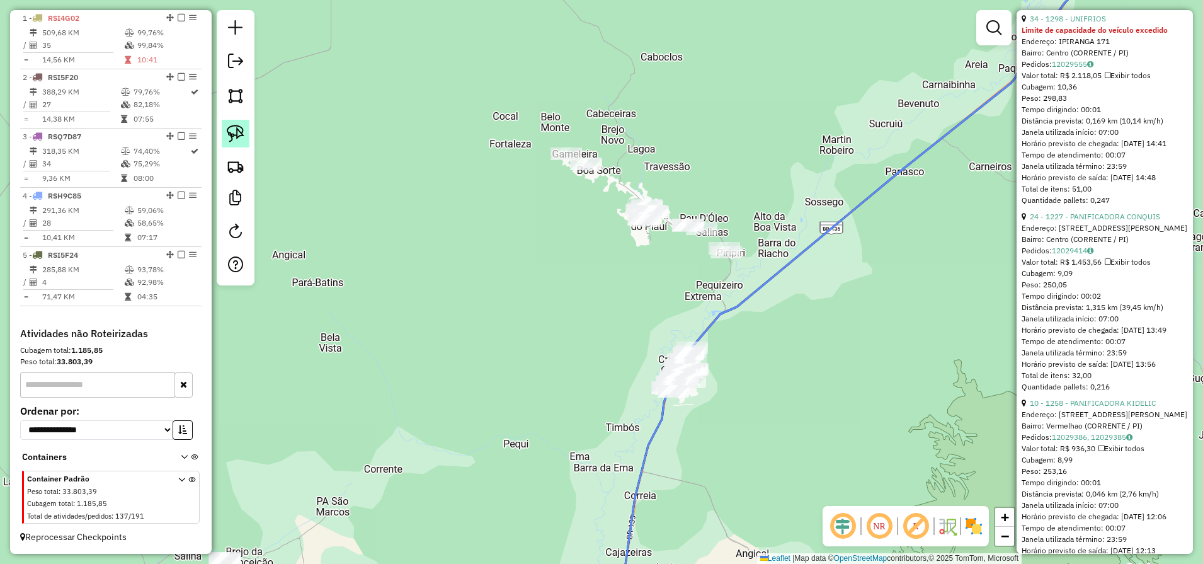
click at [222, 129] on link at bounding box center [236, 134] width 28 height 28
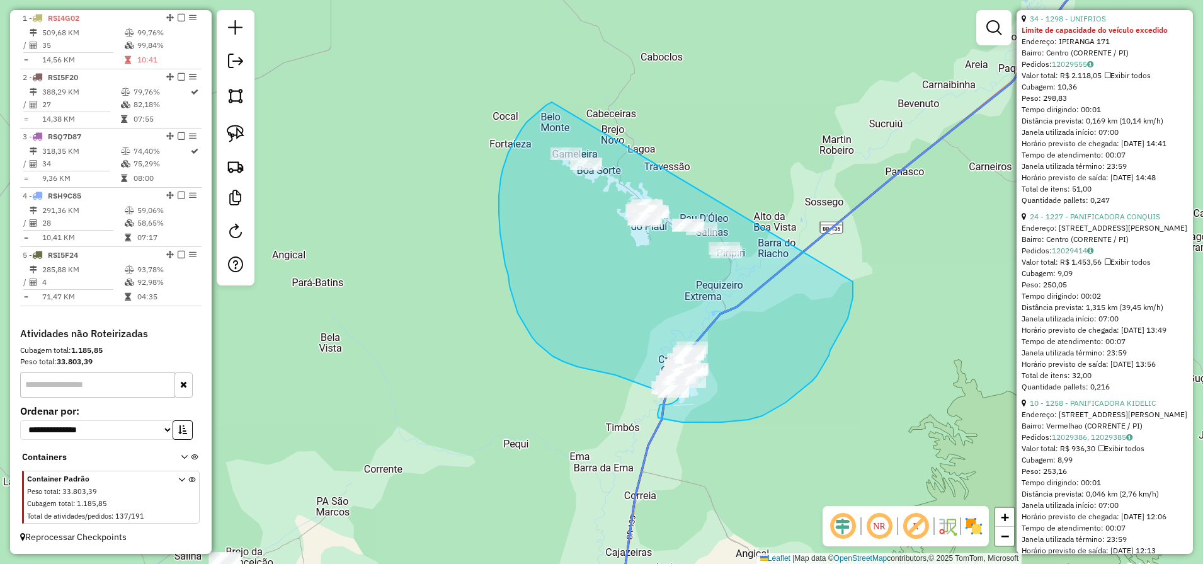
drag, startPoint x: 551, startPoint y: 102, endPoint x: 859, endPoint y: 265, distance: 349.1
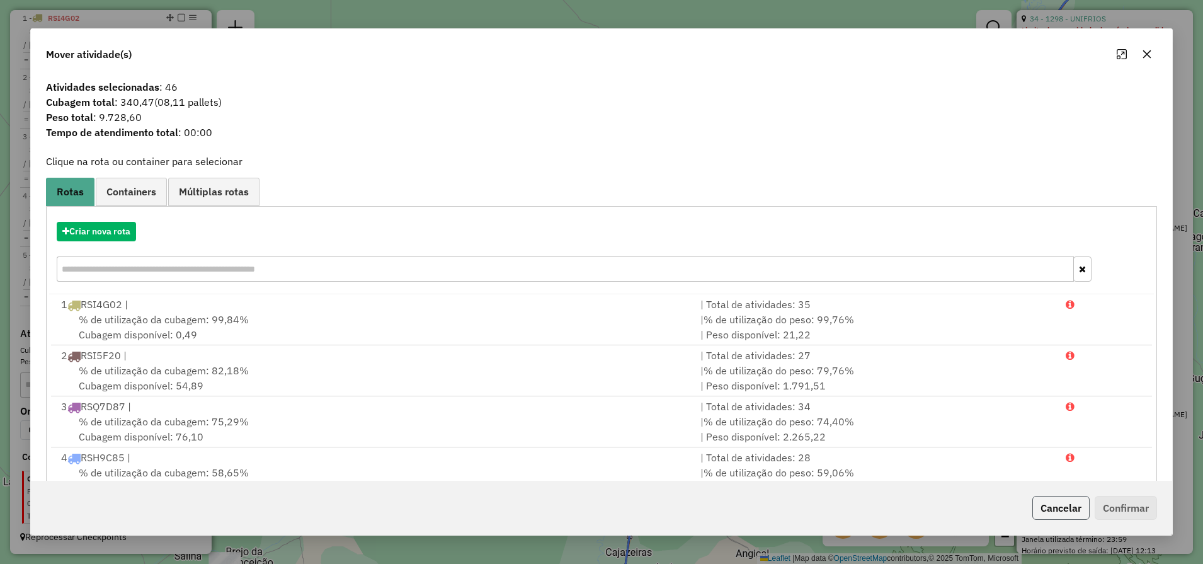
click at [1067, 515] on button "Cancelar" at bounding box center [1060, 508] width 57 height 24
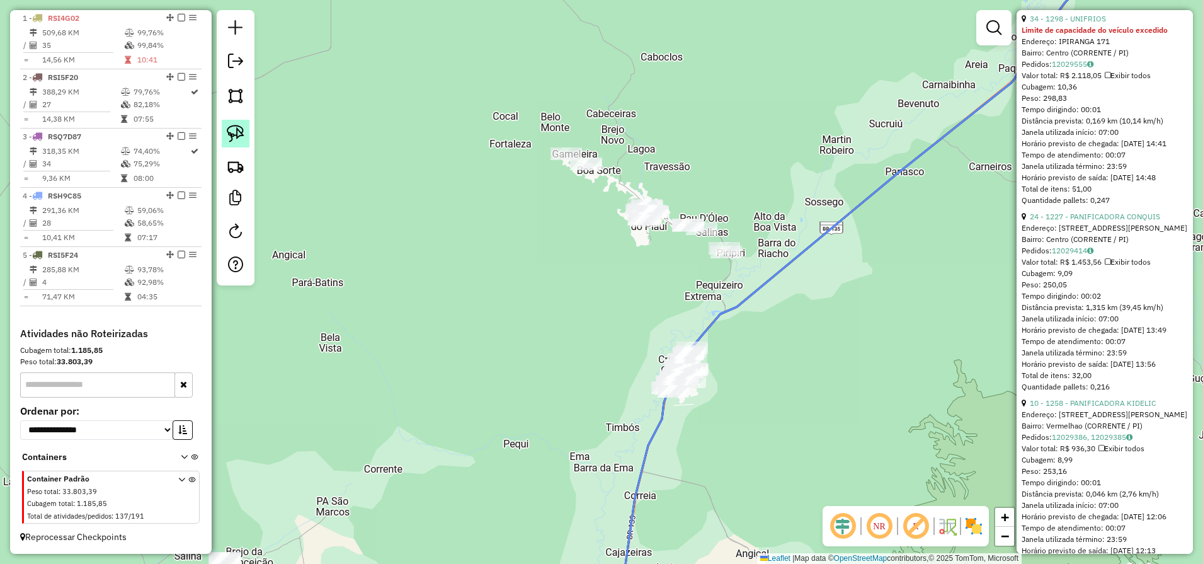
click at [226, 126] on link at bounding box center [236, 134] width 28 height 28
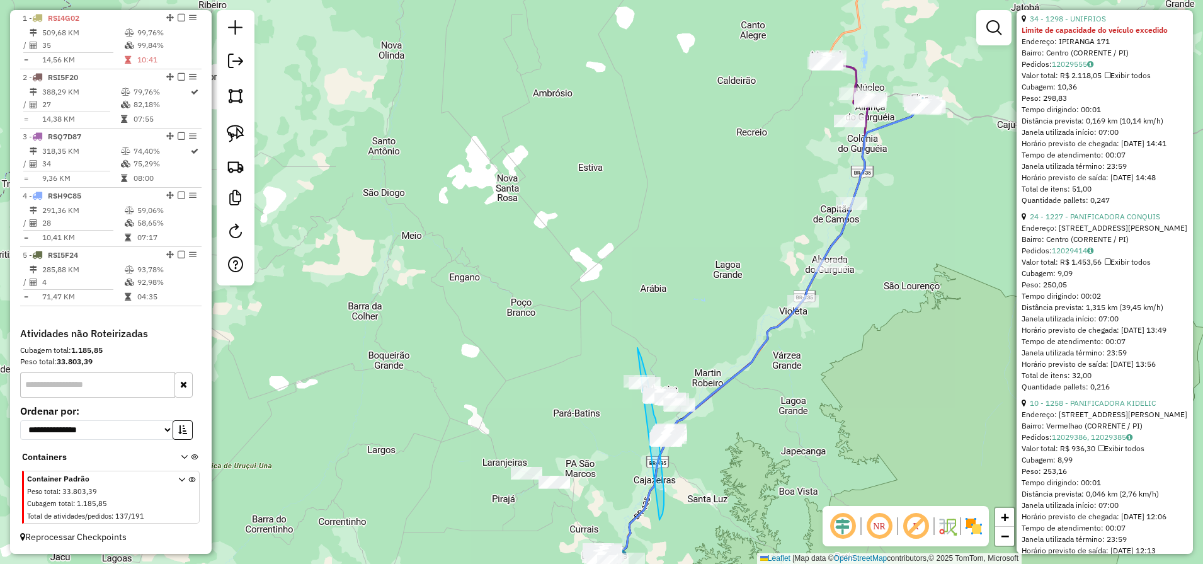
drag, startPoint x: 663, startPoint y: 513, endPoint x: 637, endPoint y: 348, distance: 167.6
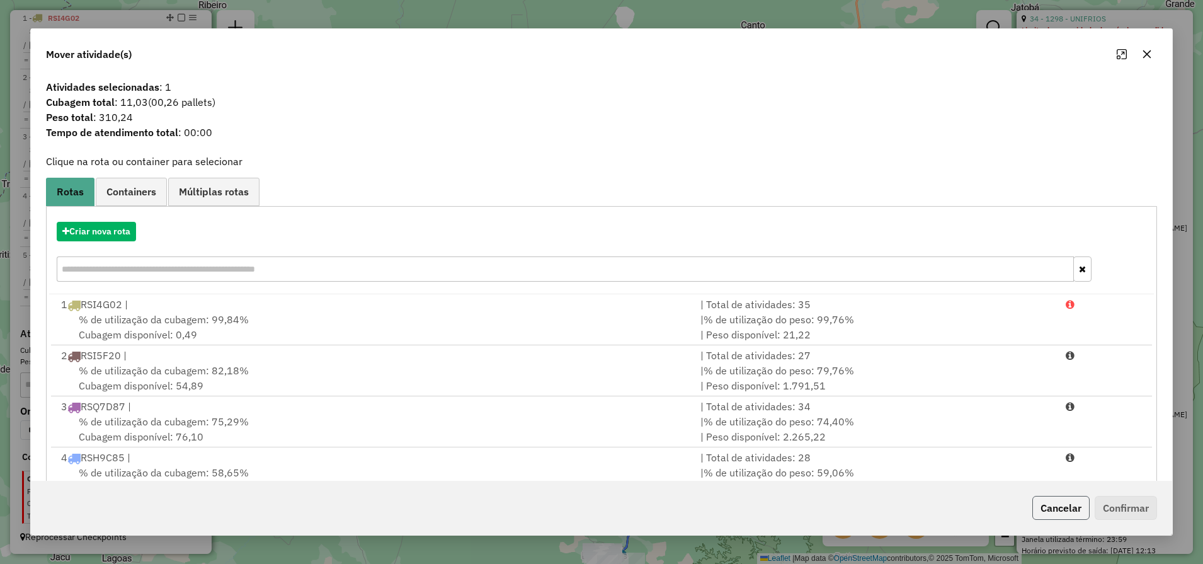
click at [1053, 515] on button "Cancelar" at bounding box center [1060, 508] width 57 height 24
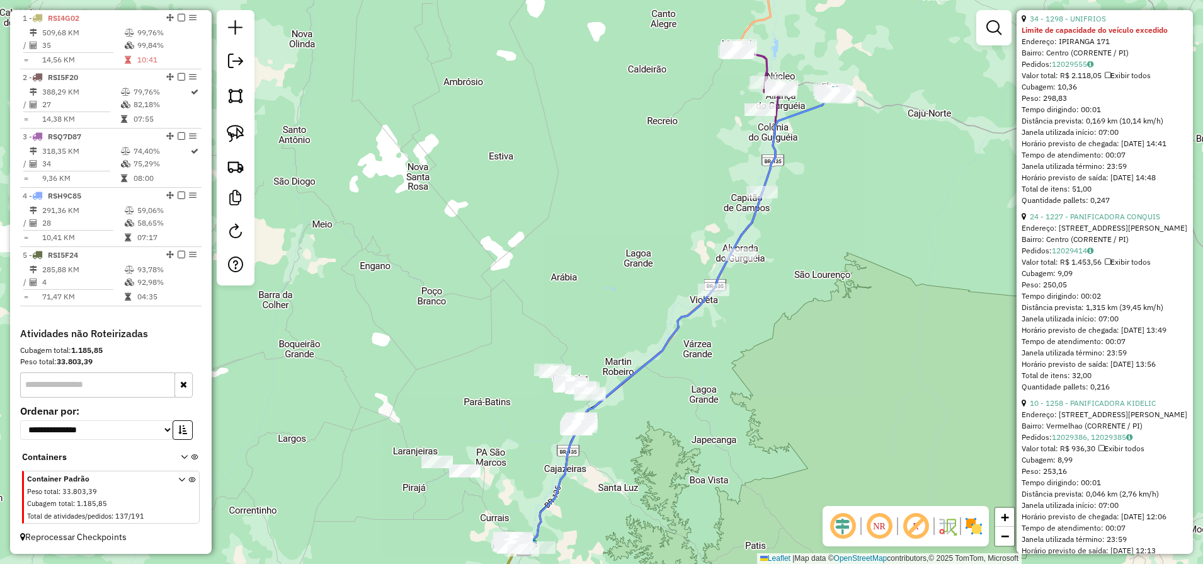
drag, startPoint x: 741, startPoint y: 489, endPoint x: 654, endPoint y: 479, distance: 87.4
click at [652, 479] on div "Janela de atendimento Grade de atendimento Capacidade Transportadoras Veículos …" at bounding box center [601, 282] width 1203 height 564
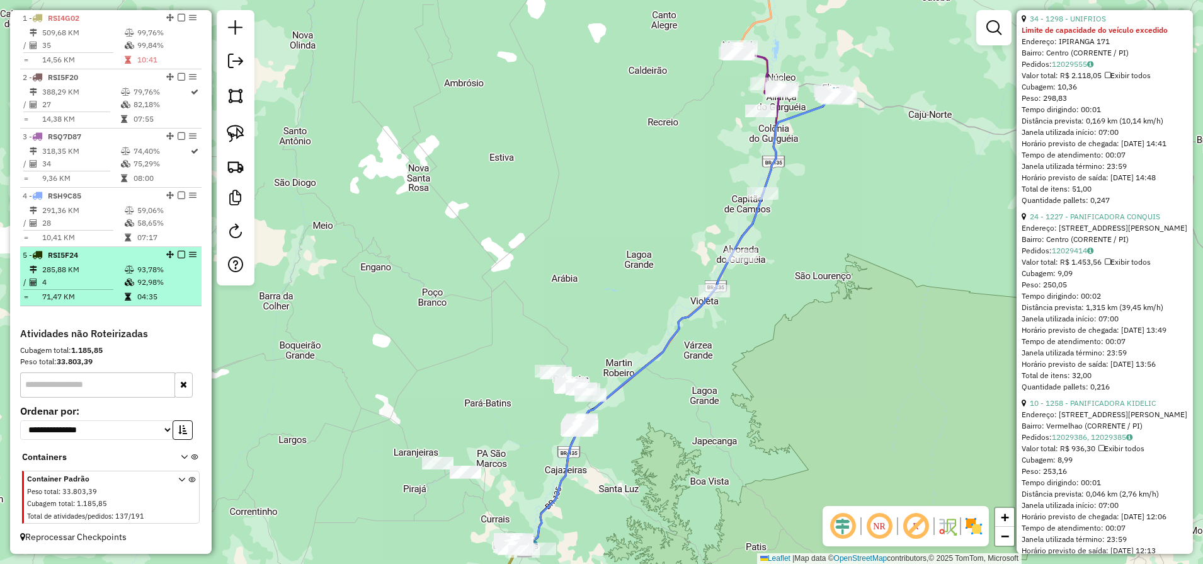
click at [98, 296] on td "71,47 KM" at bounding box center [83, 296] width 83 height 13
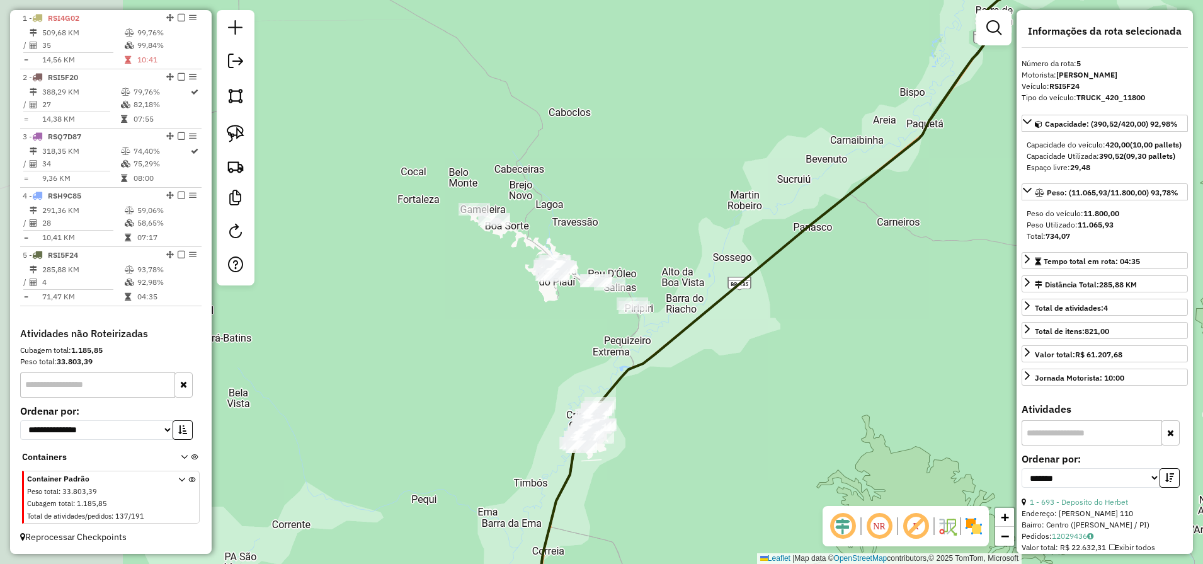
drag, startPoint x: 513, startPoint y: 354, endPoint x: 707, endPoint y: 314, distance: 198.0
click at [707, 314] on icon at bounding box center [827, 242] width 576 height 677
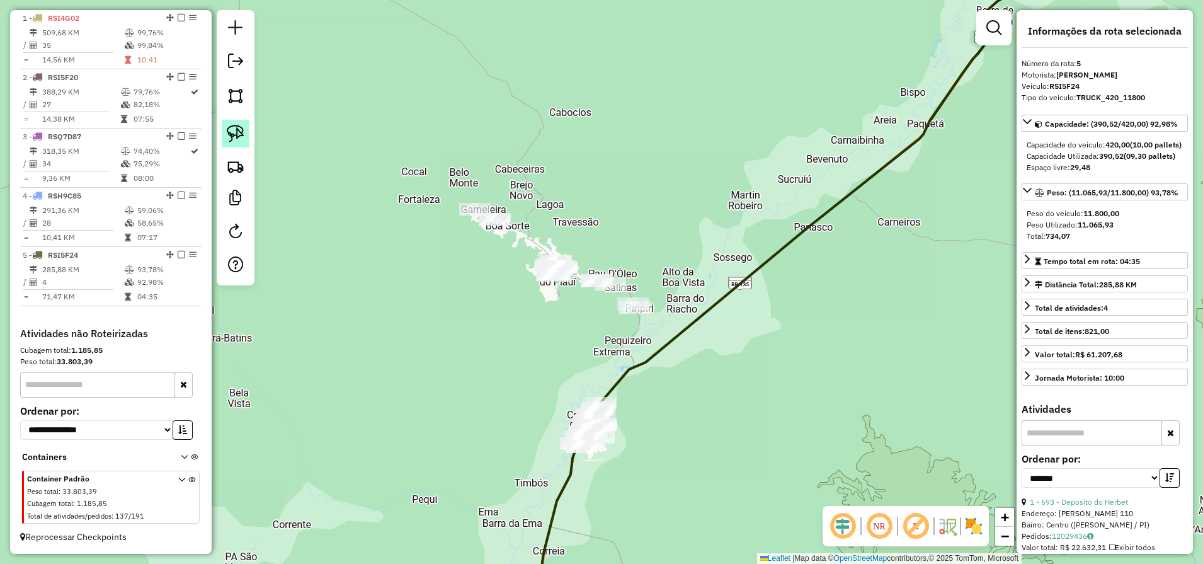
click at [231, 137] on img at bounding box center [236, 134] width 18 height 18
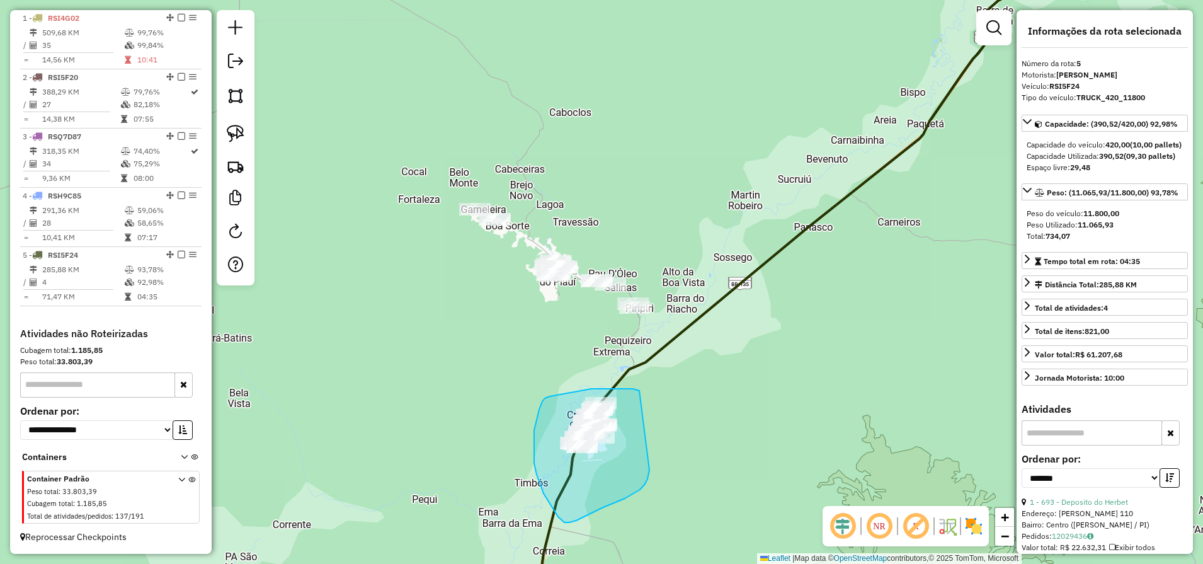
drag, startPoint x: 639, startPoint y: 391, endPoint x: 649, endPoint y: 470, distance: 79.4
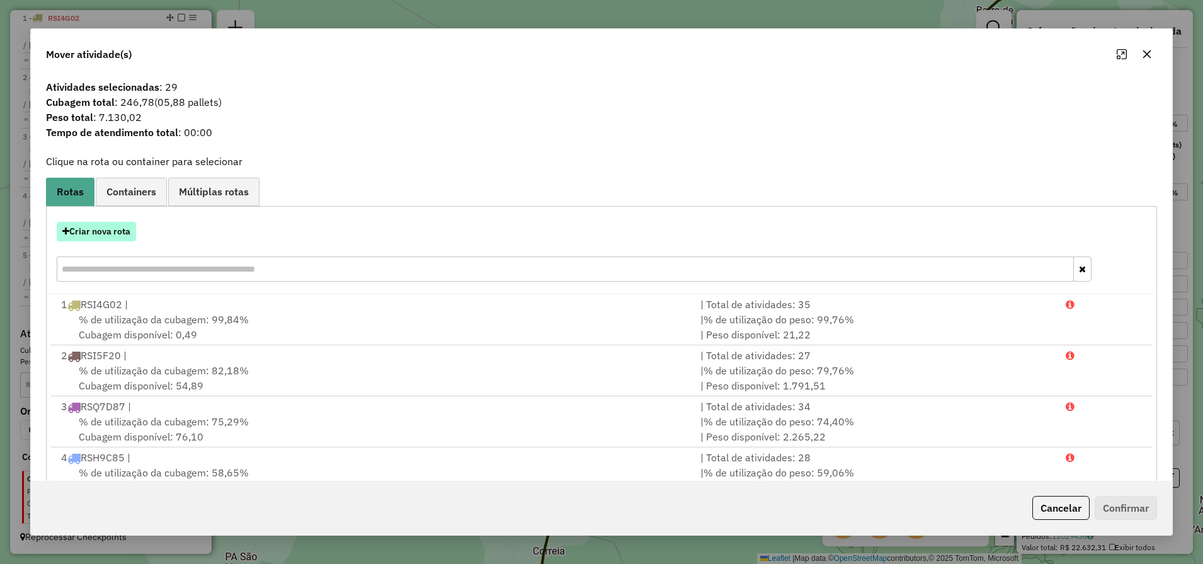
click at [97, 229] on button "Criar nova rota" at bounding box center [96, 232] width 79 height 20
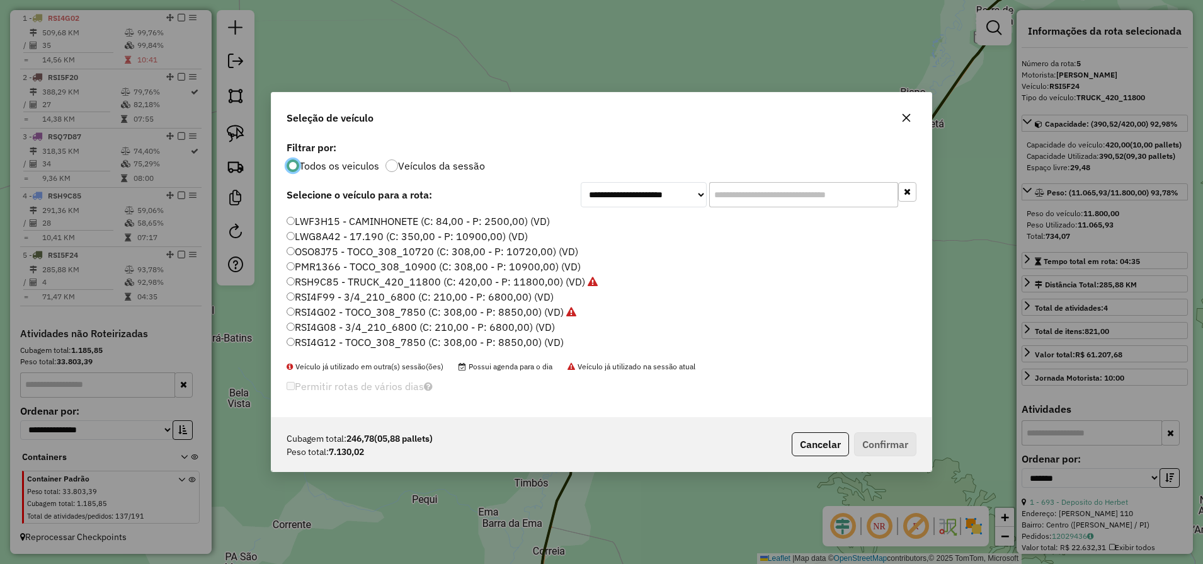
scroll to position [79, 0]
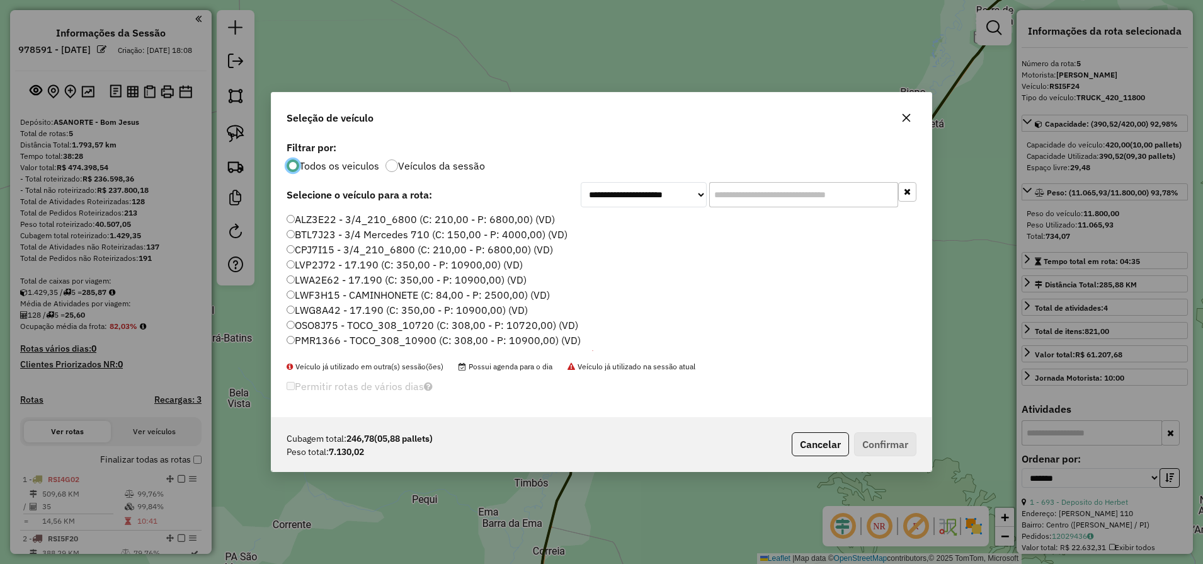
scroll to position [79, 0]
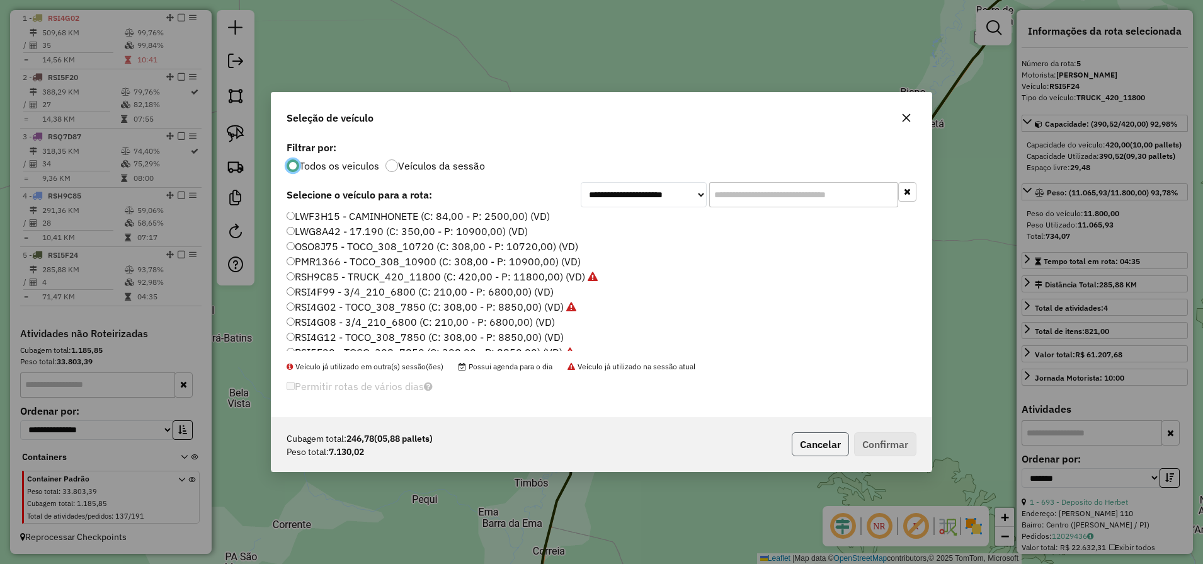
click at [833, 449] on button "Cancelar" at bounding box center [820, 444] width 57 height 24
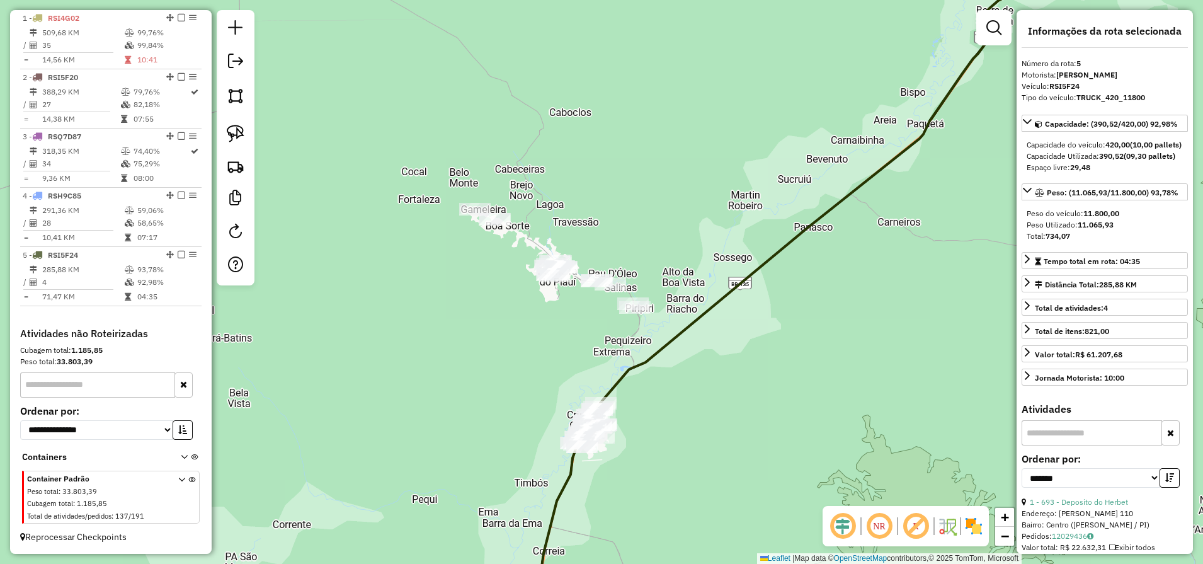
click at [246, 137] on link at bounding box center [236, 134] width 28 height 28
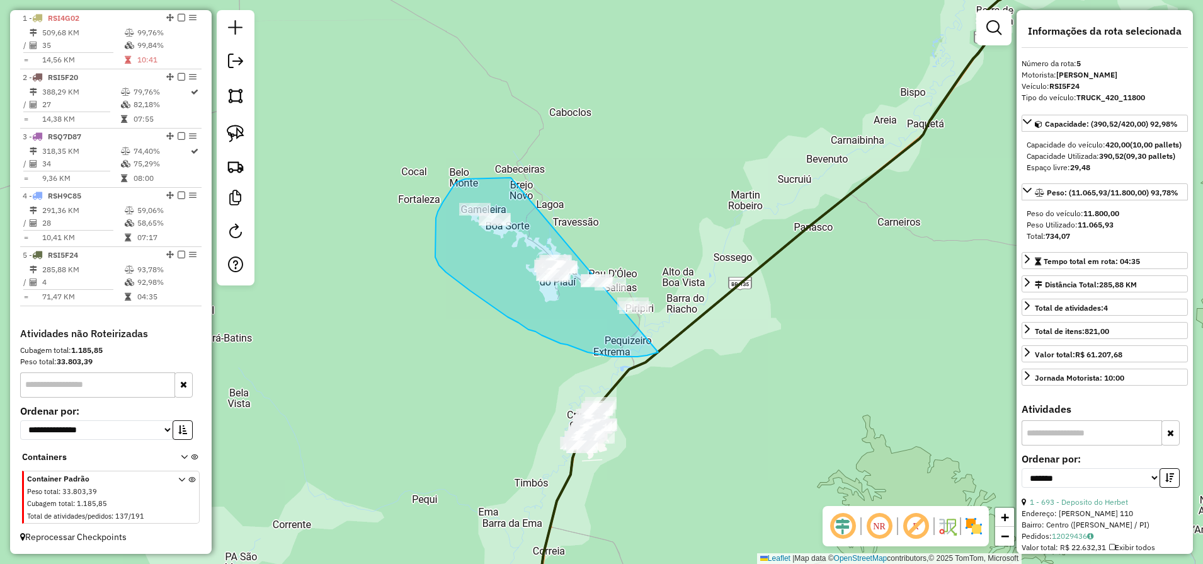
drag, startPoint x: 471, startPoint y: 178, endPoint x: 712, endPoint y: 322, distance: 280.2
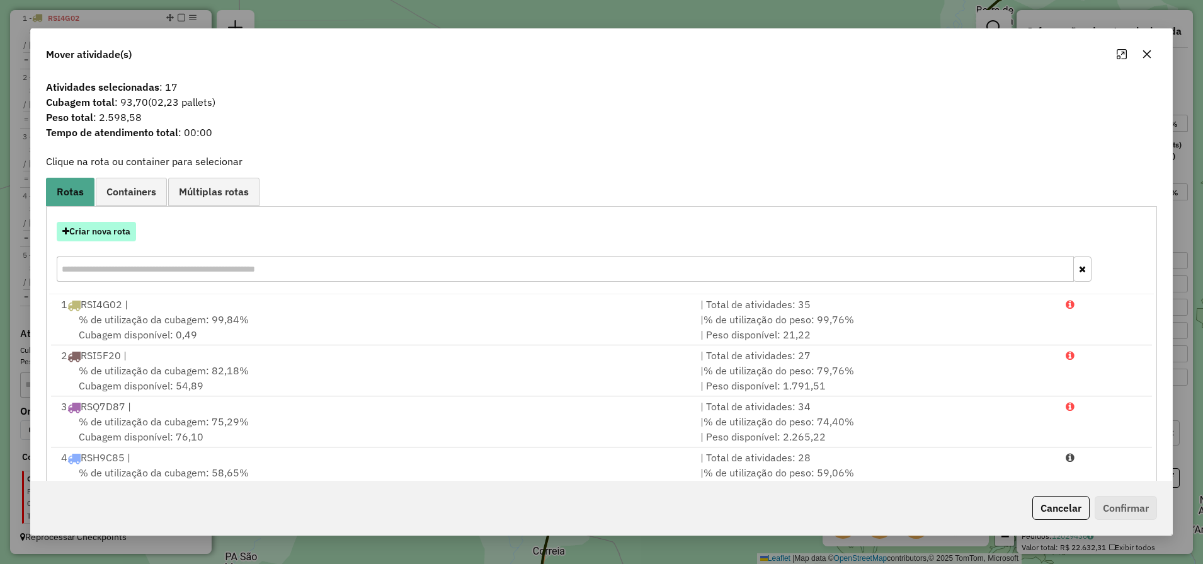
click at [107, 227] on button "Criar nova rota" at bounding box center [96, 232] width 79 height 20
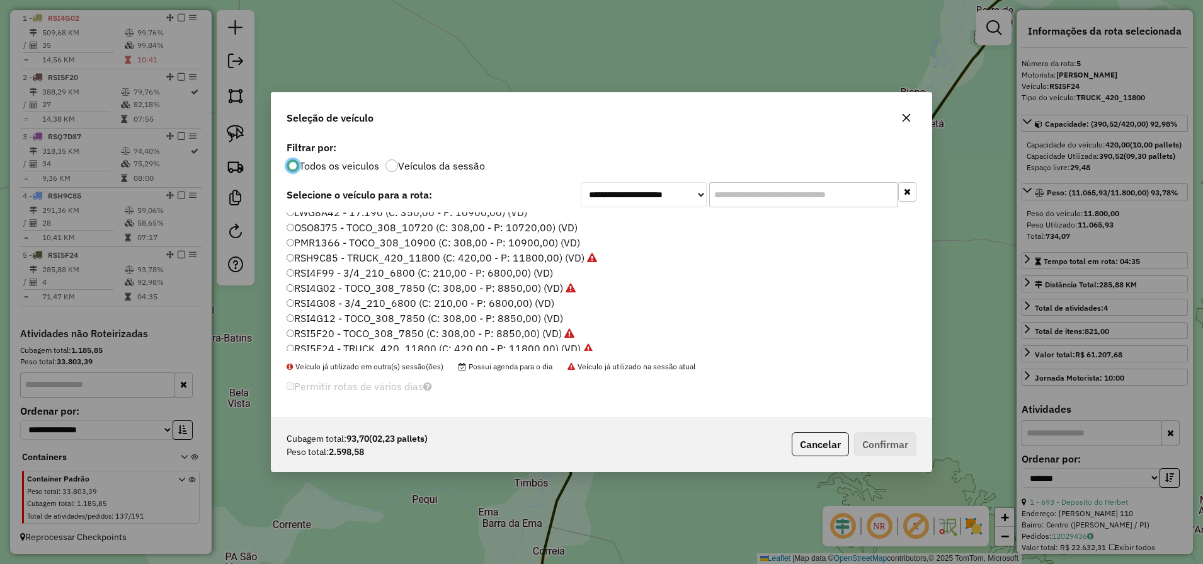
scroll to position [100, 0]
click at [343, 271] on label "RSI4F99 - 3/4_210_6800 (C: 210,00 - P: 6800,00) (VD)" at bounding box center [420, 270] width 266 height 15
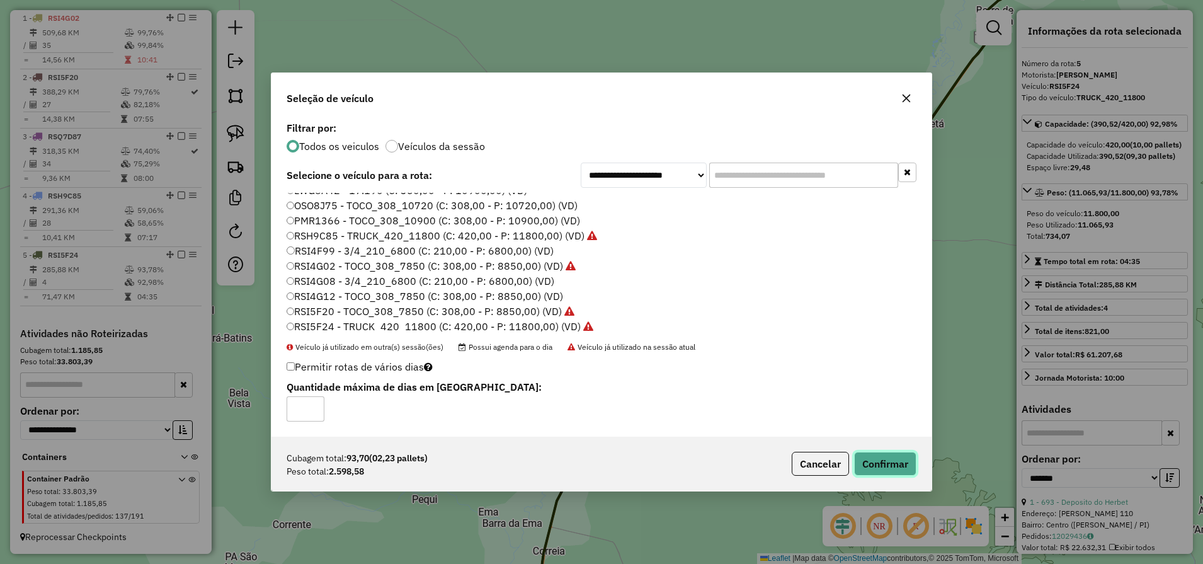
click at [896, 459] on button "Confirmar" at bounding box center [885, 464] width 62 height 24
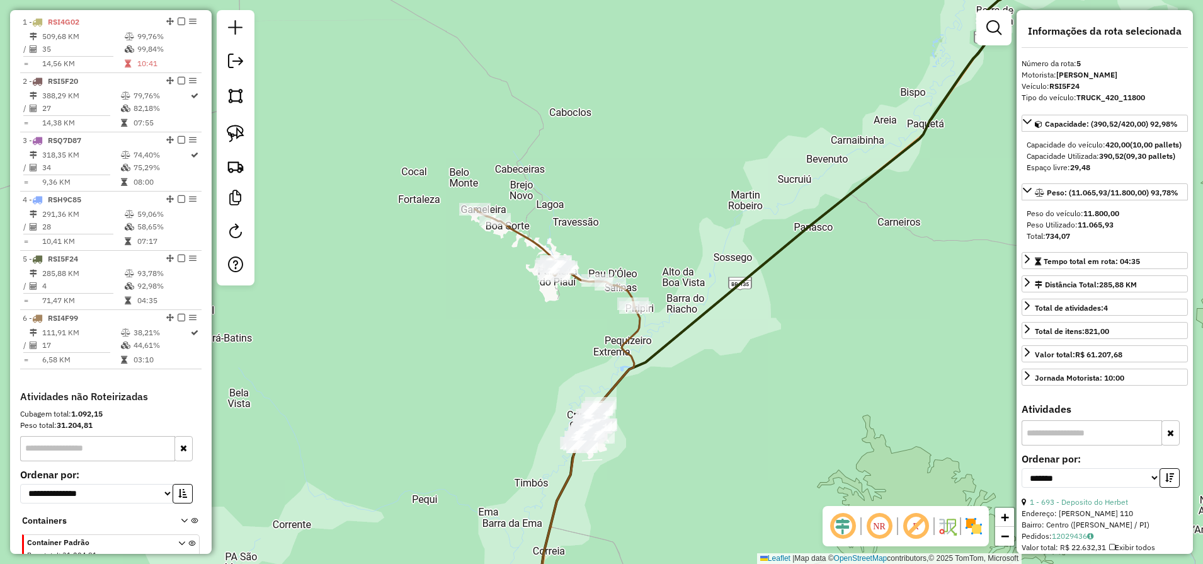
scroll to position [547, 0]
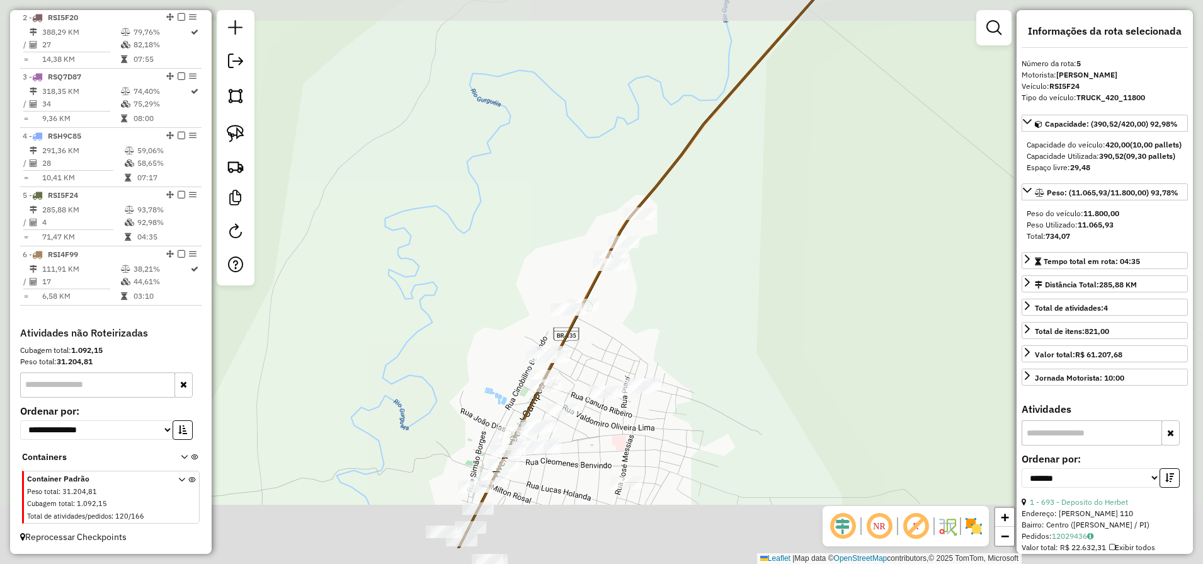
drag, startPoint x: 666, startPoint y: 406, endPoint x: 690, endPoint y: 287, distance: 121.4
click at [690, 287] on div "Janela de atendimento Grade de atendimento Capacidade Transportadoras Veículos …" at bounding box center [601, 282] width 1203 height 564
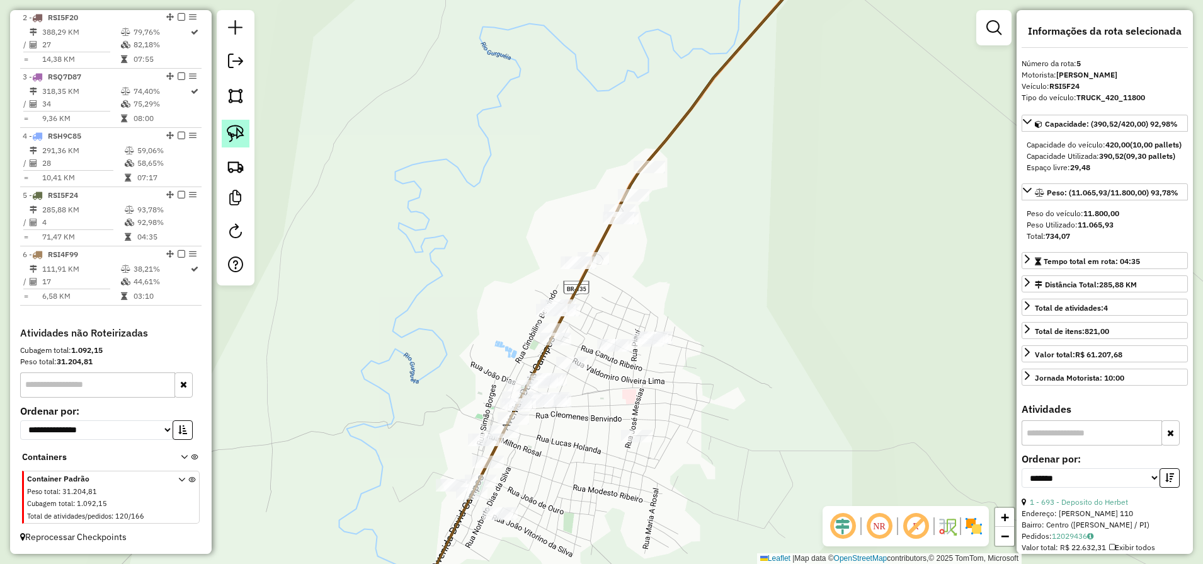
click at [232, 125] on img at bounding box center [236, 134] width 18 height 18
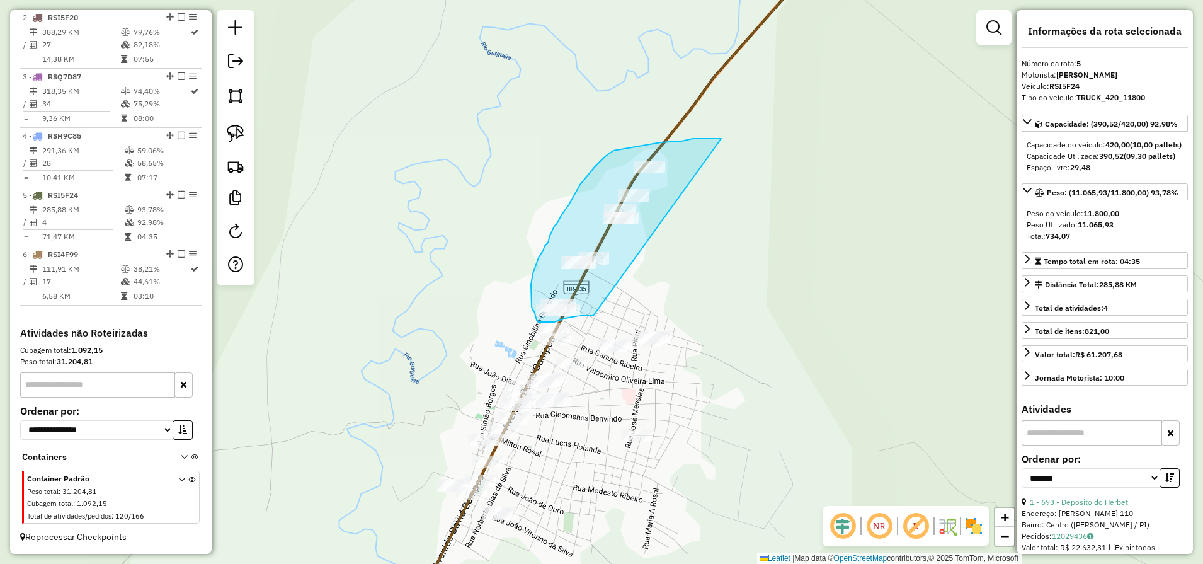
drag, startPoint x: 722, startPoint y: 139, endPoint x: 593, endPoint y: 316, distance: 218.2
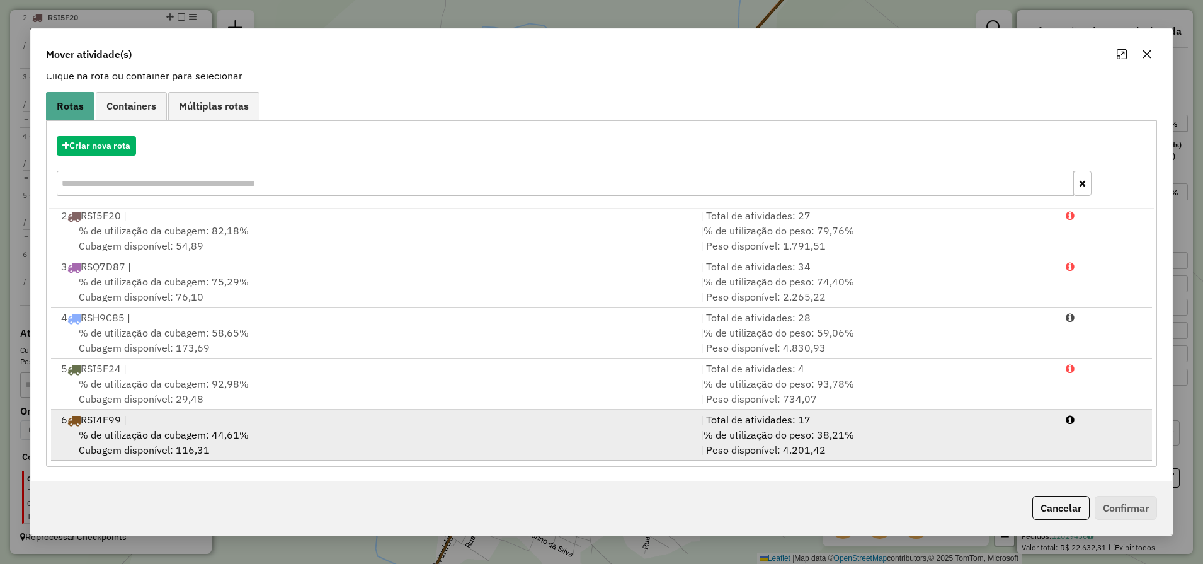
scroll to position [87, 0]
click at [394, 454] on div "% de utilização da cubagem: 44,61% Cubagem disponível: 116,31" at bounding box center [373, 441] width 639 height 30
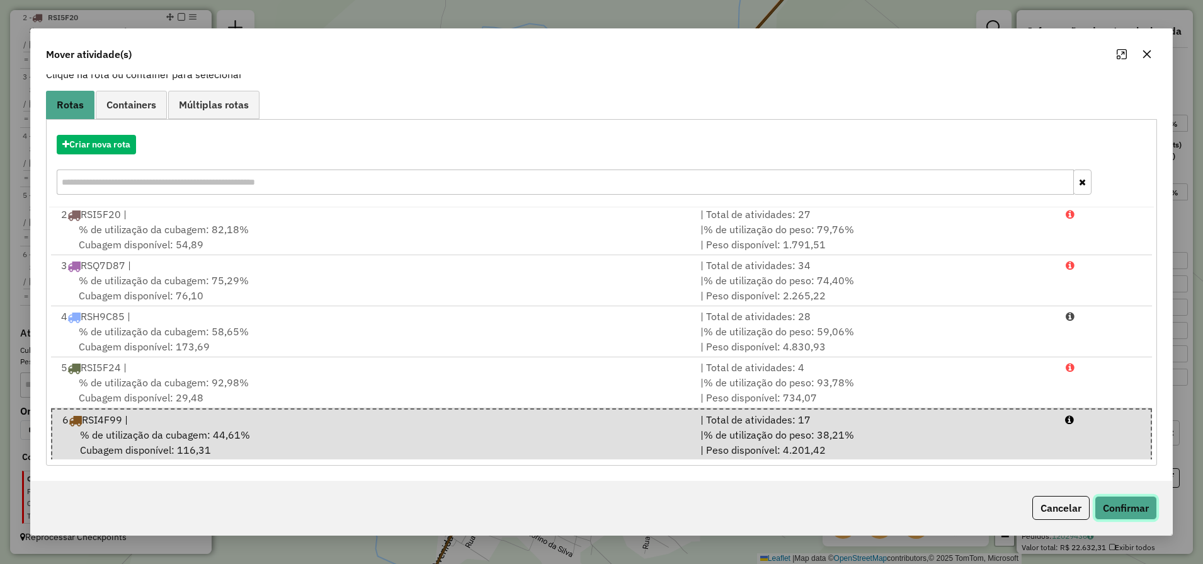
drag, startPoint x: 1121, startPoint y: 501, endPoint x: 973, endPoint y: 491, distance: 149.0
click at [1121, 502] on button "Confirmar" at bounding box center [1126, 508] width 62 height 24
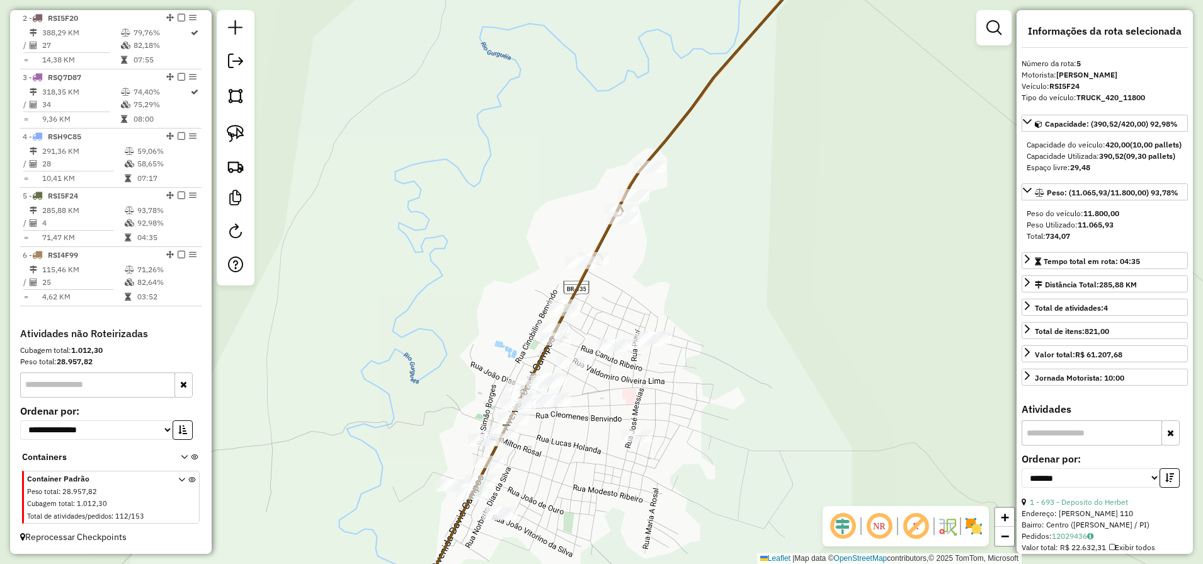
scroll to position [0, 0]
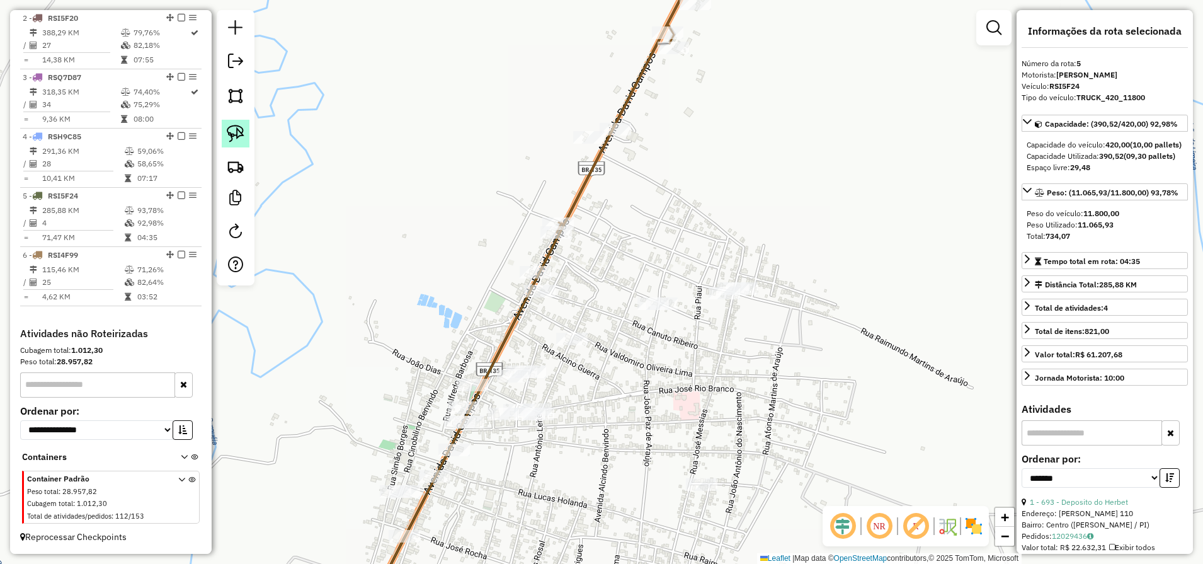
click at [239, 137] on img at bounding box center [236, 134] width 18 height 18
drag, startPoint x: 568, startPoint y: 265, endPoint x: 549, endPoint y: 307, distance: 46.2
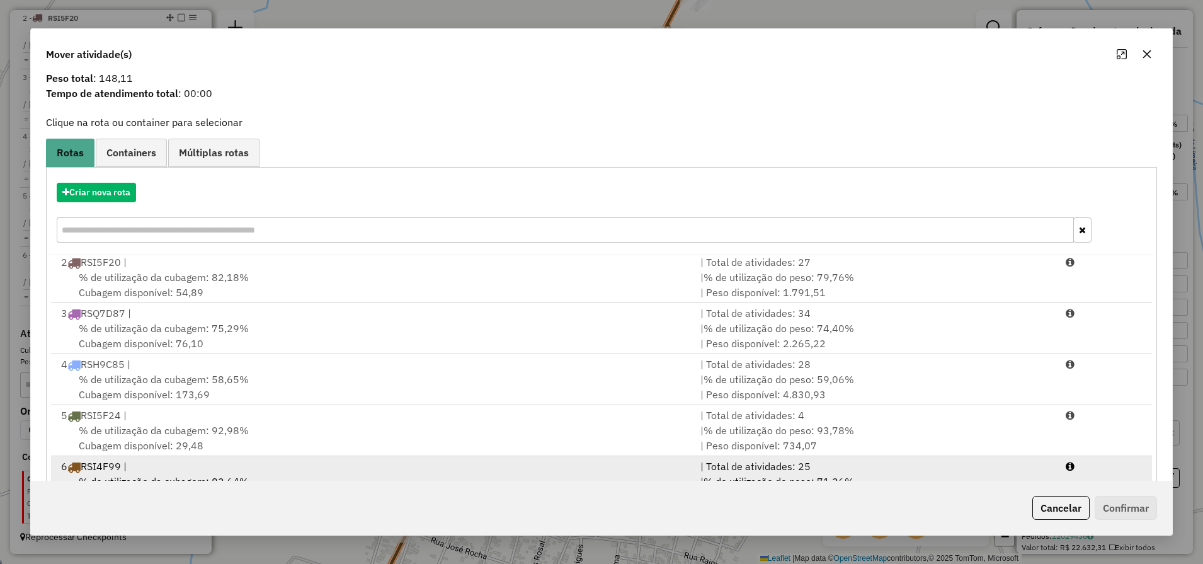
scroll to position [87, 0]
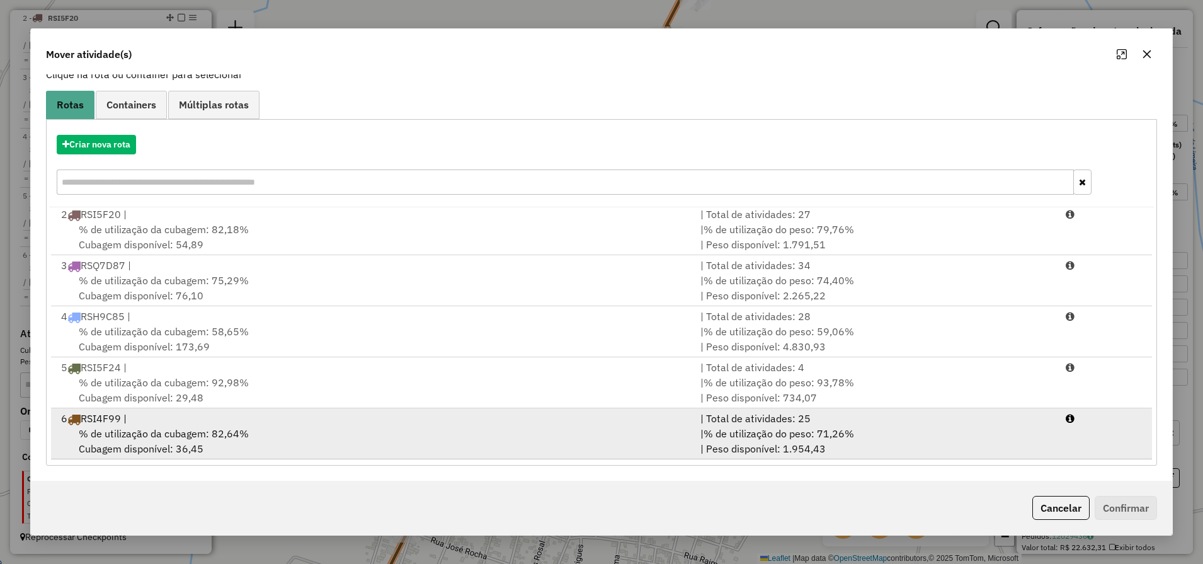
click at [336, 458] on li "6 RSI4F99 | | Total de atividades: 25 % de utilização da cubagem: 82,64% Cubage…" at bounding box center [602, 433] width 1102 height 51
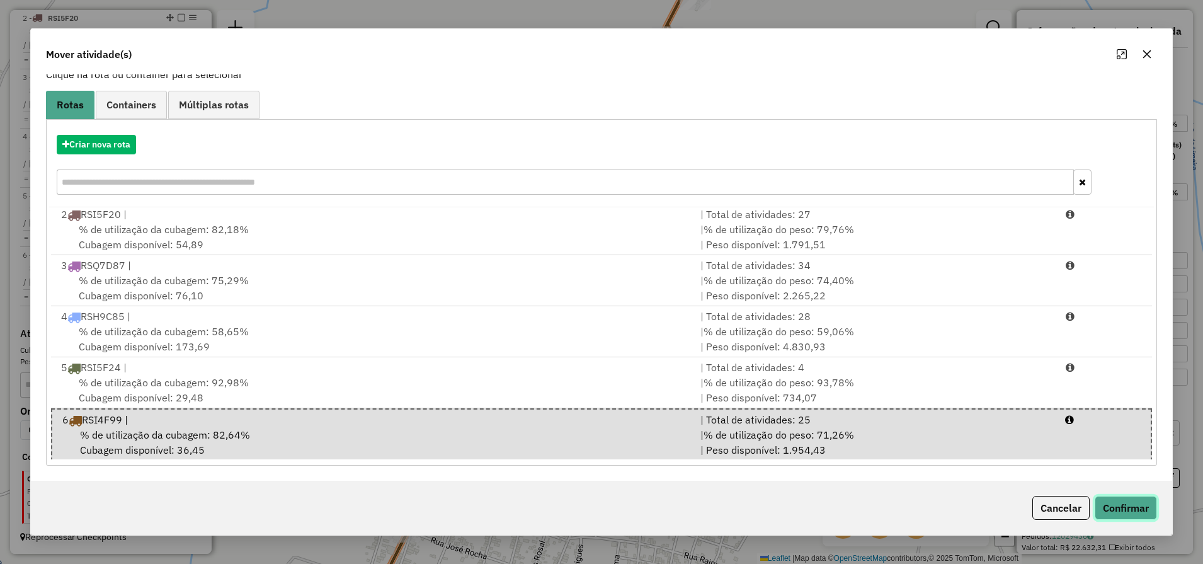
drag, startPoint x: 1124, startPoint y: 505, endPoint x: 1060, endPoint y: 525, distance: 67.3
click at [1124, 506] on button "Confirmar" at bounding box center [1126, 508] width 62 height 24
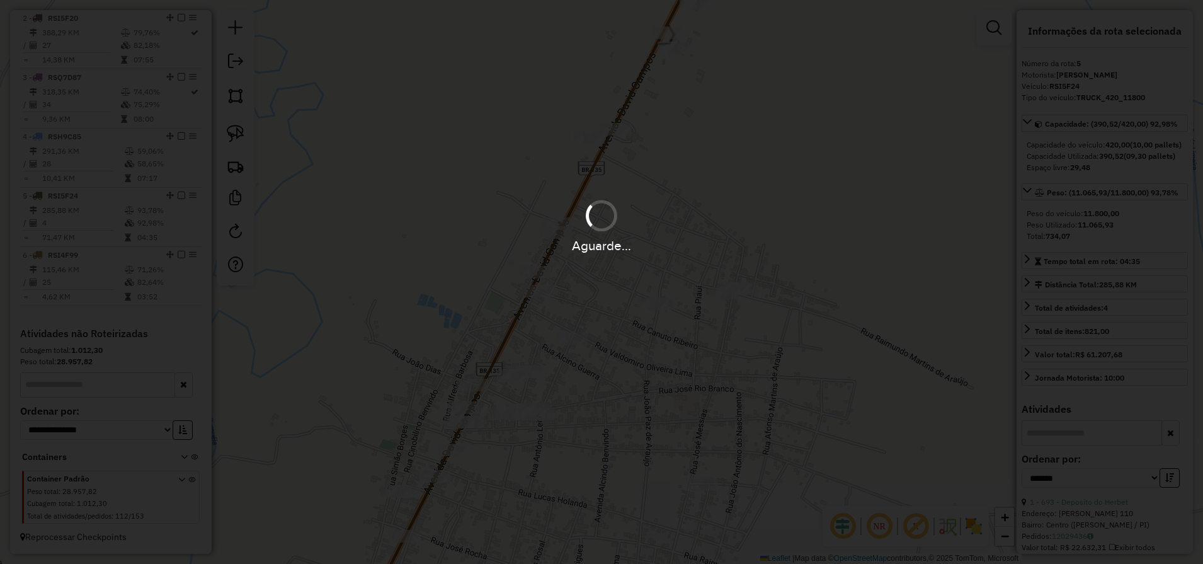
scroll to position [0, 0]
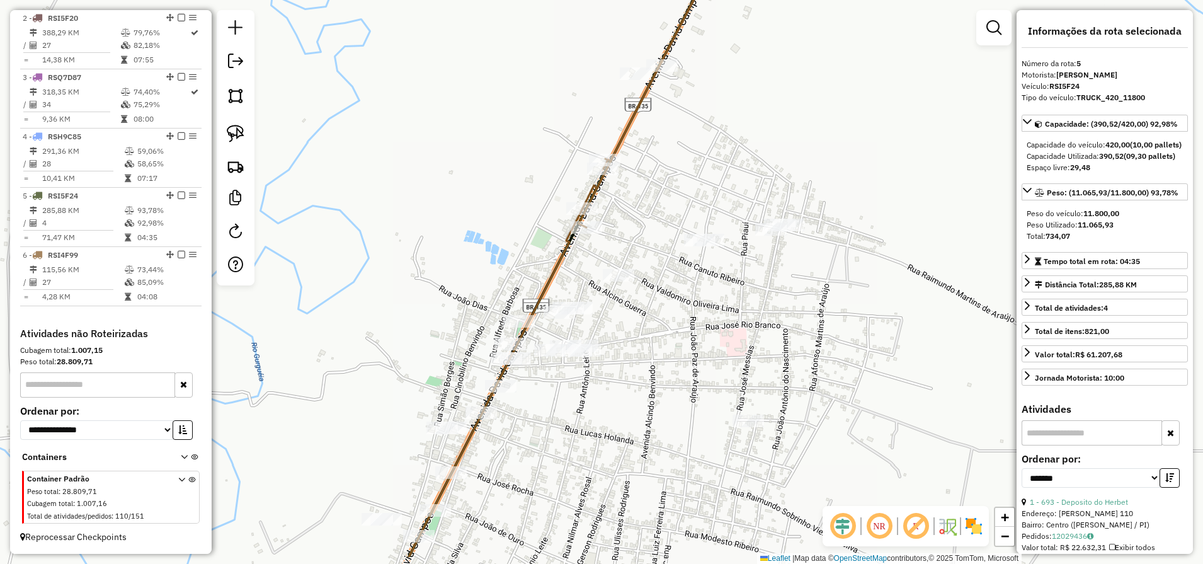
drag, startPoint x: 522, startPoint y: 466, endPoint x: 569, endPoint y: 402, distance: 78.9
click at [569, 402] on div "Janela de atendimento Grade de atendimento Capacidade Transportadoras Veículos …" at bounding box center [601, 282] width 1203 height 564
drag, startPoint x: 245, startPoint y: 139, endPoint x: 251, endPoint y: 152, distance: 14.7
click at [244, 139] on link at bounding box center [236, 134] width 28 height 28
drag, startPoint x: 500, startPoint y: 295, endPoint x: 462, endPoint y: 415, distance: 126.1
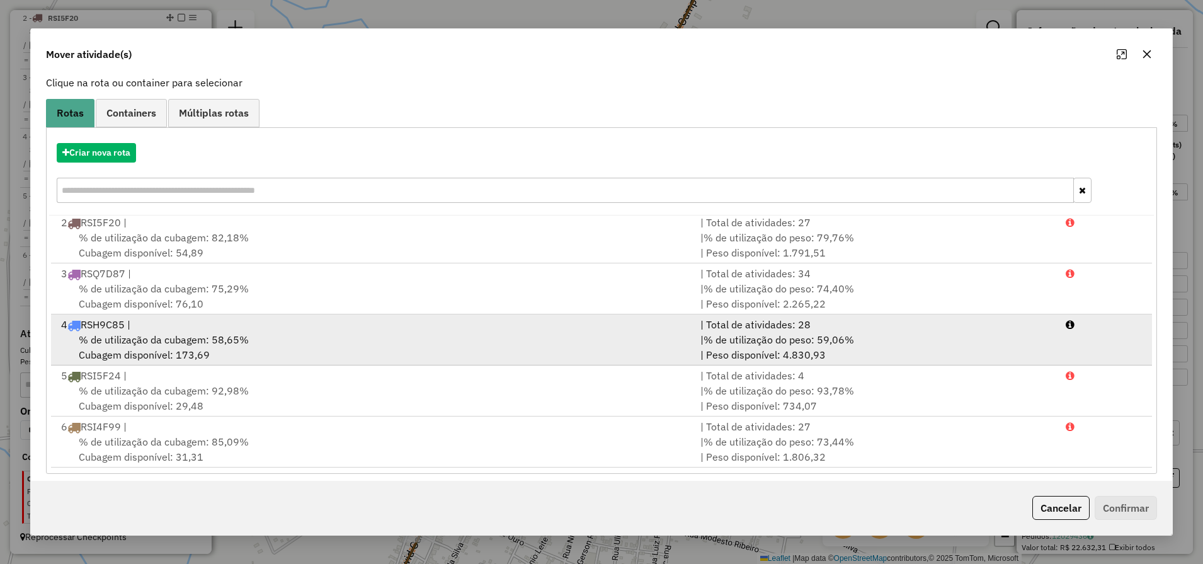
scroll to position [87, 0]
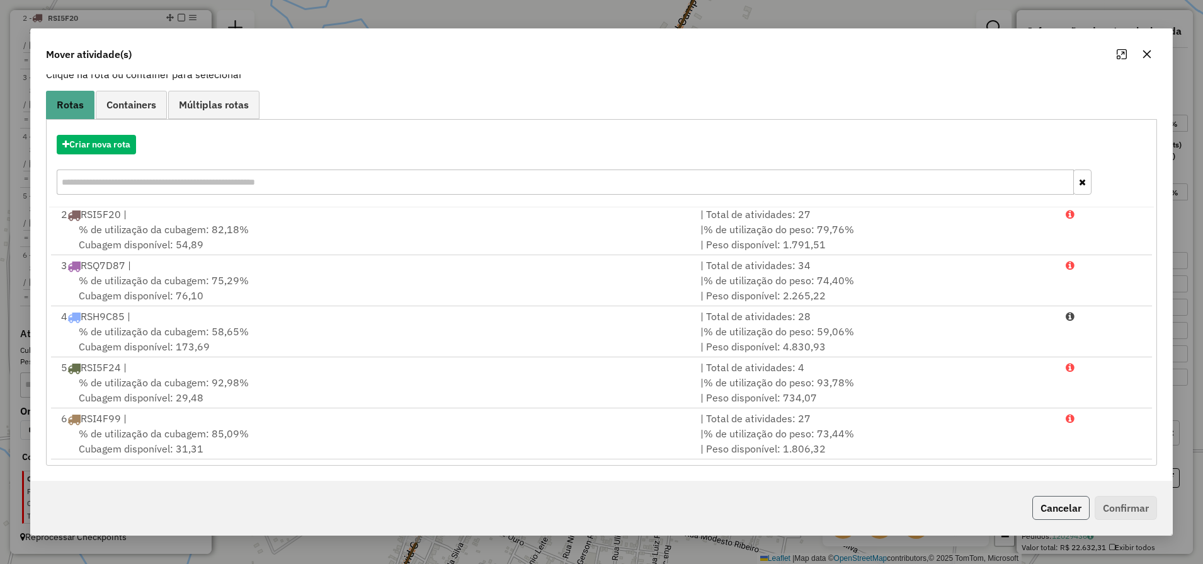
click at [1061, 500] on button "Cancelar" at bounding box center [1060, 508] width 57 height 24
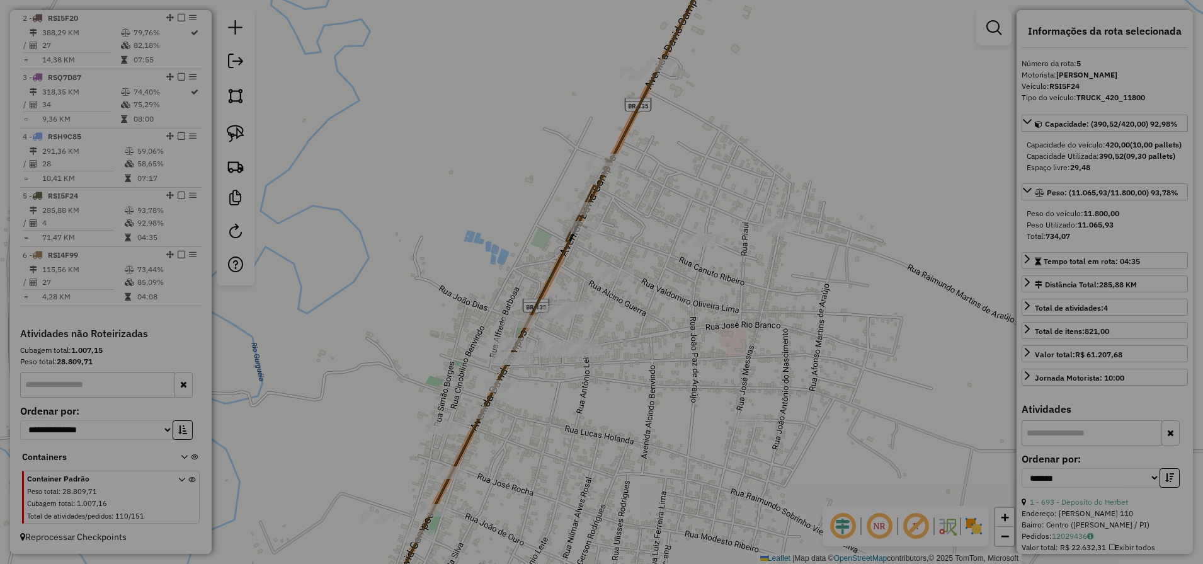
scroll to position [0, 0]
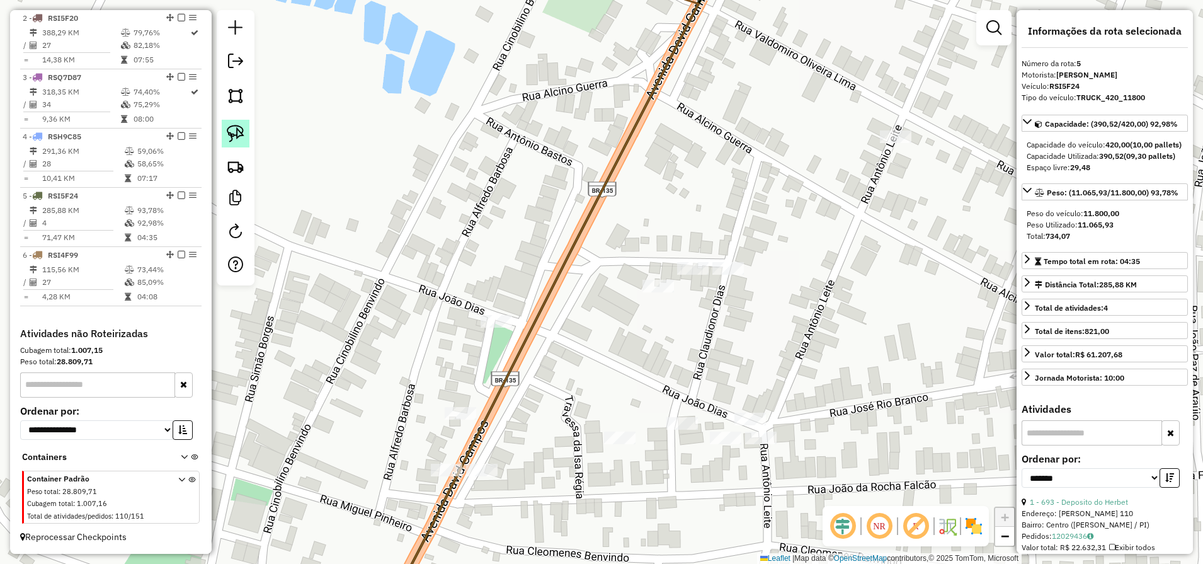
click at [229, 135] on img at bounding box center [236, 134] width 18 height 18
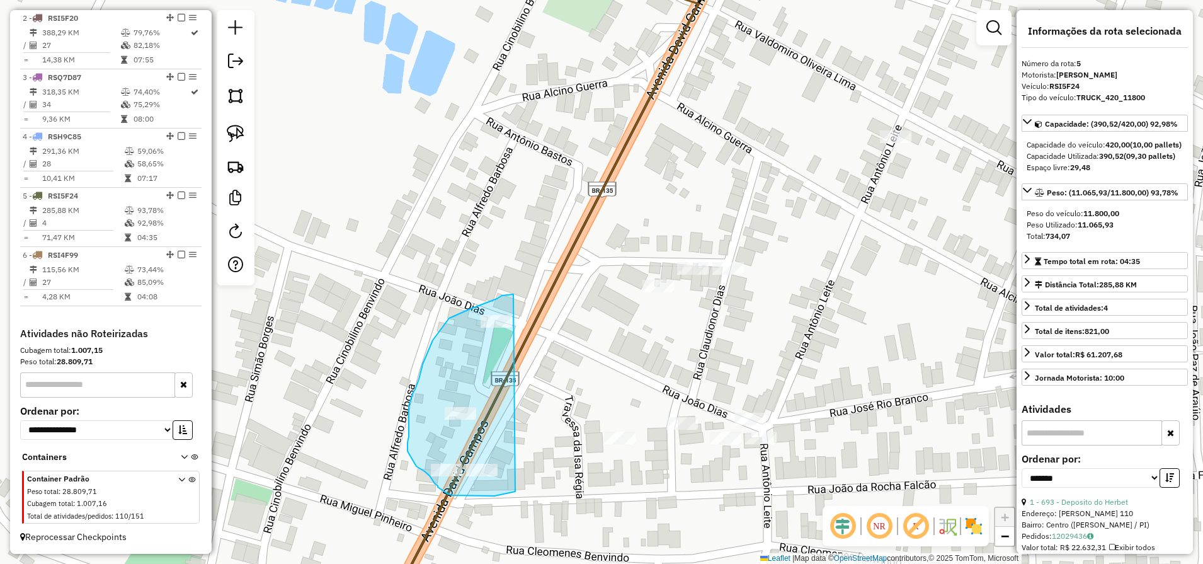
drag, startPoint x: 514, startPoint y: 294, endPoint x: 531, endPoint y: 513, distance: 219.9
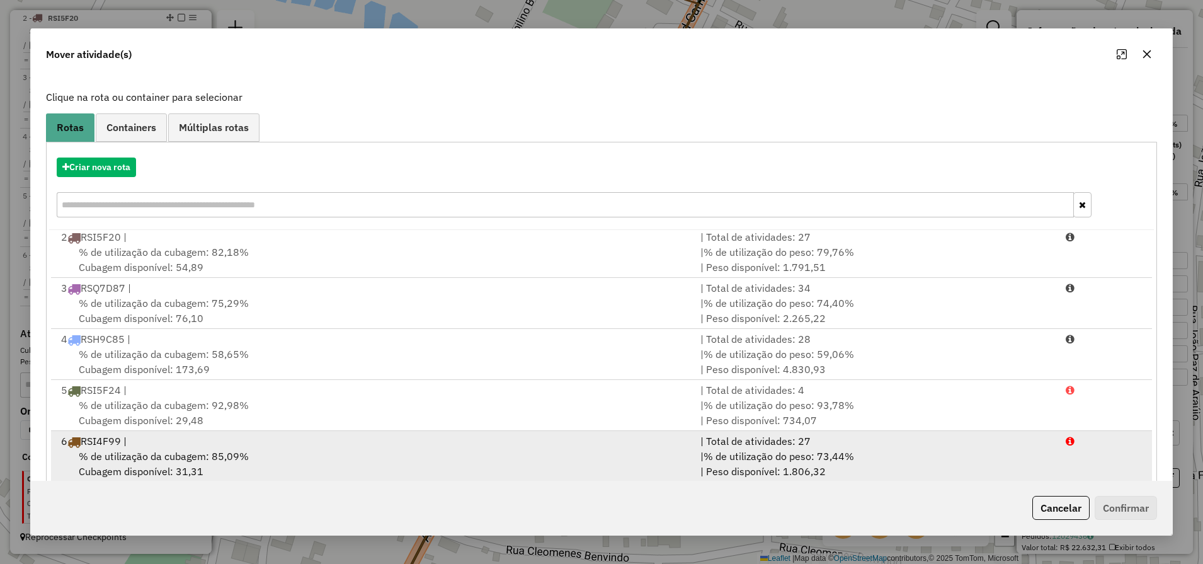
scroll to position [87, 0]
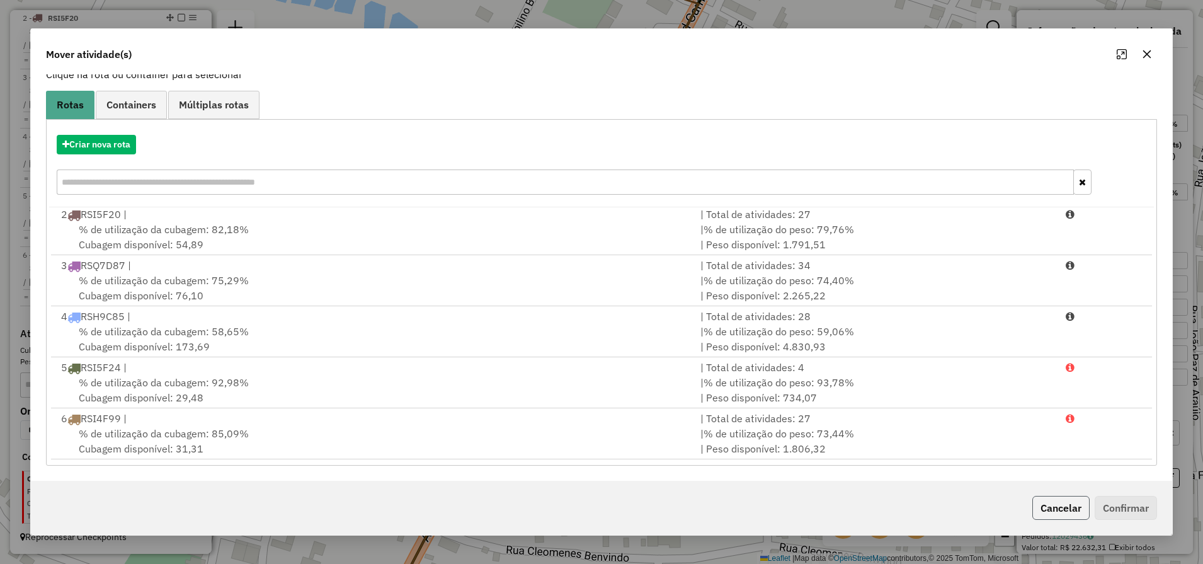
click at [1069, 512] on button "Cancelar" at bounding box center [1060, 508] width 57 height 24
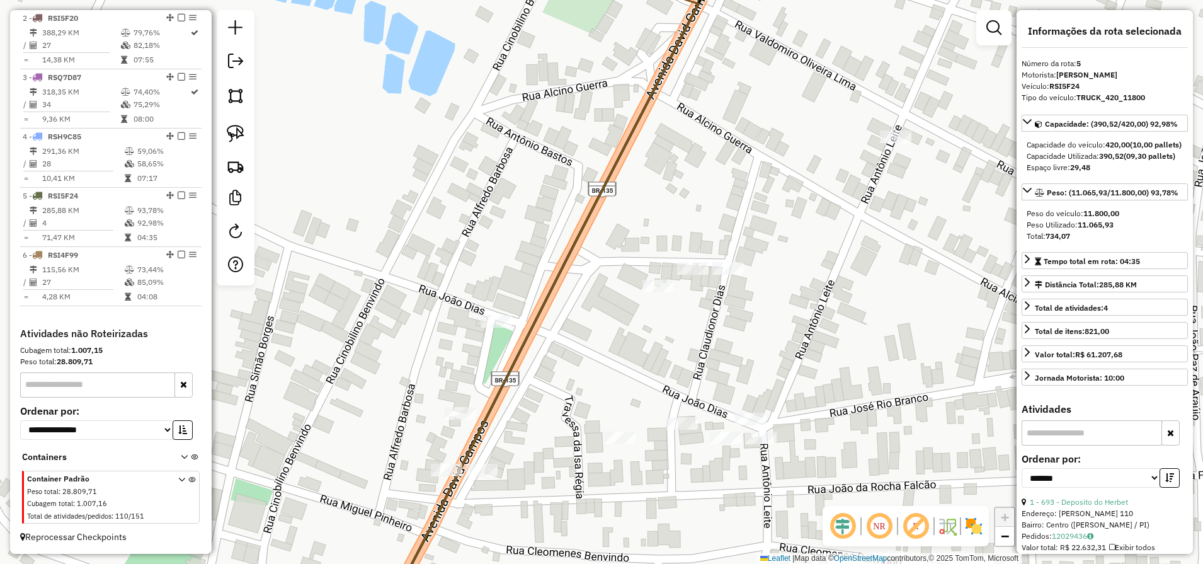
scroll to position [0, 0]
drag, startPoint x: 236, startPoint y: 142, endPoint x: 337, endPoint y: 350, distance: 230.7
click at [236, 142] on link at bounding box center [236, 134] width 28 height 28
drag, startPoint x: 503, startPoint y: 429, endPoint x: 498, endPoint y: 481, distance: 52.5
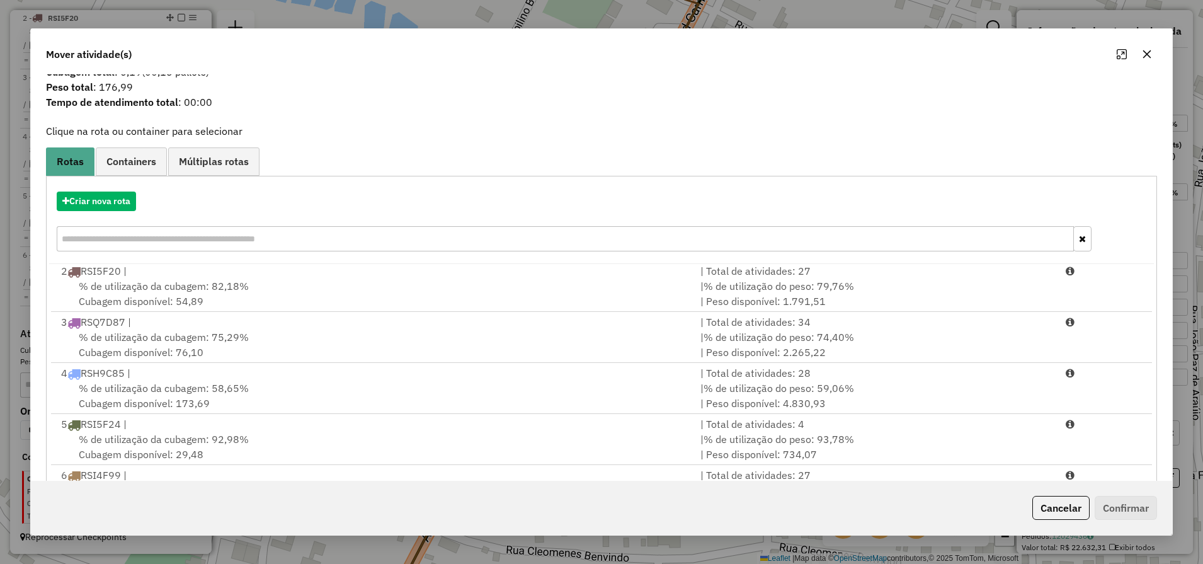
scroll to position [87, 0]
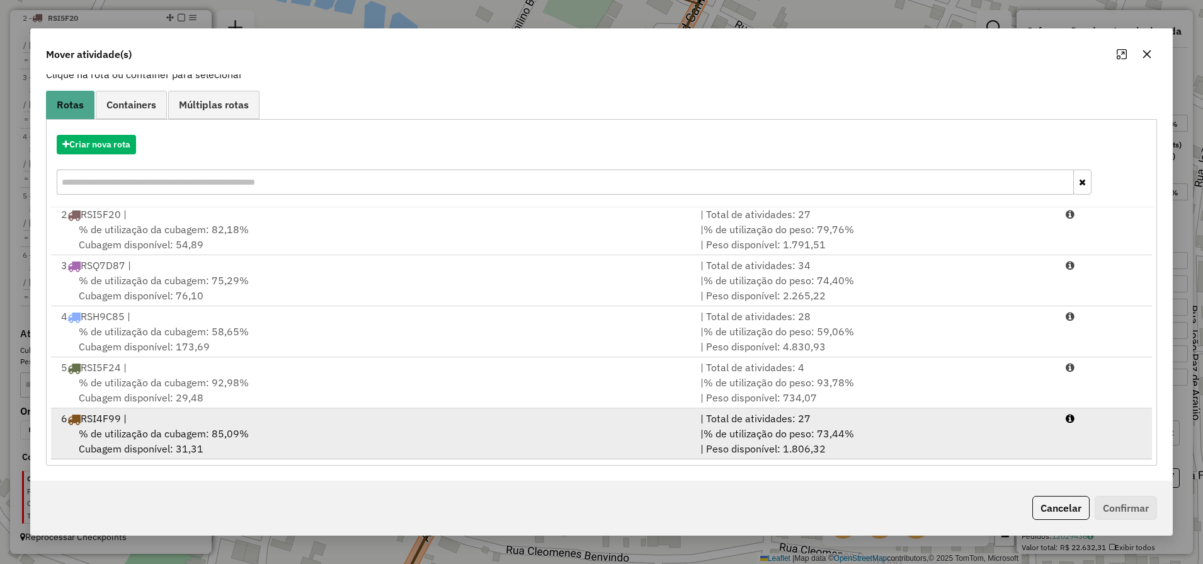
click at [382, 447] on div "% de utilização da cubagem: 85,09% Cubagem disponível: 31,31" at bounding box center [373, 441] width 639 height 30
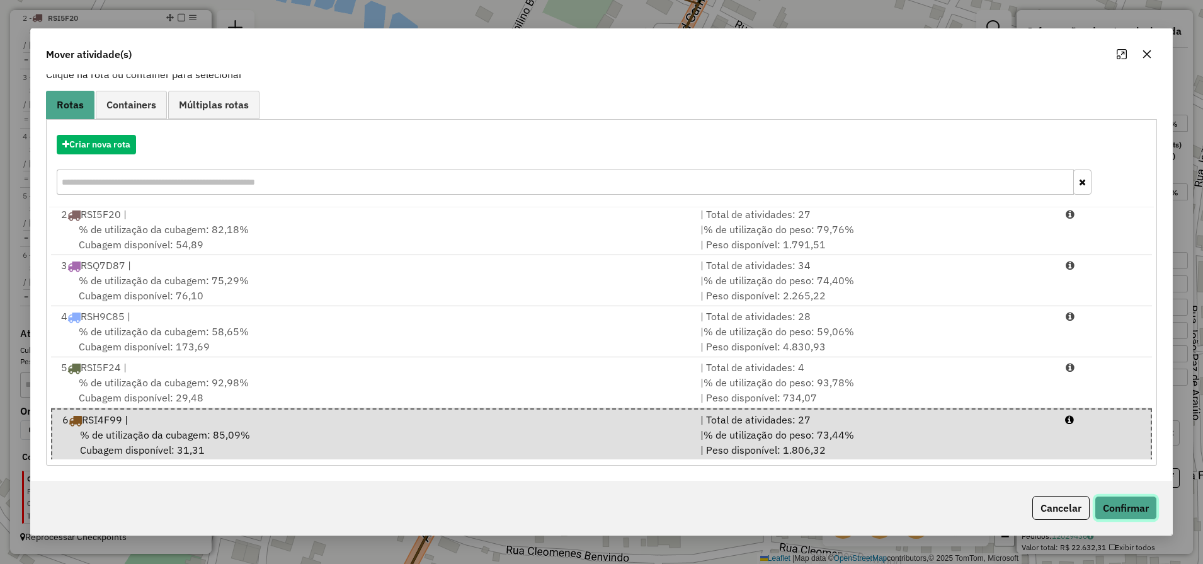
drag, startPoint x: 1129, startPoint y: 514, endPoint x: 683, endPoint y: 464, distance: 448.8
click at [1128, 514] on button "Confirmar" at bounding box center [1126, 508] width 62 height 24
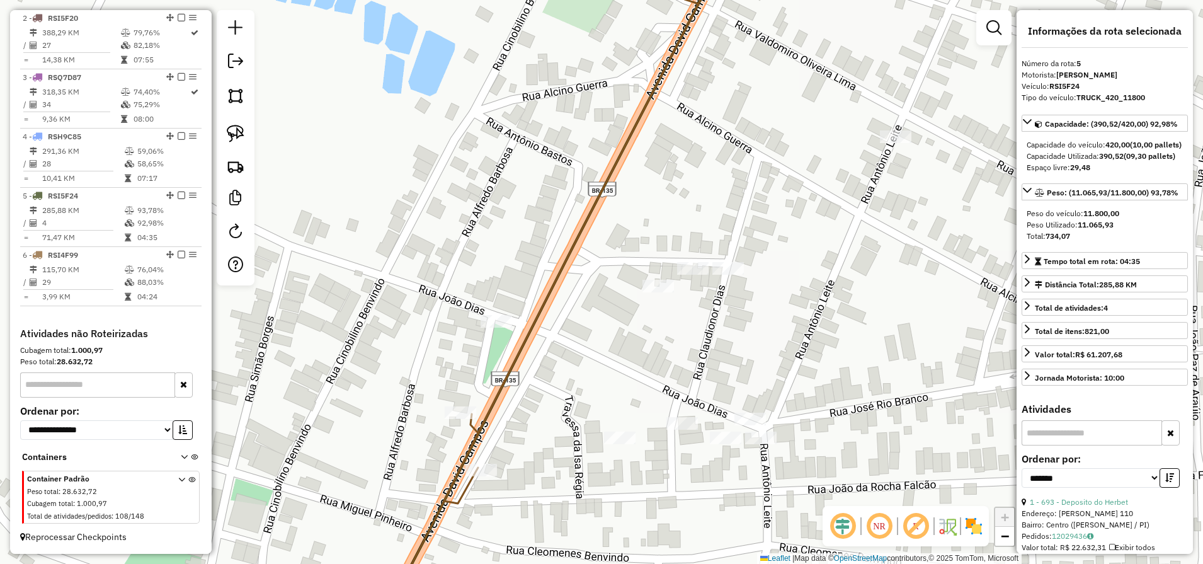
scroll to position [0, 0]
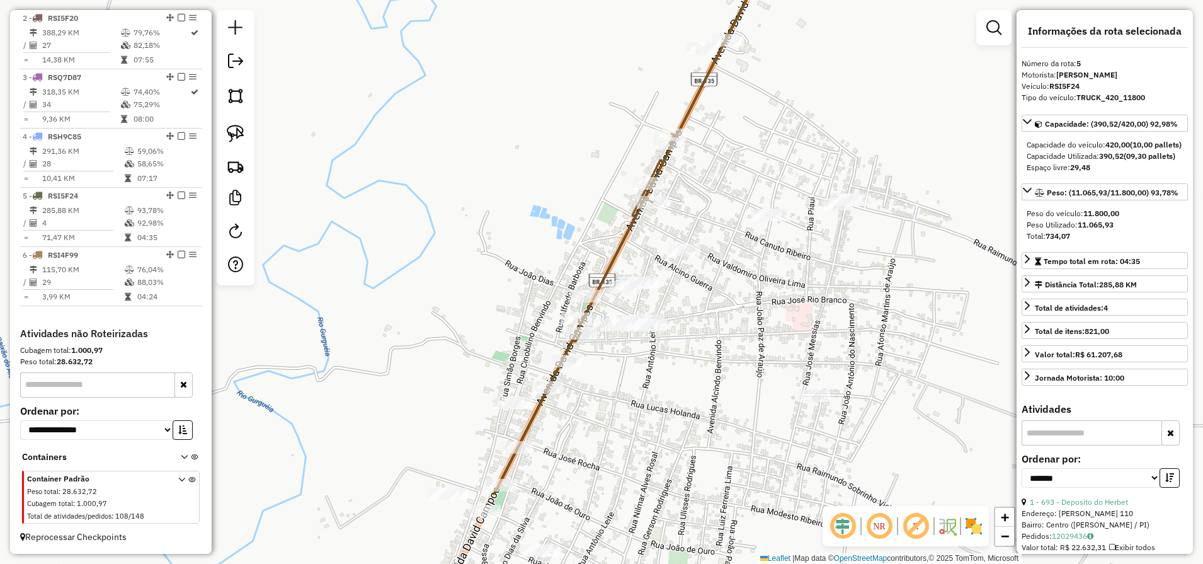
drag, startPoint x: 606, startPoint y: 490, endPoint x: 635, endPoint y: 368, distance: 125.6
click at [635, 368] on div "Janela de atendimento Grade de atendimento Capacidade Transportadoras Veículos …" at bounding box center [601, 282] width 1203 height 564
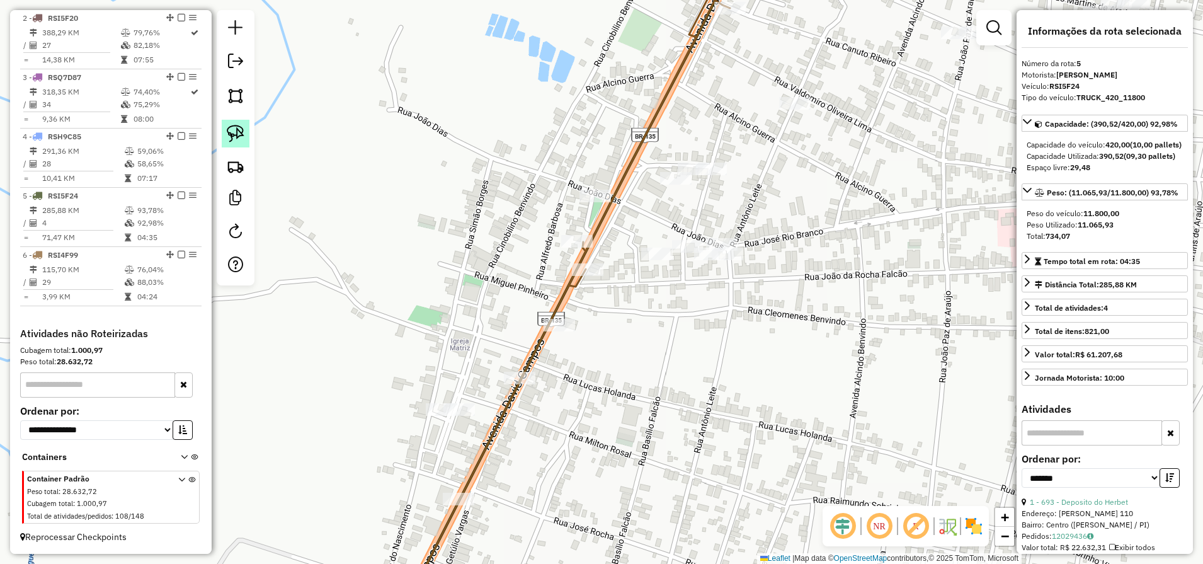
click at [231, 142] on link at bounding box center [236, 134] width 28 height 28
drag, startPoint x: 583, startPoint y: 319, endPoint x: 527, endPoint y: 402, distance: 100.6
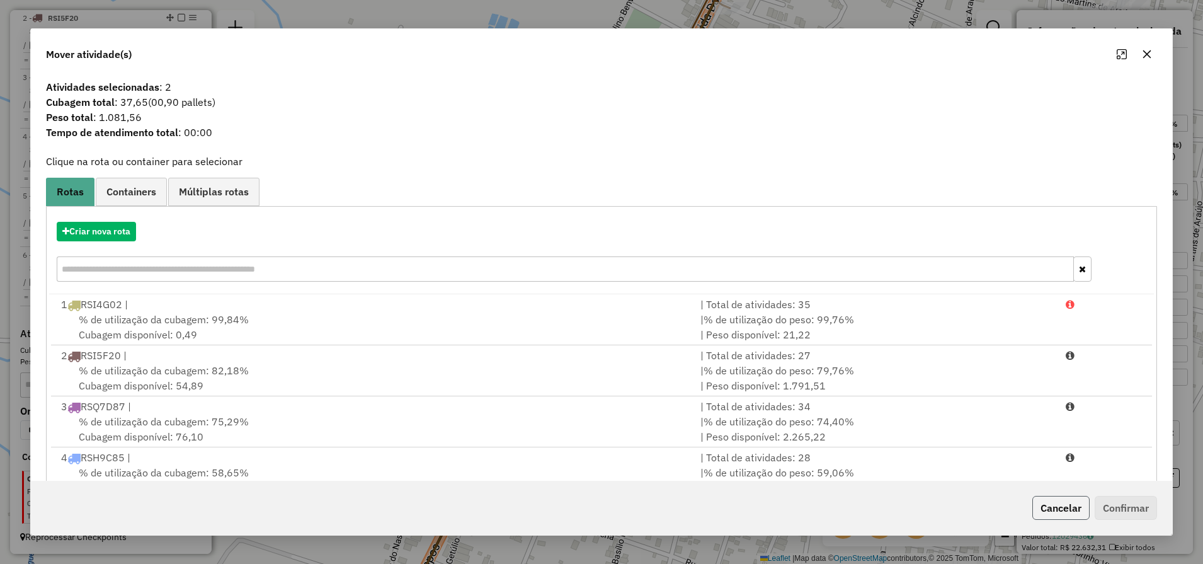
click at [1061, 512] on button "Cancelar" at bounding box center [1060, 508] width 57 height 24
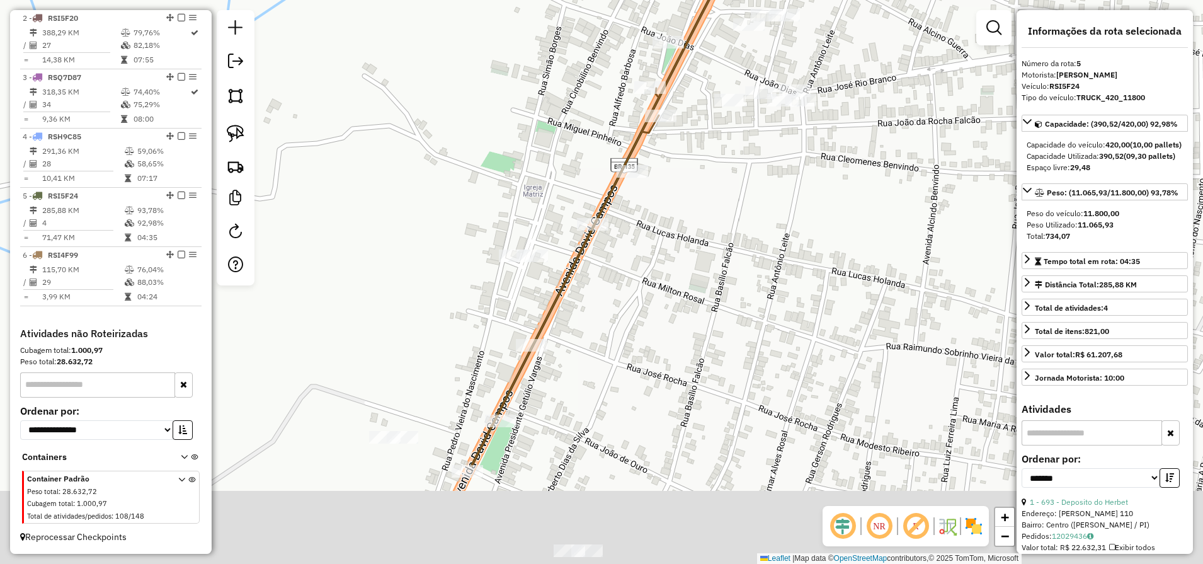
drag, startPoint x: 612, startPoint y: 498, endPoint x: 704, endPoint y: 298, distance: 220.7
click at [700, 306] on div "Janela de atendimento Grade de atendimento Capacidade Transportadoras Veículos …" at bounding box center [601, 282] width 1203 height 564
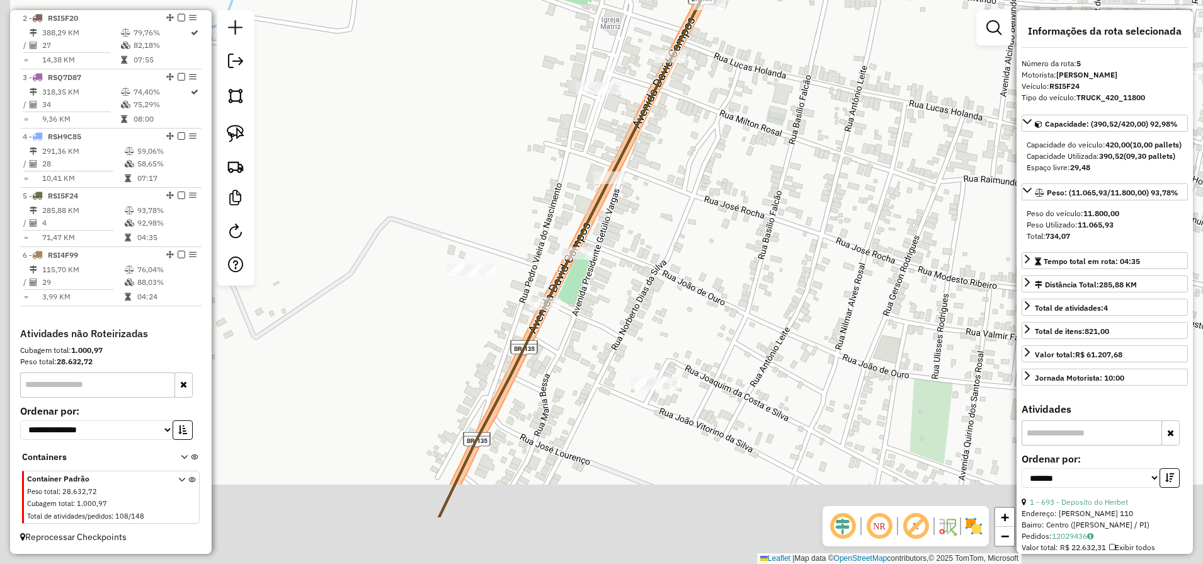
drag, startPoint x: 621, startPoint y: 442, endPoint x: 637, endPoint y: 375, distance: 68.1
click at [648, 358] on div "Janela de atendimento Grade de atendimento Capacidade Transportadoras Veículos …" at bounding box center [601, 282] width 1203 height 564
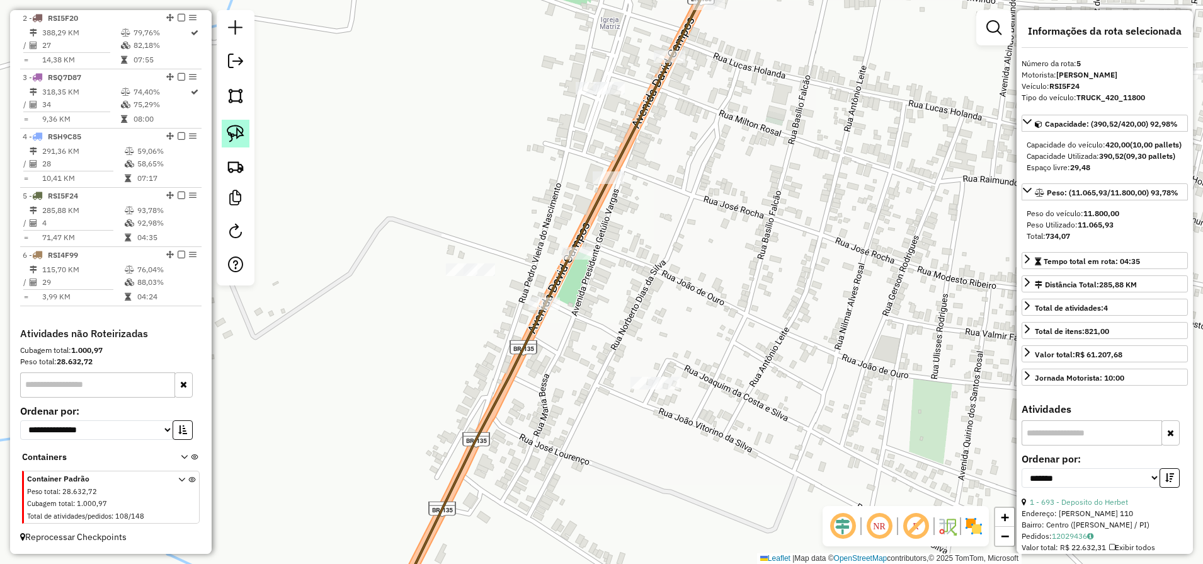
click at [233, 131] on img at bounding box center [236, 134] width 18 height 18
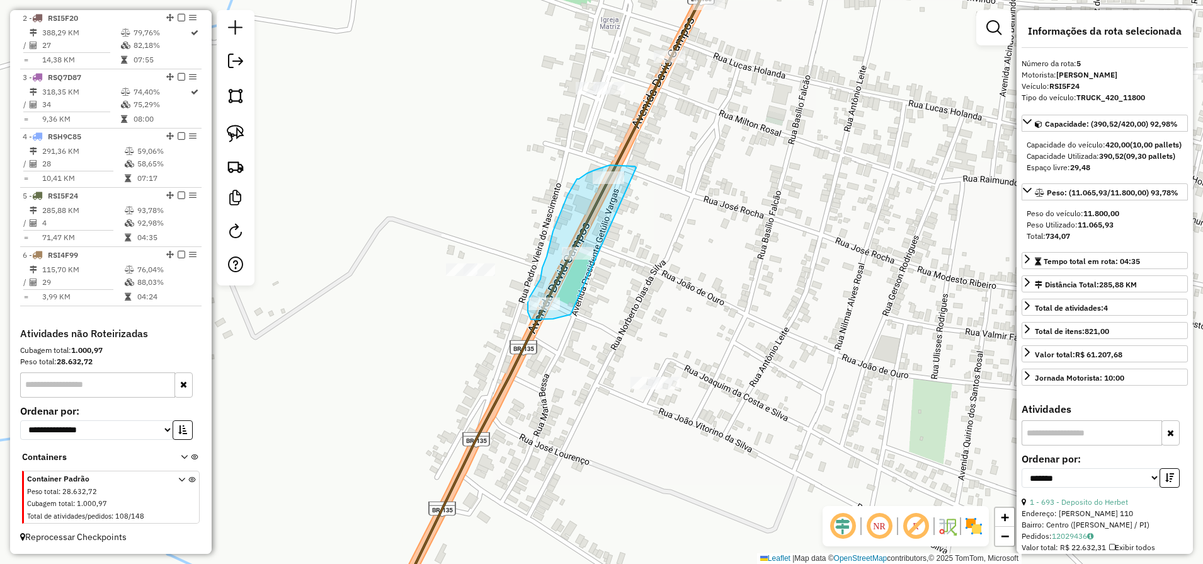
drag, startPoint x: 636, startPoint y: 168, endPoint x: 571, endPoint y: 314, distance: 160.7
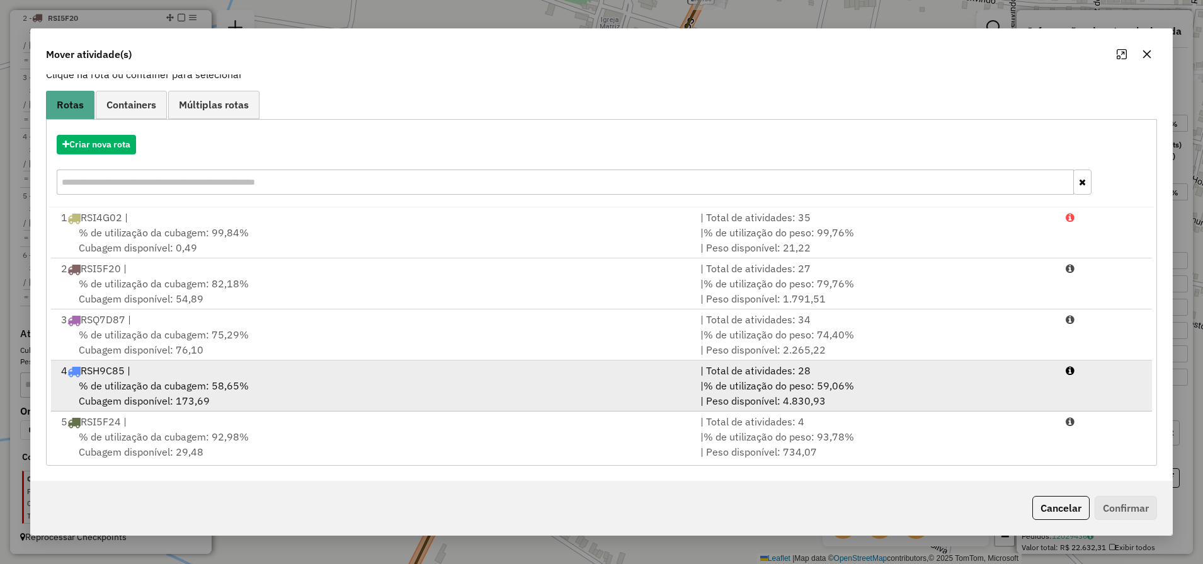
scroll to position [54, 0]
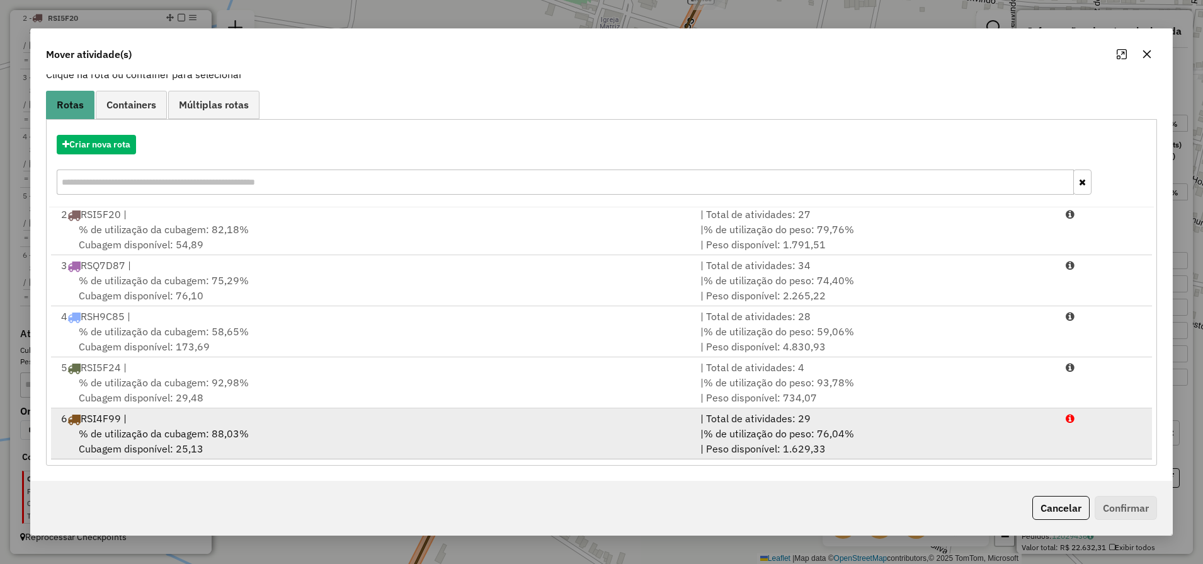
click at [588, 459] on li "6 RSI4F99 | | Total de atividades: 29 % de utilização da cubagem: 88,03% Cubage…" at bounding box center [602, 433] width 1102 height 51
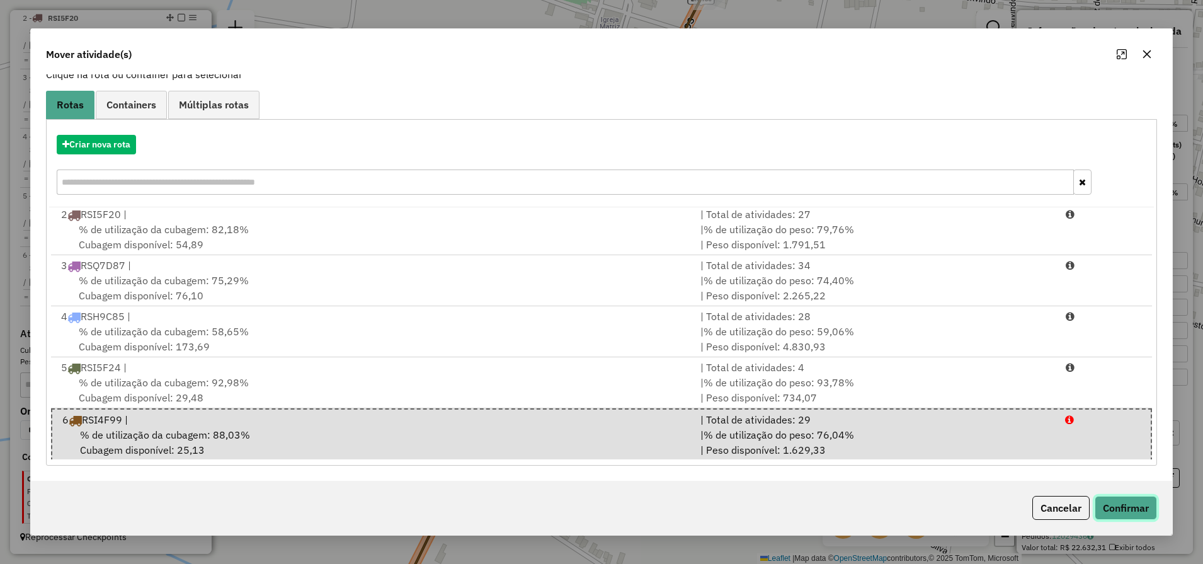
click at [1138, 515] on button "Confirmar" at bounding box center [1126, 508] width 62 height 24
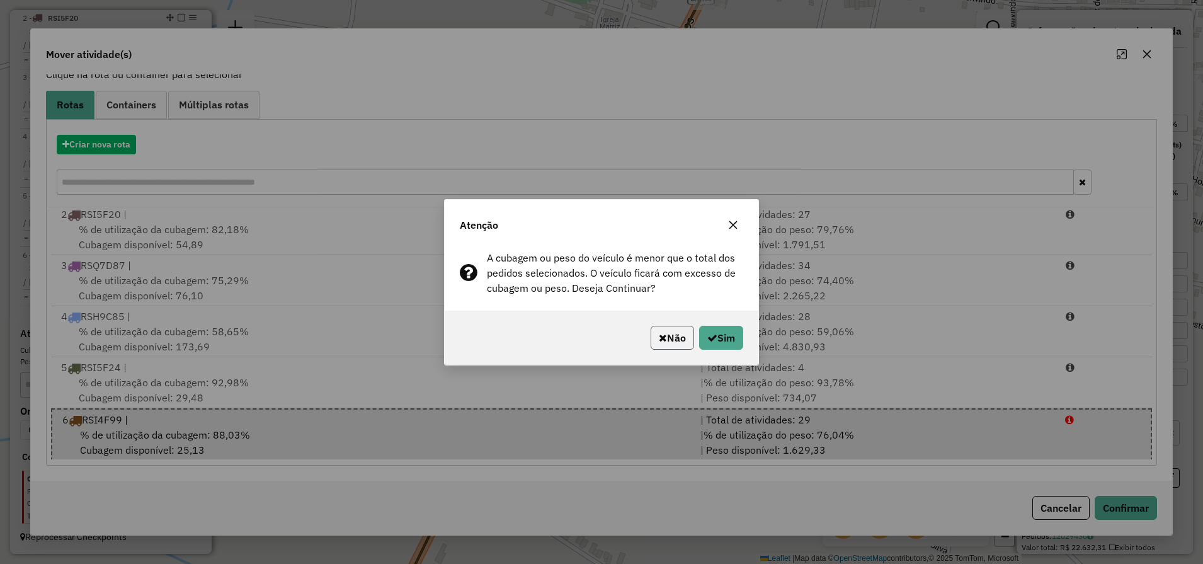
click at [679, 334] on button "Não" at bounding box center [672, 338] width 43 height 24
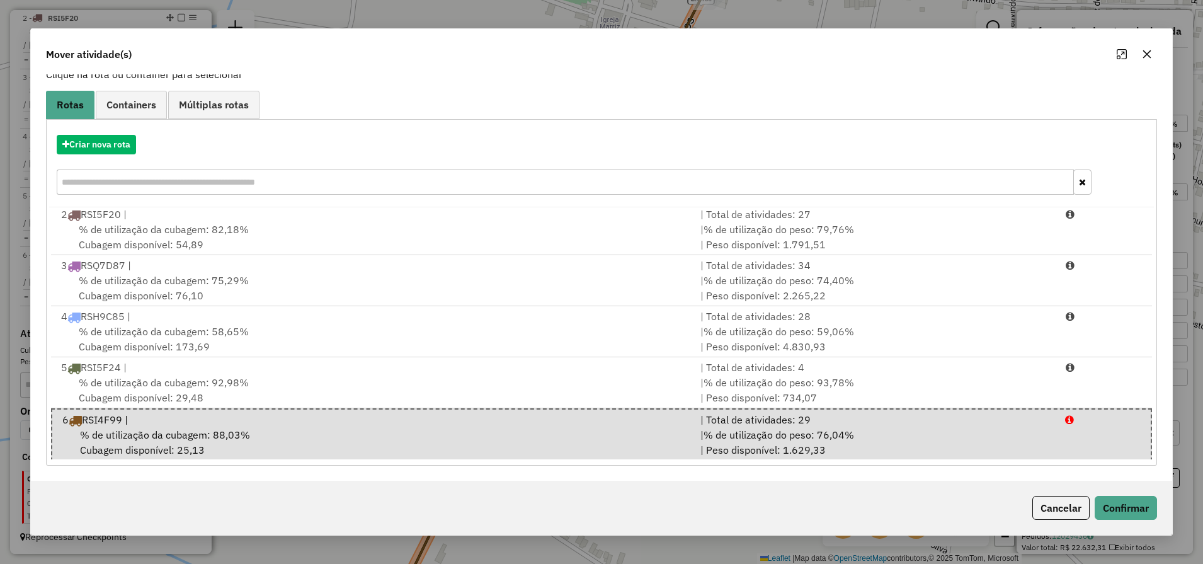
click at [1078, 508] on button "Cancelar" at bounding box center [1060, 508] width 57 height 24
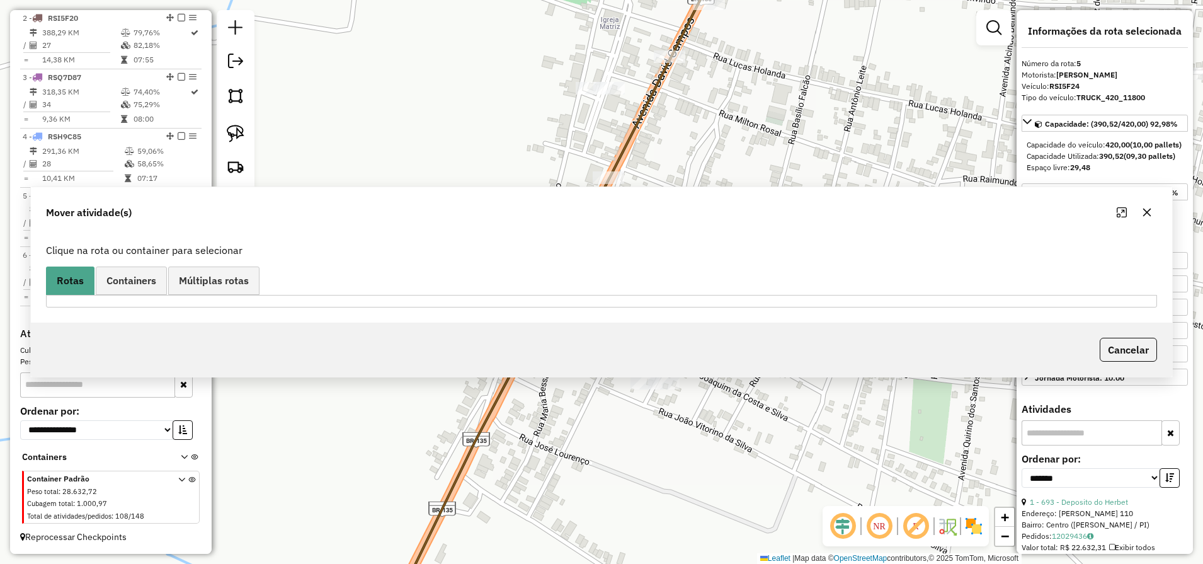
scroll to position [0, 0]
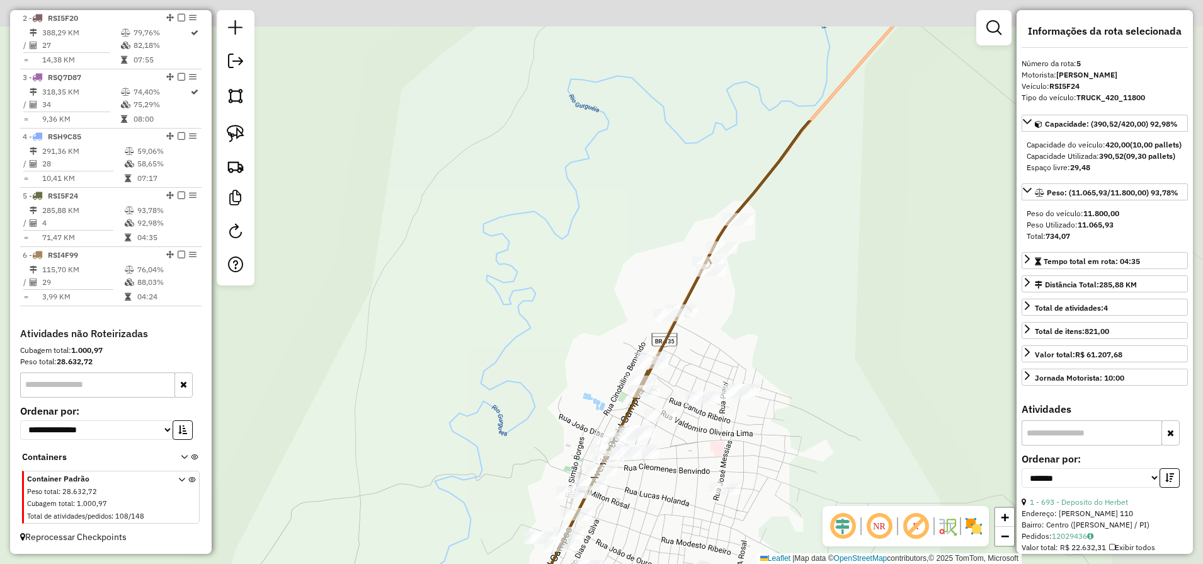
drag, startPoint x: 868, startPoint y: 147, endPoint x: 755, endPoint y: 328, distance: 213.1
click at [755, 328] on div "Janela de atendimento Grade de atendimento Capacidade Transportadoras Veículos …" at bounding box center [601, 282] width 1203 height 564
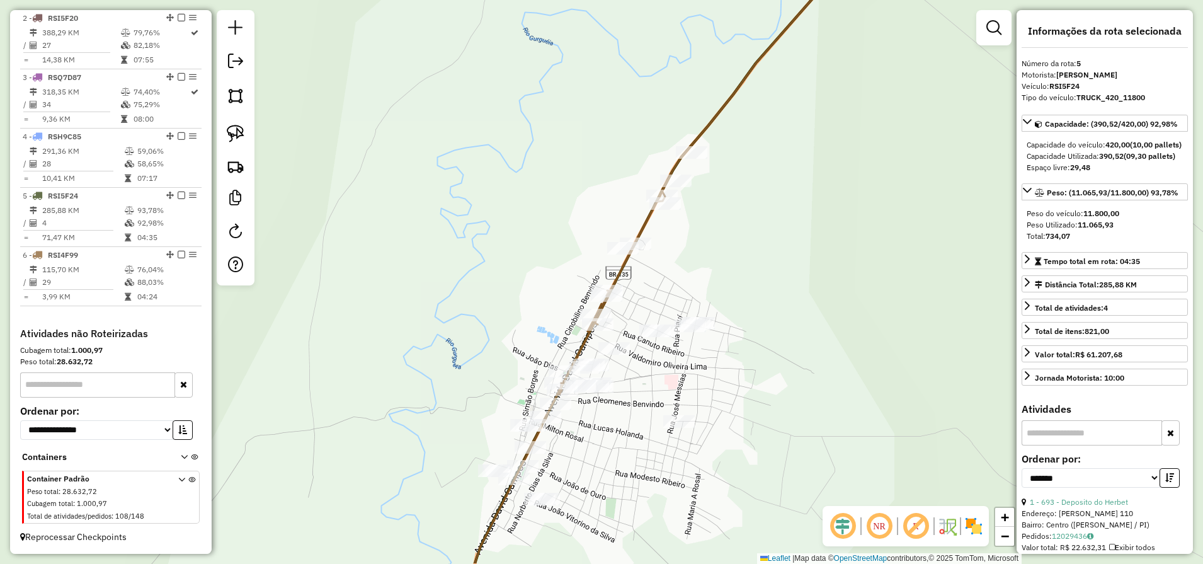
drag, startPoint x: 729, startPoint y: 454, endPoint x: 726, endPoint y: 343, distance: 111.5
click at [728, 343] on div "Janela de atendimento Grade de atendimento Capacidade Transportadoras Veículos …" at bounding box center [601, 282] width 1203 height 564
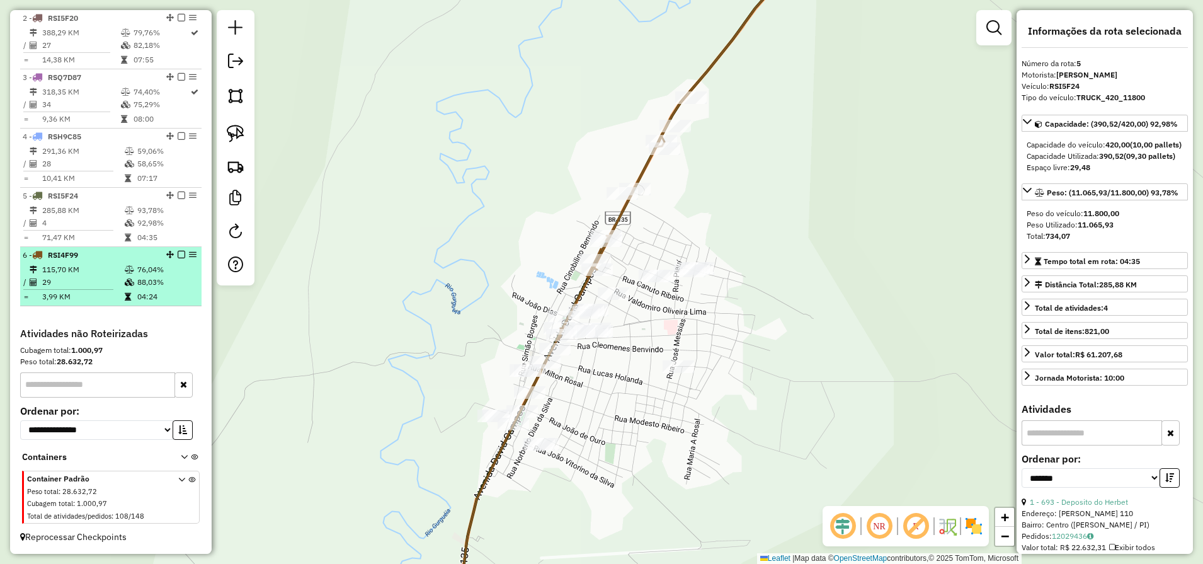
click at [178, 256] on em at bounding box center [182, 255] width 8 height 8
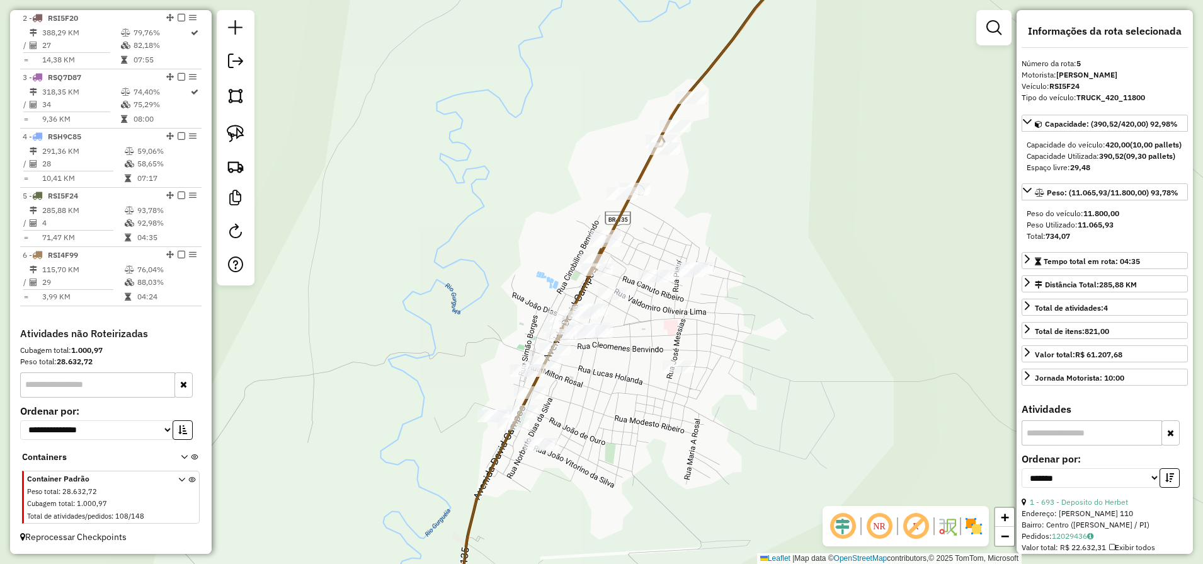
scroll to position [489, 0]
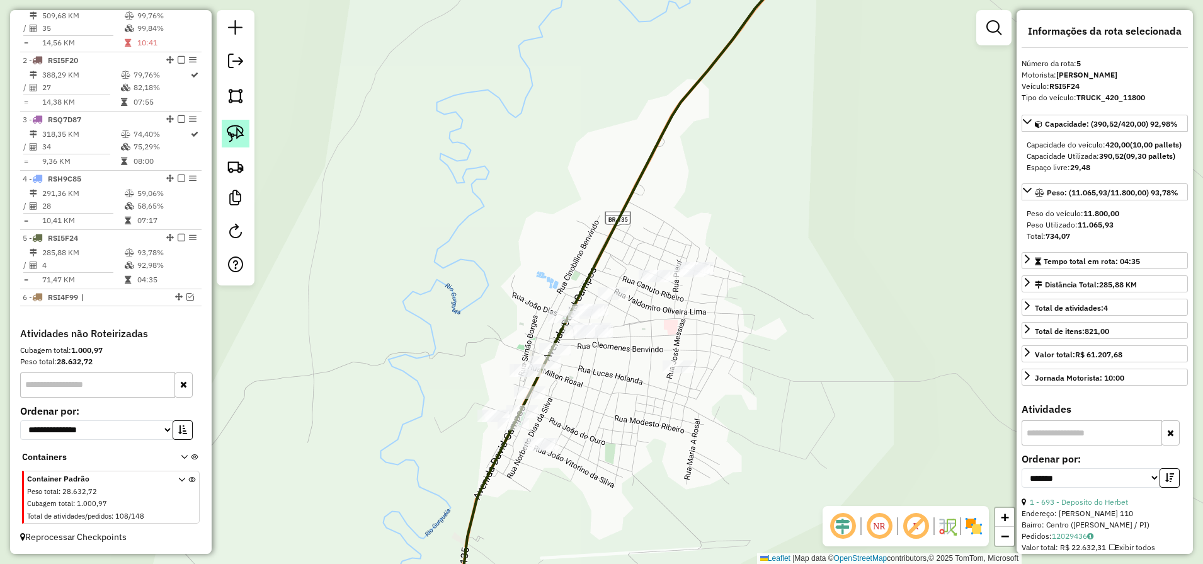
click at [241, 132] on img at bounding box center [236, 134] width 18 height 18
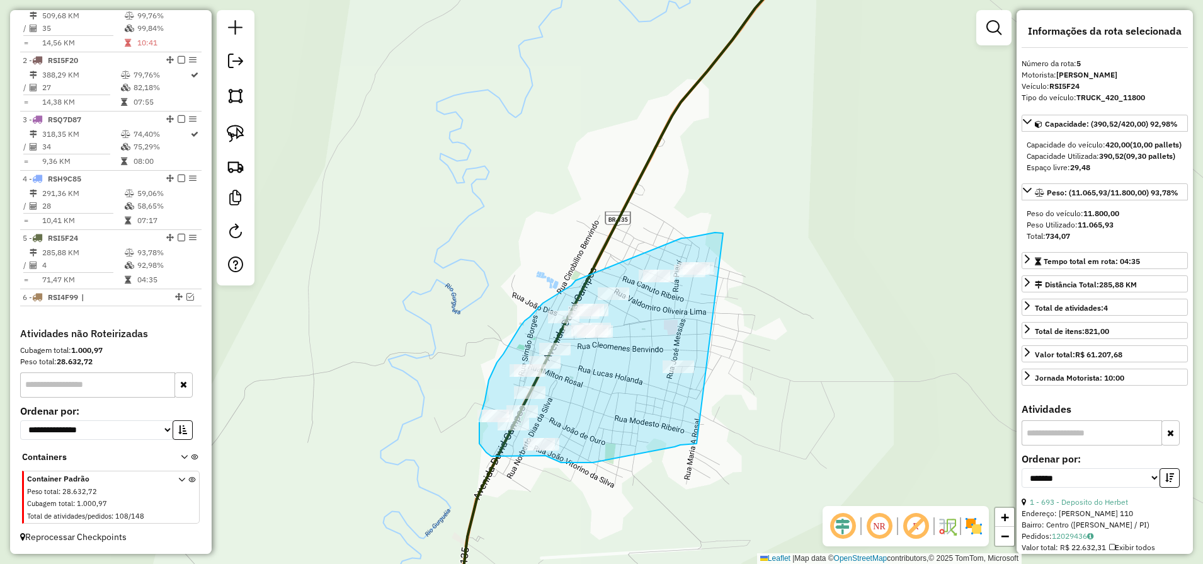
drag, startPoint x: 723, startPoint y: 234, endPoint x: 699, endPoint y: 443, distance: 211.2
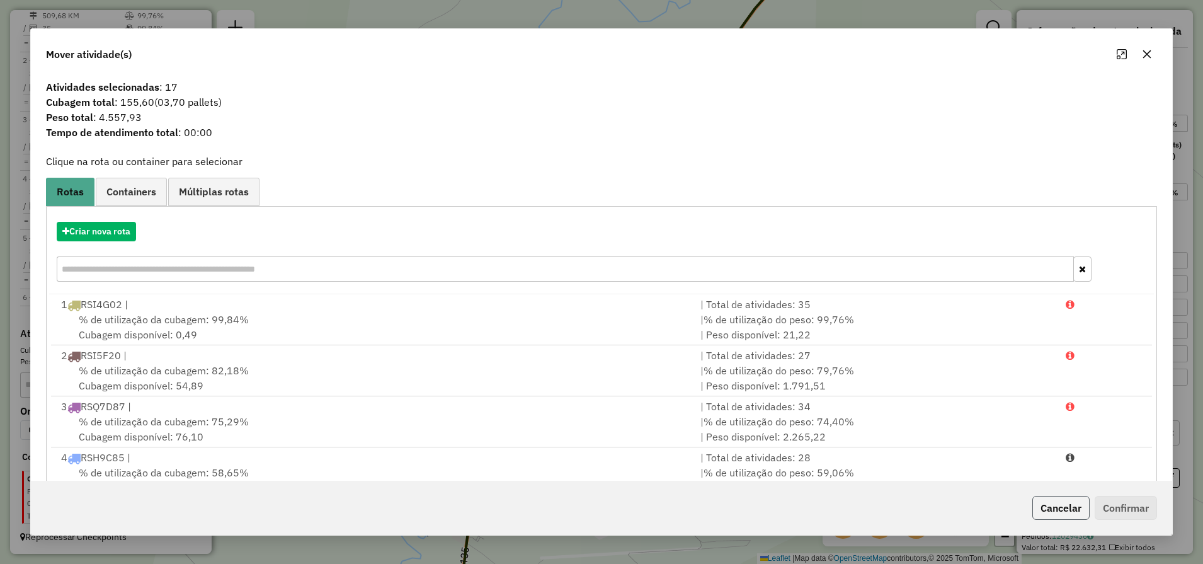
click at [1061, 501] on button "Cancelar" at bounding box center [1060, 508] width 57 height 24
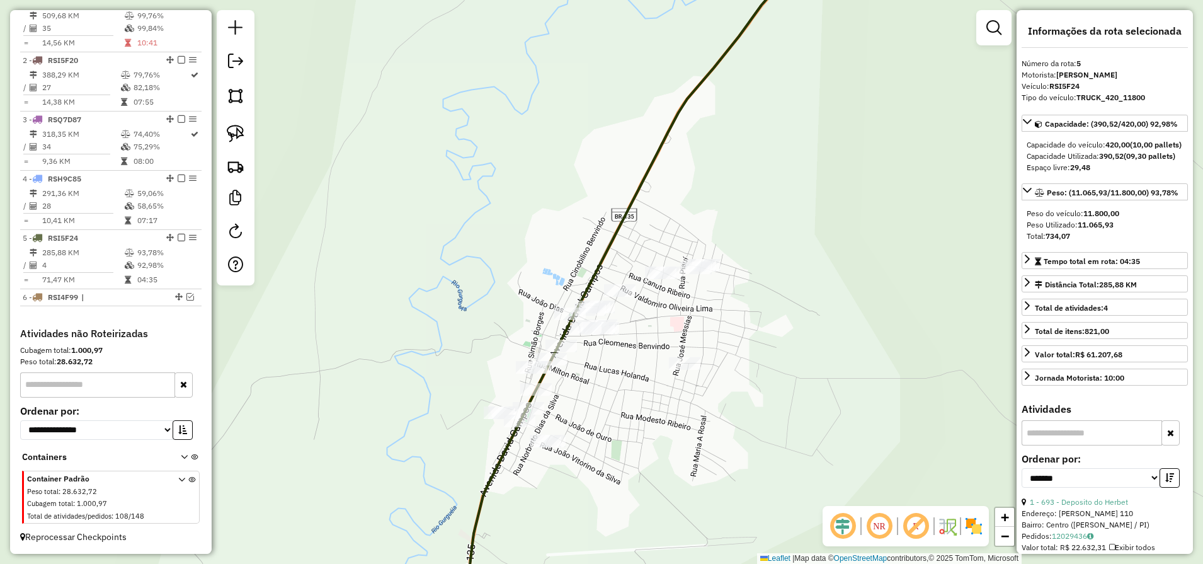
drag, startPoint x: 624, startPoint y: 479, endPoint x: 741, endPoint y: 273, distance: 237.0
click at [737, 282] on div "Janela de atendimento Grade de atendimento Capacidade Transportadoras Veículos …" at bounding box center [601, 282] width 1203 height 564
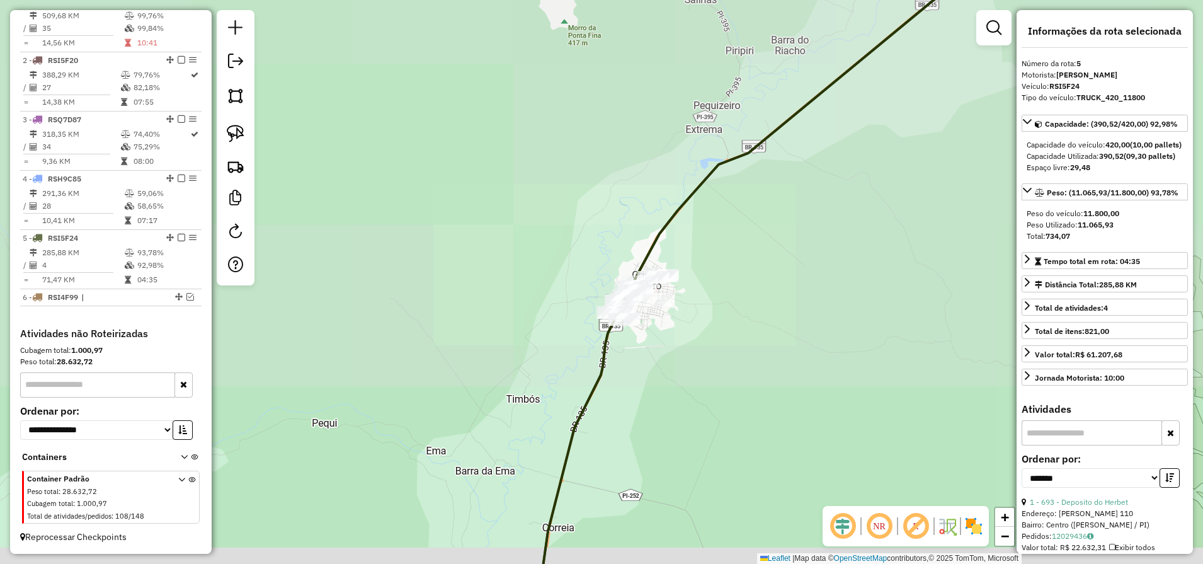
drag, startPoint x: 546, startPoint y: 488, endPoint x: 695, endPoint y: 147, distance: 372.3
click at [692, 157] on div "Janela de atendimento Grade de atendimento Capacidade Transportadoras Veículos …" at bounding box center [601, 282] width 1203 height 564
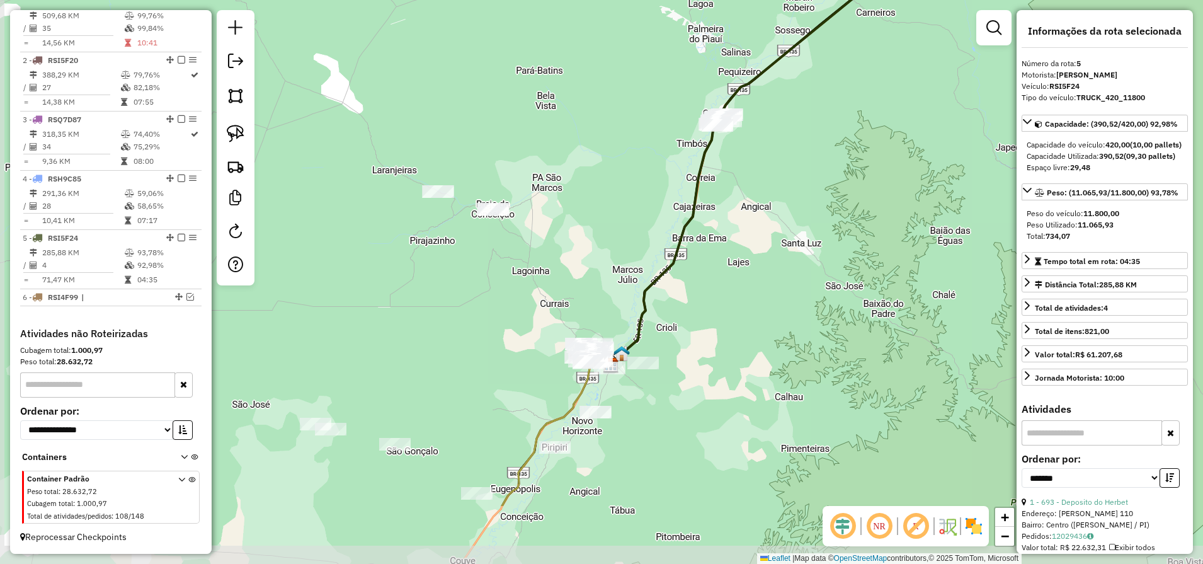
drag, startPoint x: 566, startPoint y: 474, endPoint x: 612, endPoint y: 349, distance: 133.3
click at [617, 354] on img at bounding box center [622, 353] width 16 height 16
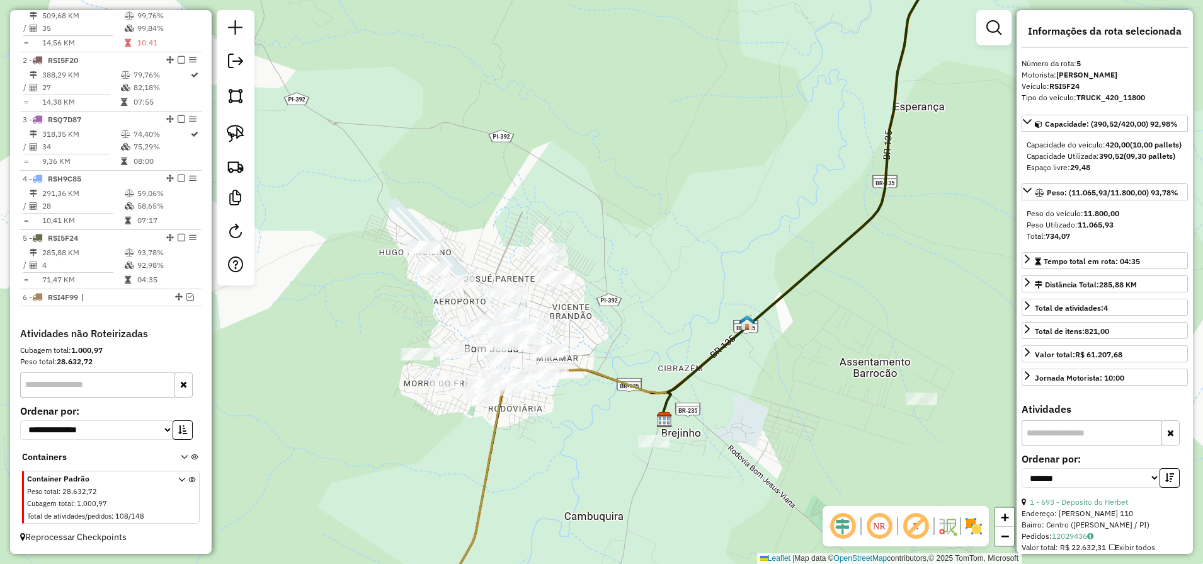
click at [1008, 24] on div at bounding box center [993, 27] width 35 height 35
click at [993, 26] on em at bounding box center [993, 27] width 15 height 15
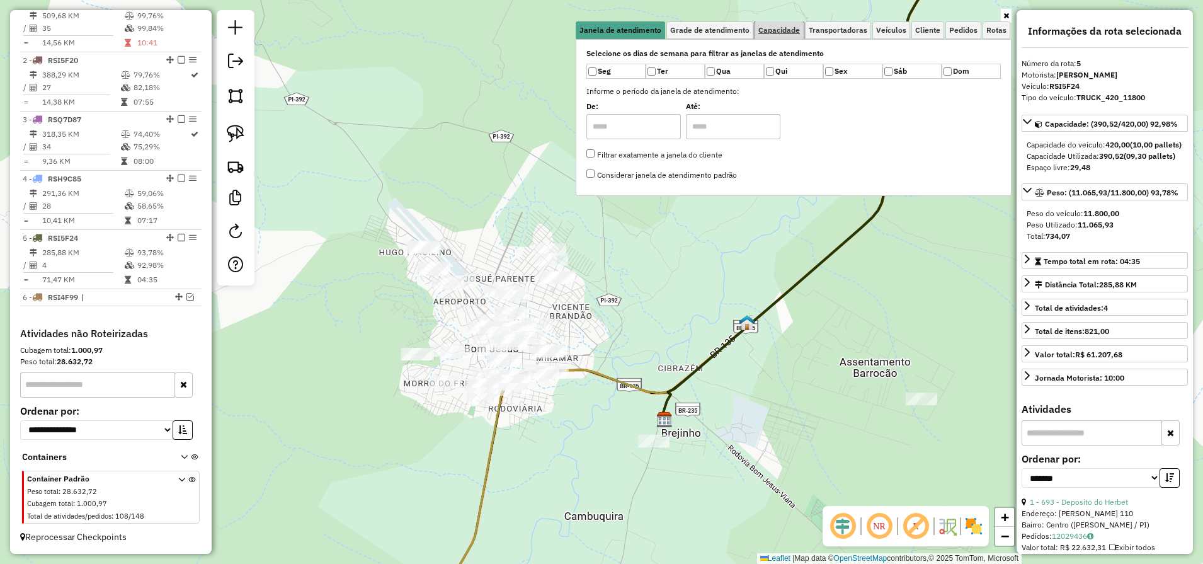
click at [780, 30] on span "Capacidade" at bounding box center [779, 30] width 42 height 8
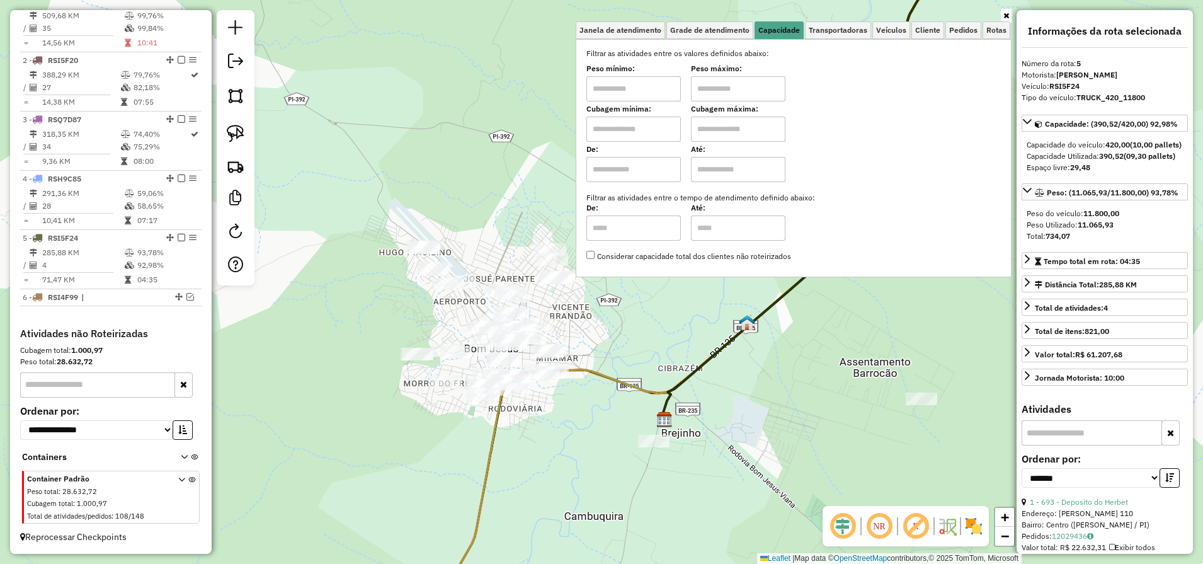
click at [627, 128] on input "text" at bounding box center [633, 129] width 94 height 25
type input "****"
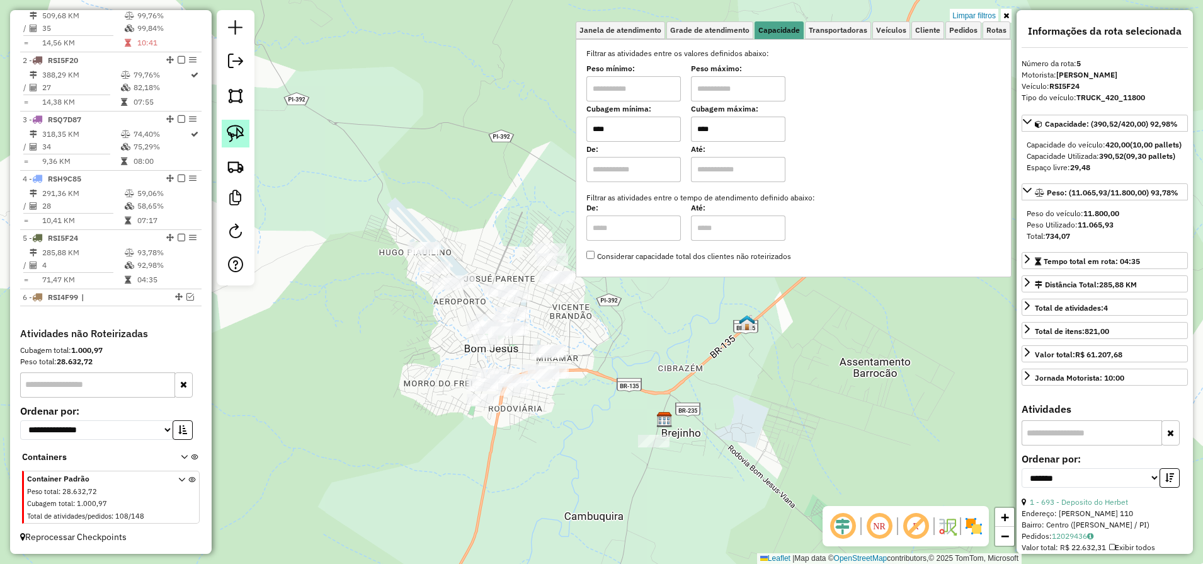
click at [236, 139] on img at bounding box center [236, 134] width 18 height 18
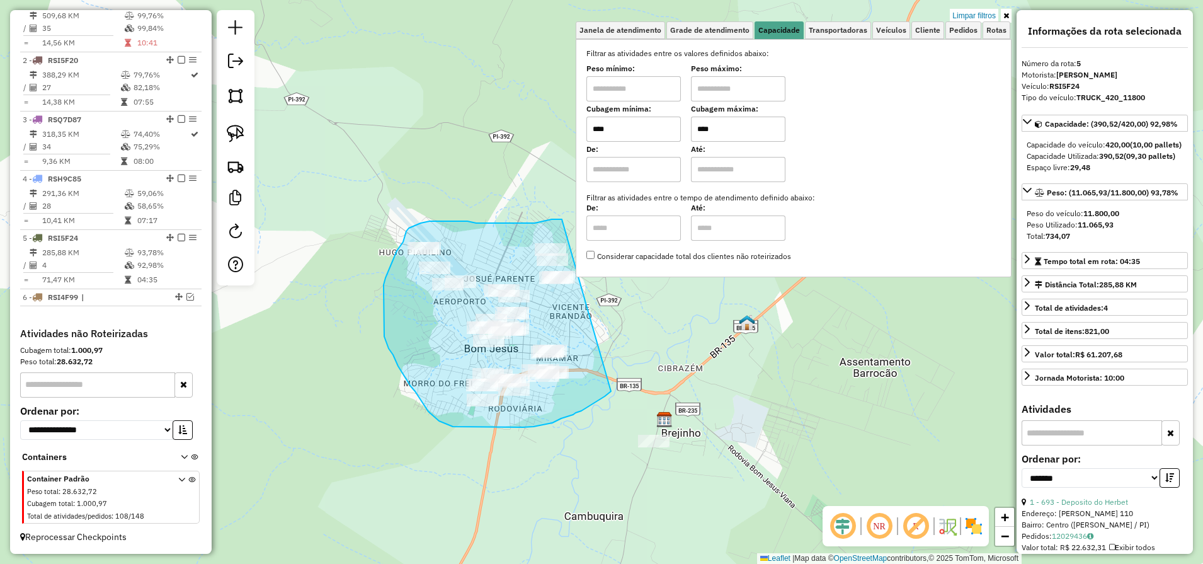
drag, startPoint x: 538, startPoint y: 222, endPoint x: 611, endPoint y: 391, distance: 184.0
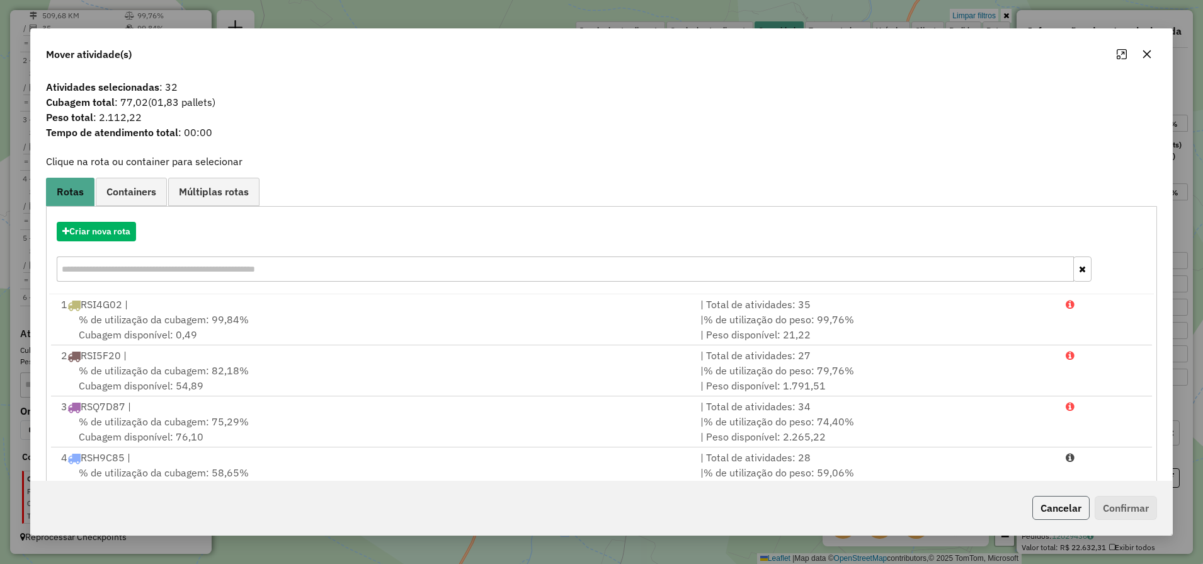
click at [1041, 501] on button "Cancelar" at bounding box center [1060, 508] width 57 height 24
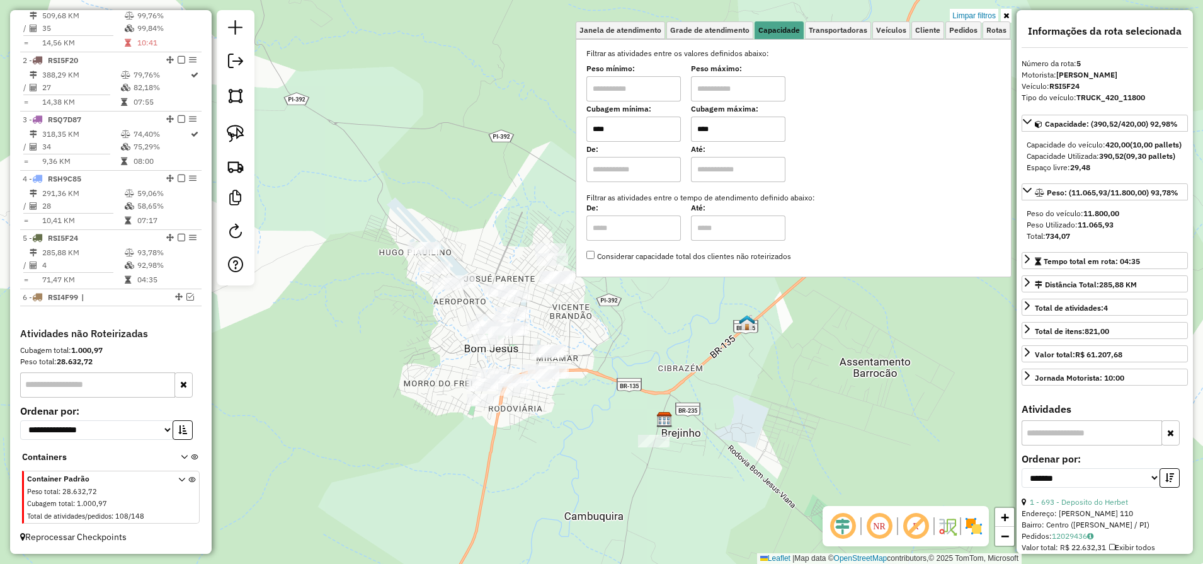
click at [727, 134] on input "****" at bounding box center [738, 129] width 94 height 25
type input "****"
click at [241, 131] on img at bounding box center [236, 134] width 18 height 18
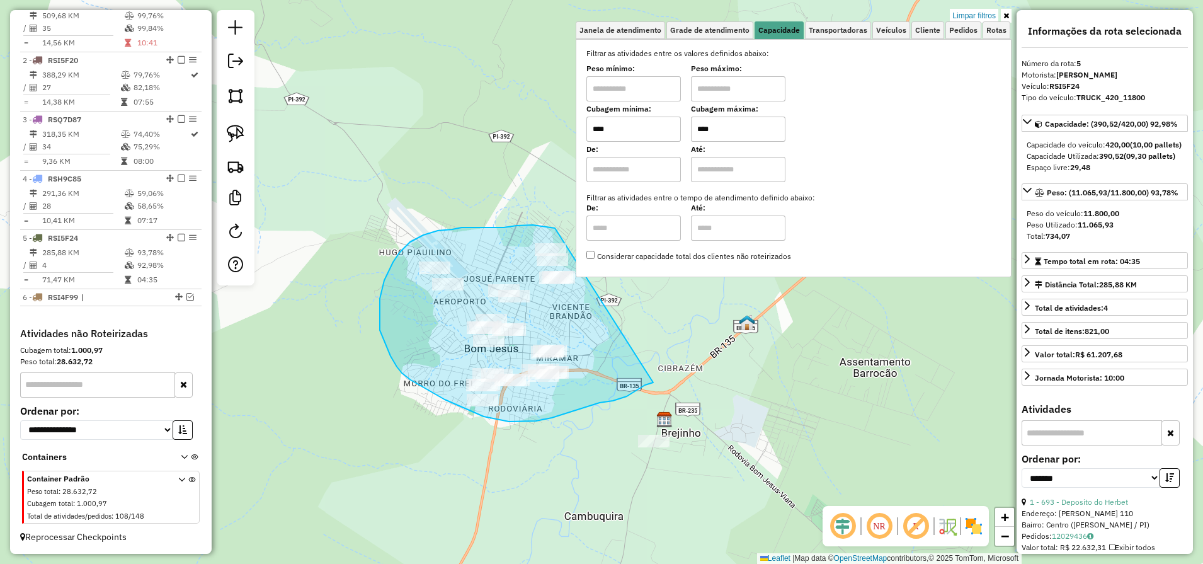
drag, startPoint x: 554, startPoint y: 228, endPoint x: 660, endPoint y: 374, distance: 179.9
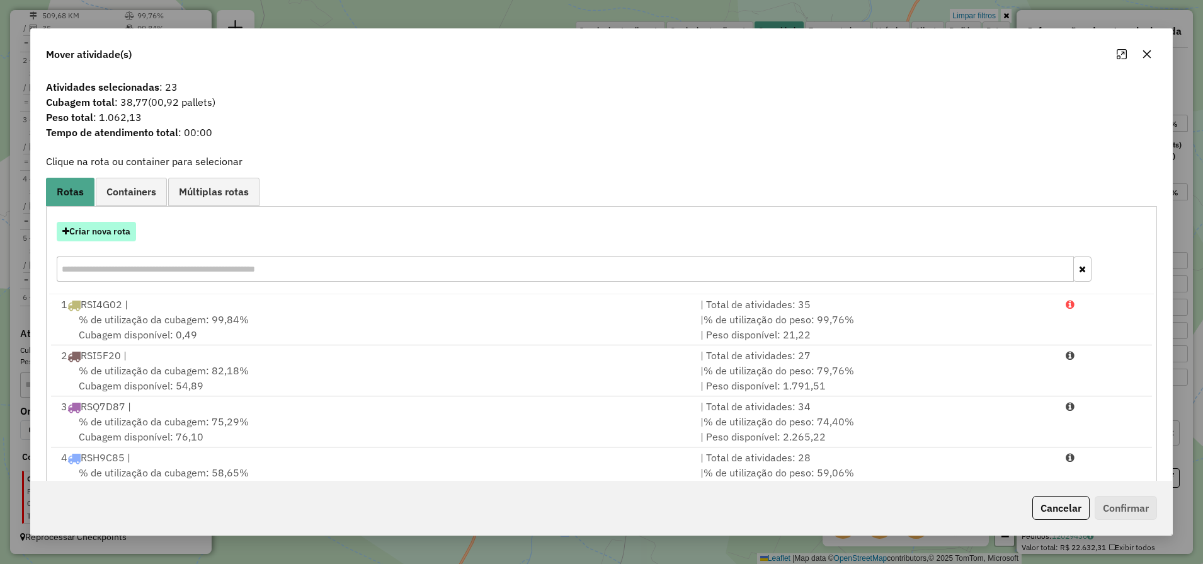
click at [93, 224] on button "Criar nova rota" at bounding box center [96, 232] width 79 height 20
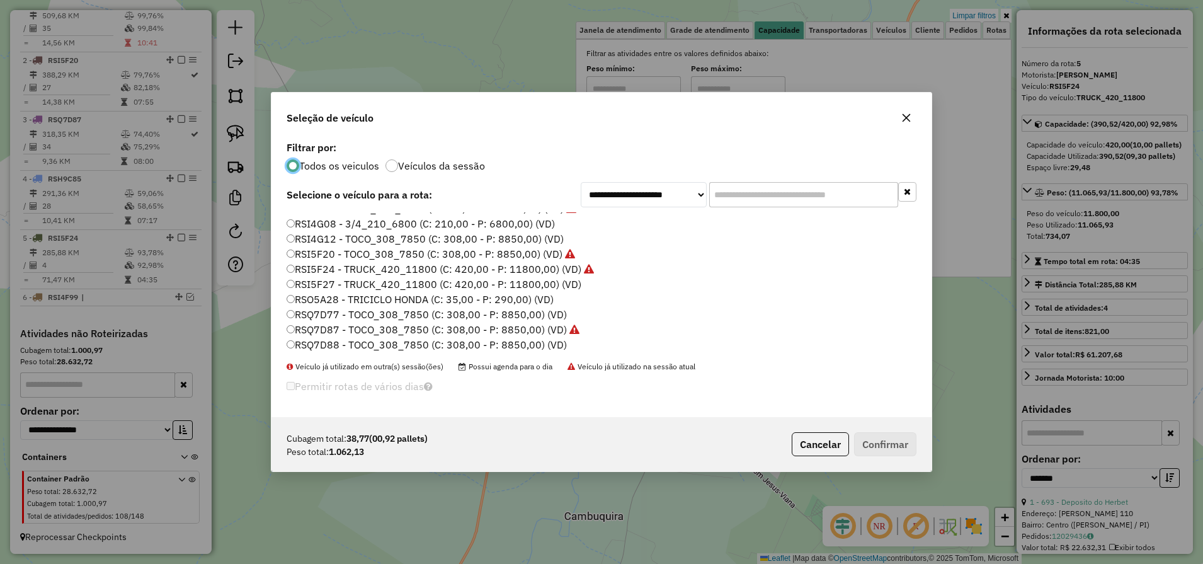
scroll to position [179, 0]
click at [355, 295] on label "RSO5A28 - TRICICLO HONDA (C: 35,00 - P: 290,00) (VD)" at bounding box center [420, 297] width 267 height 15
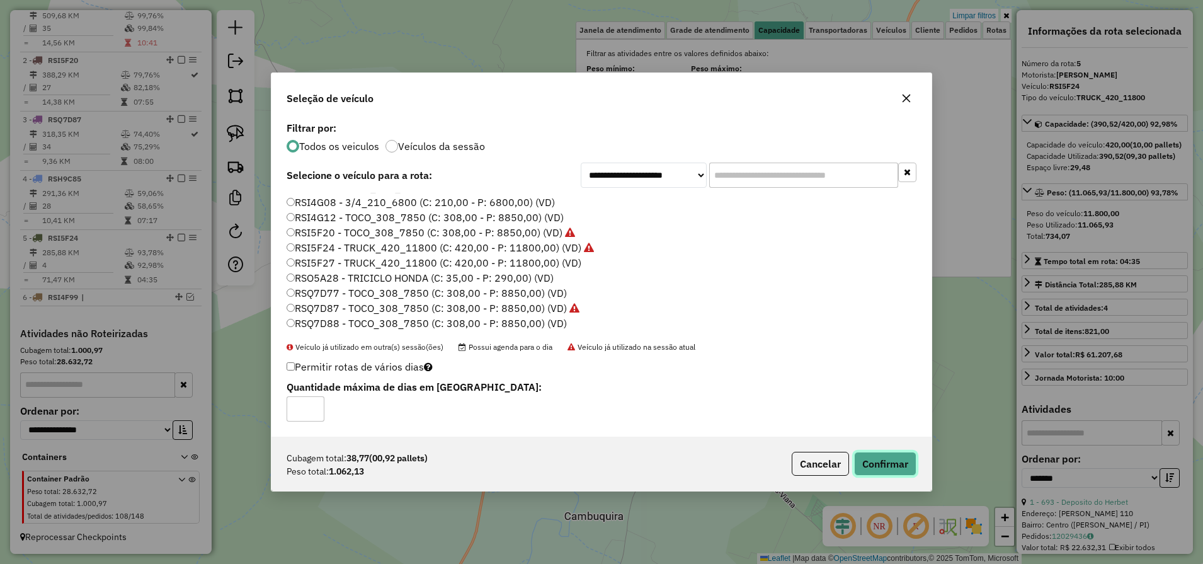
click at [893, 459] on button "Confirmar" at bounding box center [885, 464] width 62 height 24
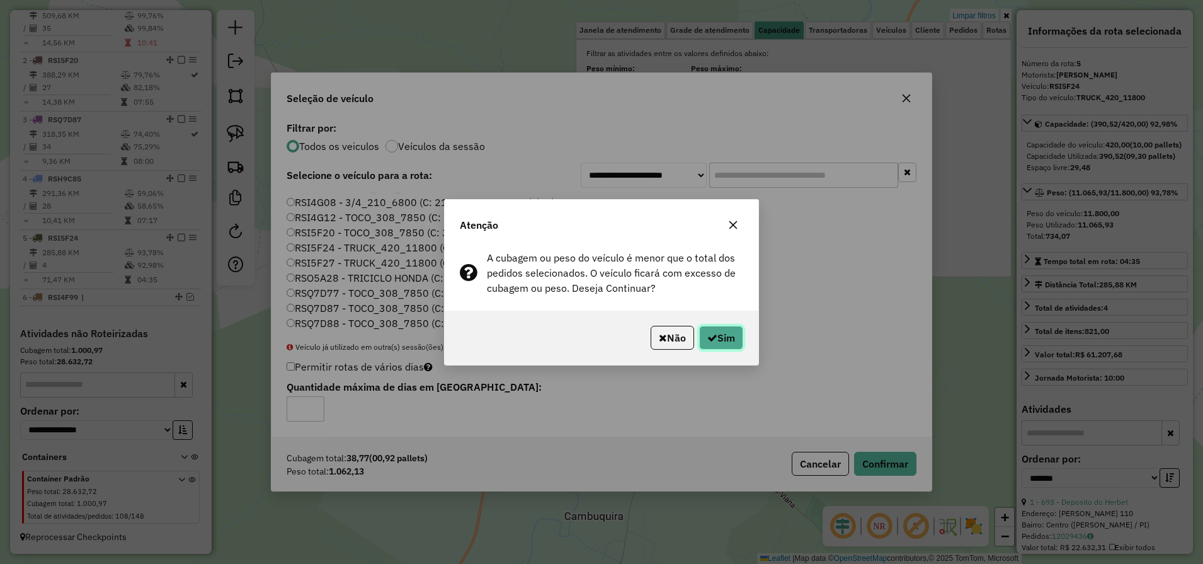
click at [712, 329] on button "Sim" at bounding box center [721, 338] width 44 height 24
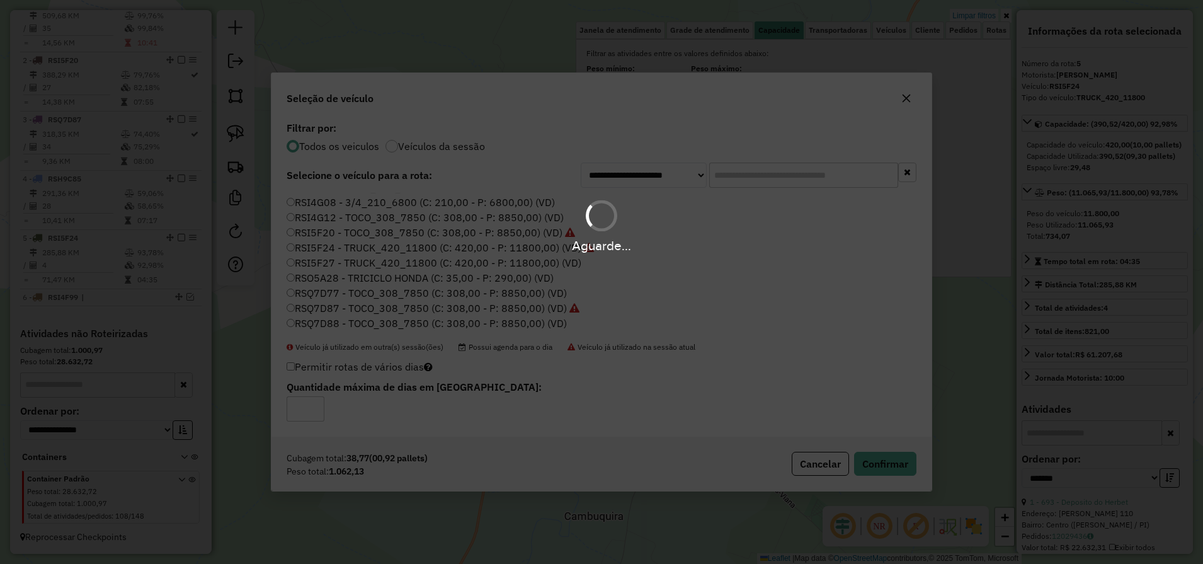
scroll to position [532, 0]
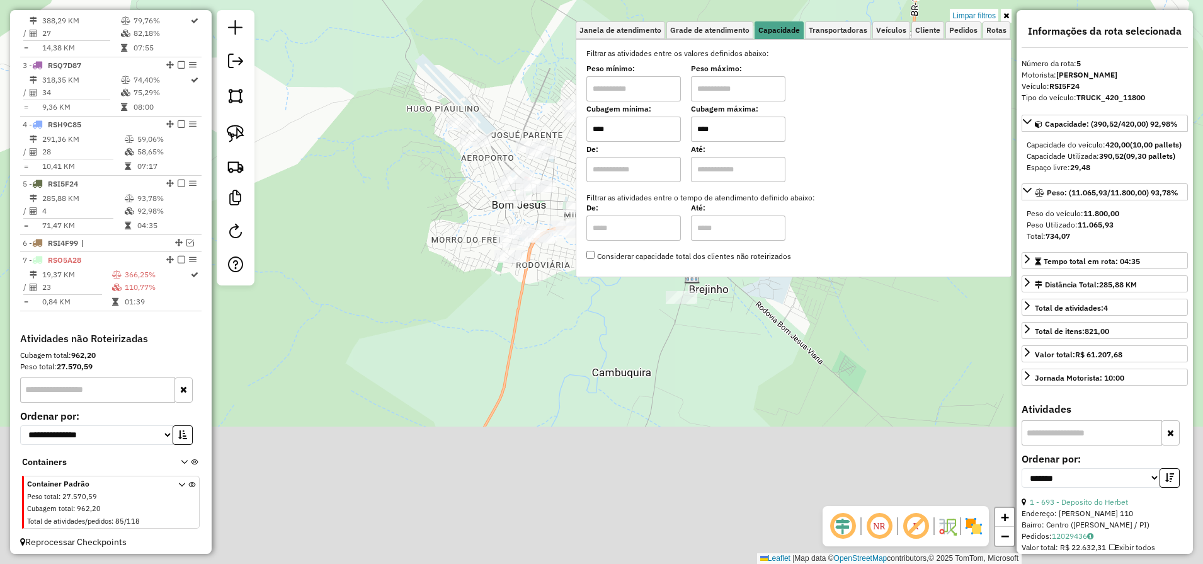
drag, startPoint x: 733, startPoint y: 471, endPoint x: 700, endPoint y: 321, distance: 153.5
click at [712, 318] on div "Limpar filtros Janela de atendimento Grade de atendimento Capacidade Transporta…" at bounding box center [601, 282] width 1203 height 564
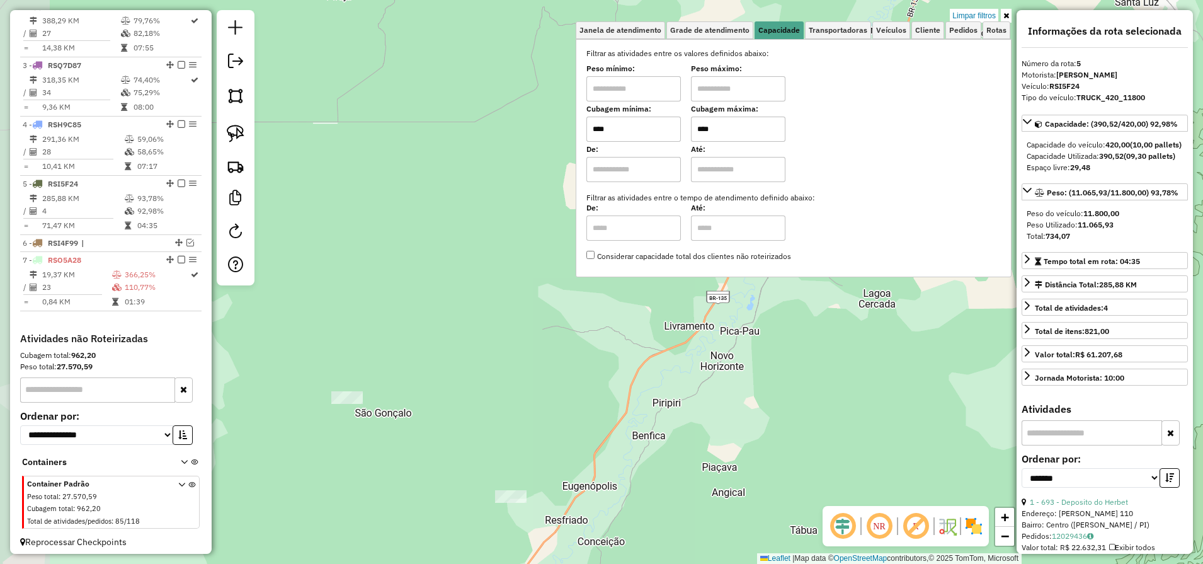
drag, startPoint x: 588, startPoint y: 526, endPoint x: 763, endPoint y: 349, distance: 249.4
click at [759, 345] on div "Limpar filtros Janela de atendimento Grade de atendimento Capacidade Transporta…" at bounding box center [601, 282] width 1203 height 564
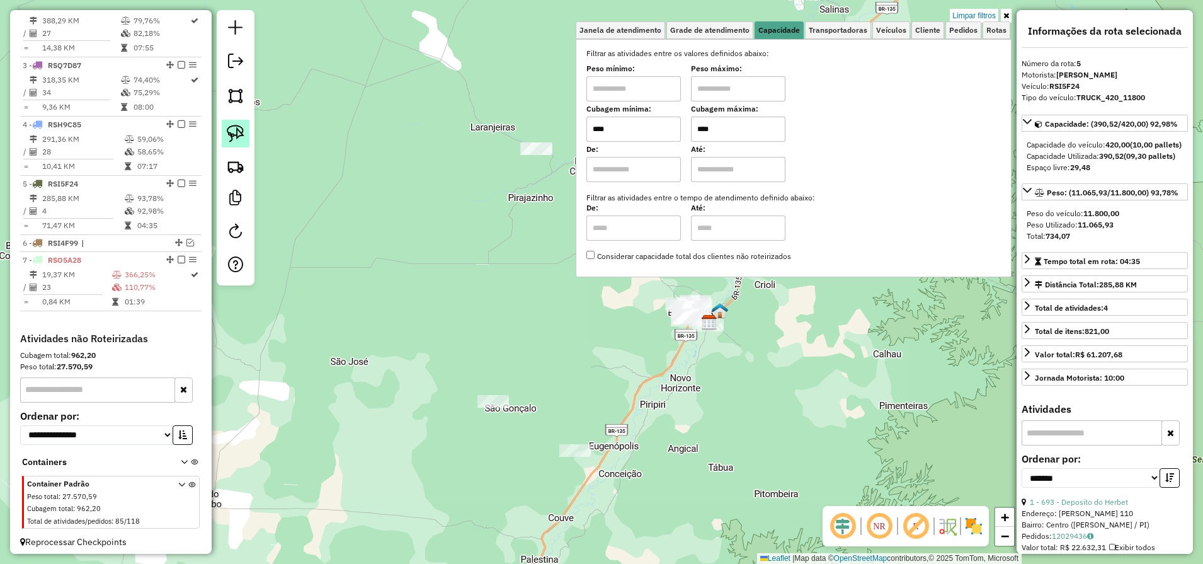
click at [235, 134] on img at bounding box center [236, 134] width 18 height 18
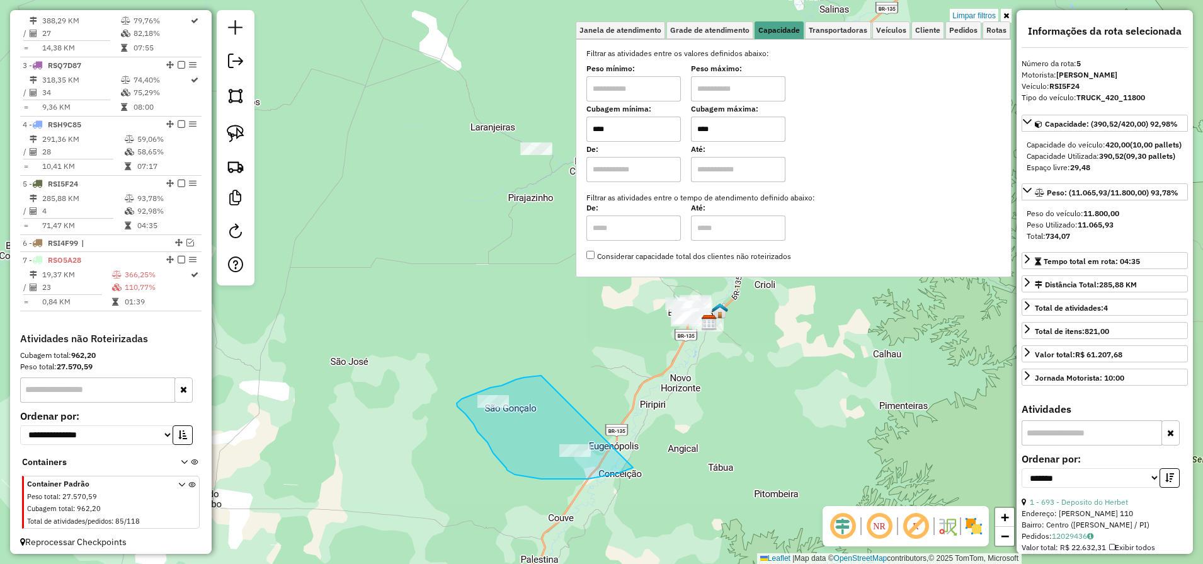
drag, startPoint x: 541, startPoint y: 375, endPoint x: 634, endPoint y: 467, distance: 130.5
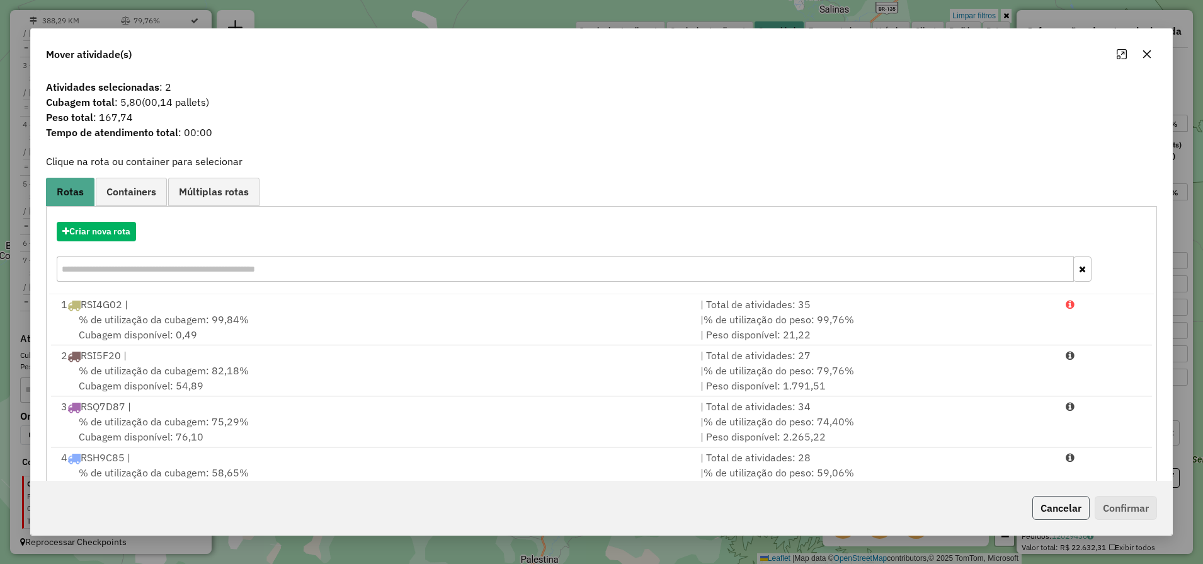
click at [1058, 514] on button "Cancelar" at bounding box center [1060, 508] width 57 height 24
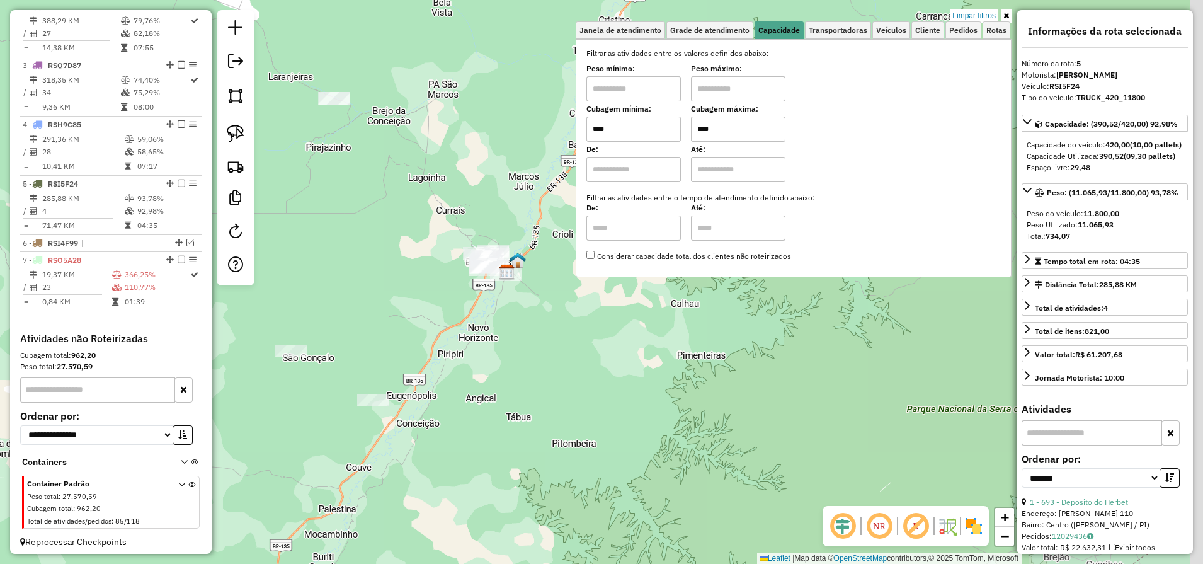
drag, startPoint x: 670, startPoint y: 393, endPoint x: 480, endPoint y: 339, distance: 197.8
click at [480, 339] on div "Limpar filtros Janela de atendimento Grade de atendimento Capacidade Transporta…" at bounding box center [601, 282] width 1203 height 564
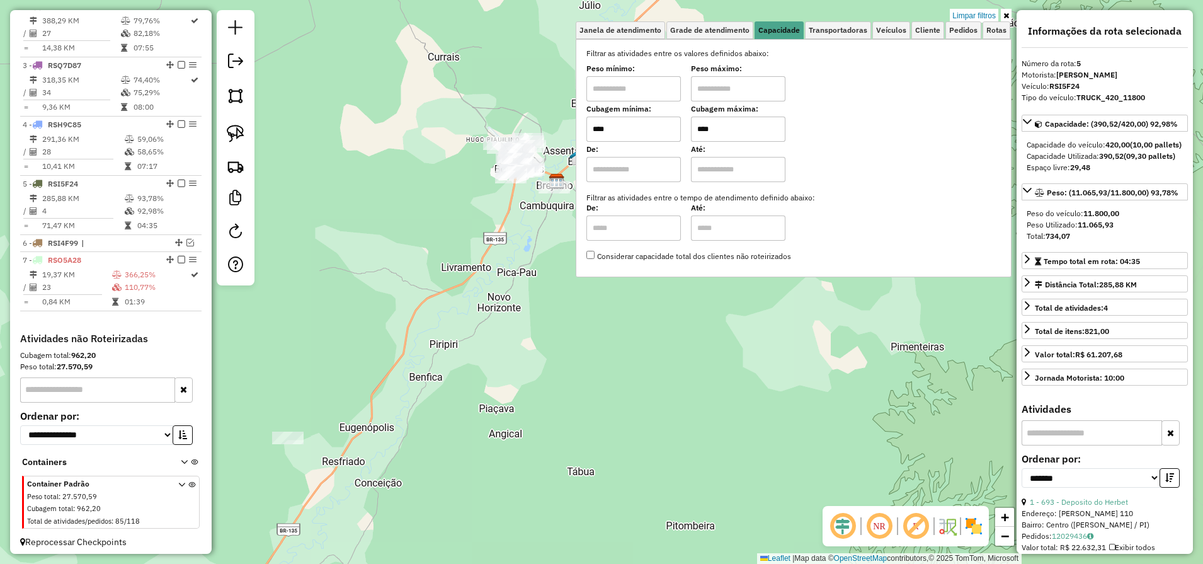
drag, startPoint x: 983, startPoint y: 14, endPoint x: 969, endPoint y: 26, distance: 18.4
click at [983, 14] on link "Limpar filtros" at bounding box center [974, 16] width 49 height 14
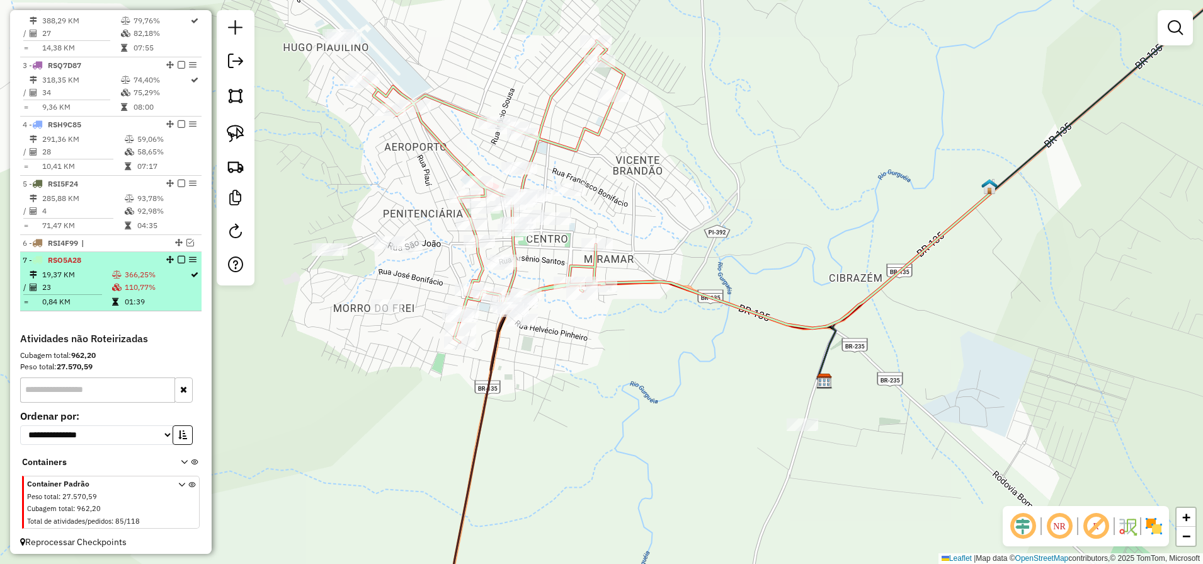
click at [178, 263] on em at bounding box center [182, 260] width 8 height 8
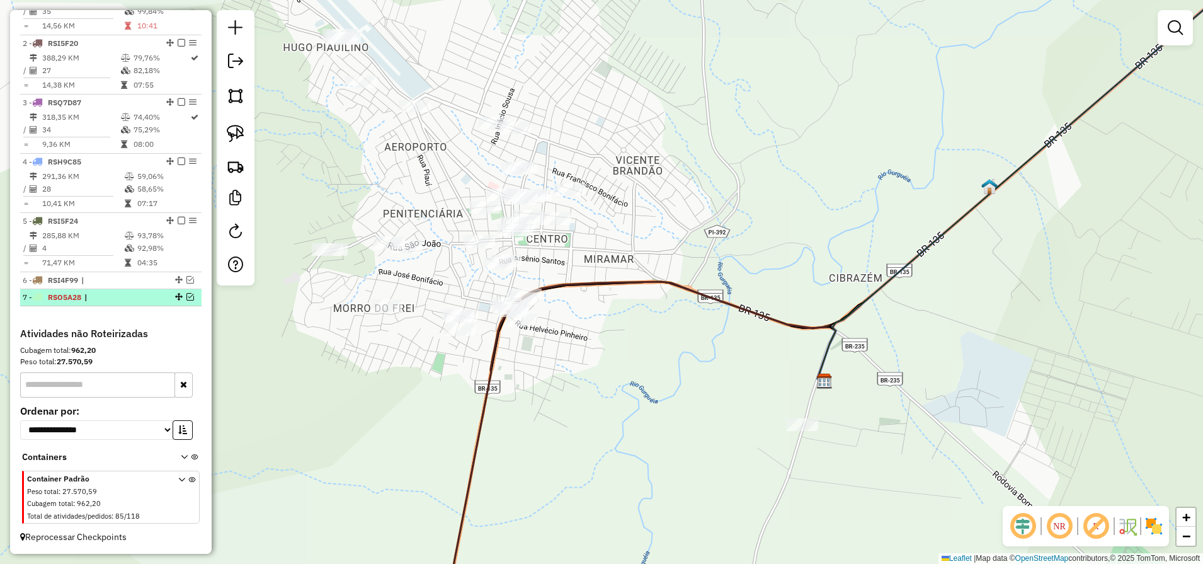
scroll to position [506, 0]
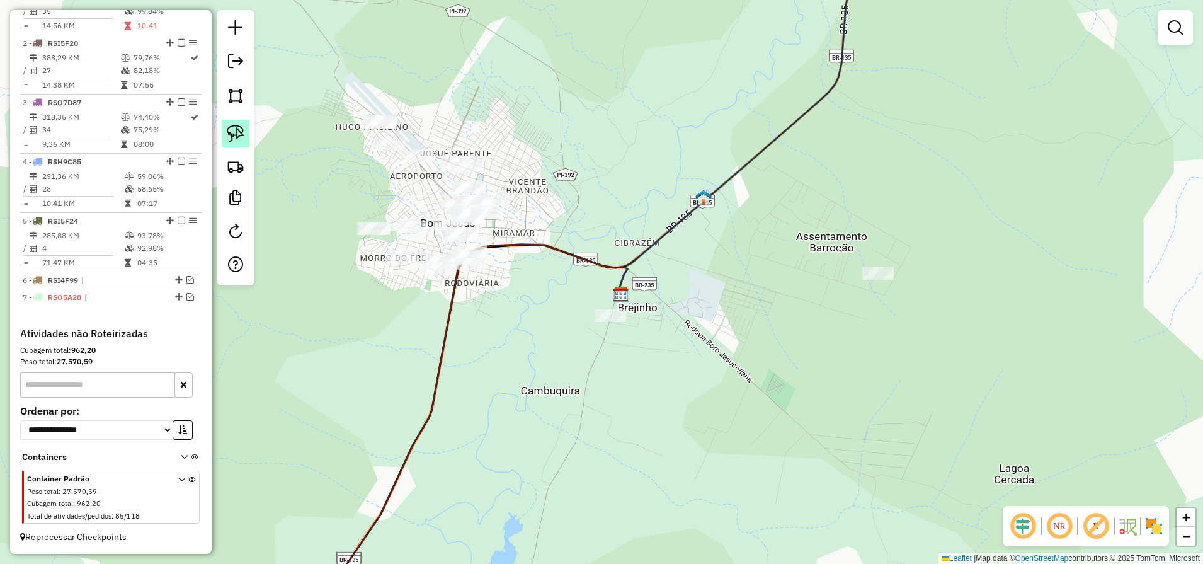
click at [241, 134] on img at bounding box center [236, 134] width 18 height 18
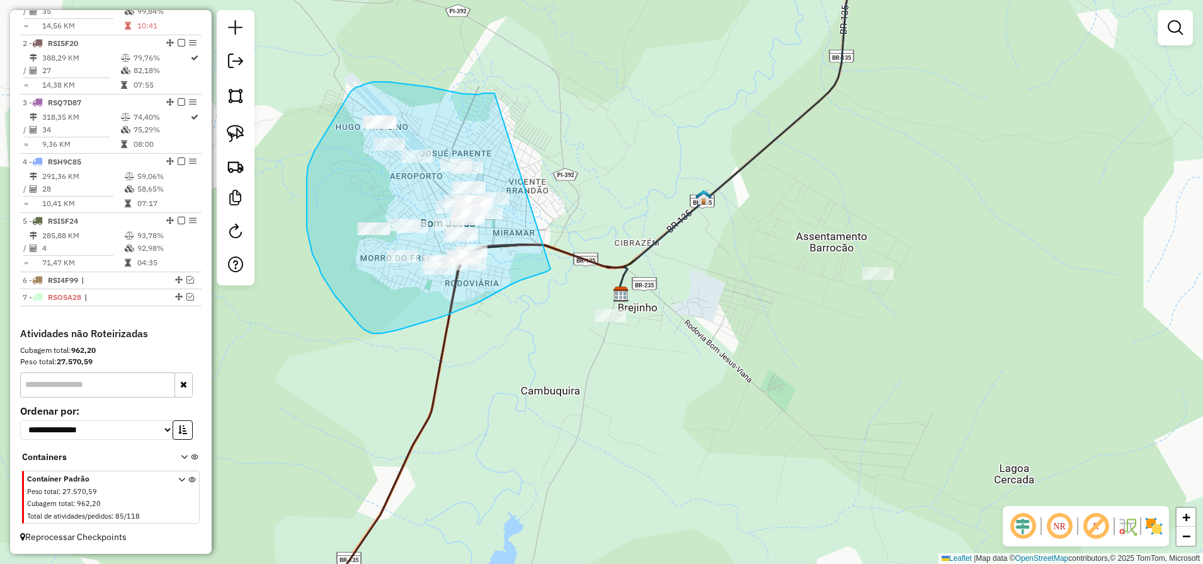
drag, startPoint x: 491, startPoint y: 93, endPoint x: 554, endPoint y: 265, distance: 182.9
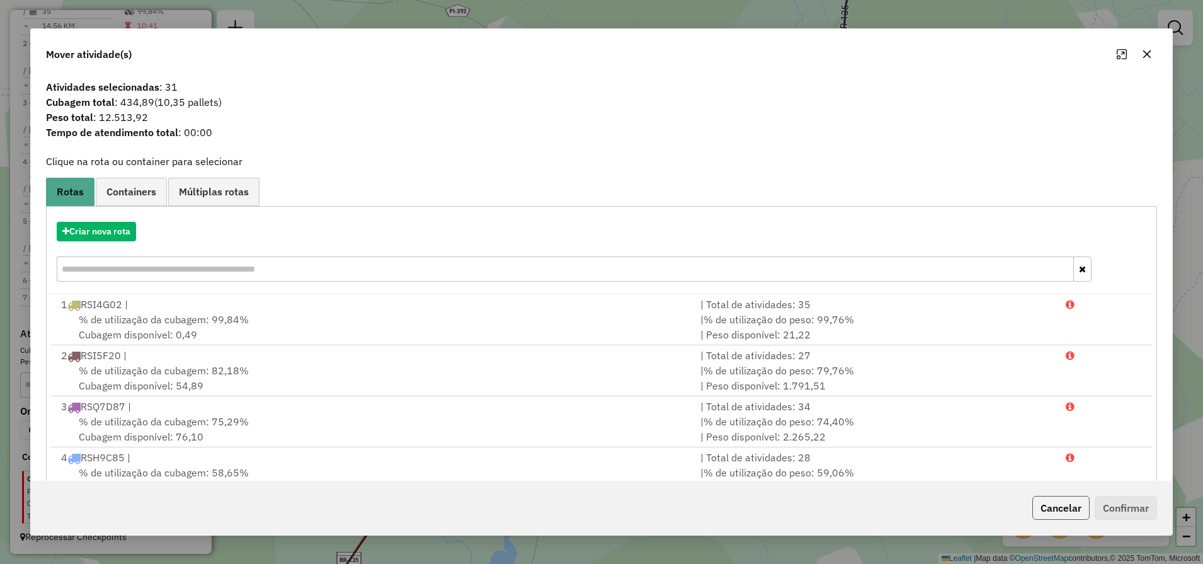
click at [1041, 512] on button "Cancelar" at bounding box center [1060, 508] width 57 height 24
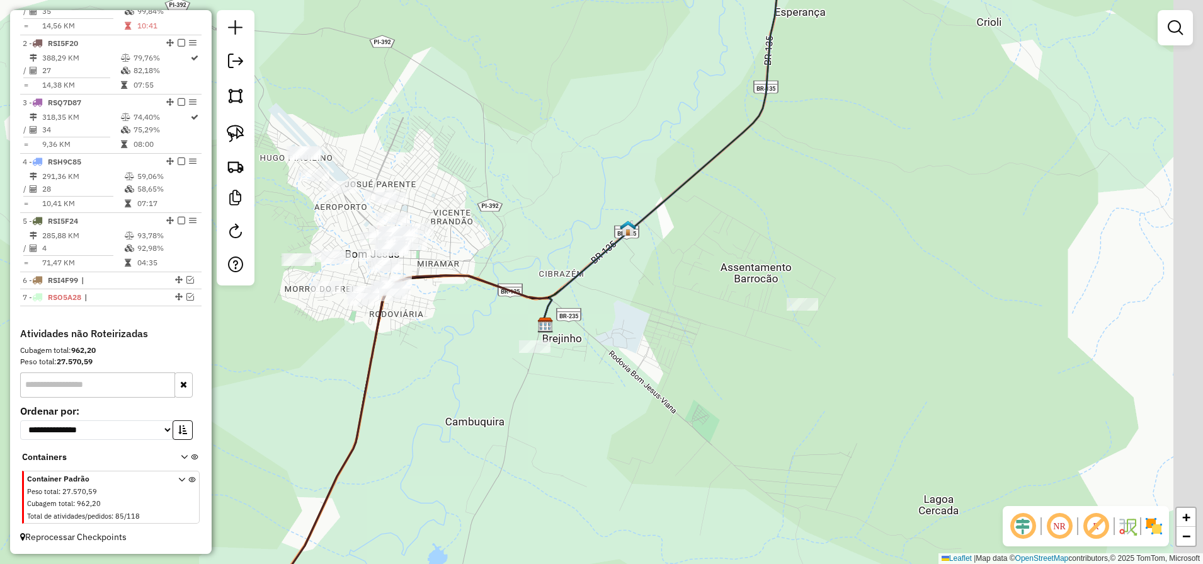
drag, startPoint x: 832, startPoint y: 376, endPoint x: 685, endPoint y: 438, distance: 160.1
click at [741, 417] on div "Janela de atendimento Grade de atendimento Capacidade Transportadoras Veículos …" at bounding box center [601, 282] width 1203 height 564
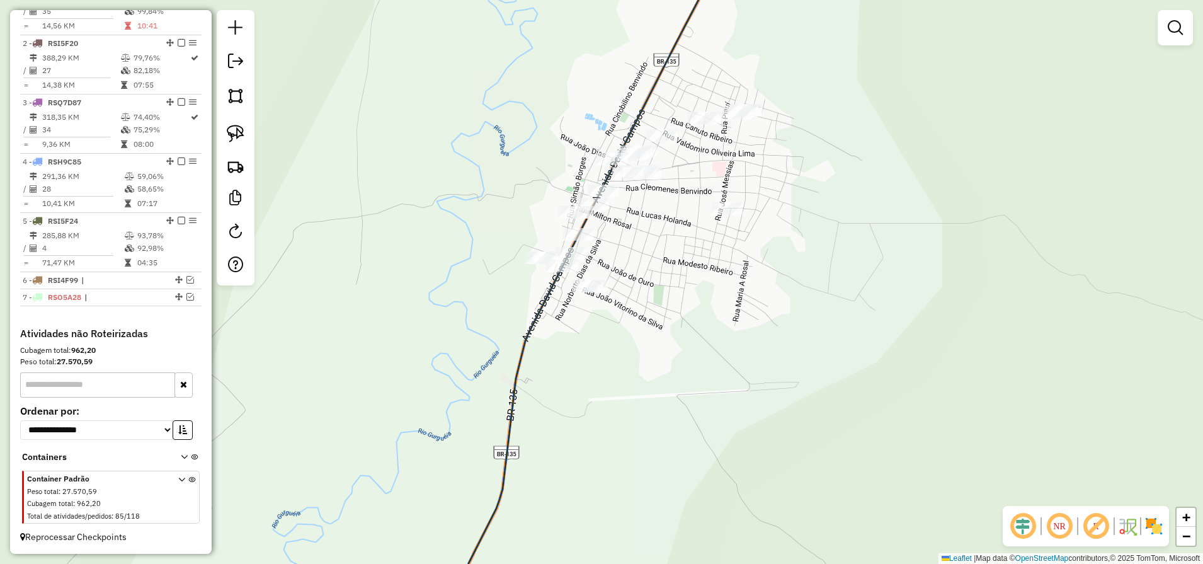
drag, startPoint x: 246, startPoint y: 129, endPoint x: 396, endPoint y: 121, distance: 149.5
click at [246, 129] on link at bounding box center [236, 134] width 28 height 28
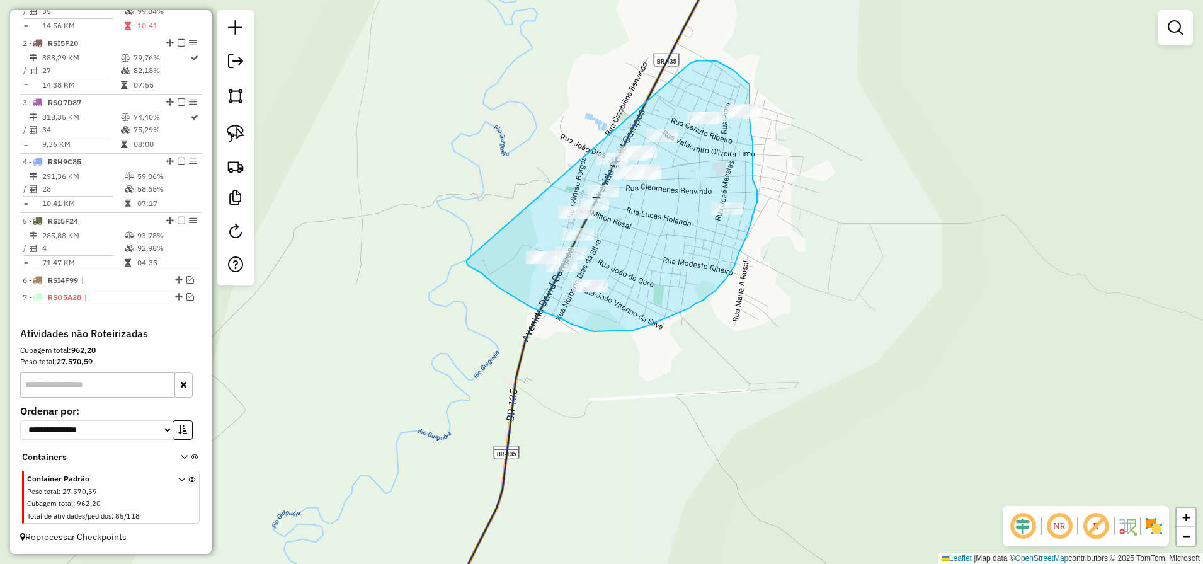
drag, startPoint x: 700, startPoint y: 60, endPoint x: 475, endPoint y: 256, distance: 297.8
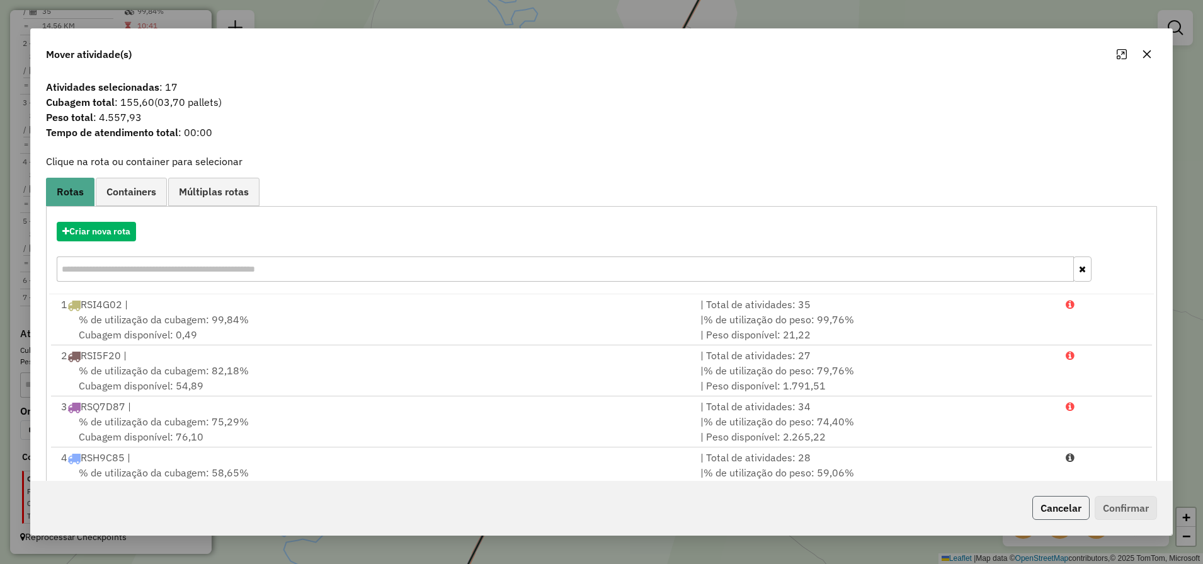
click at [1051, 517] on button "Cancelar" at bounding box center [1060, 508] width 57 height 24
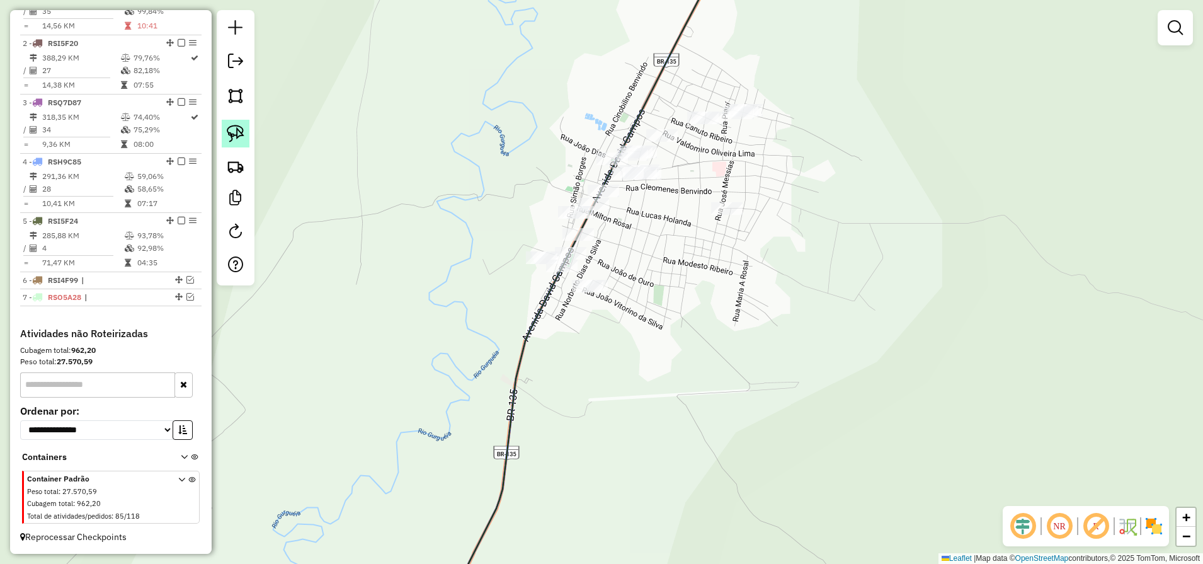
click at [229, 125] on img at bounding box center [236, 134] width 18 height 18
drag, startPoint x: 715, startPoint y: 59, endPoint x: 767, endPoint y: 171, distance: 124.0
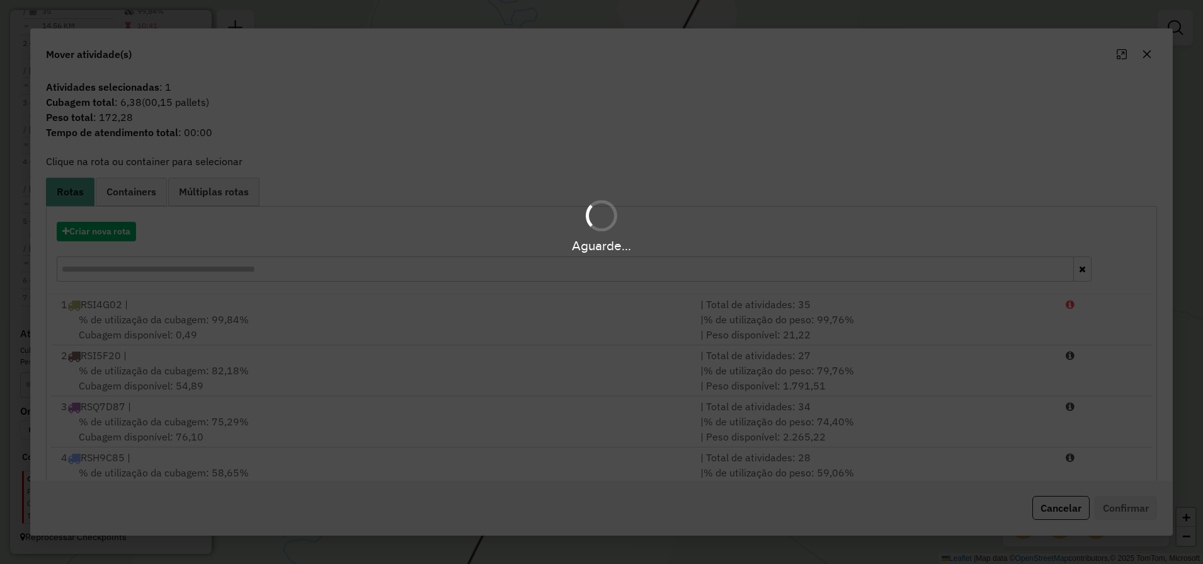
click at [1056, 510] on div "Aguarde..." at bounding box center [601, 282] width 1203 height 564
click at [1055, 510] on hb-app "Aguarde... Pop-up bloqueado! Seu navegador bloqueou automáticamente a abertura …" at bounding box center [601, 282] width 1203 height 564
click at [1053, 510] on button "Cancelar" at bounding box center [1060, 508] width 57 height 24
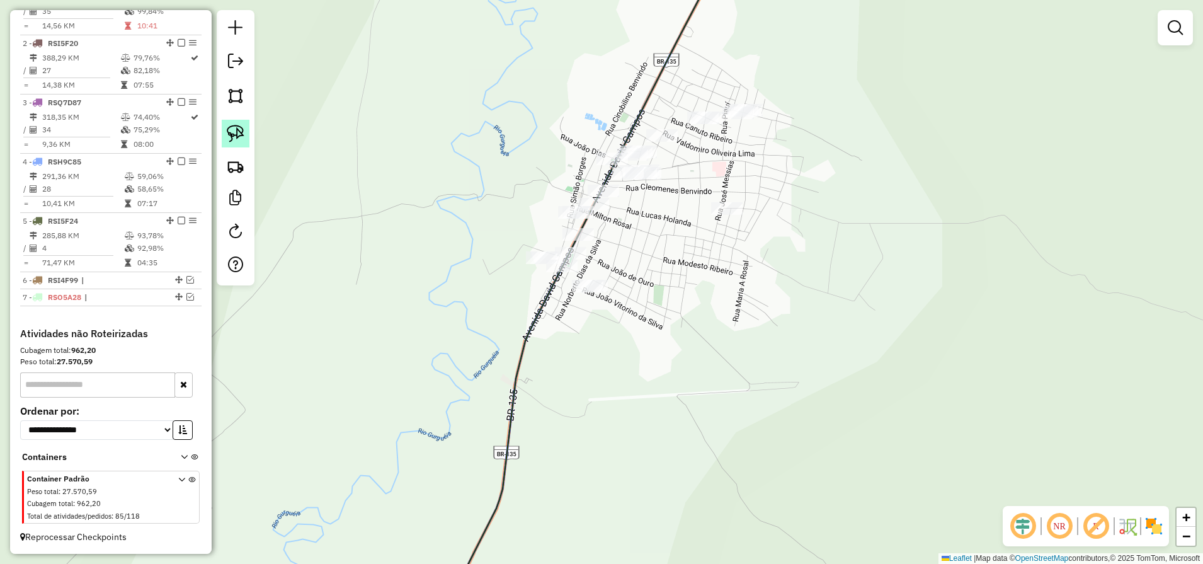
click at [234, 130] on img at bounding box center [236, 134] width 18 height 18
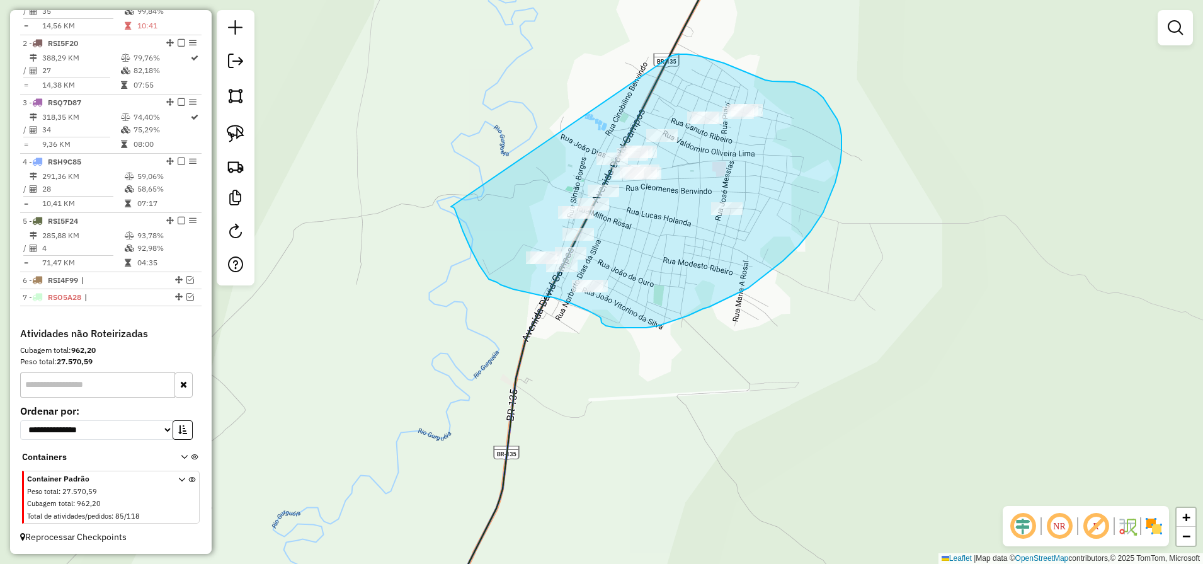
drag, startPoint x: 451, startPoint y: 207, endPoint x: 670, endPoint y: 57, distance: 265.2
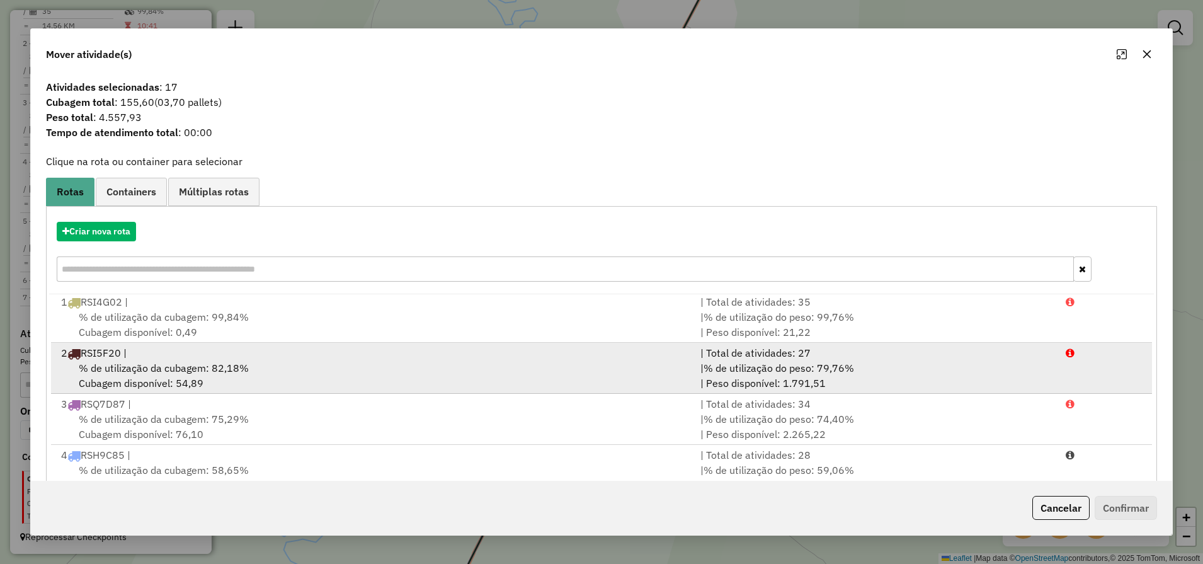
scroll to position [3, 0]
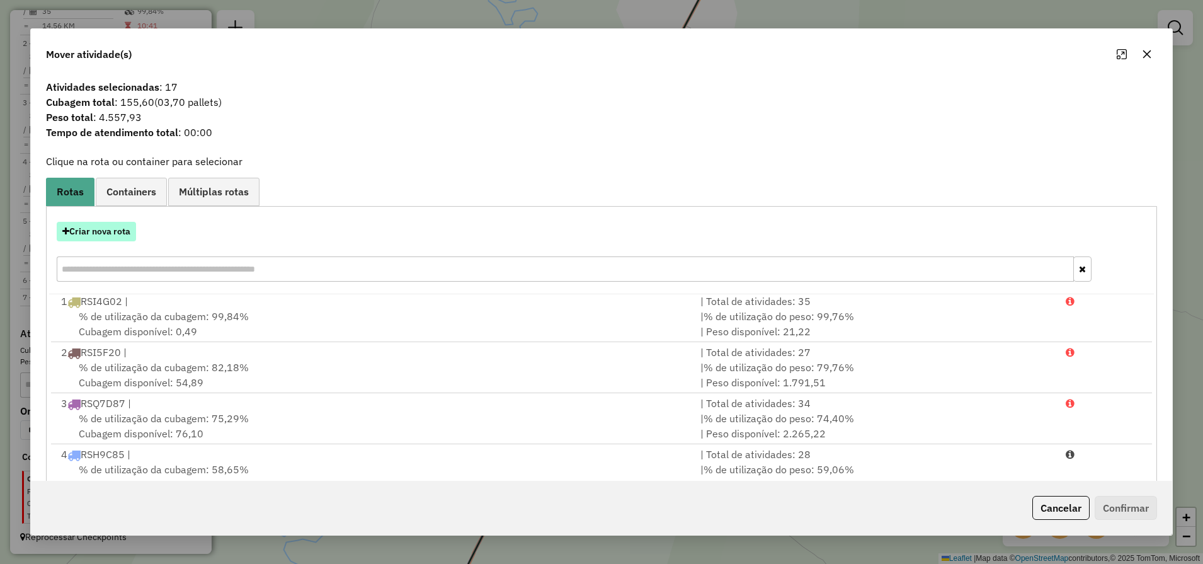
click at [100, 234] on button "Criar nova rota" at bounding box center [96, 232] width 79 height 20
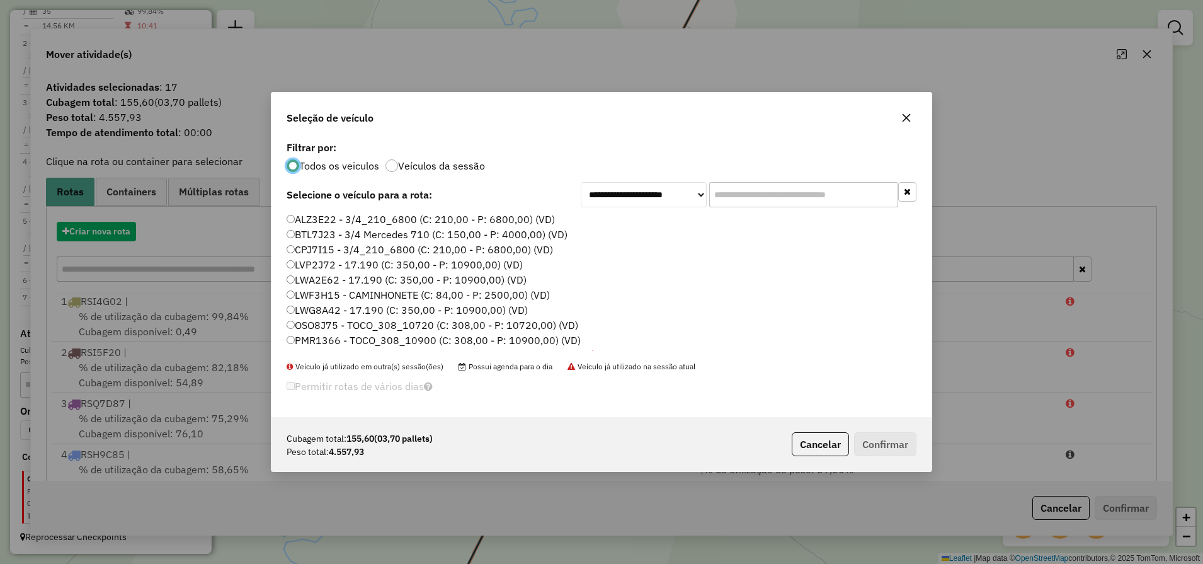
scroll to position [7, 4]
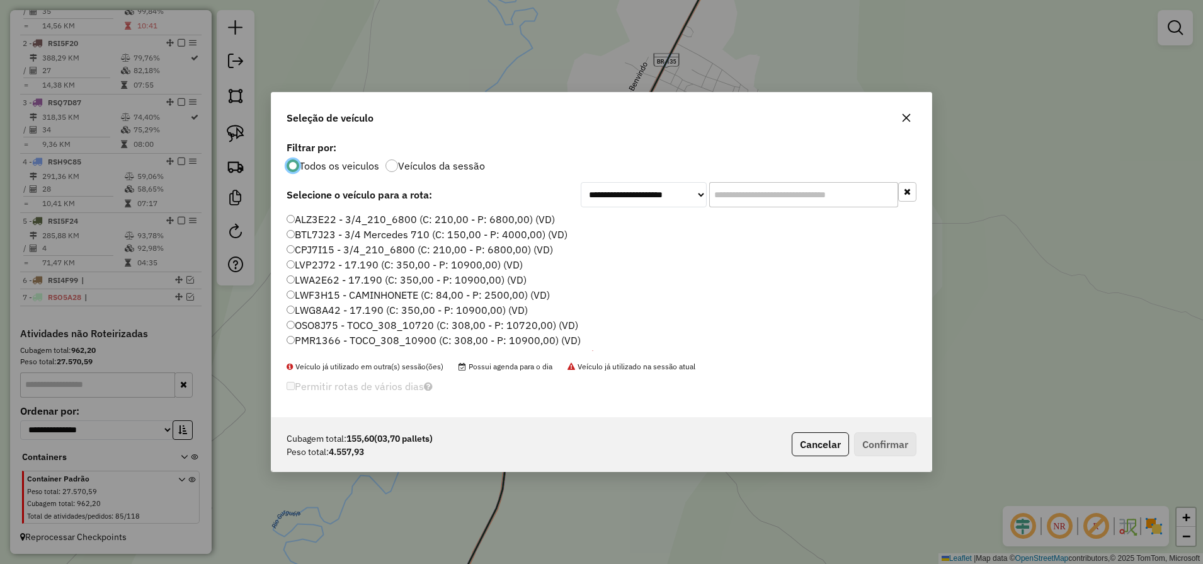
click at [315, 241] on label "BTL7J23 - 3/4 Mercedes 710 (C: 150,00 - P: 4000,00) (VD)" at bounding box center [427, 234] width 281 height 15
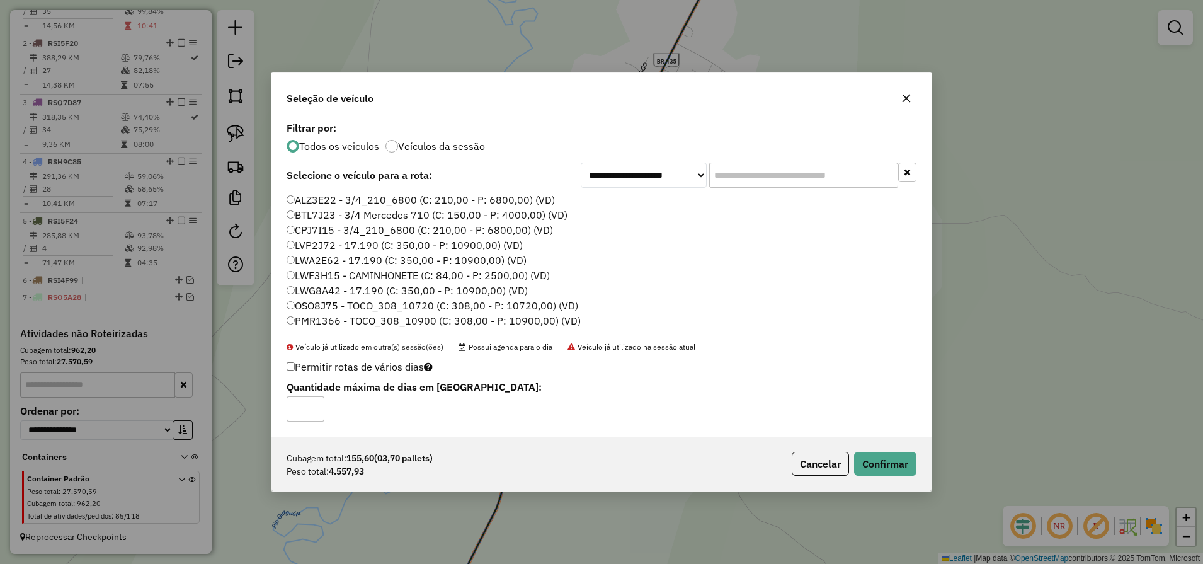
click at [886, 477] on div "Cubagem total: 155,60 (03,70 pallets) Peso total: 4.557,93 Cancelar Confirmar" at bounding box center [602, 464] width 660 height 54
click at [881, 475] on button "Confirmar" at bounding box center [885, 464] width 62 height 24
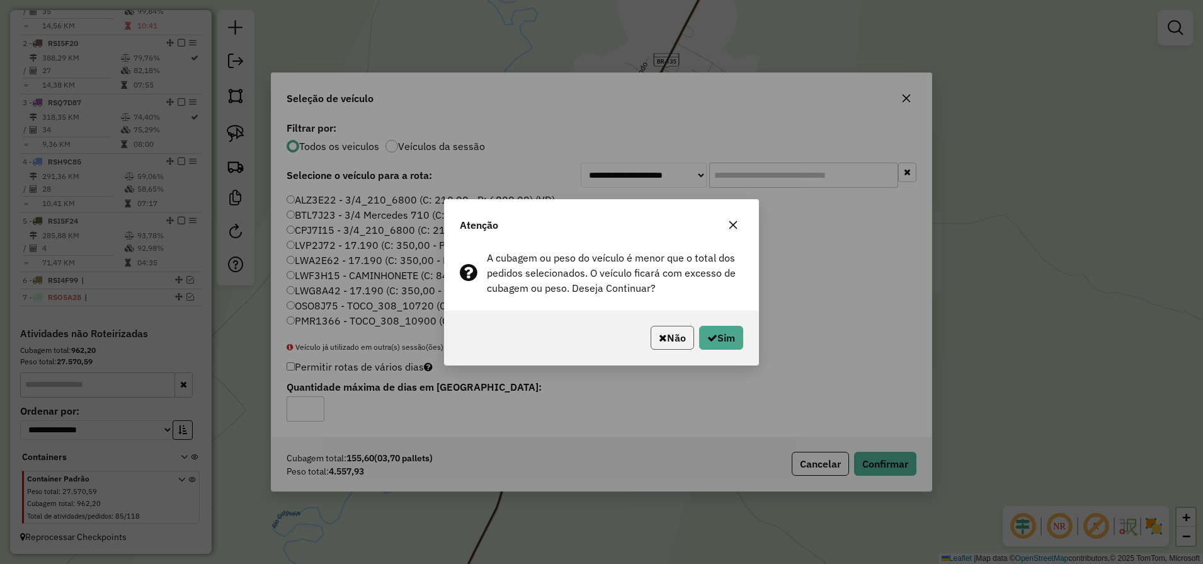
click at [673, 348] on button "Não" at bounding box center [672, 338] width 43 height 24
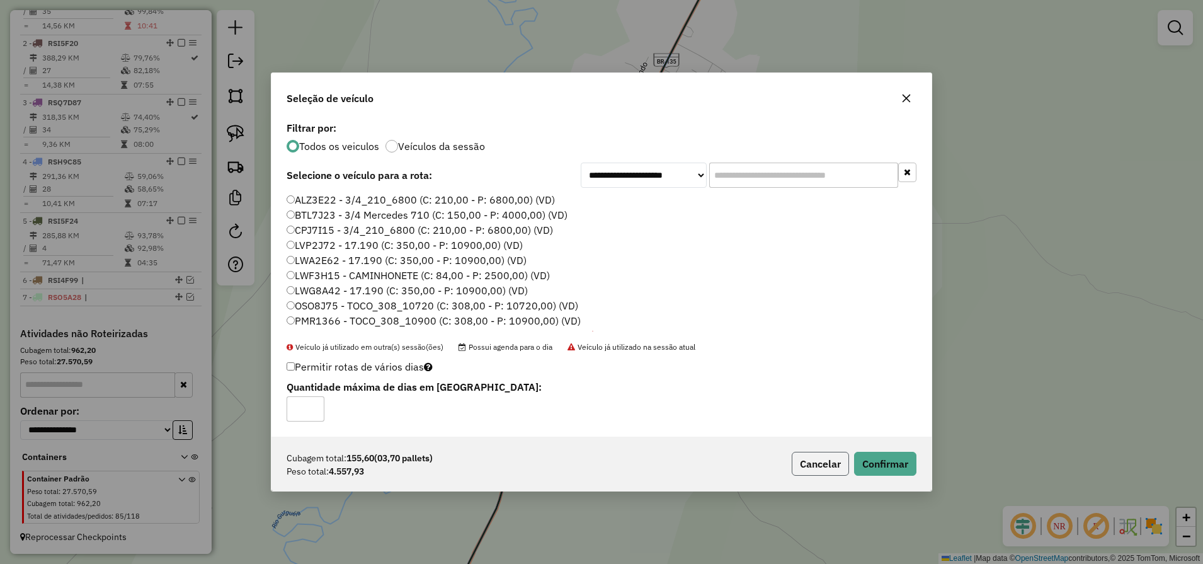
click at [815, 465] on button "Cancelar" at bounding box center [820, 464] width 57 height 24
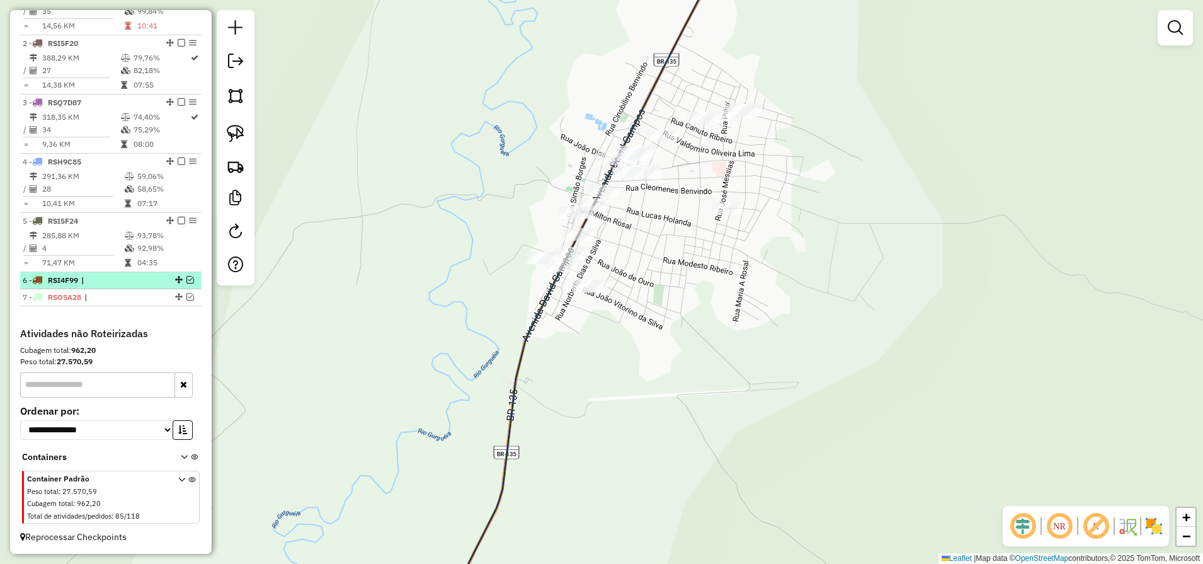
click at [186, 278] on em at bounding box center [190, 280] width 8 height 8
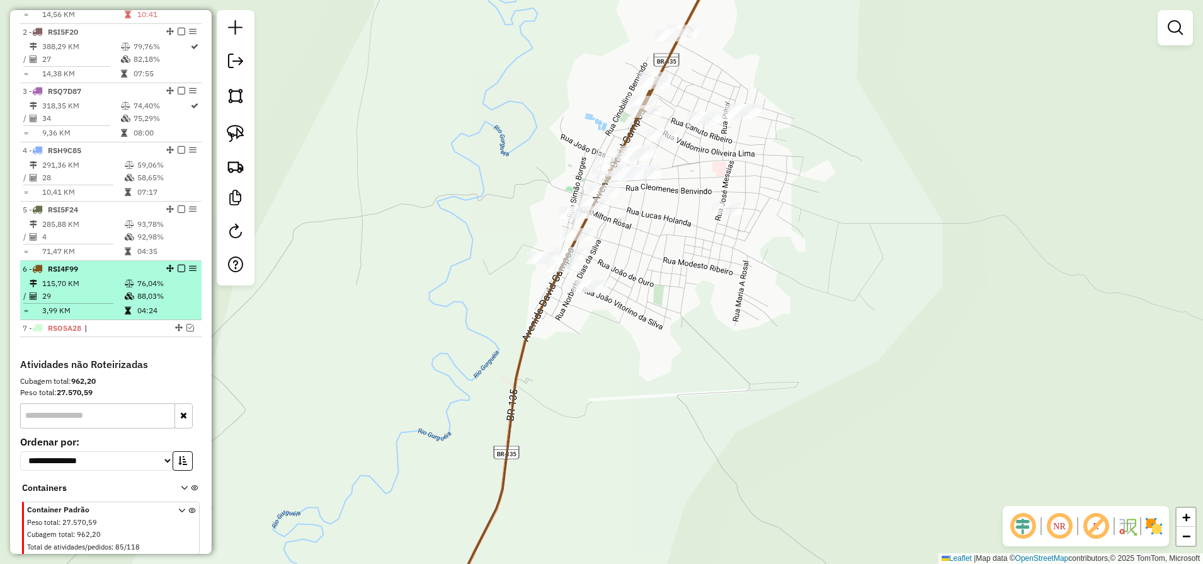
scroll to position [532, 0]
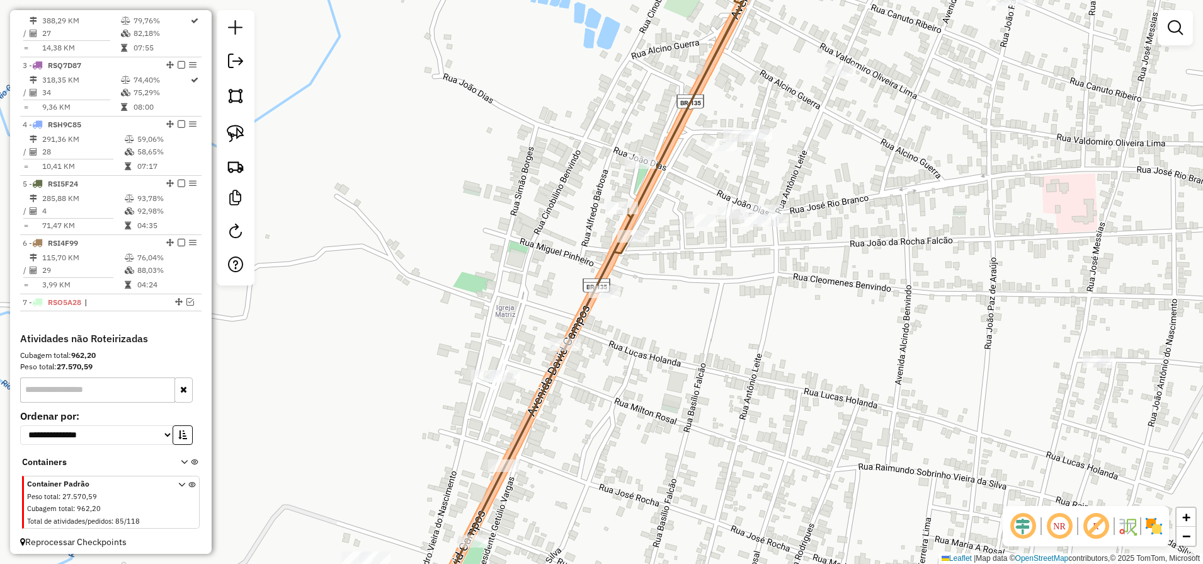
click at [605, 298] on div at bounding box center [604, 291] width 31 height 13
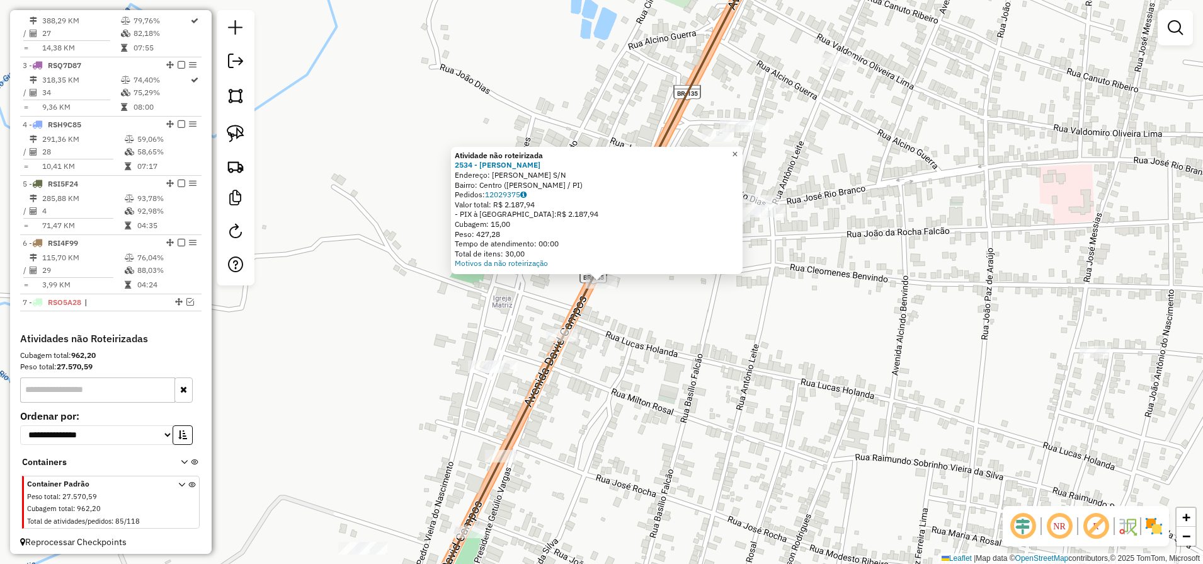
click at [743, 155] on link "×" at bounding box center [735, 154] width 15 height 15
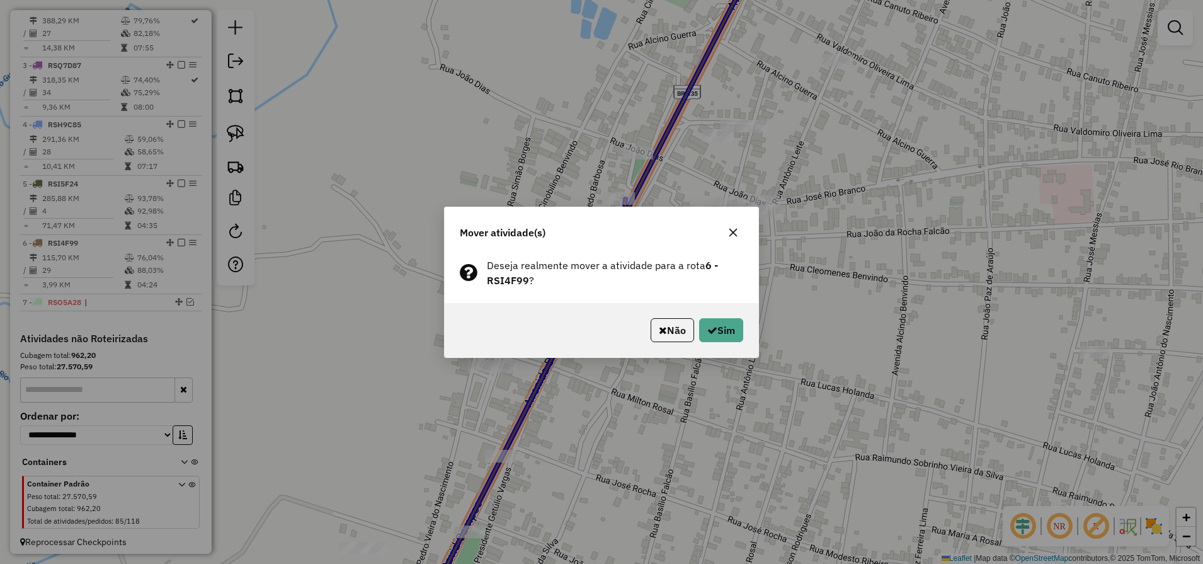
click at [719, 316] on div "Não Sim" at bounding box center [602, 330] width 314 height 54
click at [720, 323] on button "Sim" at bounding box center [721, 330] width 44 height 24
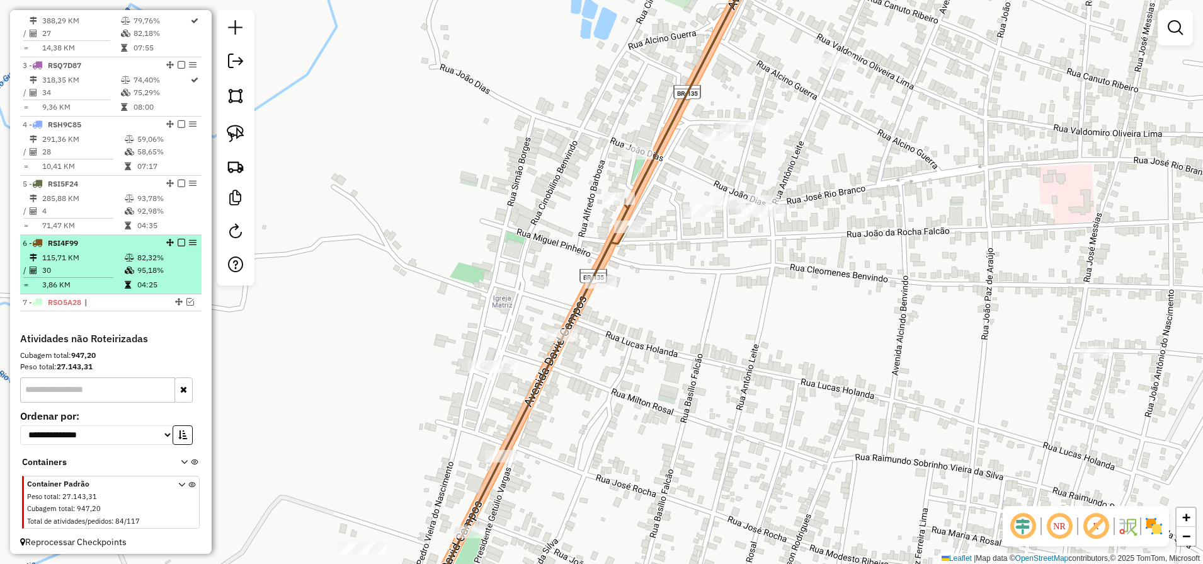
click at [181, 246] on div at bounding box center [178, 243] width 38 height 8
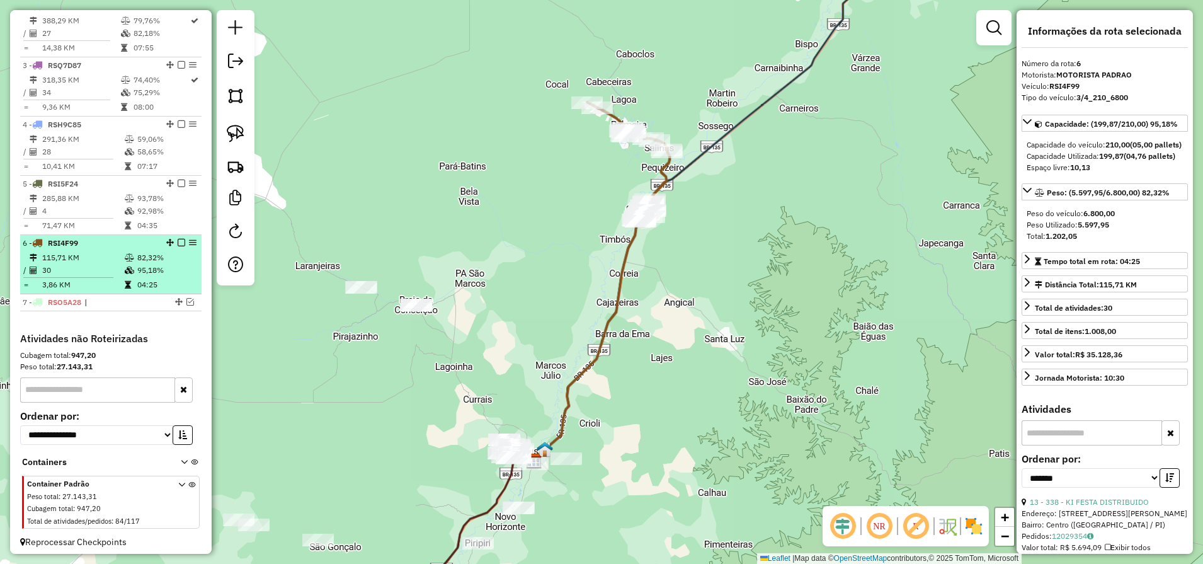
click at [178, 246] on em at bounding box center [182, 243] width 8 height 8
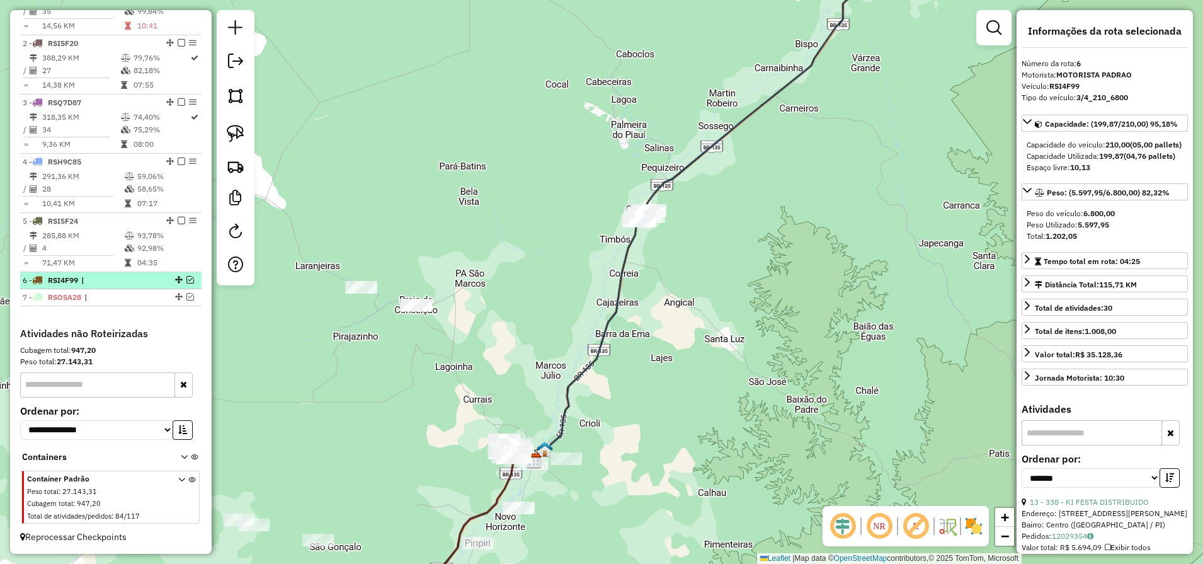
scroll to position [506, 0]
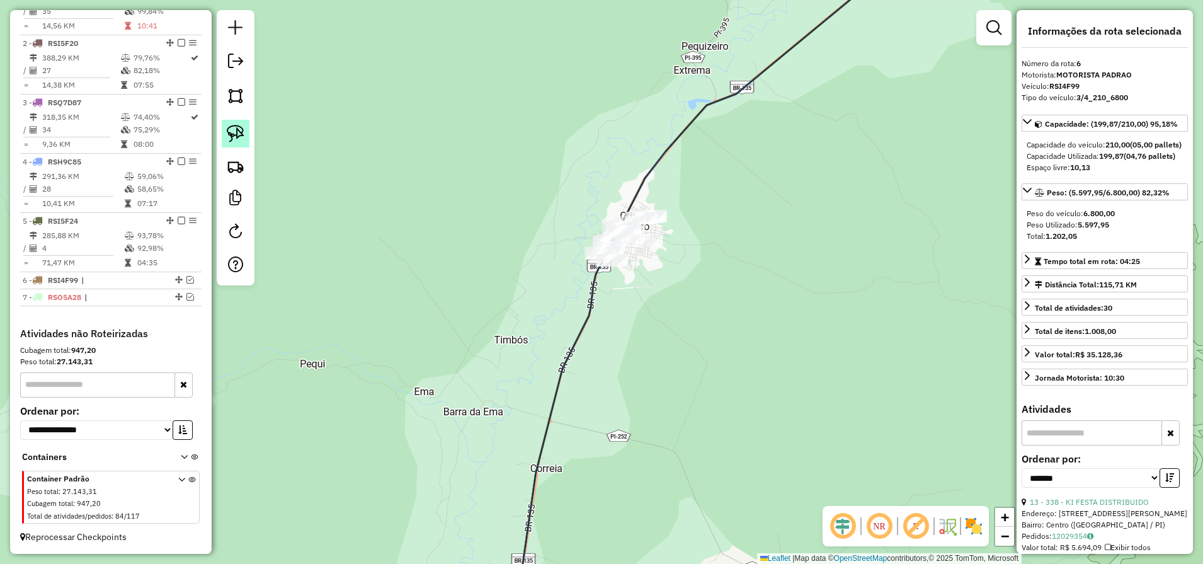
click at [233, 127] on img at bounding box center [236, 134] width 18 height 18
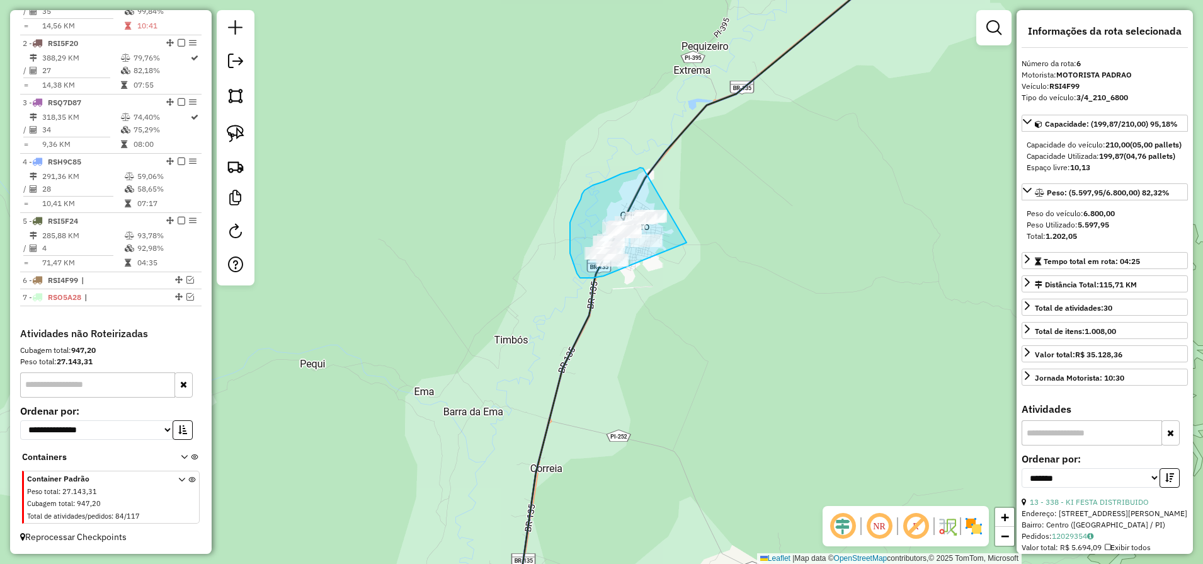
drag, startPoint x: 643, startPoint y: 168, endPoint x: 689, endPoint y: 241, distance: 86.3
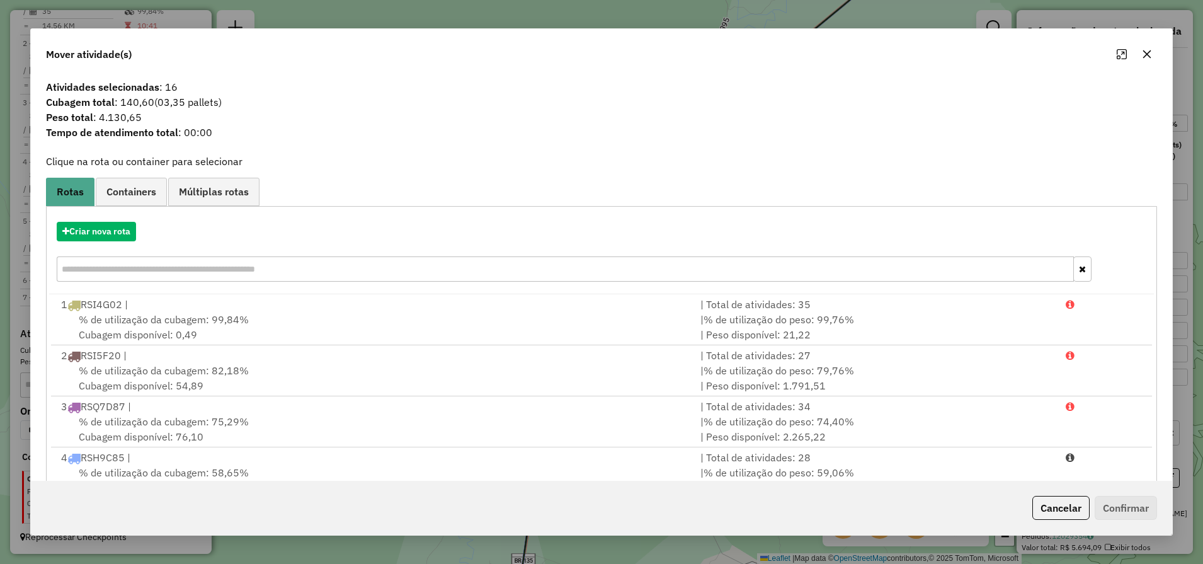
click at [92, 213] on div "Criar nova rota" at bounding box center [602, 253] width 1106 height 82
click at [98, 226] on button "Criar nova rota" at bounding box center [96, 232] width 79 height 20
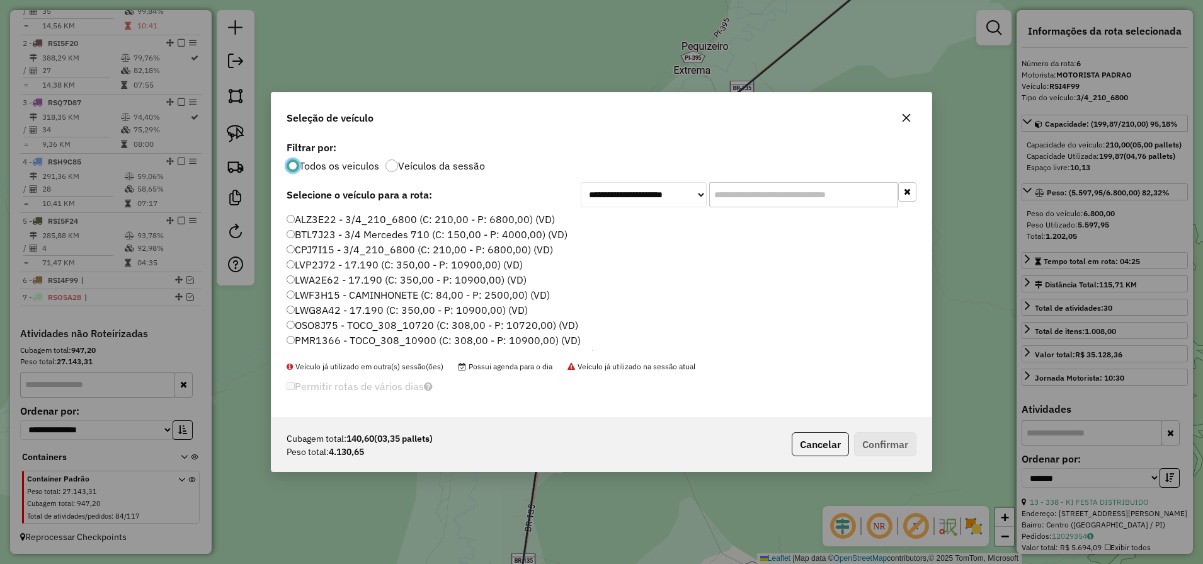
scroll to position [7, 4]
click at [340, 236] on label "BTL7J23 - 3/4 Mercedes 710 (C: 150,00 - P: 4000,00) (VD)" at bounding box center [427, 234] width 281 height 15
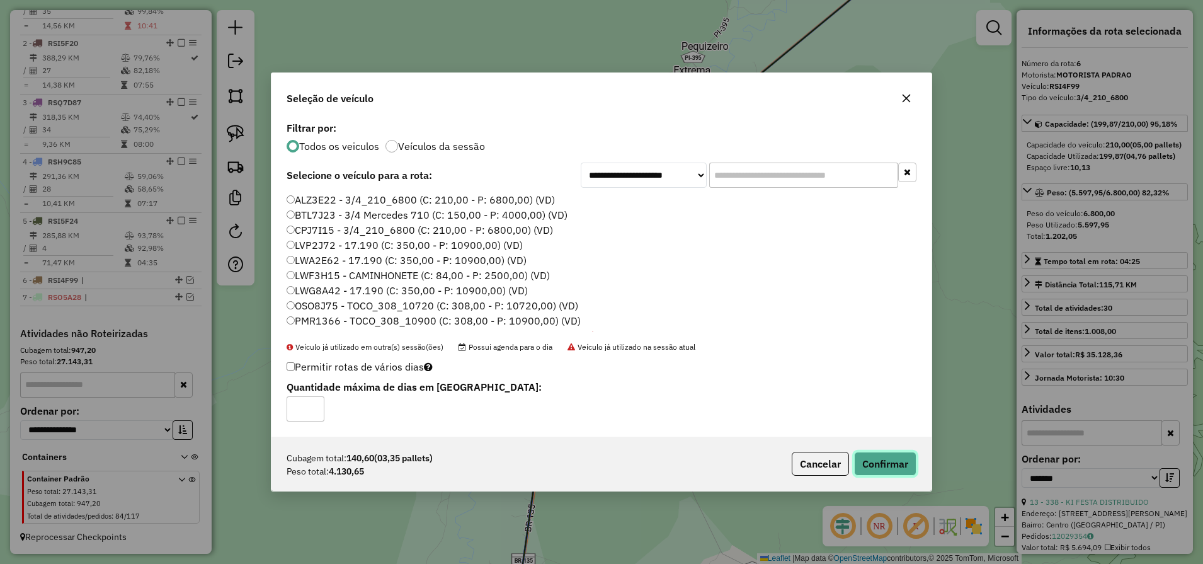
click at [874, 464] on button "Confirmar" at bounding box center [885, 464] width 62 height 24
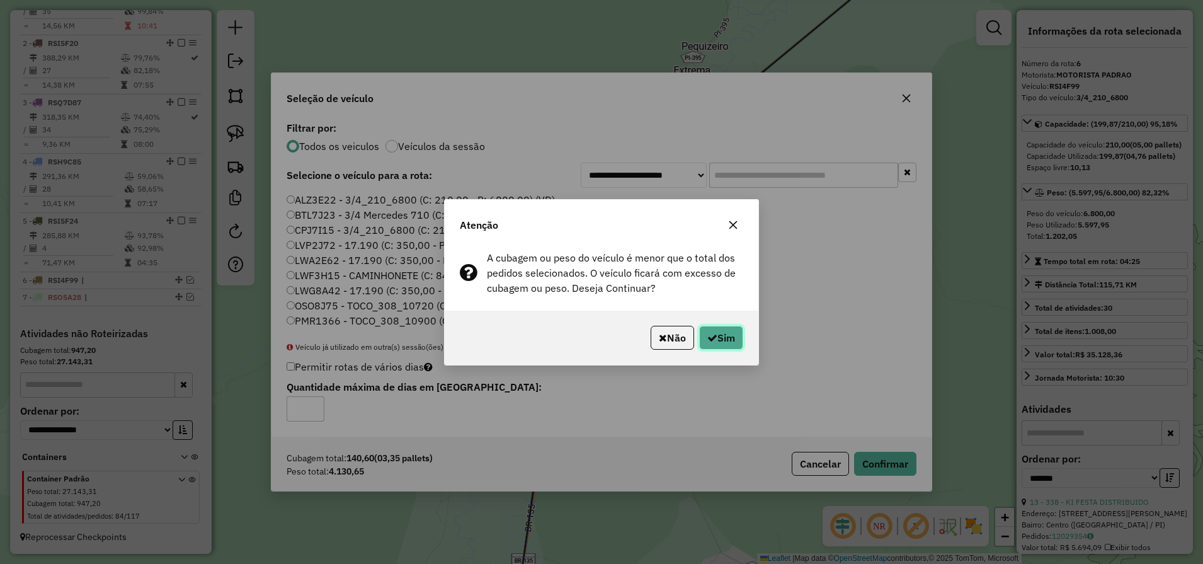
click at [712, 338] on icon "button" at bounding box center [712, 338] width 10 height 10
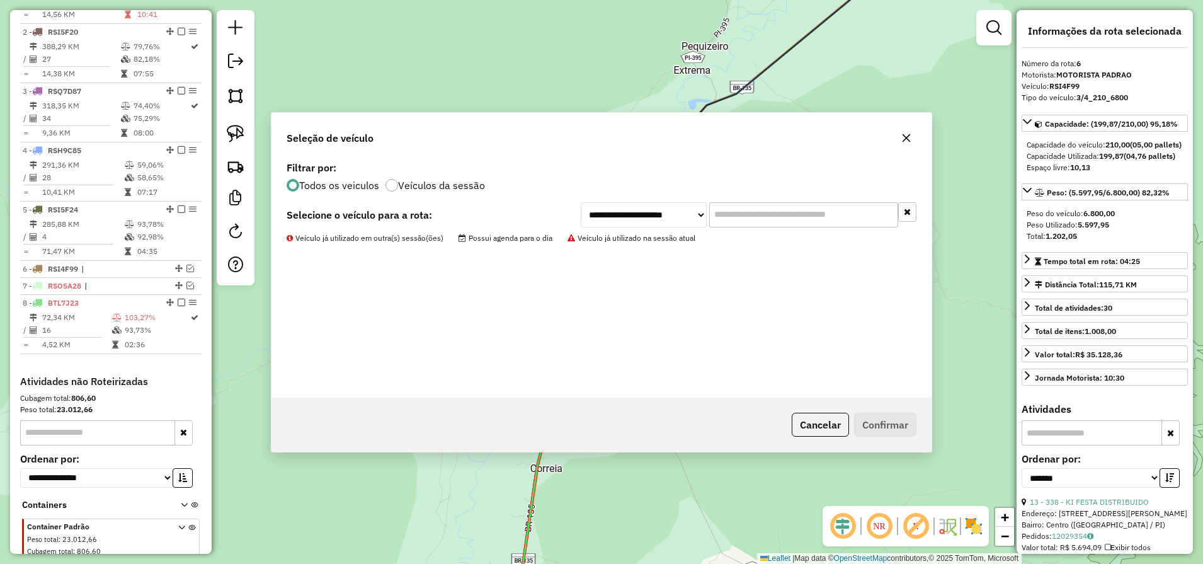
scroll to position [566, 0]
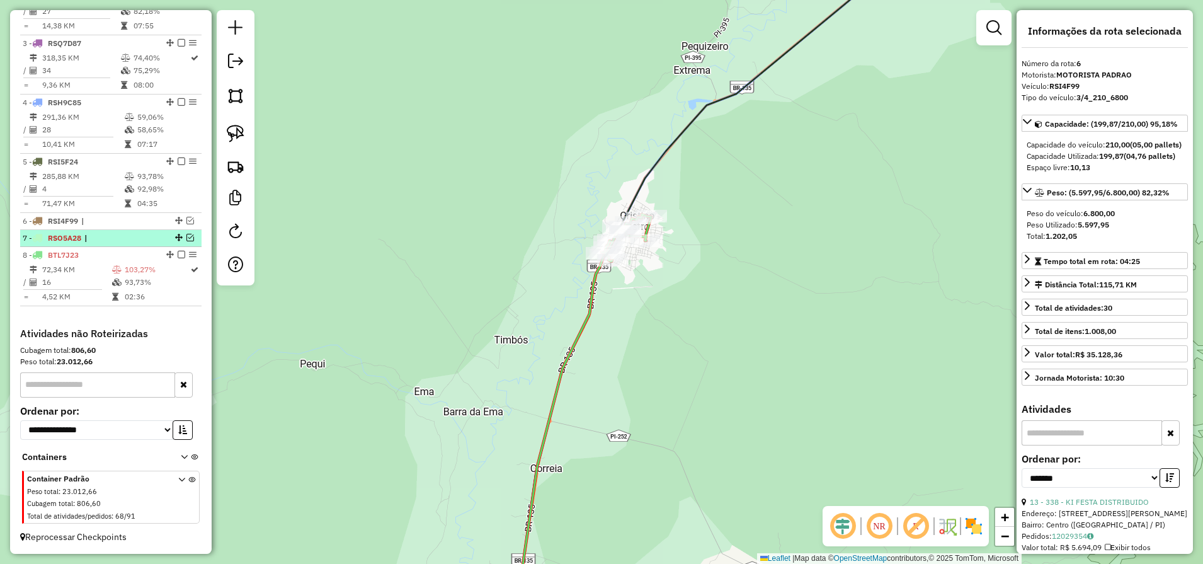
click at [187, 237] on em at bounding box center [190, 238] width 8 height 8
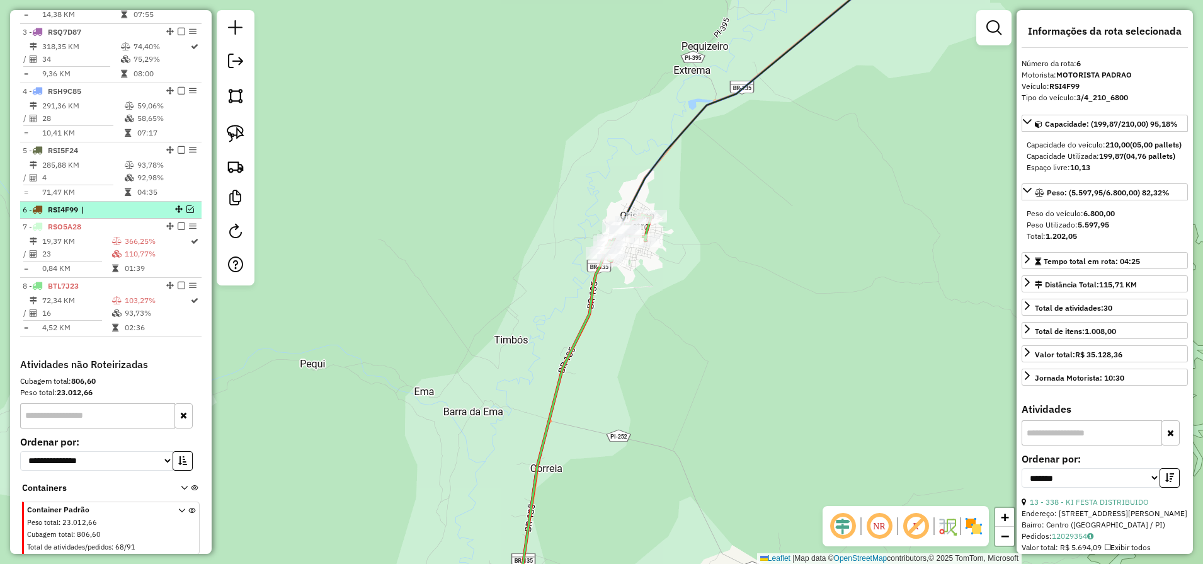
click at [188, 213] on em at bounding box center [190, 209] width 8 height 8
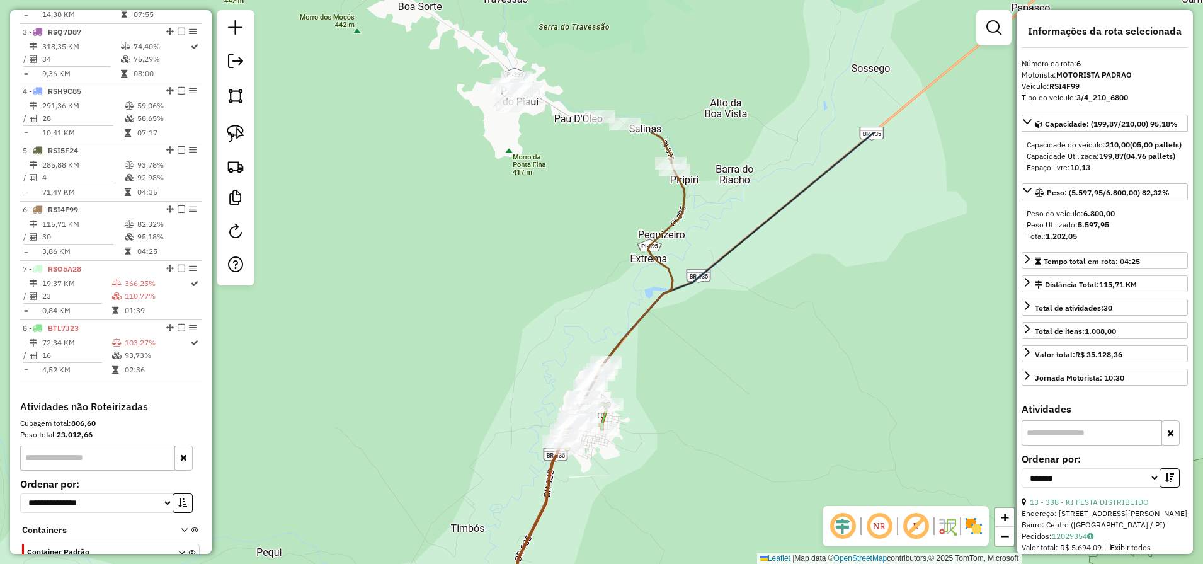
drag, startPoint x: 733, startPoint y: 186, endPoint x: 728, endPoint y: 182, distance: 6.8
click at [724, 185] on div "Janela de atendimento Grade de atendimento Capacidade Transportadoras Veículos …" at bounding box center [601, 282] width 1203 height 564
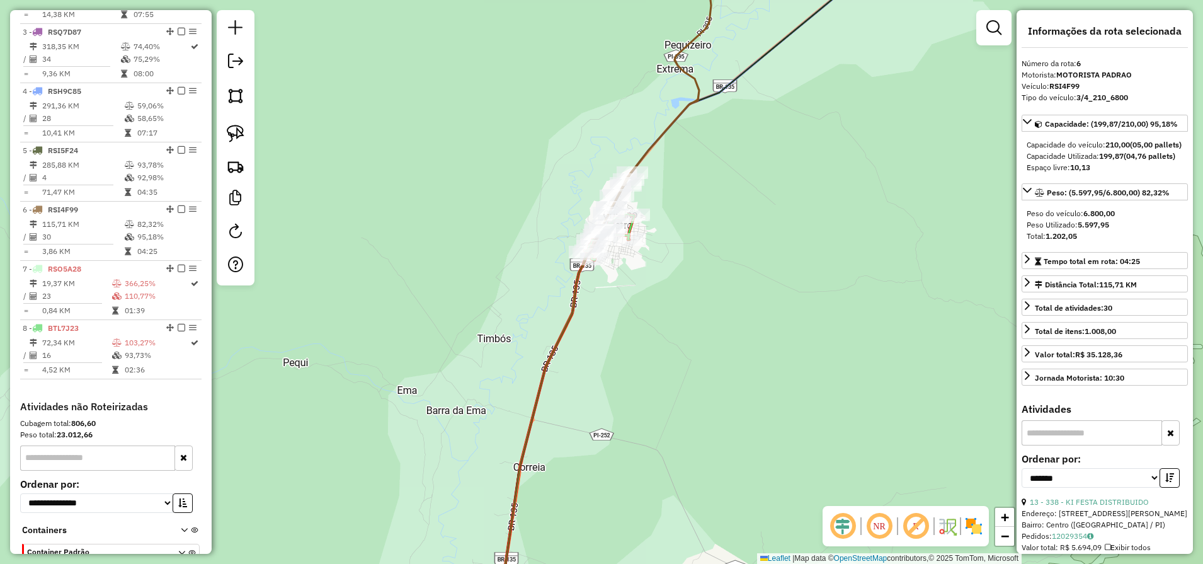
click at [631, 448] on div "Janela de atendimento Grade de atendimento Capacidade Transportadoras Veículos …" at bounding box center [601, 282] width 1203 height 564
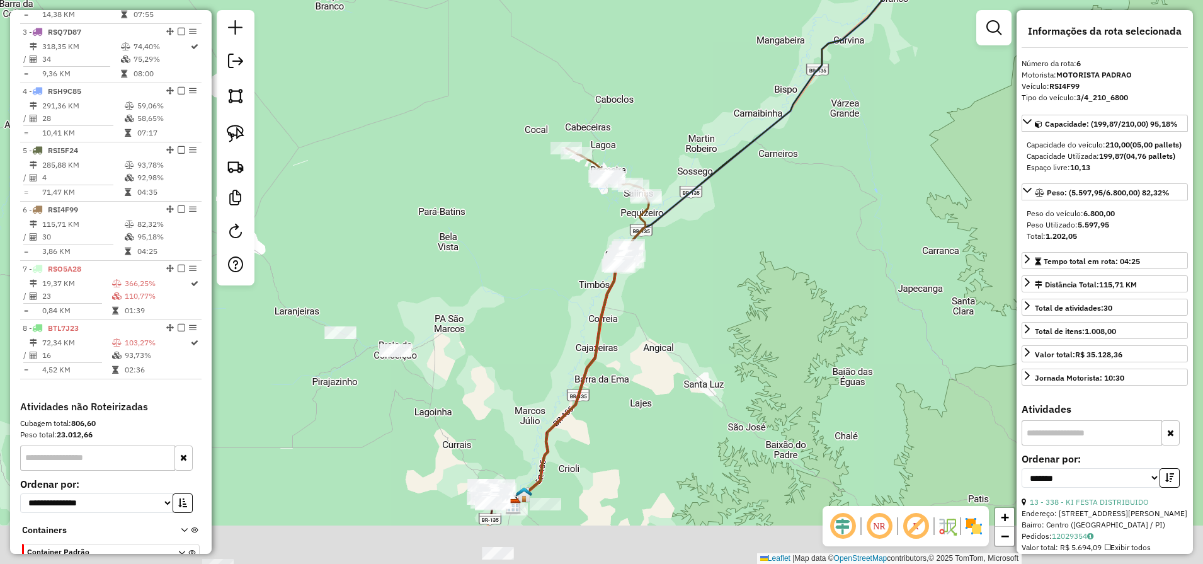
drag, startPoint x: 527, startPoint y: 506, endPoint x: 582, endPoint y: 196, distance: 314.7
click at [577, 220] on div "Janela de atendimento Grade de atendimento Capacidade Transportadoras Veículos …" at bounding box center [601, 282] width 1203 height 564
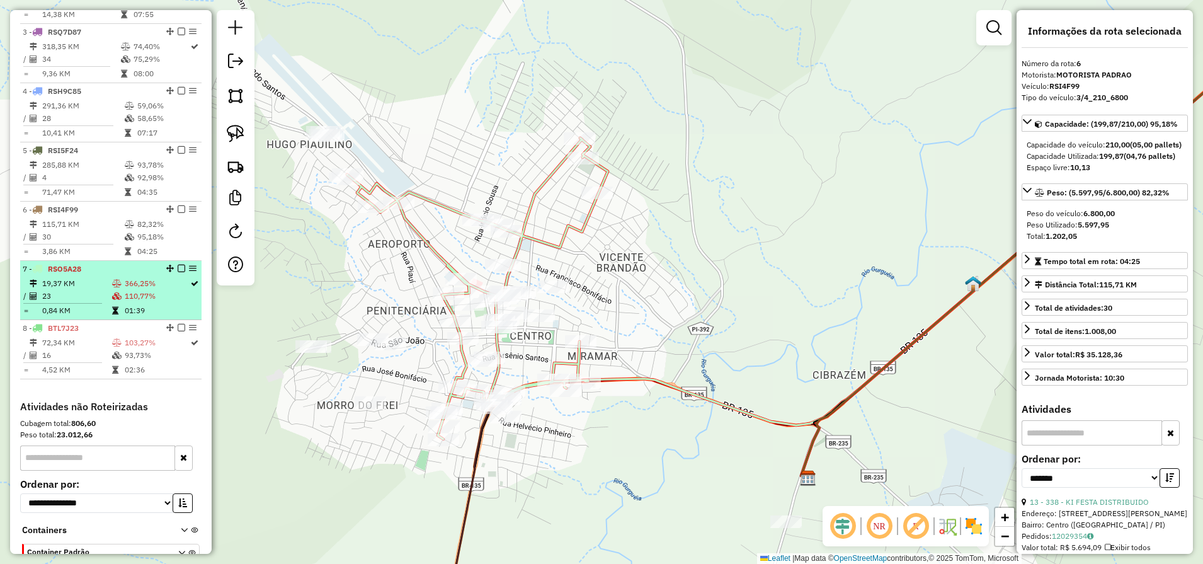
click at [178, 272] on em at bounding box center [182, 269] width 8 height 8
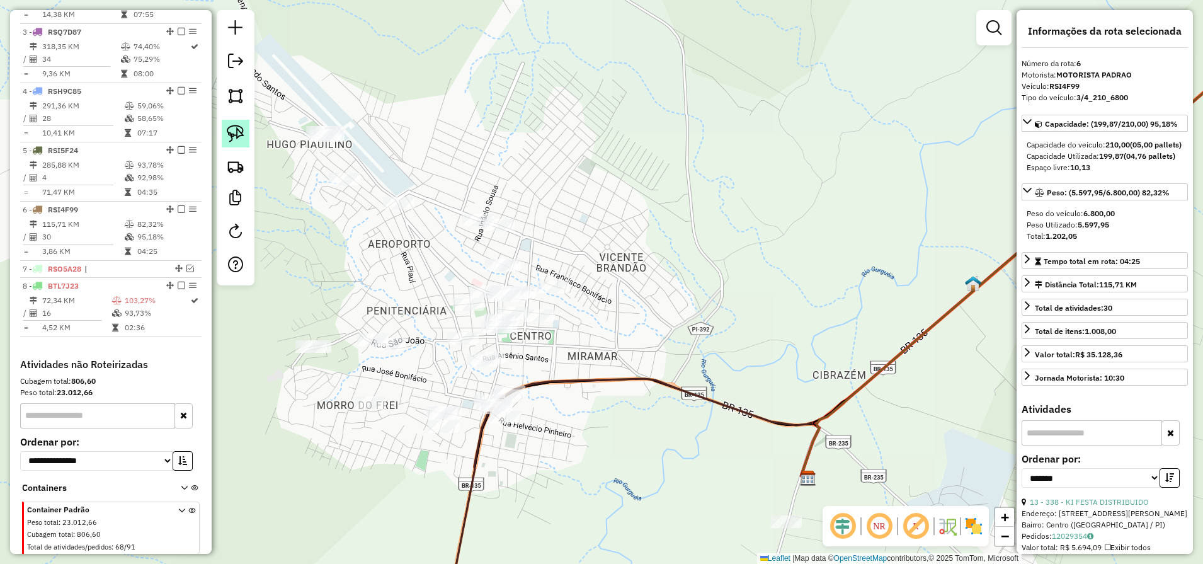
click at [231, 130] on img at bounding box center [236, 134] width 18 height 18
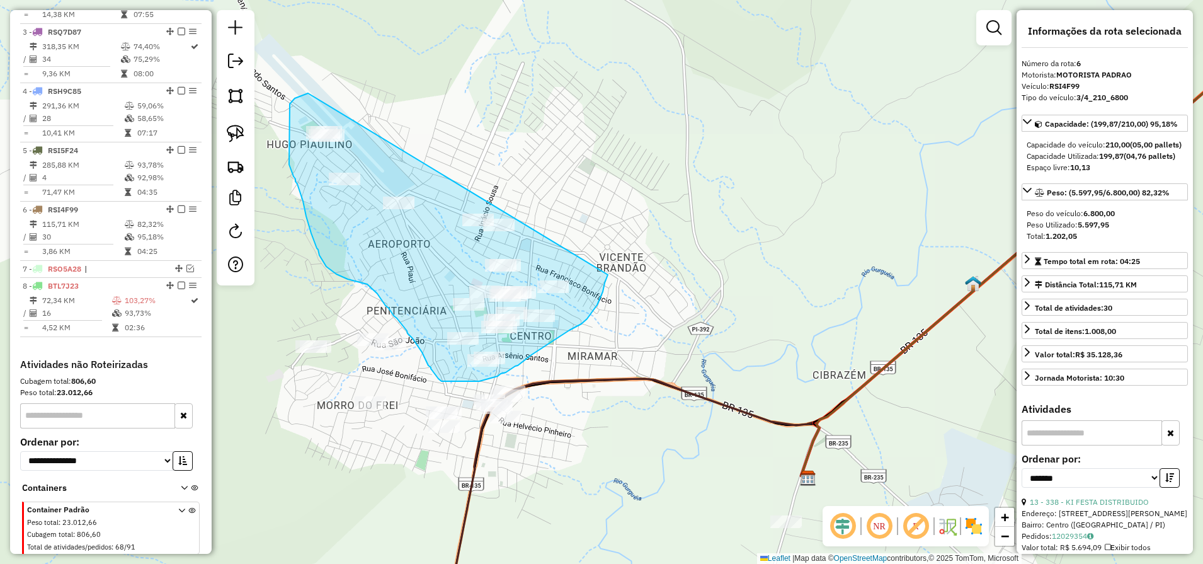
drag, startPoint x: 295, startPoint y: 98, endPoint x: 608, endPoint y: 275, distance: 359.3
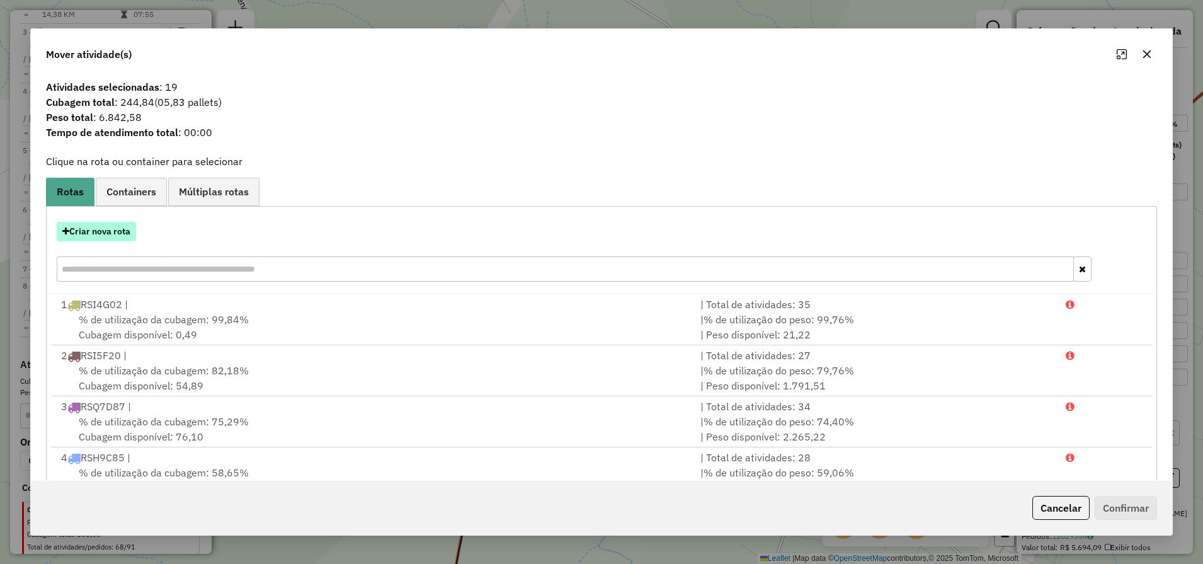
click at [101, 228] on button "Criar nova rota" at bounding box center [96, 232] width 79 height 20
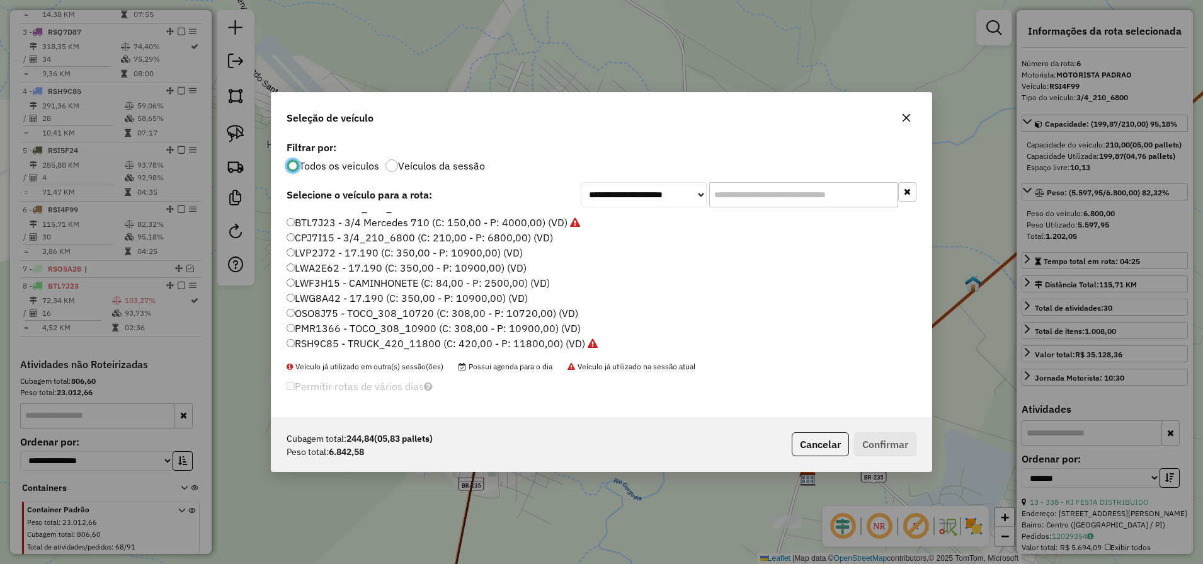
scroll to position [0, 0]
click at [337, 311] on label "LWG8A42 - 17.190 (C: 350,00 - P: 10900,00) (VD)" at bounding box center [407, 309] width 241 height 15
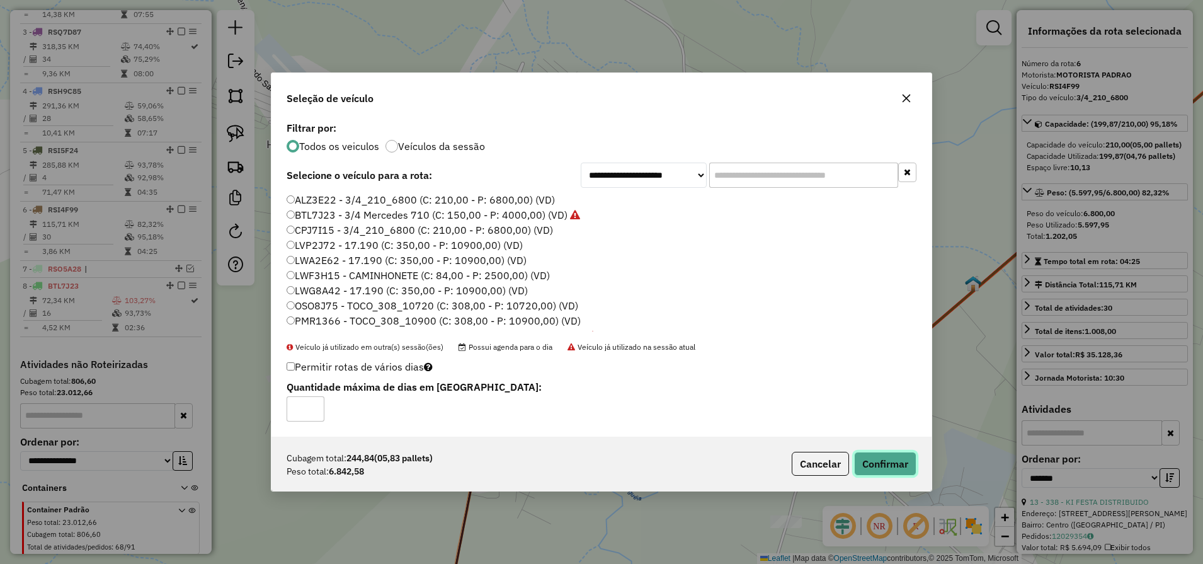
click at [913, 461] on button "Confirmar" at bounding box center [885, 464] width 62 height 24
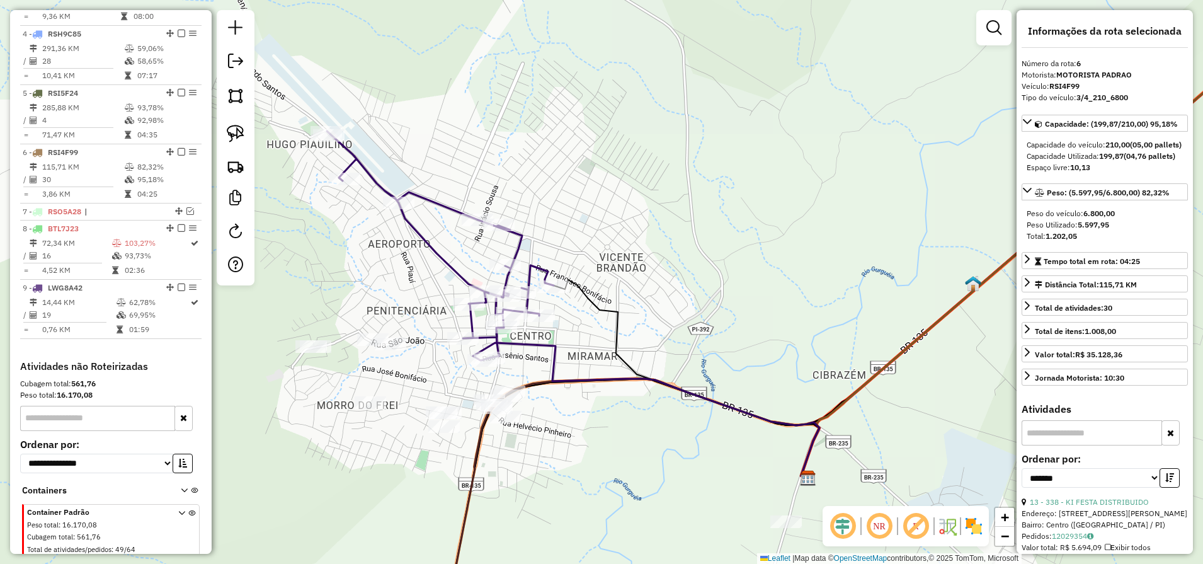
scroll to position [683, 0]
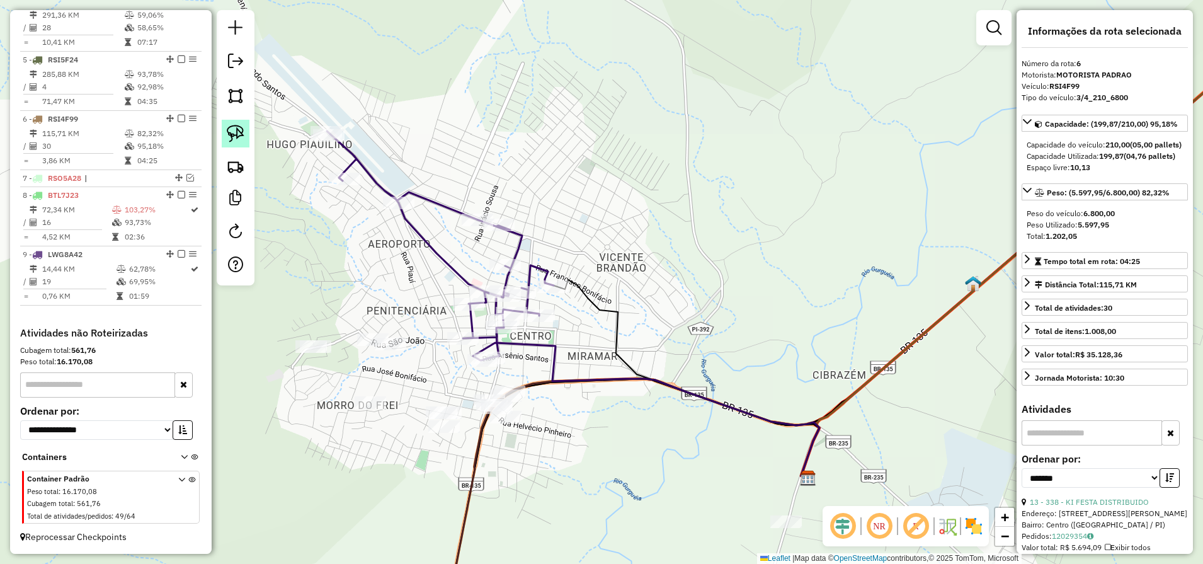
click at [232, 138] on img at bounding box center [236, 134] width 18 height 18
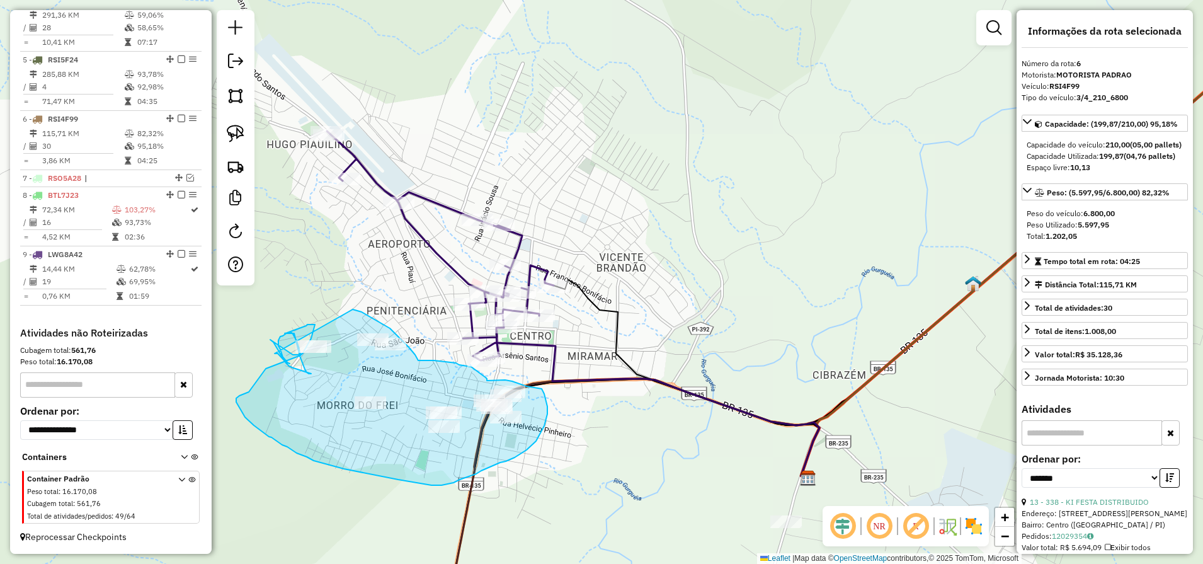
drag, startPoint x: 353, startPoint y: 309, endPoint x: 274, endPoint y: 354, distance: 90.6
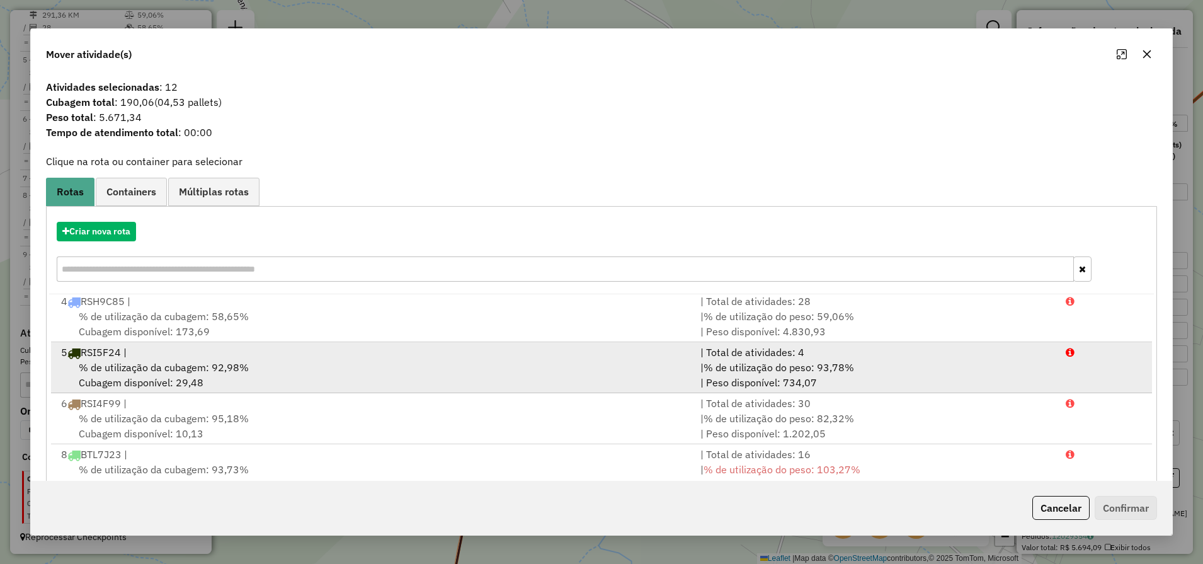
scroll to position [79, 0]
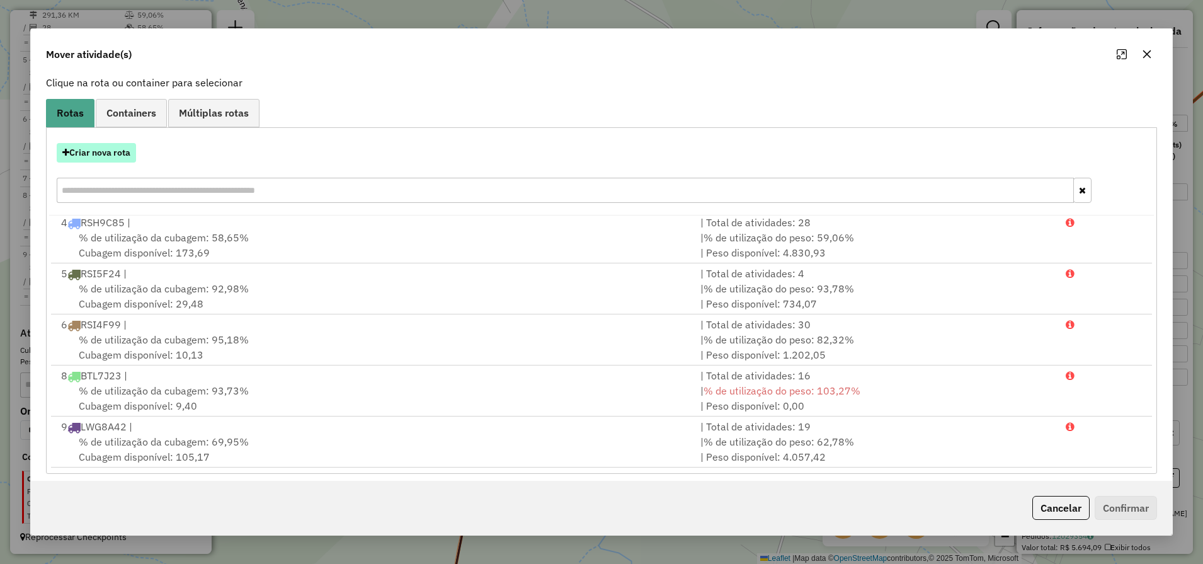
click at [84, 152] on button "Criar nova rota" at bounding box center [96, 153] width 79 height 20
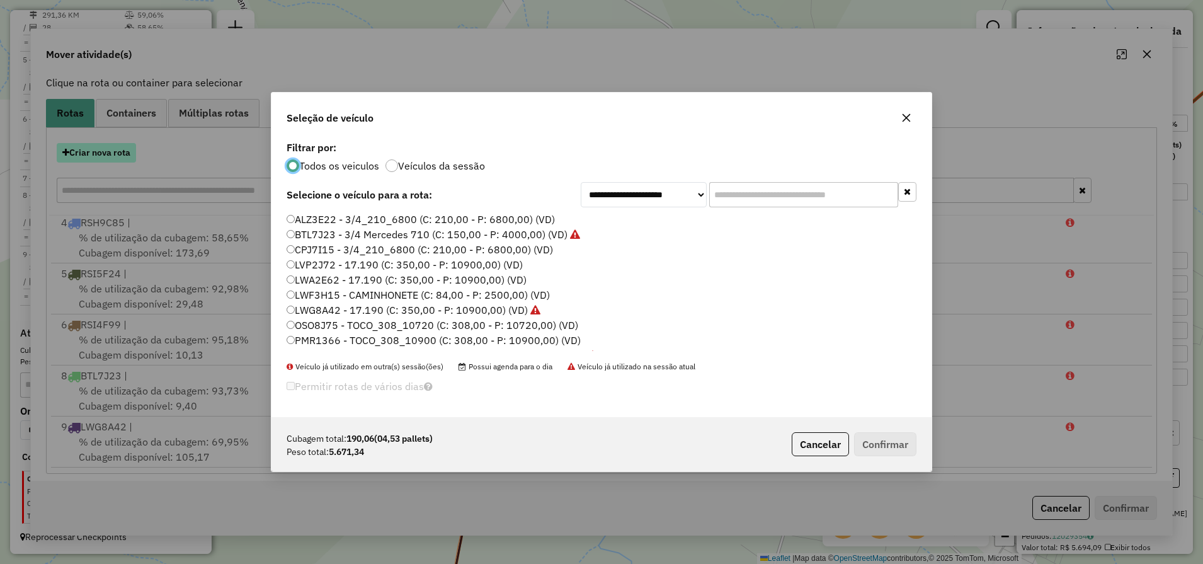
scroll to position [7, 4]
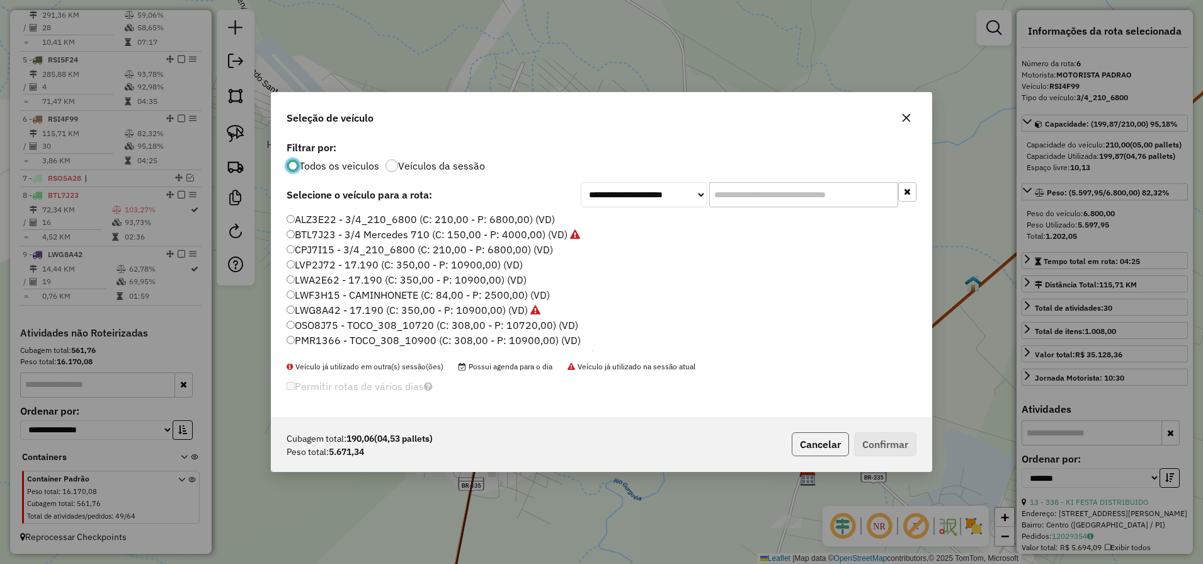
click at [820, 445] on button "Cancelar" at bounding box center [820, 444] width 57 height 24
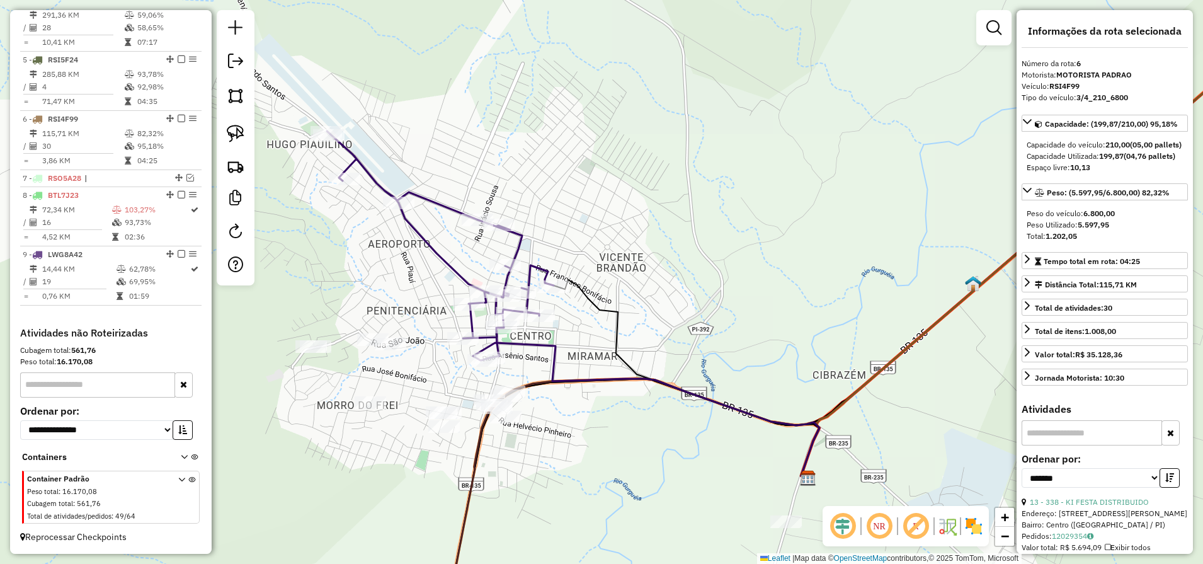
drag, startPoint x: 227, startPoint y: 134, endPoint x: 268, endPoint y: 209, distance: 85.7
click at [227, 134] on img at bounding box center [236, 134] width 18 height 18
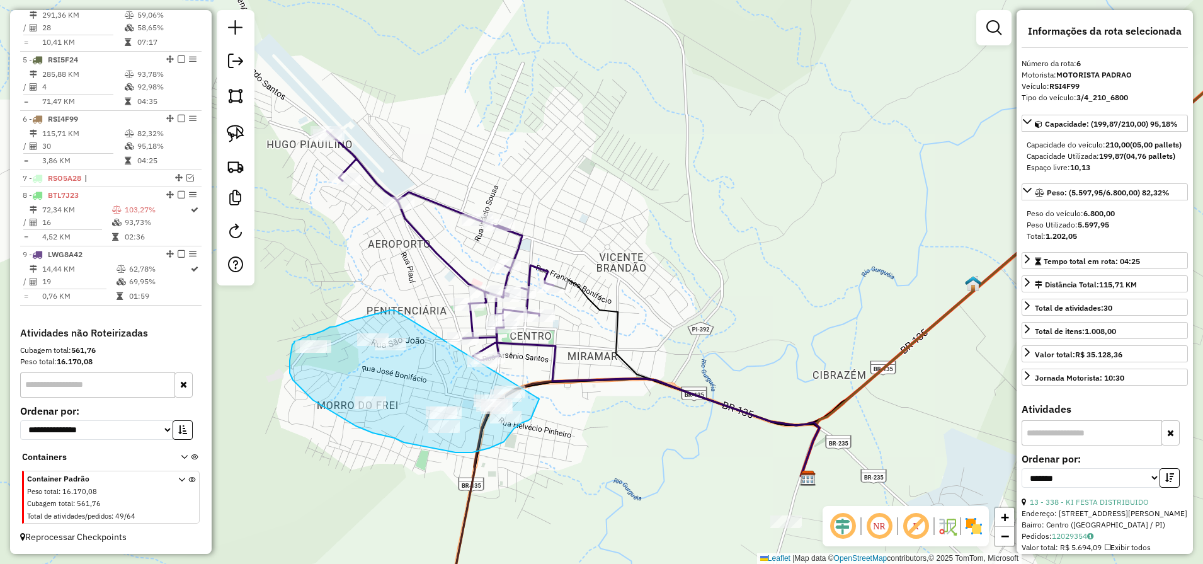
drag, startPoint x: 396, startPoint y: 311, endPoint x: 539, endPoint y: 399, distance: 168.5
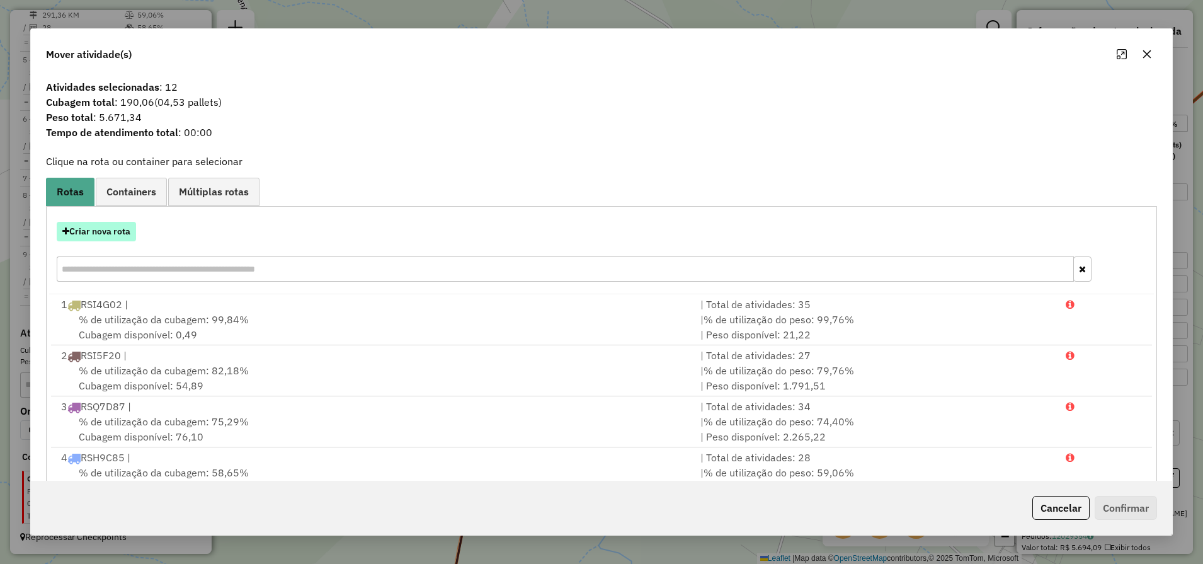
click at [126, 232] on button "Criar nova rota" at bounding box center [96, 232] width 79 height 20
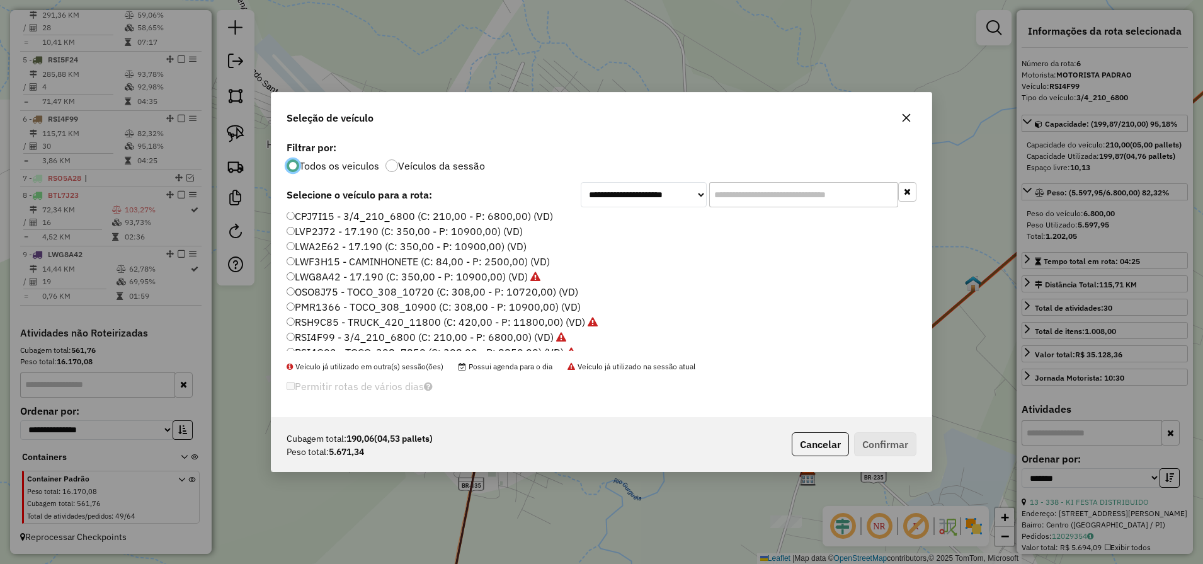
scroll to position [21, 0]
click at [333, 260] on label "LWA2E62 - 17.190 (C: 350,00 - P: 10900,00) (VD)" at bounding box center [407, 258] width 240 height 15
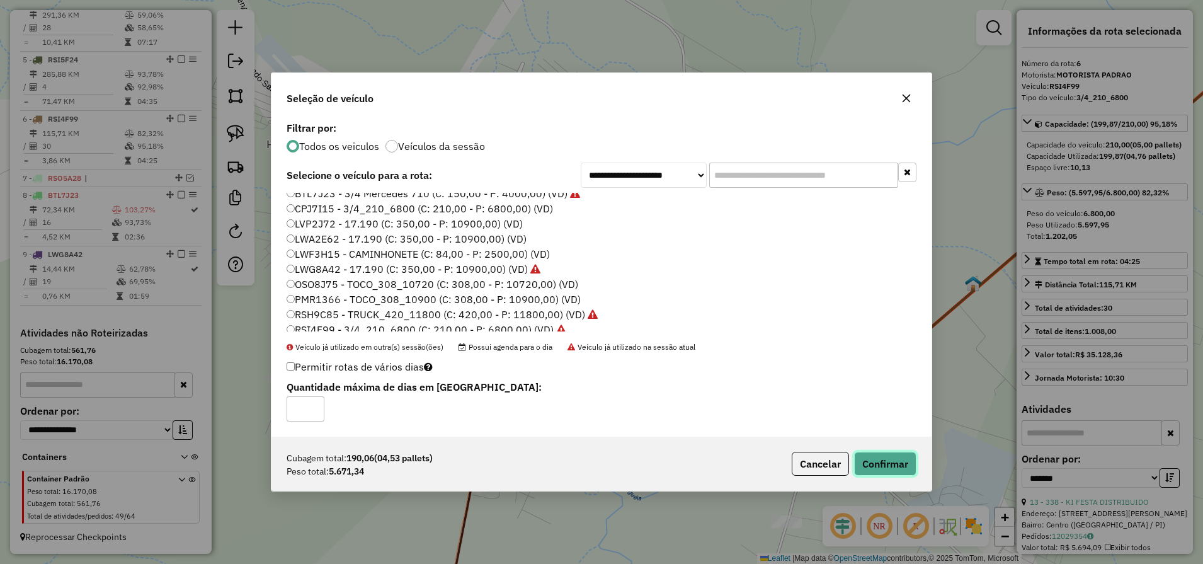
click at [873, 462] on button "Confirmar" at bounding box center [885, 464] width 62 height 24
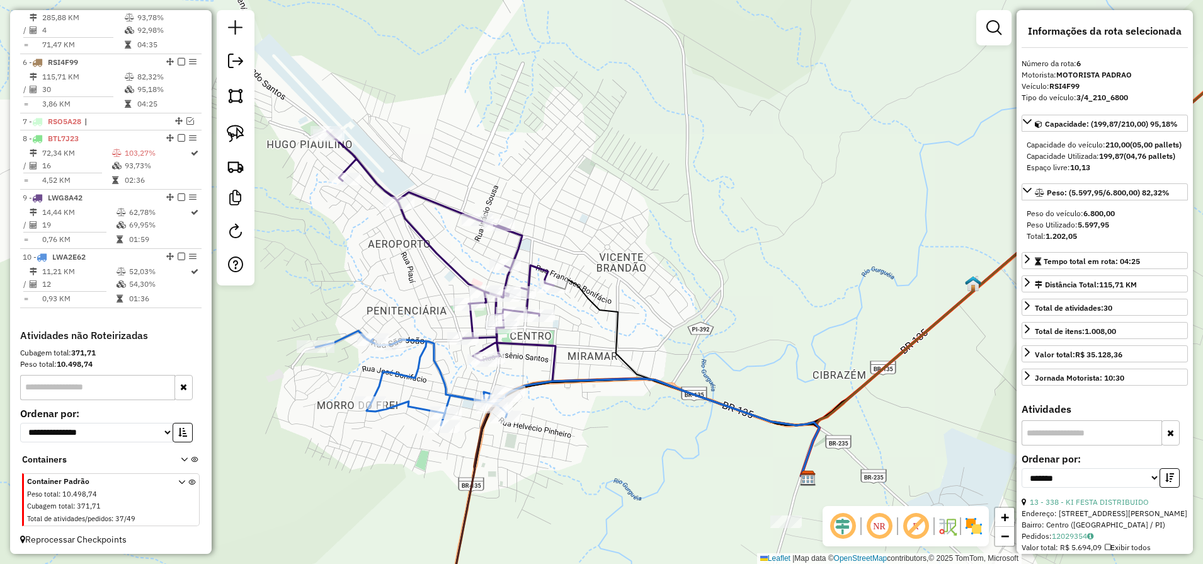
scroll to position [742, 0]
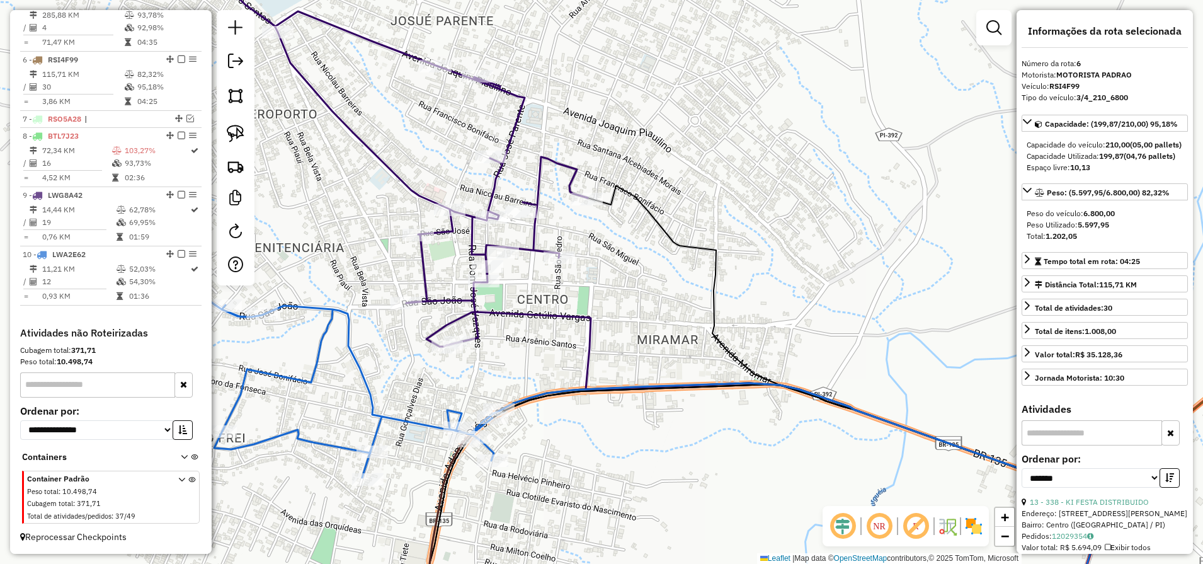
drag, startPoint x: 234, startPoint y: 135, endPoint x: 274, endPoint y: 182, distance: 61.6
click at [234, 135] on img at bounding box center [236, 134] width 18 height 18
drag, startPoint x: 375, startPoint y: 257, endPoint x: 442, endPoint y: 391, distance: 149.3
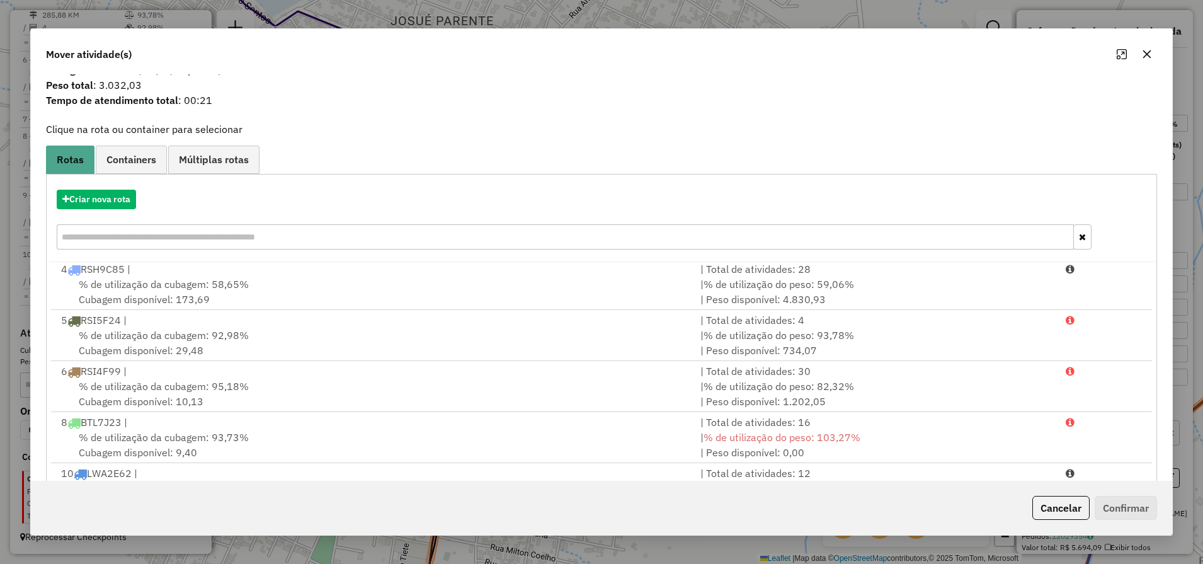
scroll to position [87, 0]
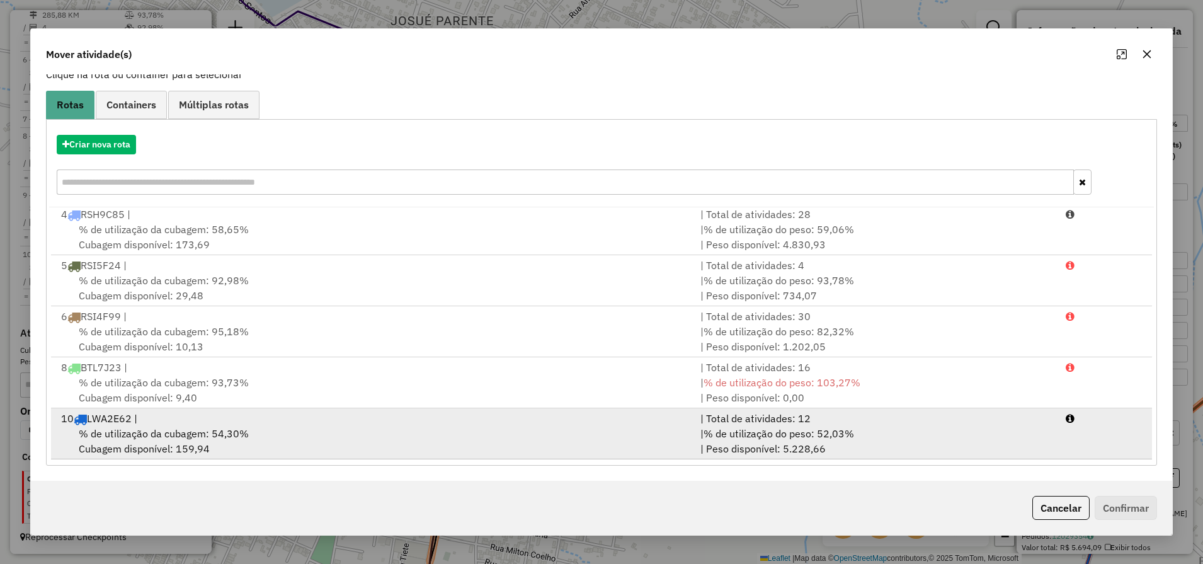
click at [191, 449] on div "% de utilização da cubagem: 54,30% Cubagem disponível: 159,94" at bounding box center [373, 441] width 639 height 30
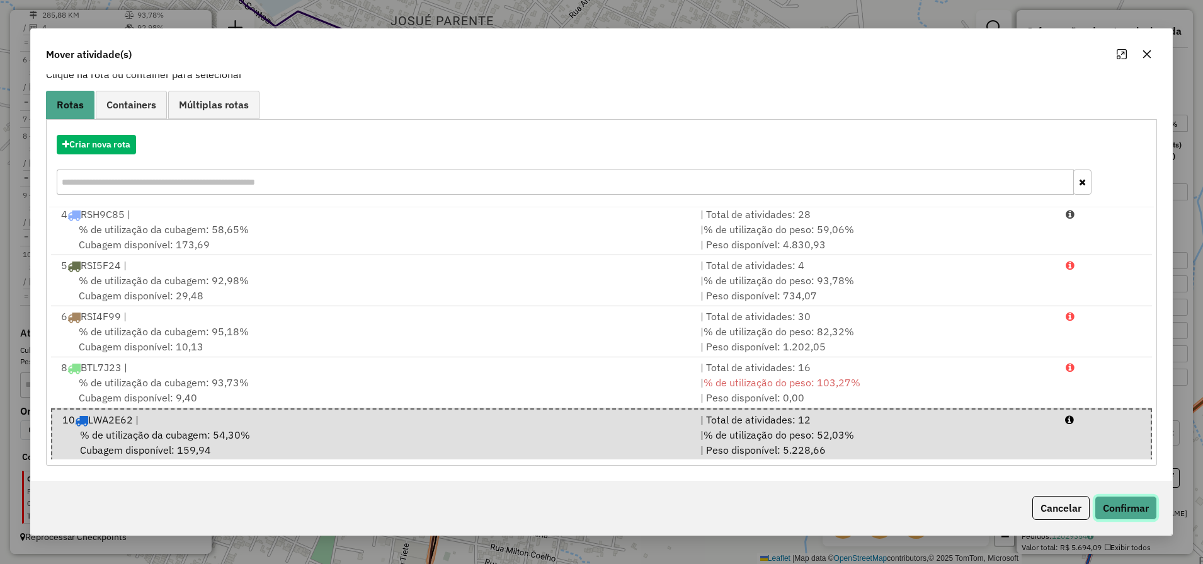
click at [1119, 507] on button "Confirmar" at bounding box center [1126, 508] width 62 height 24
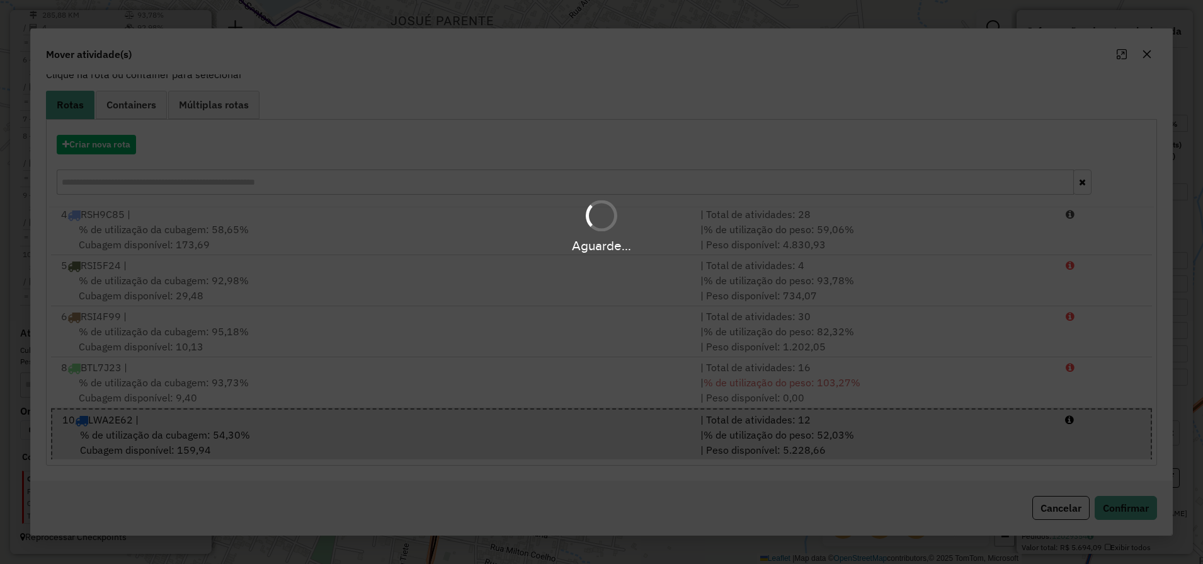
scroll to position [0, 0]
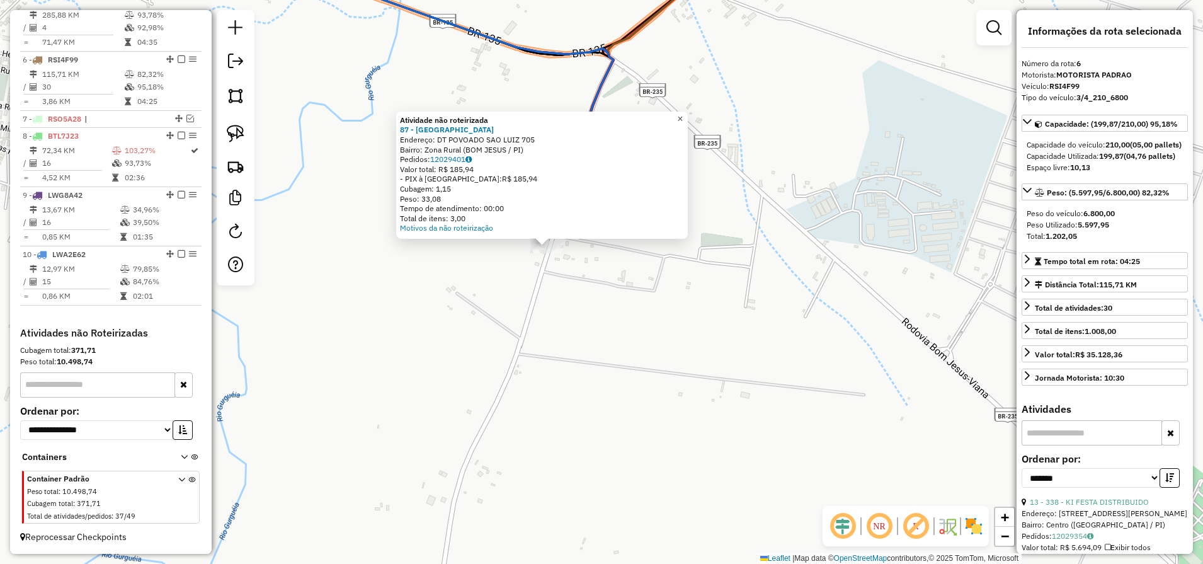
drag, startPoint x: 692, startPoint y: 113, endPoint x: 368, endPoint y: 181, distance: 331.3
click at [683, 113] on span "×" at bounding box center [680, 118] width 6 height 11
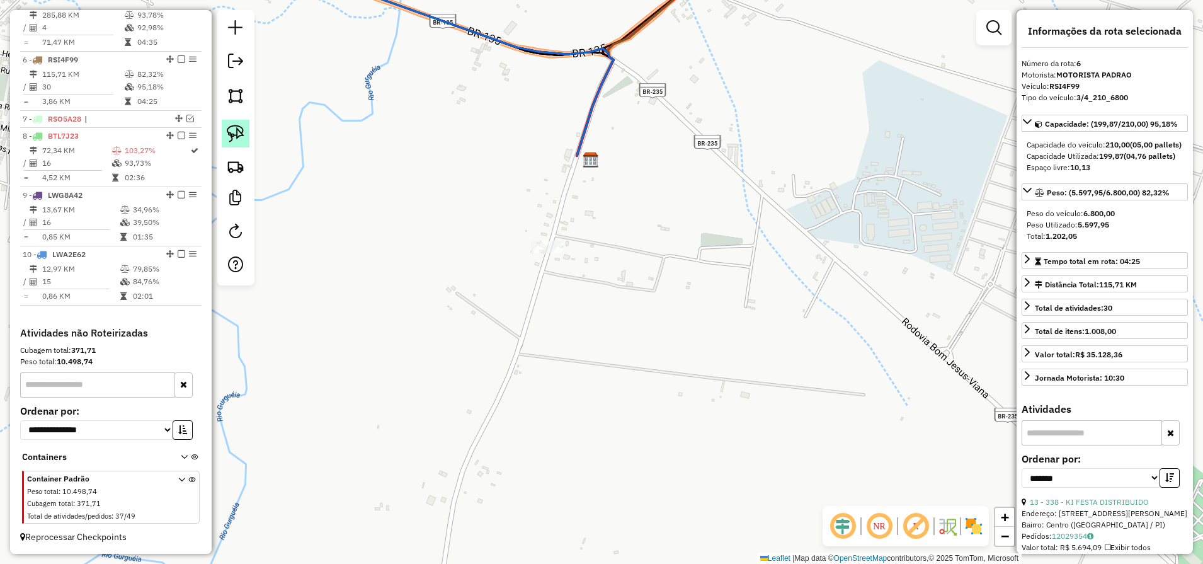
click at [246, 143] on link at bounding box center [236, 134] width 28 height 28
drag, startPoint x: 576, startPoint y: 292, endPoint x: 571, endPoint y: 234, distance: 58.2
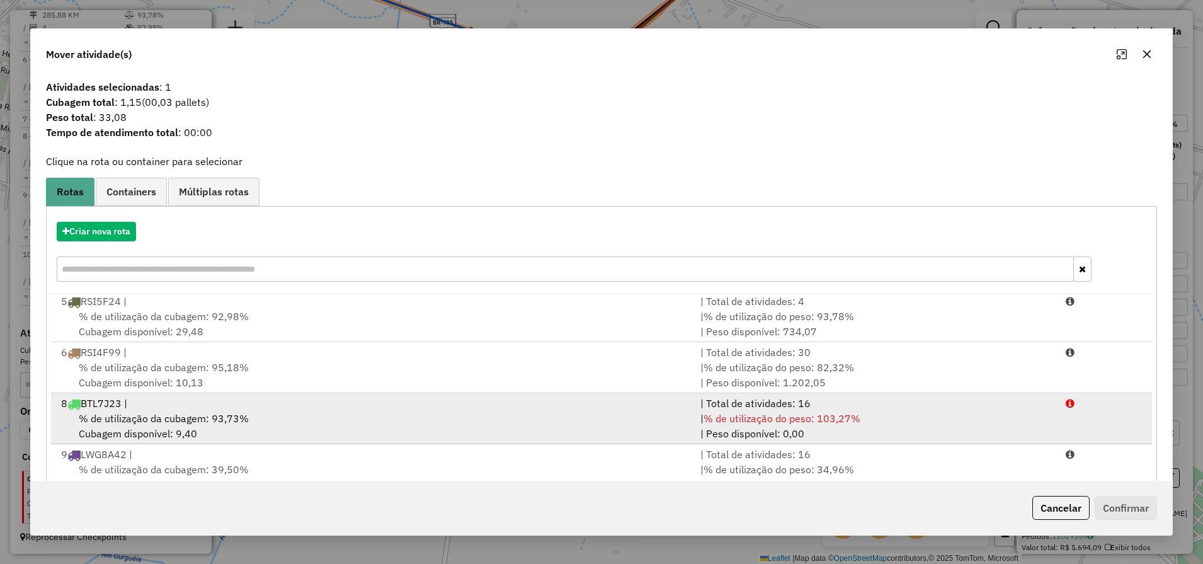
scroll to position [87, 0]
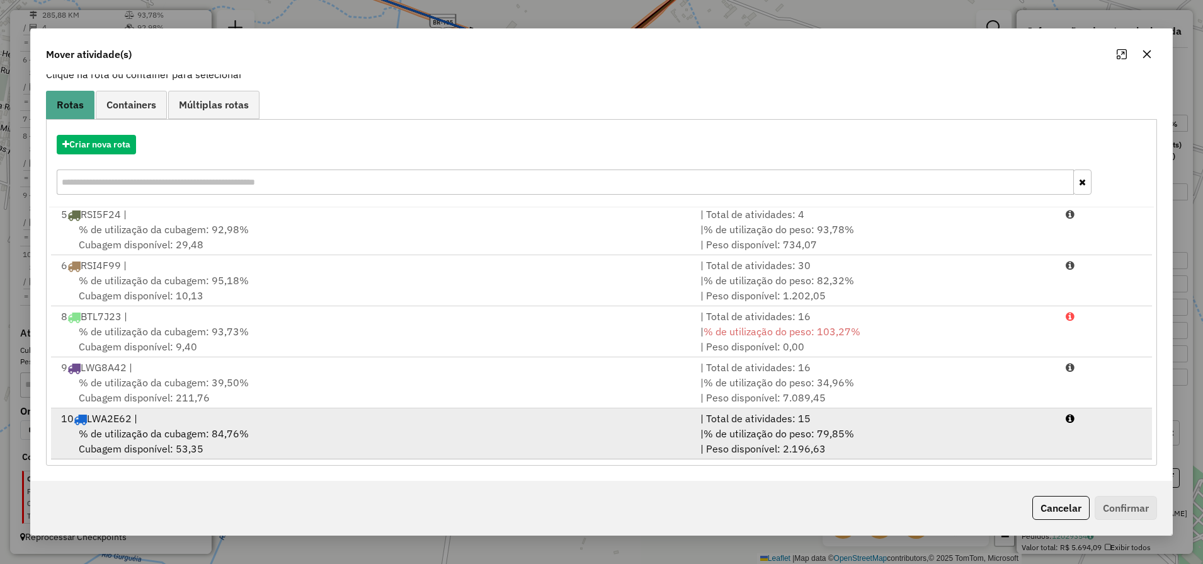
click at [318, 445] on div "% de utilização da cubagem: 84,76% Cubagem disponível: 53,35" at bounding box center [373, 441] width 639 height 30
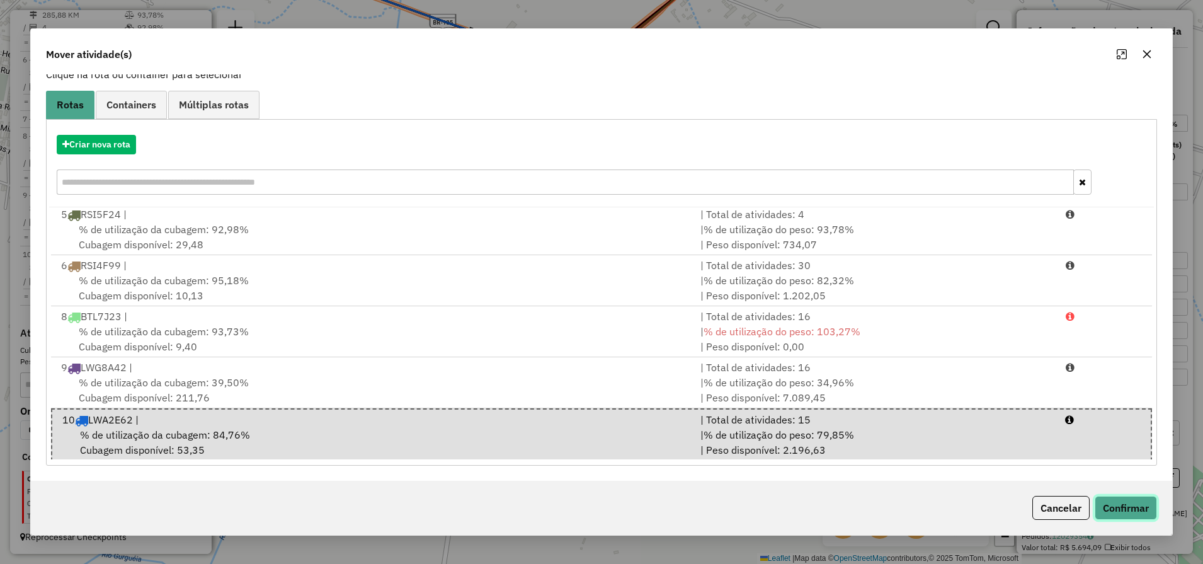
click at [1121, 506] on button "Confirmar" at bounding box center [1126, 508] width 62 height 24
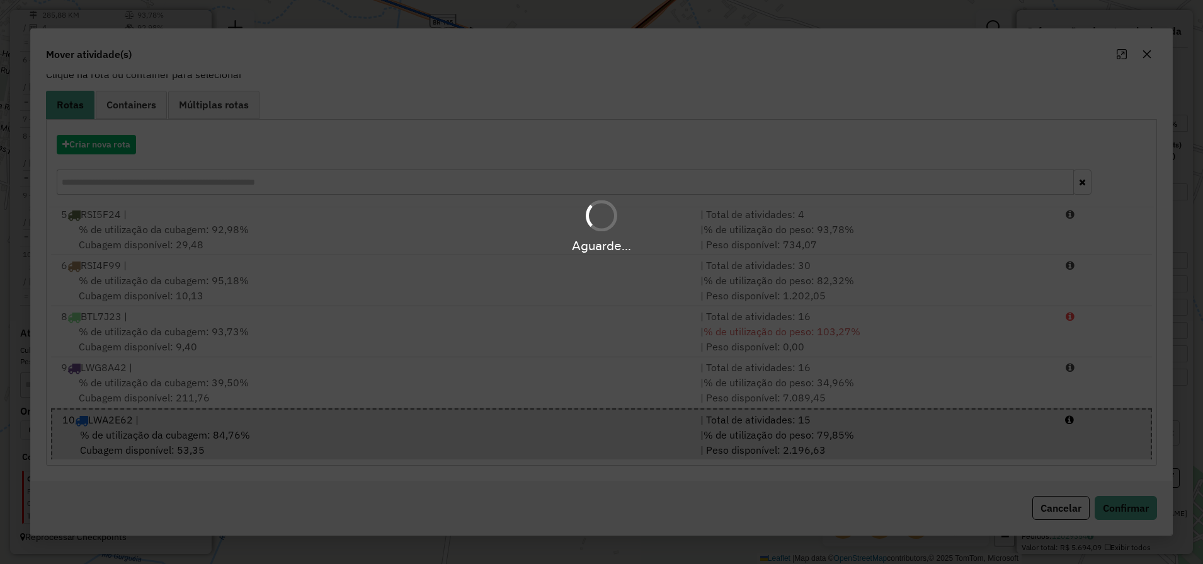
scroll to position [0, 0]
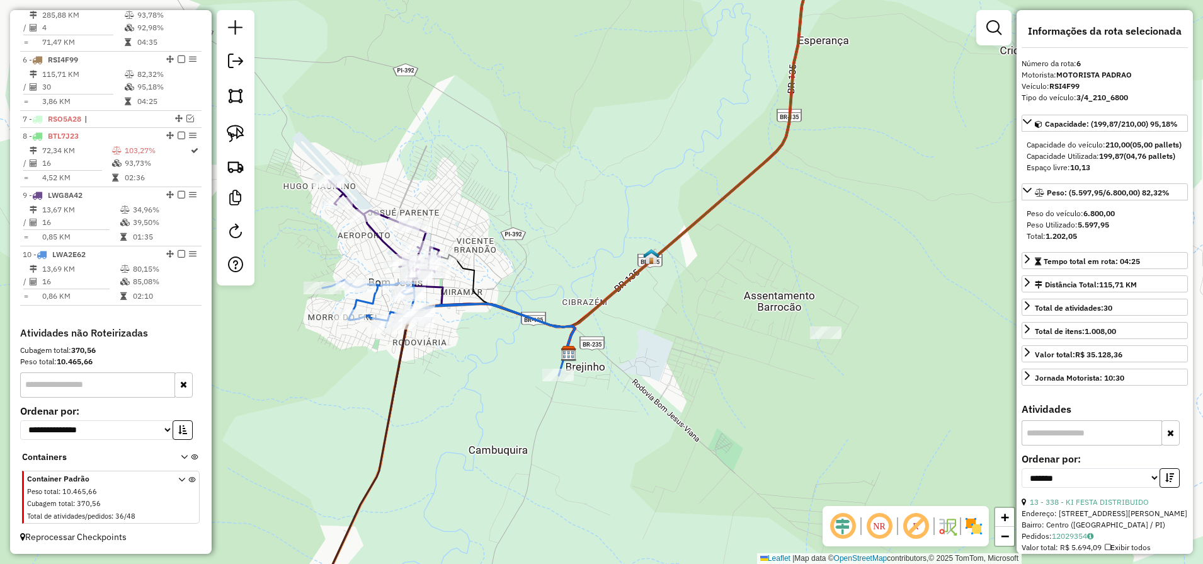
drag, startPoint x: 561, startPoint y: 510, endPoint x: 607, endPoint y: 340, distance: 176.6
click at [605, 353] on div "Janela de atendimento Grade de atendimento Capacidade Transportadoras Veículos …" at bounding box center [601, 282] width 1203 height 564
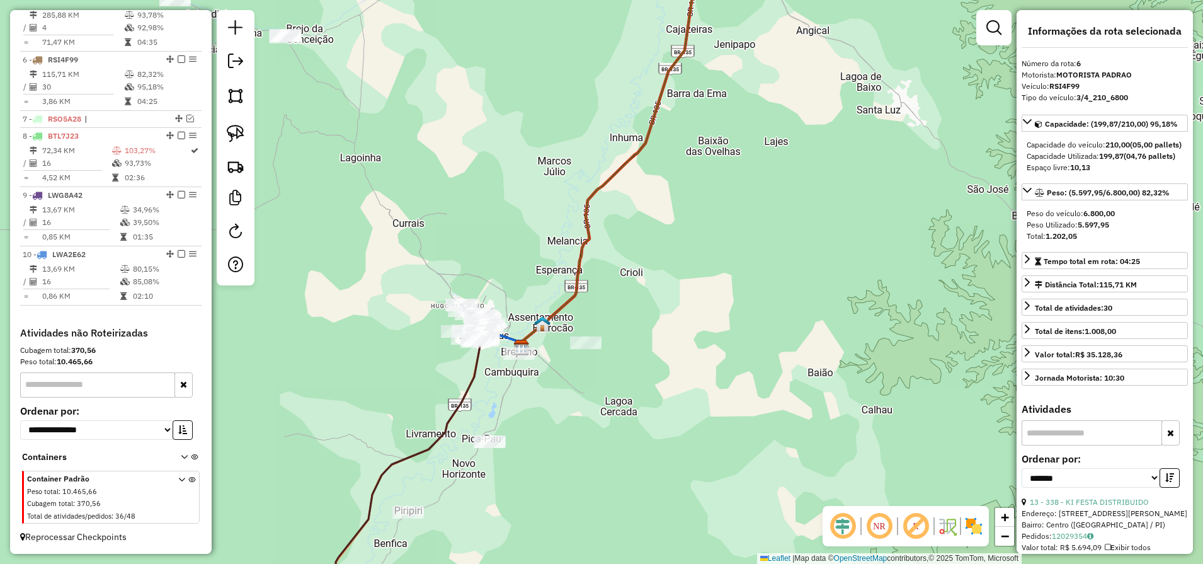
drag, startPoint x: 529, startPoint y: 479, endPoint x: 628, endPoint y: 312, distance: 194.4
click at [627, 313] on div "Janela de atendimento Grade de atendimento Capacidade Transportadoras Veículos …" at bounding box center [601, 282] width 1203 height 564
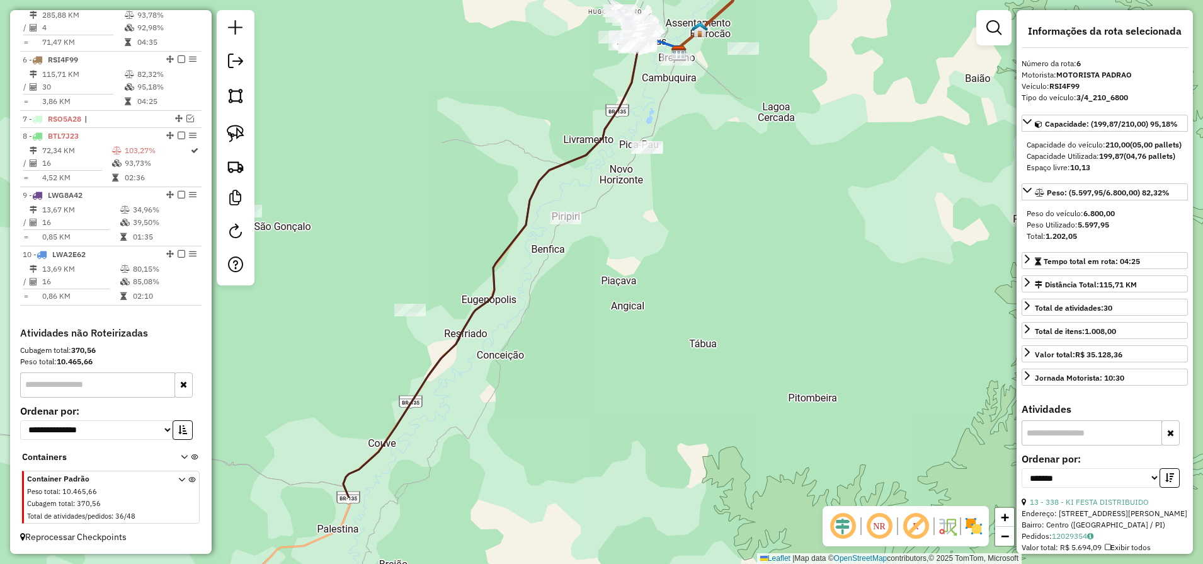
drag, startPoint x: 496, startPoint y: 326, endPoint x: 546, endPoint y: 236, distance: 103.2
click at [545, 181] on div "Janela de atendimento Grade de atendimento Capacidade Transportadoras Veículos …" at bounding box center [601, 282] width 1203 height 564
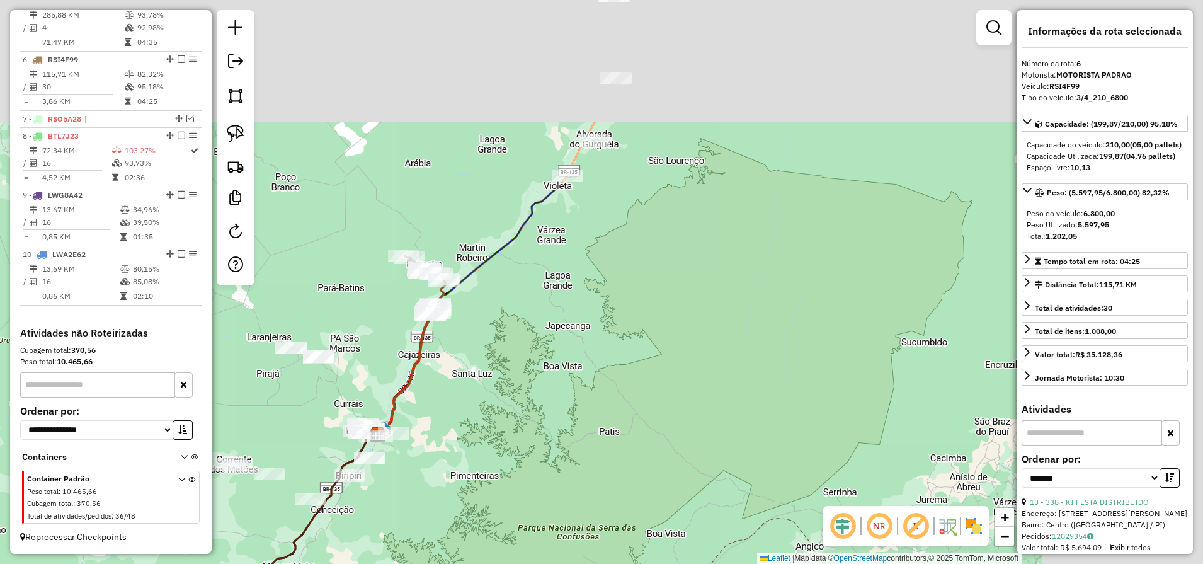
drag, startPoint x: 589, startPoint y: 234, endPoint x: 412, endPoint y: 521, distance: 336.9
click at [414, 510] on div "Janela de atendimento Grade de atendimento Capacidade Transportadoras Veículos …" at bounding box center [601, 282] width 1203 height 564
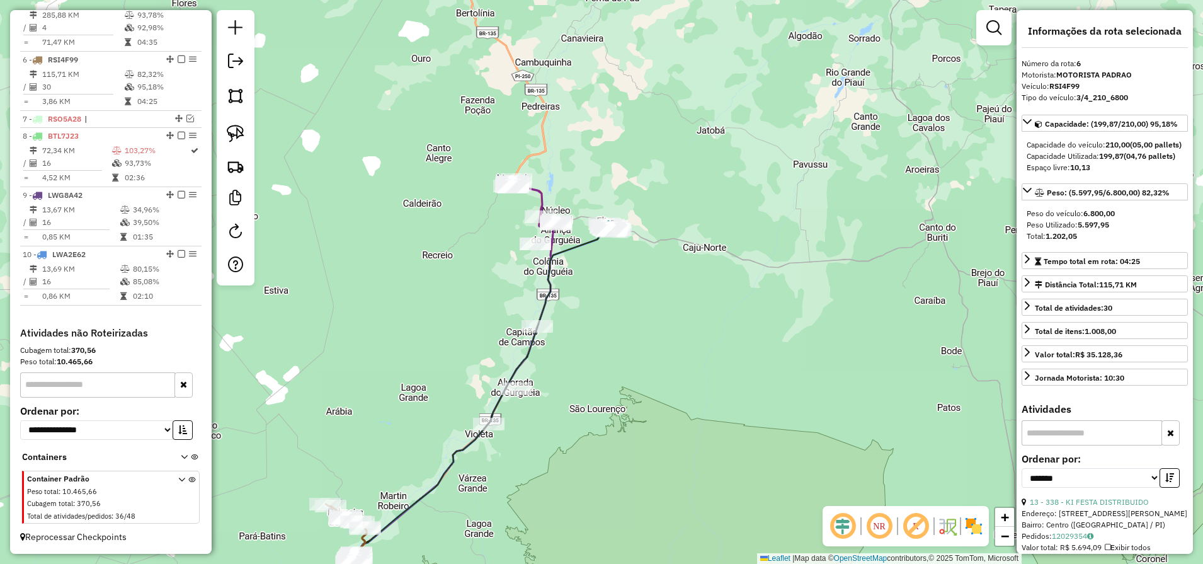
drag, startPoint x: 611, startPoint y: 214, endPoint x: 554, endPoint y: 406, distance: 200.9
click at [554, 406] on div "Janela de atendimento Grade de atendimento Capacidade Transportadoras Veículos …" at bounding box center [601, 282] width 1203 height 564
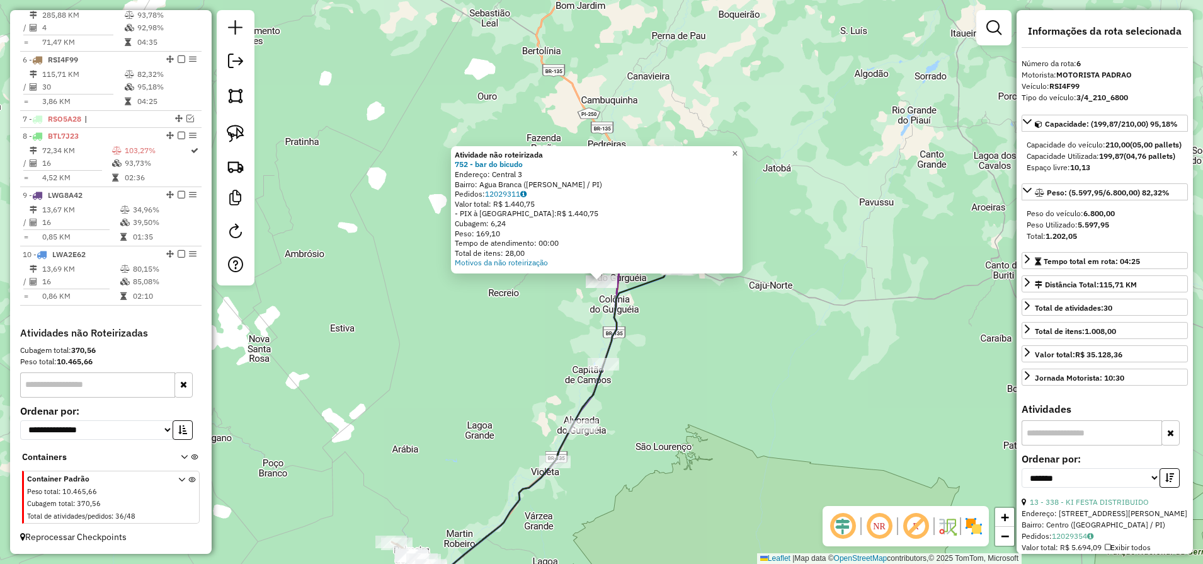
click at [738, 149] on span "×" at bounding box center [735, 153] width 6 height 11
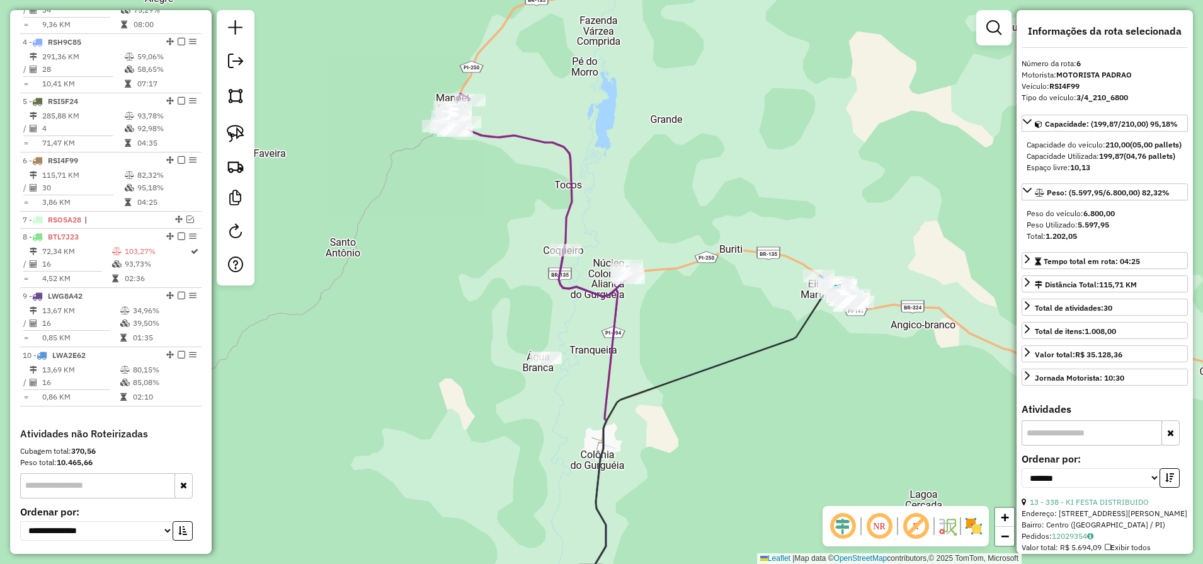
scroll to position [348, 0]
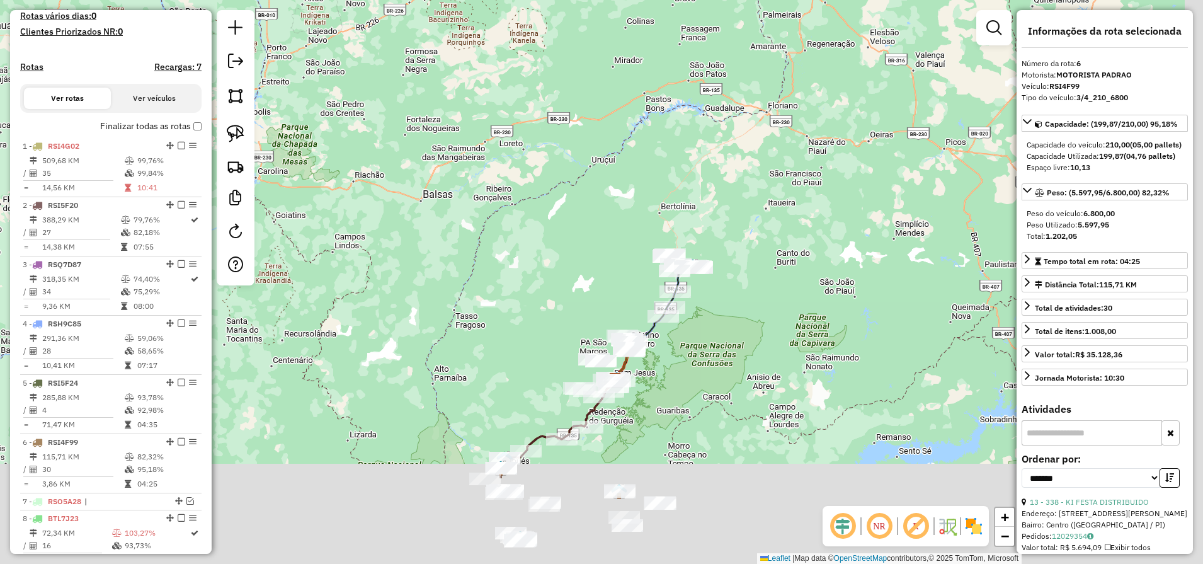
drag, startPoint x: 694, startPoint y: 365, endPoint x: 712, endPoint y: 218, distance: 148.5
click at [704, 277] on div "Janela de atendimento Grade de atendimento Capacidade Transportadoras Veículos …" at bounding box center [601, 282] width 1203 height 564
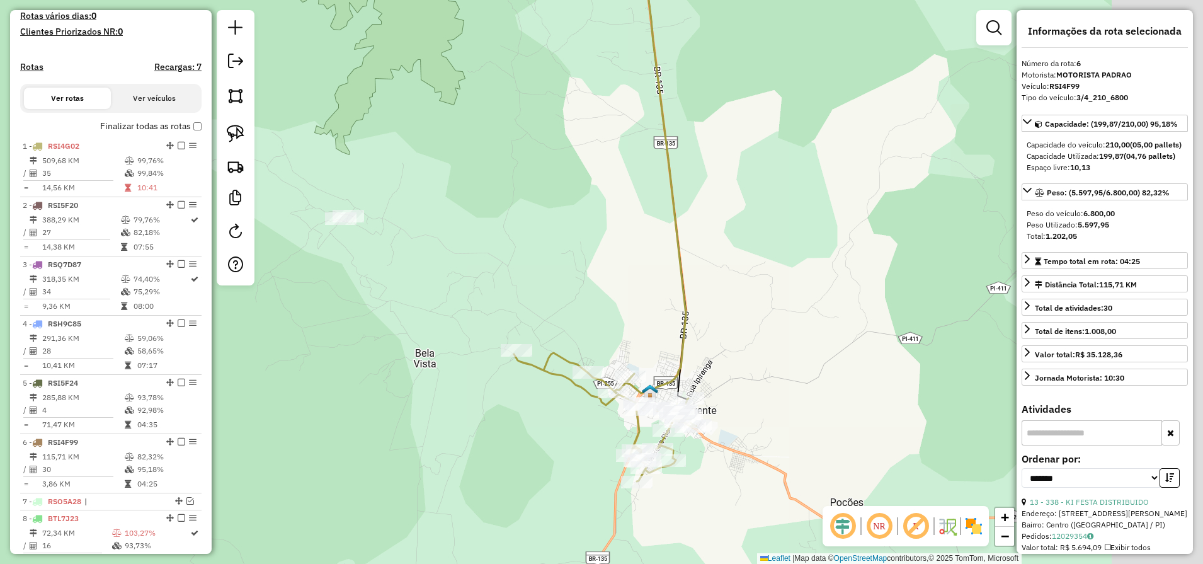
drag, startPoint x: 607, startPoint y: 432, endPoint x: 445, endPoint y: 359, distance: 177.6
click at [446, 359] on div "Janela de atendimento Grade de atendimento Capacidade Transportadoras Veículos …" at bounding box center [601, 282] width 1203 height 564
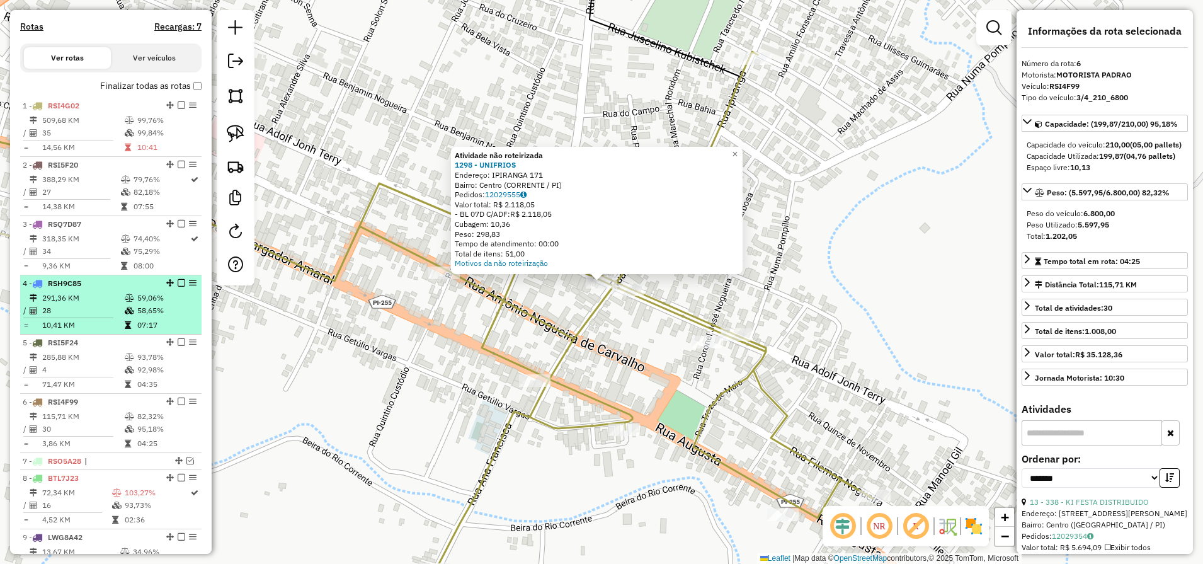
scroll to position [506, 0]
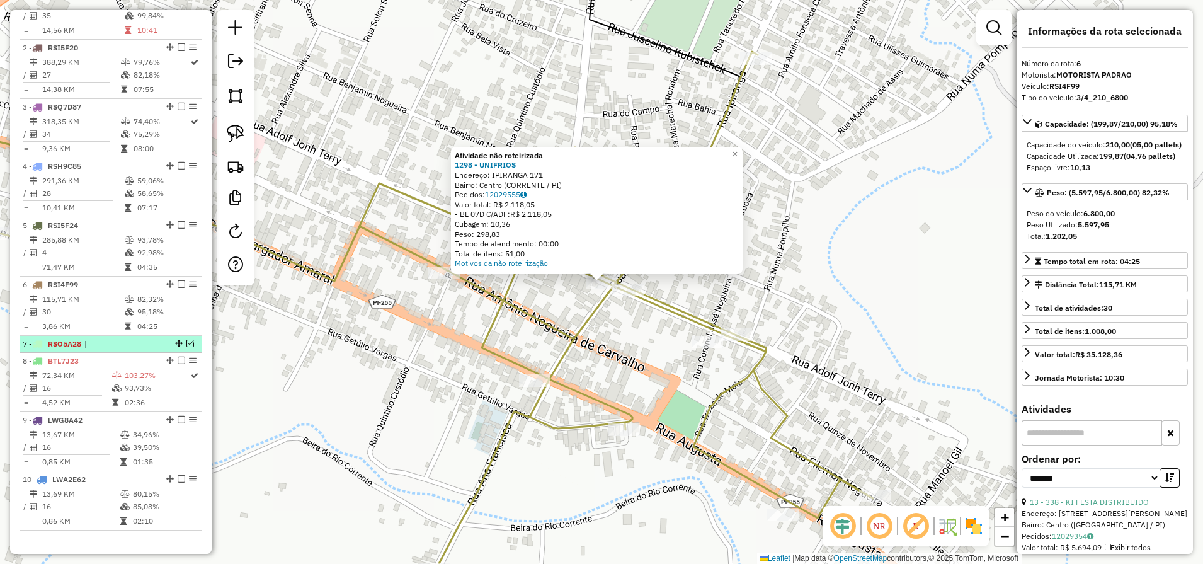
click at [186, 347] on em at bounding box center [190, 344] width 8 height 8
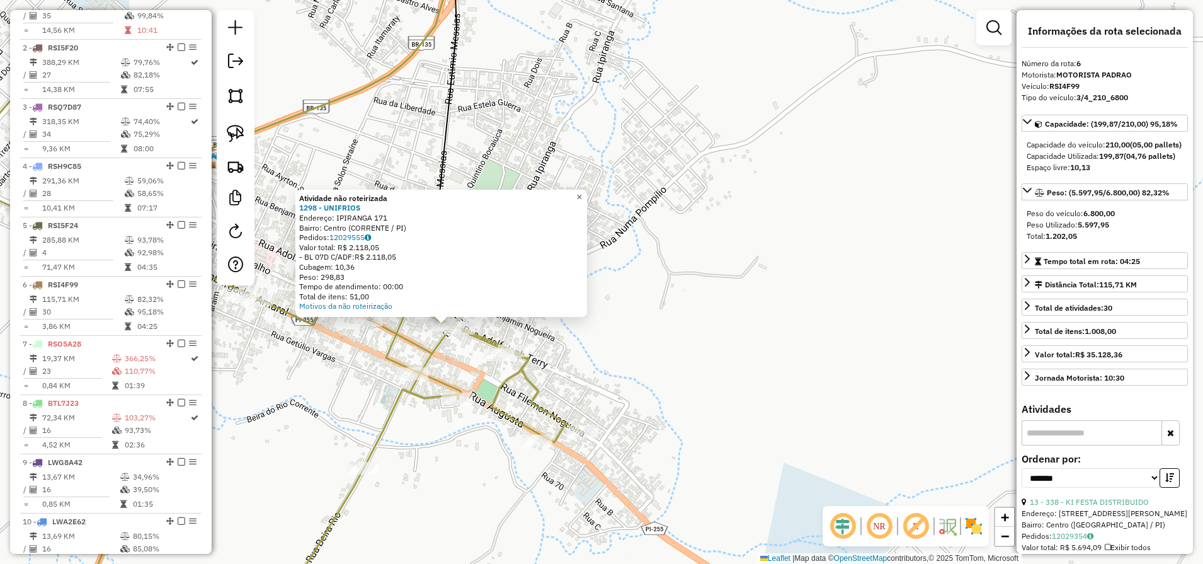
click at [582, 191] on span "×" at bounding box center [579, 196] width 6 height 11
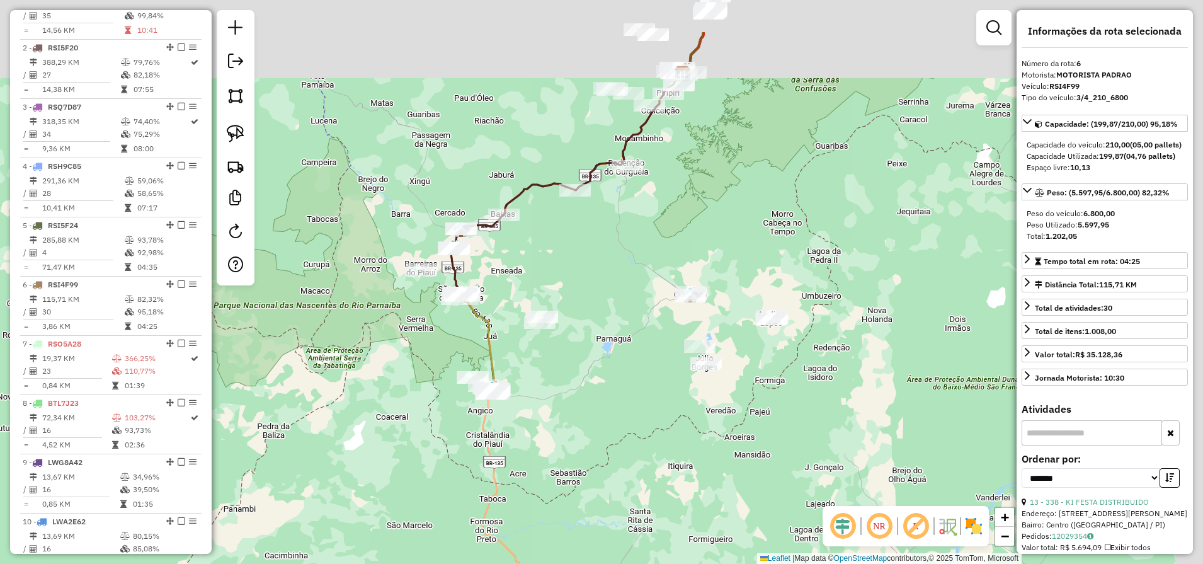
drag, startPoint x: 614, startPoint y: 282, endPoint x: 532, endPoint y: 443, distance: 181.4
click at [532, 443] on div "Janela de atendimento Grade de atendimento Capacidade Transportadoras Veículos …" at bounding box center [601, 282] width 1203 height 564
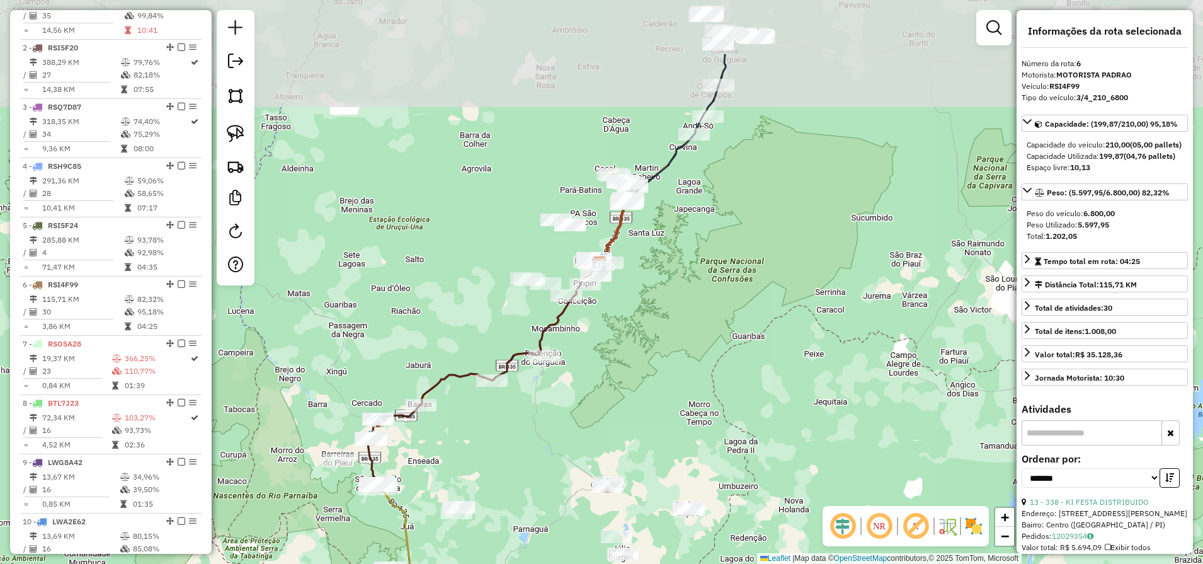
drag, startPoint x: 628, startPoint y: 297, endPoint x: 579, endPoint y: 407, distance: 120.7
click at [581, 408] on div "Janela de atendimento Grade de atendimento Capacidade Transportadoras Veículos …" at bounding box center [601, 282] width 1203 height 564
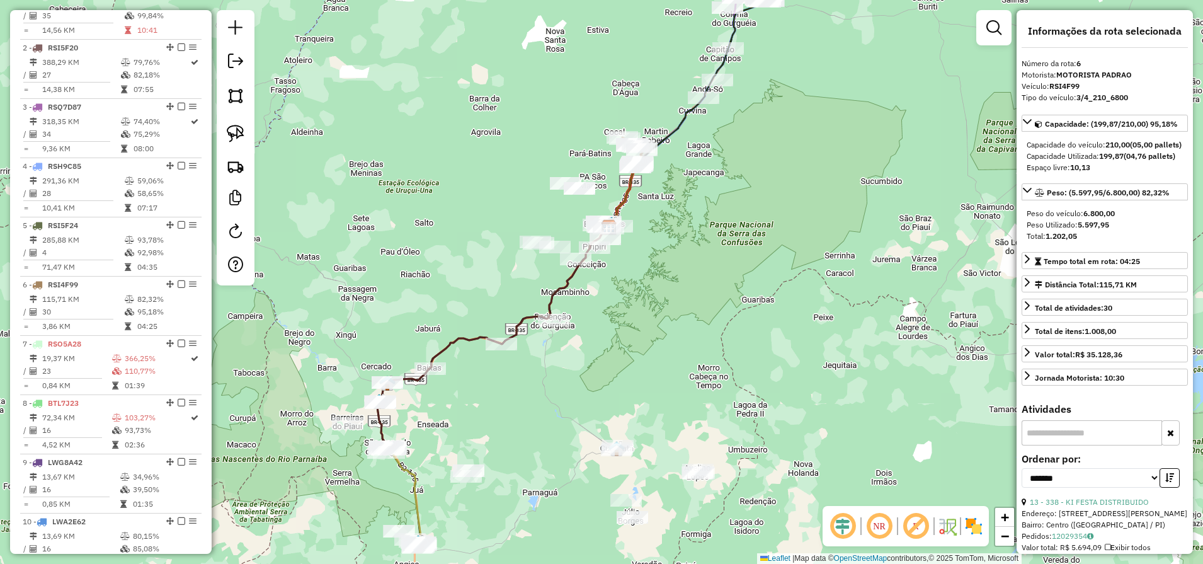
drag, startPoint x: 580, startPoint y: 412, endPoint x: 593, endPoint y: 384, distance: 30.7
click at [593, 384] on div "Janela de atendimento Grade de atendimento Capacidade Transportadoras Veículos …" at bounding box center [601, 282] width 1203 height 564
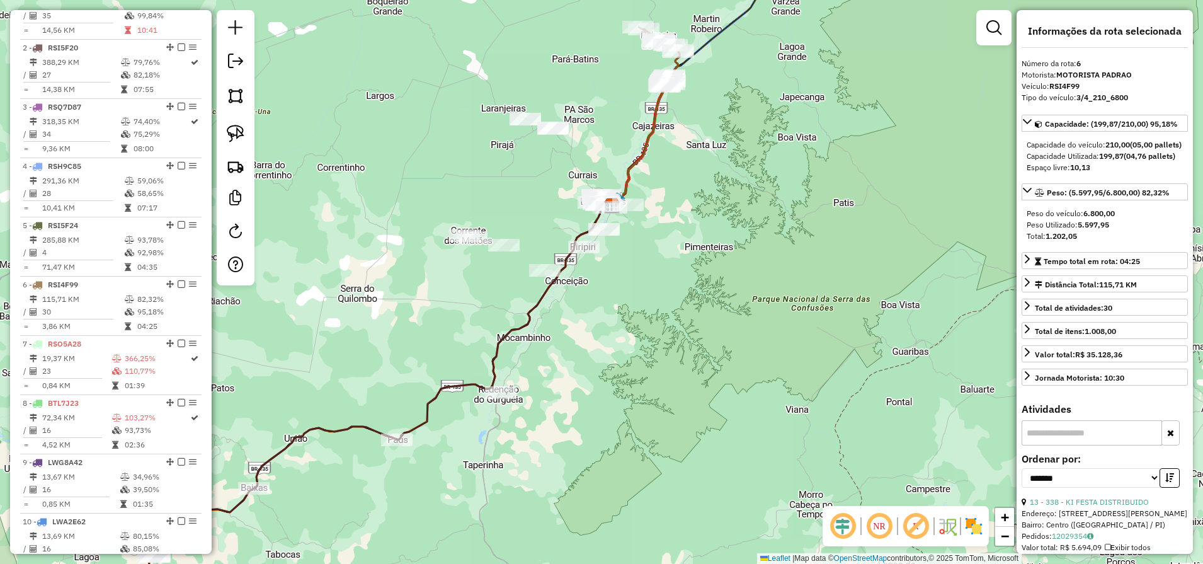
drag, startPoint x: 716, startPoint y: 266, endPoint x: 707, endPoint y: 330, distance: 64.8
click at [707, 330] on div "Janela de atendimento Grade de atendimento Capacidade Transportadoras Veículos …" at bounding box center [601, 282] width 1203 height 564
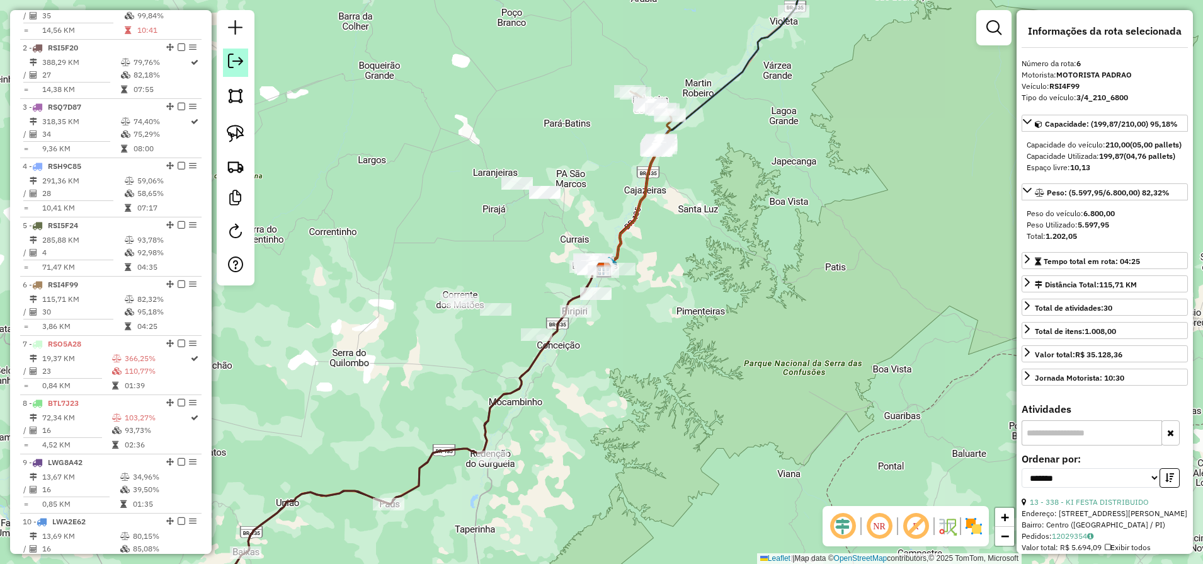
click at [236, 64] on em at bounding box center [235, 61] width 15 height 15
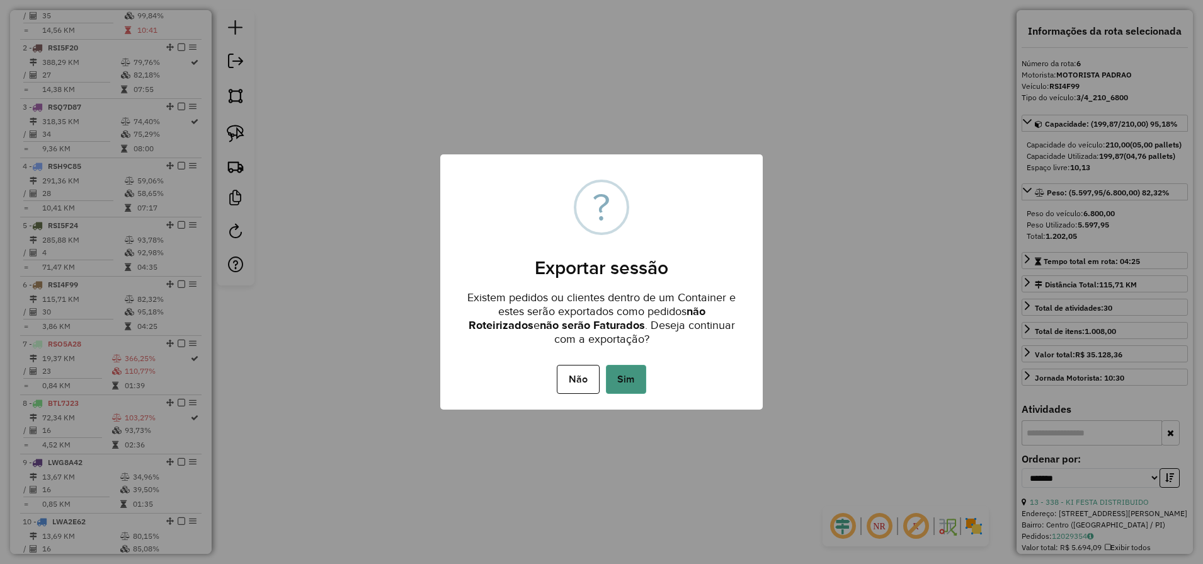
click at [633, 382] on button "Sim" at bounding box center [626, 379] width 40 height 29
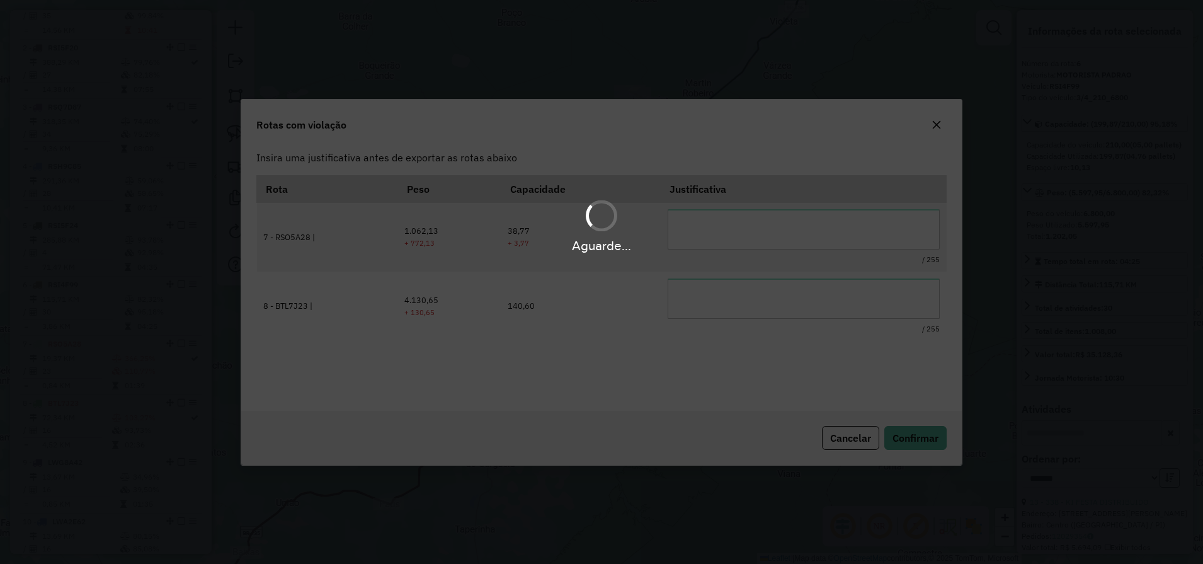
scroll to position [0, 0]
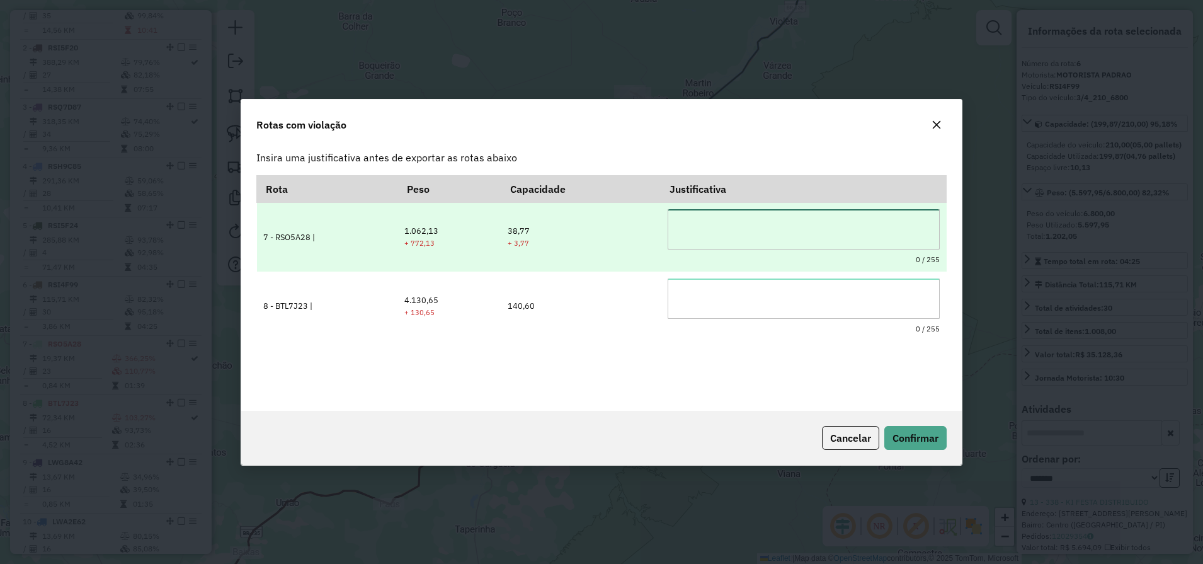
click at [710, 221] on textarea at bounding box center [804, 229] width 272 height 40
type textarea "*"
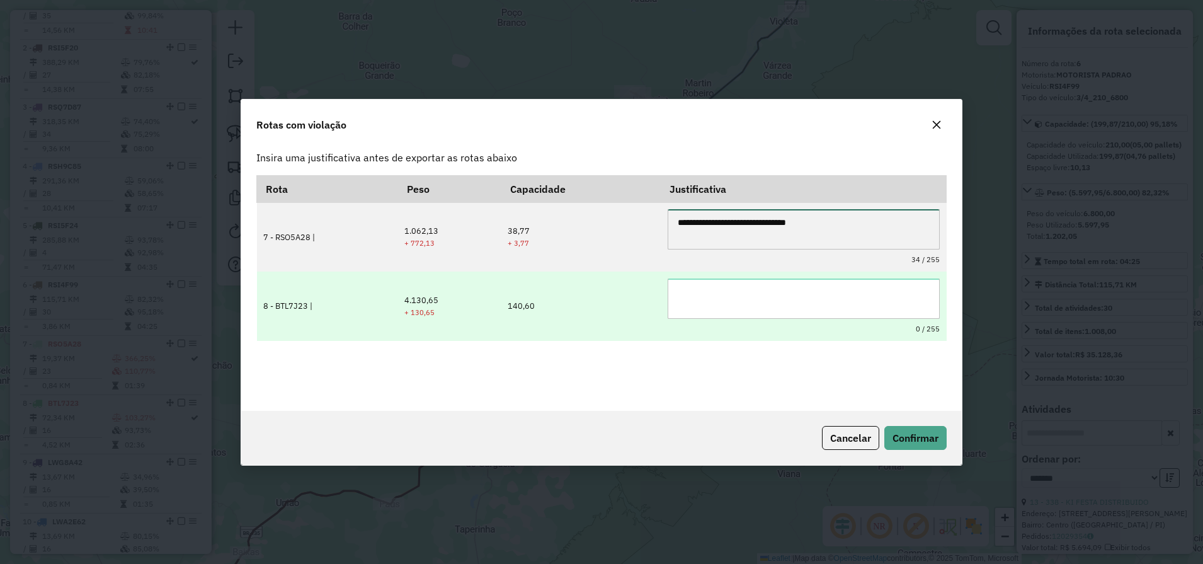
type textarea "**********"
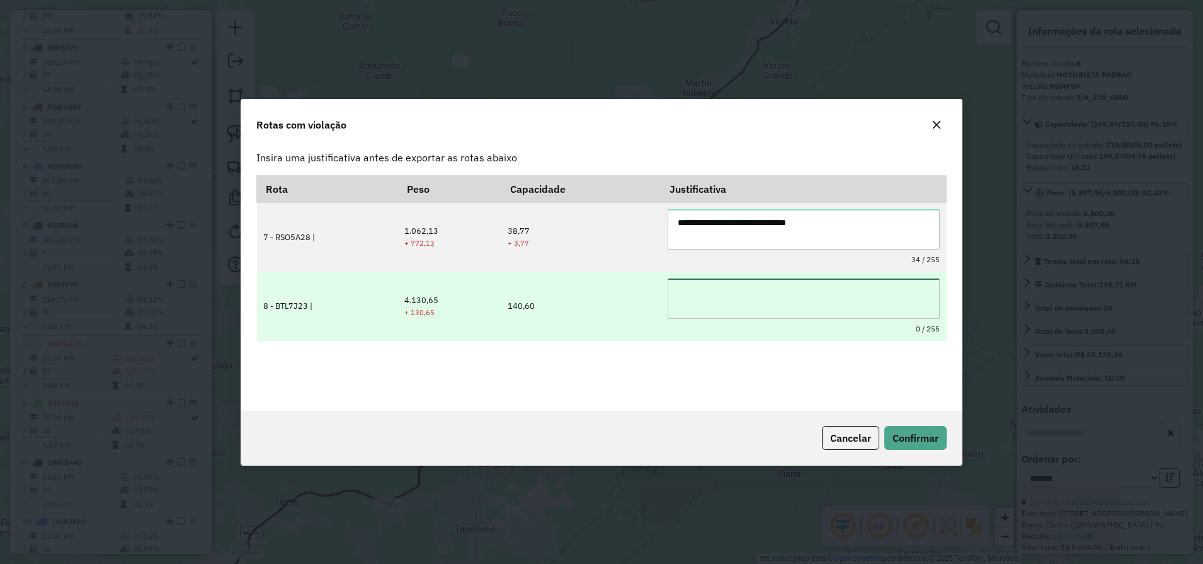
click at [735, 306] on textarea at bounding box center [804, 298] width 272 height 40
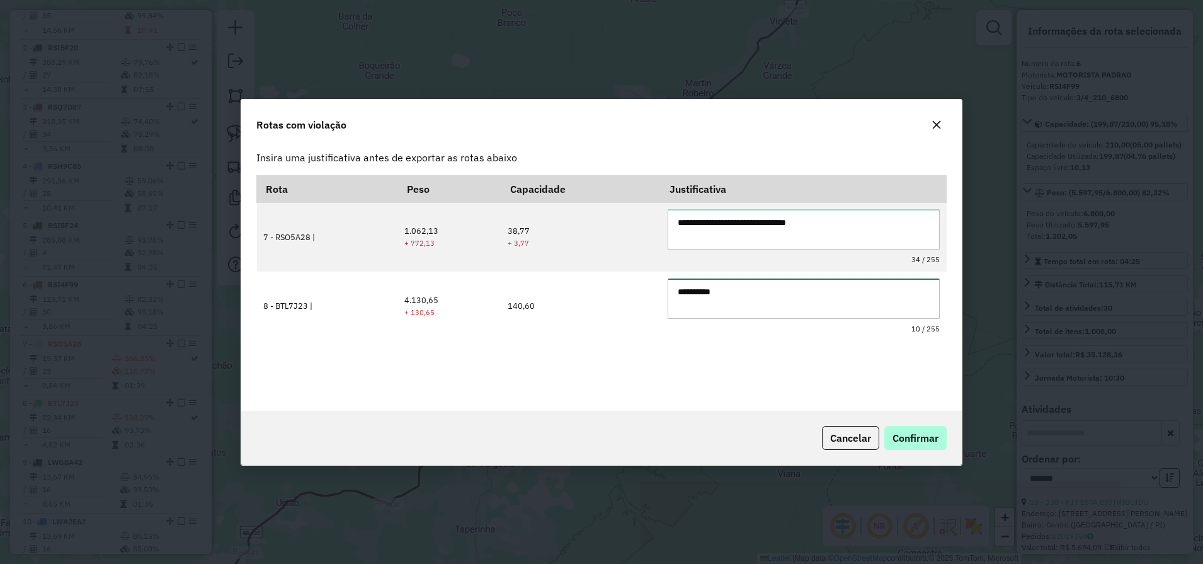
type textarea "**********"
click at [923, 433] on span "Confirmar" at bounding box center [916, 438] width 46 height 13
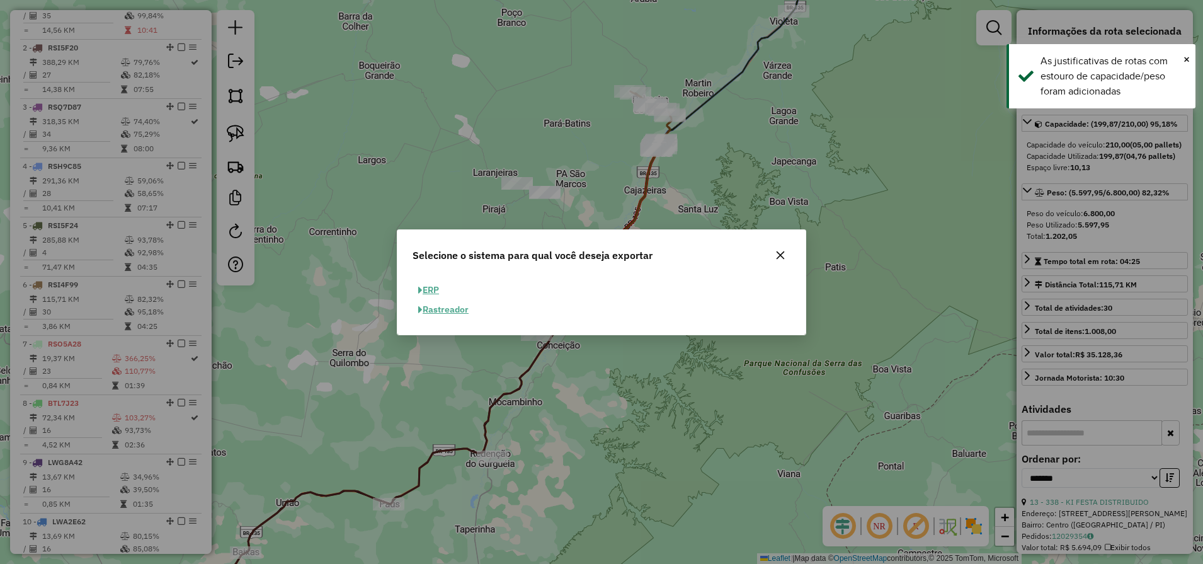
click at [440, 289] on button "ERP" at bounding box center [429, 290] width 32 height 20
select select "**"
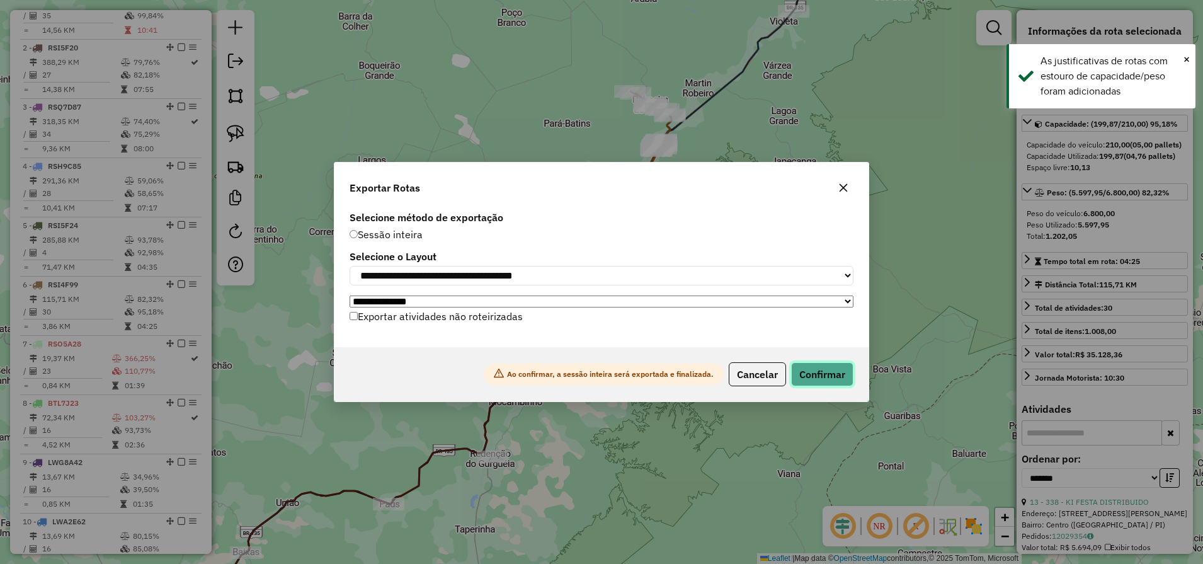
click at [839, 386] on button "Confirmar" at bounding box center [822, 374] width 62 height 24
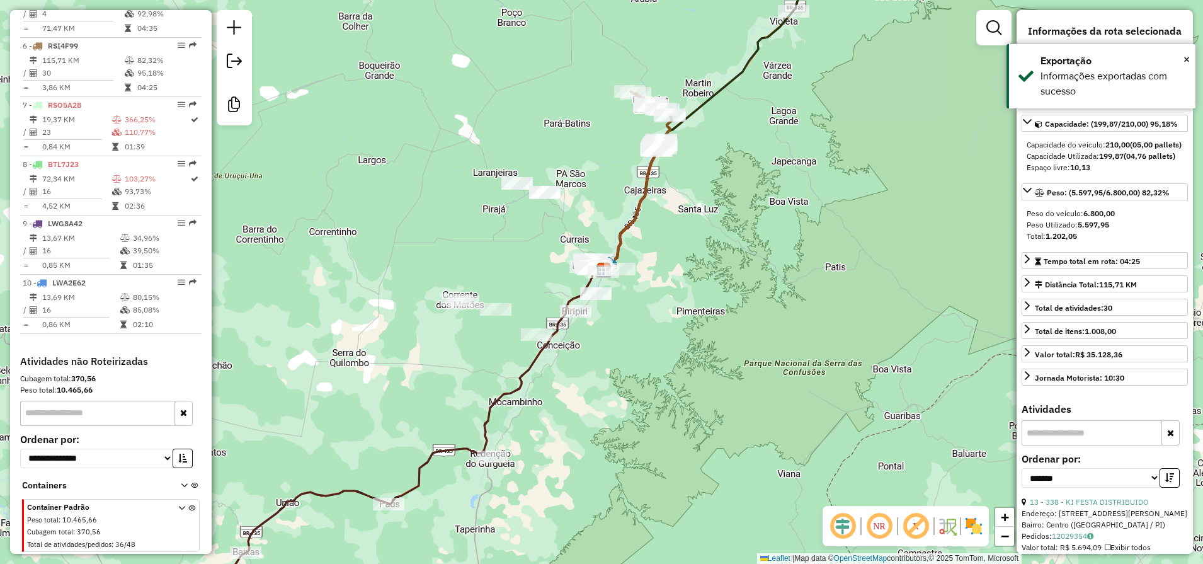
scroll to position [765, 0]
